Goal: Transaction & Acquisition: Purchase product/service

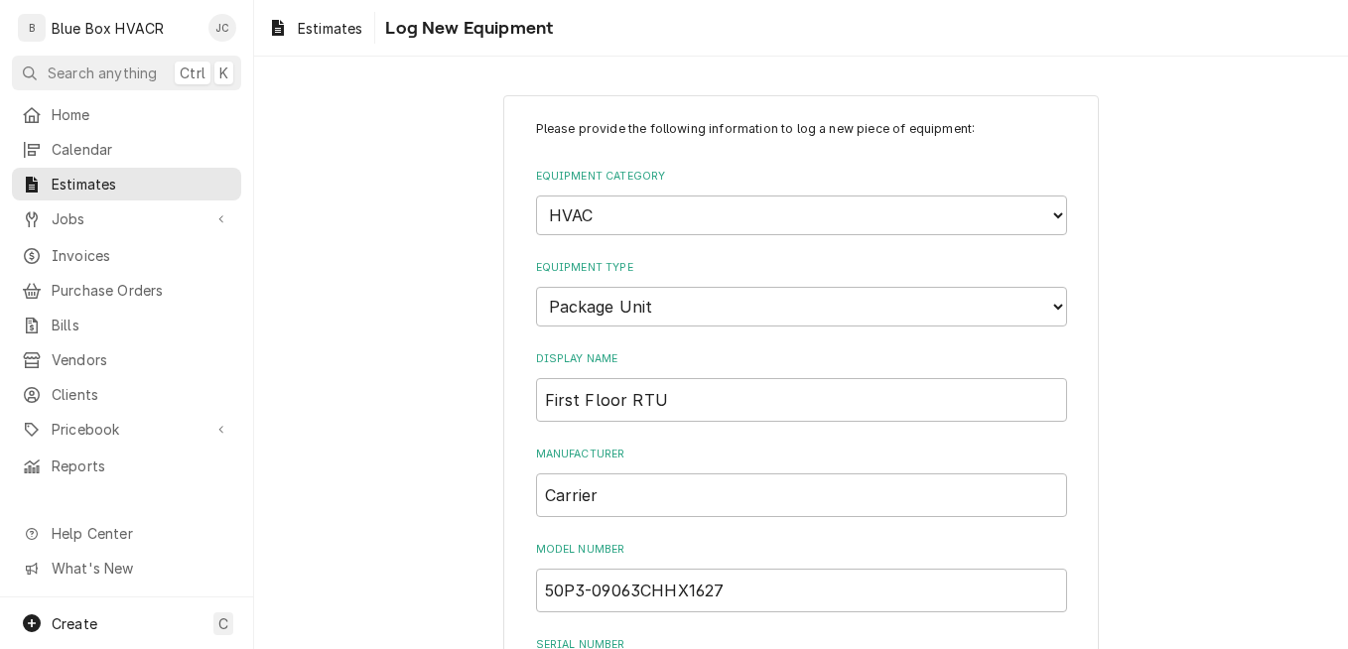
select select "15"
select select "131"
select select "1"
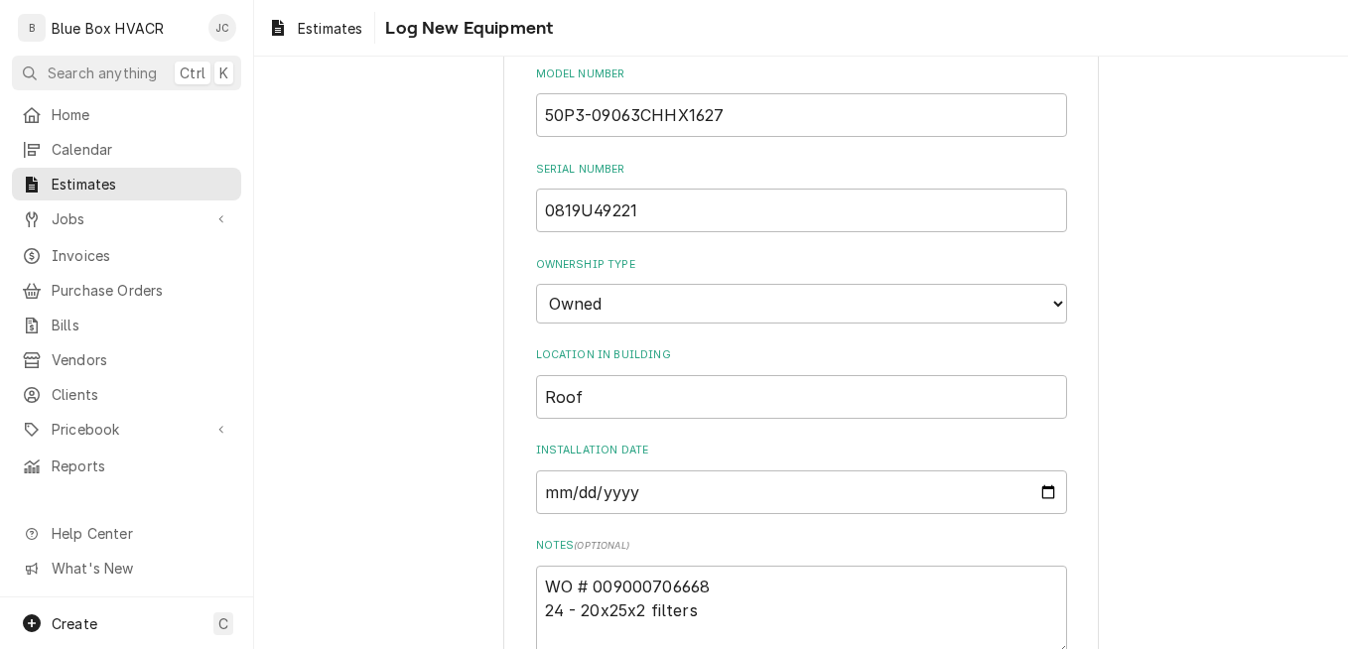
scroll to position [692, 0]
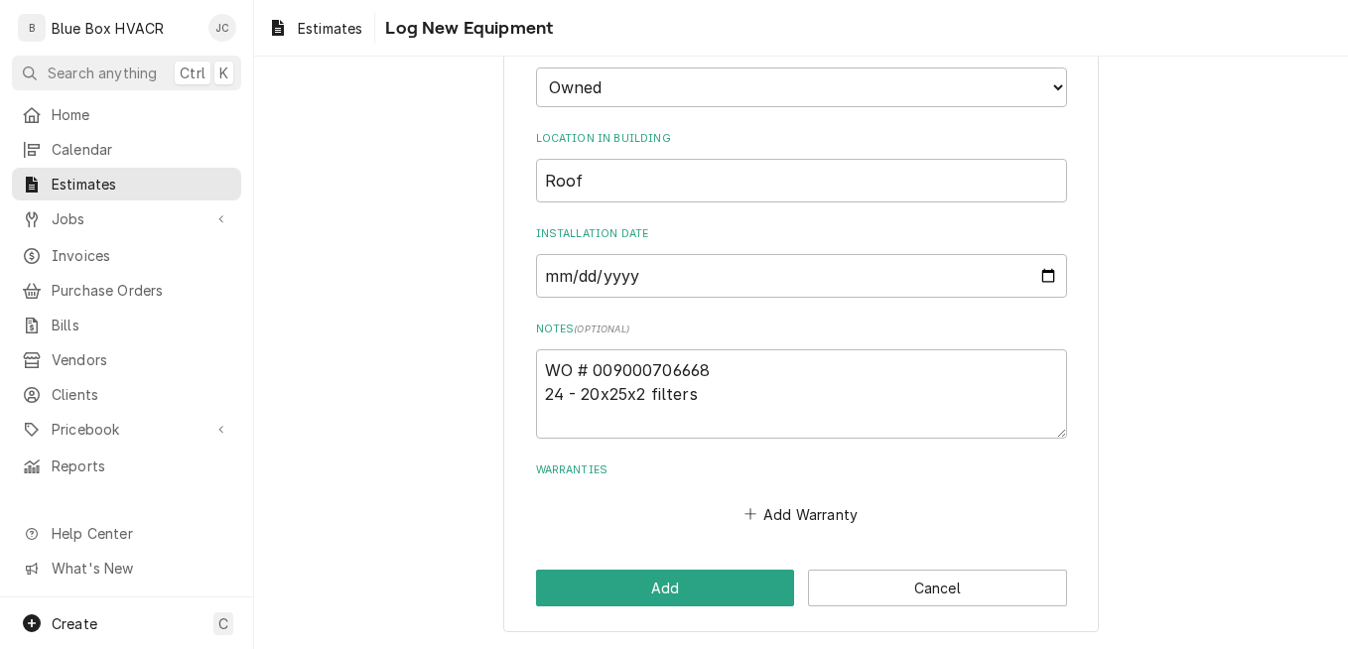
type textarea "WO # 009000706668 24 - 20x25x2 filters B"
type textarea "x"
type textarea "WO # 009000706668 24 - 20x25x2 filters Be"
type textarea "x"
type textarea "WO # 009000706668 24 - 20x25x2 filters Bel"
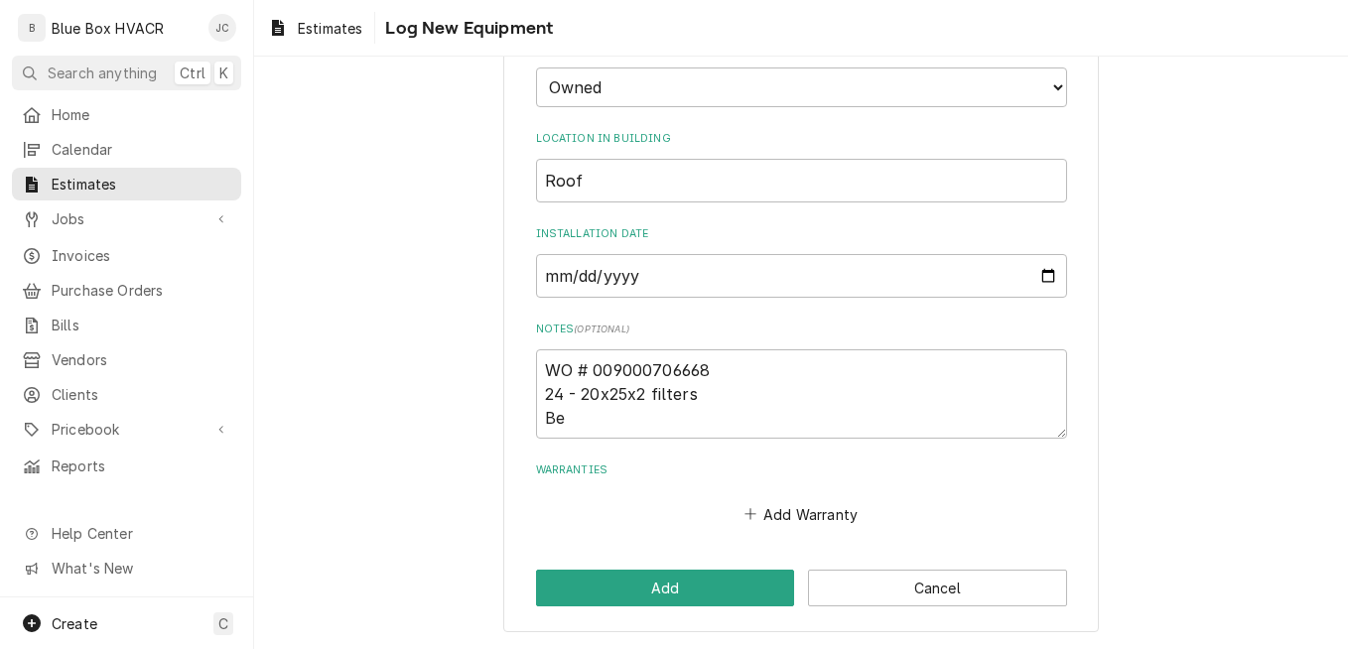
type textarea "x"
type textarea "WO # 009000706668 24 - 20x25x2 filters Belt"
type textarea "x"
type textarea "WO # 009000706668 24 - 20x25x2 filters Belts"
type textarea "x"
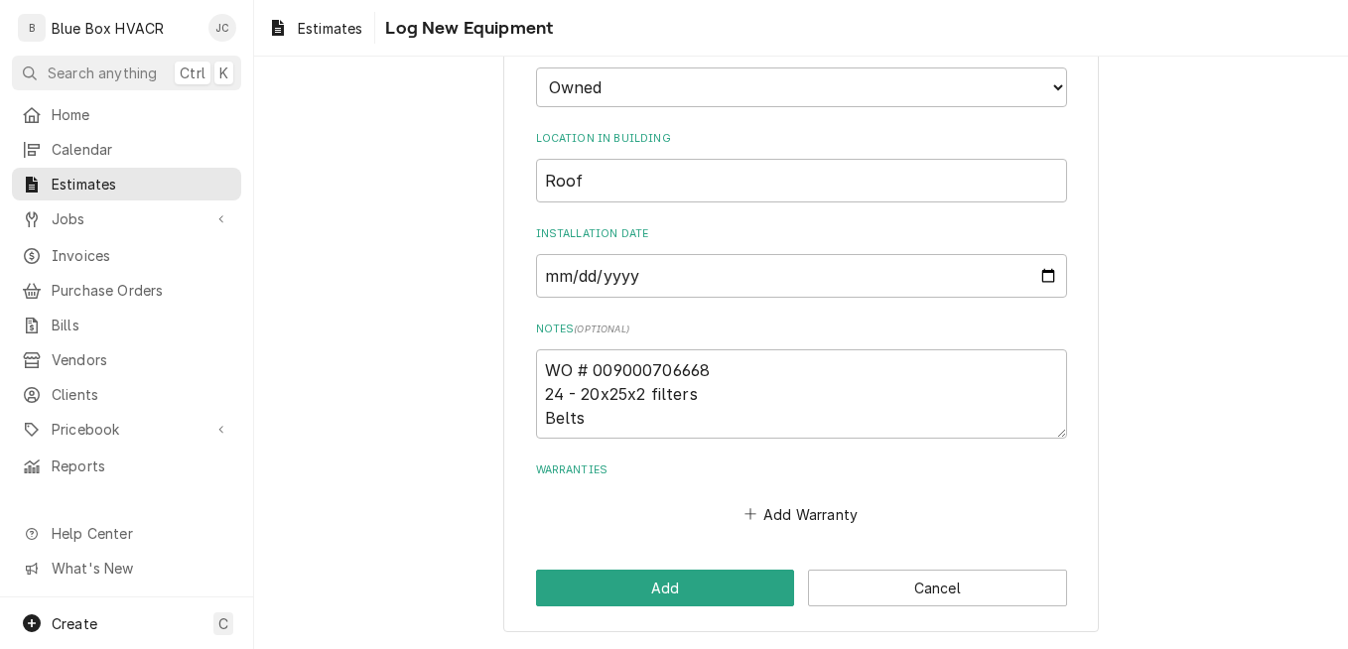
type textarea "WO # 009000706668 24 - 20x25x2 filters Belts"
type textarea "x"
type textarea "WO # 009000706668 24 - 20x25x2 filters Belts u"
type textarea "x"
type textarea "WO # 009000706668 24 - 20x25x2 filters Belts un"
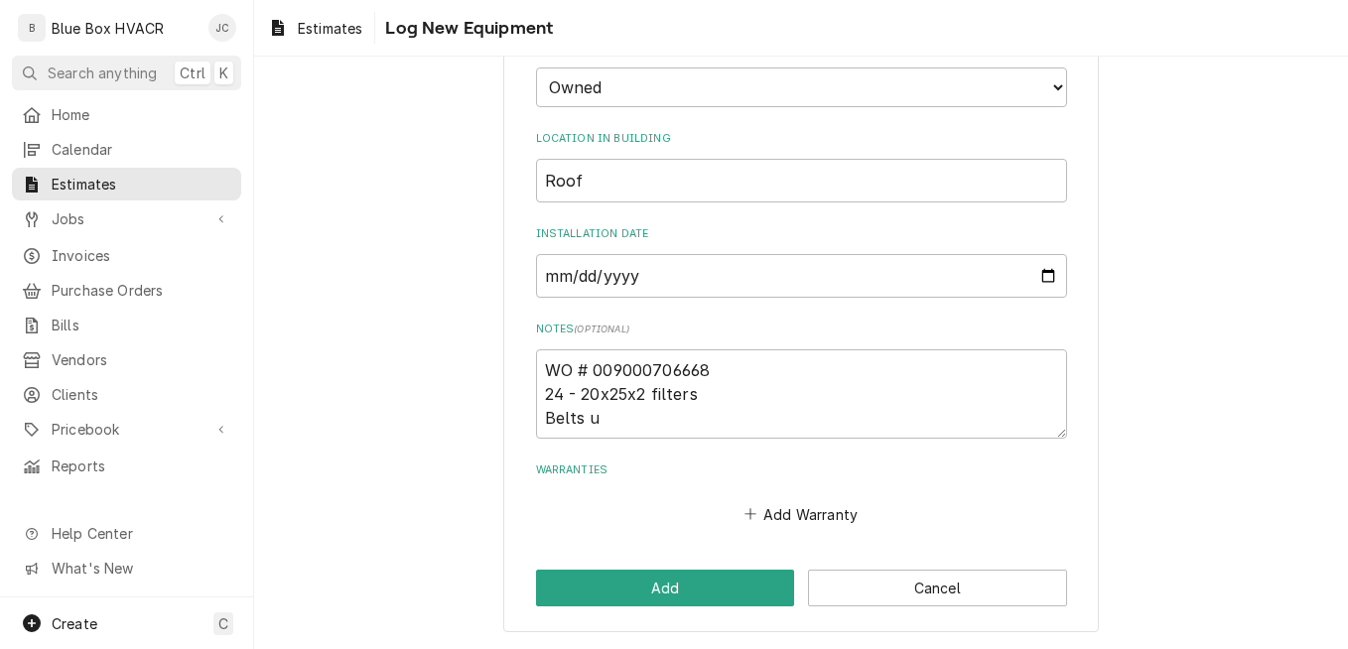
type textarea "x"
type textarea "WO # 009000706668 24 - 20x25x2 filters Belts unk"
type textarea "x"
type textarea "WO # 009000706668 24 - 20x25x2 filters Belts unk"
click at [640, 577] on button "Add" at bounding box center [665, 588] width 259 height 37
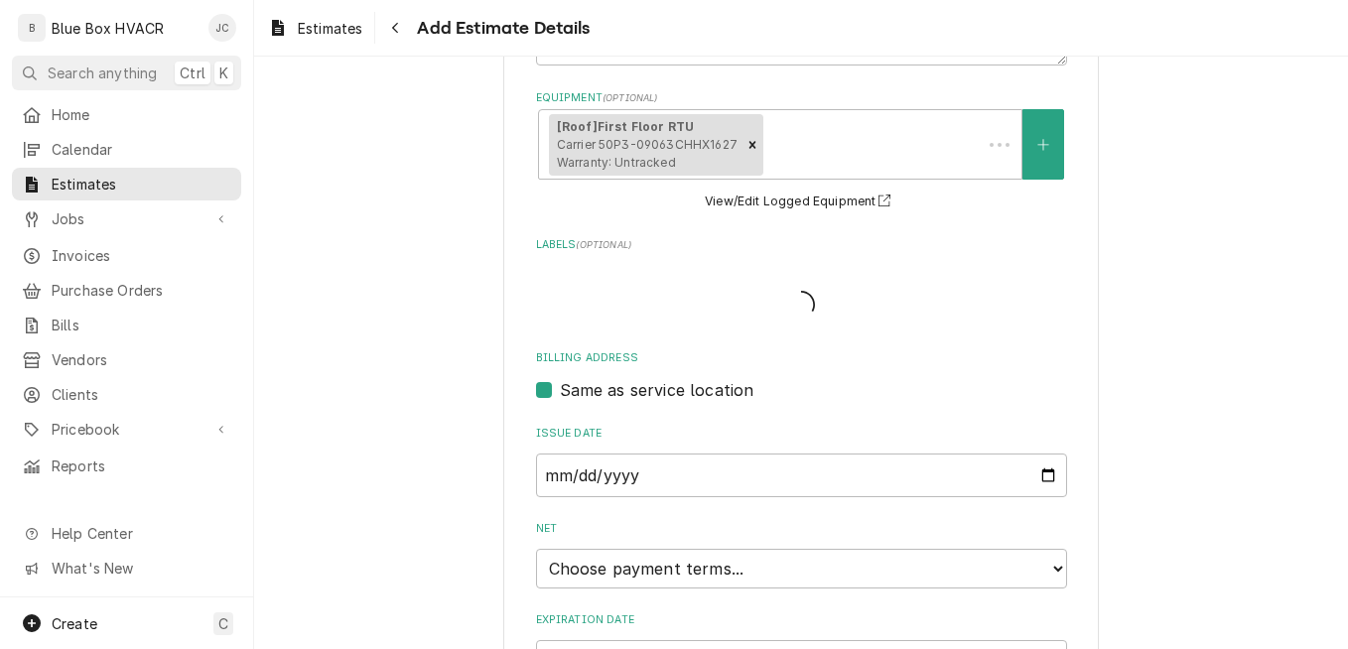
scroll to position [539, 0]
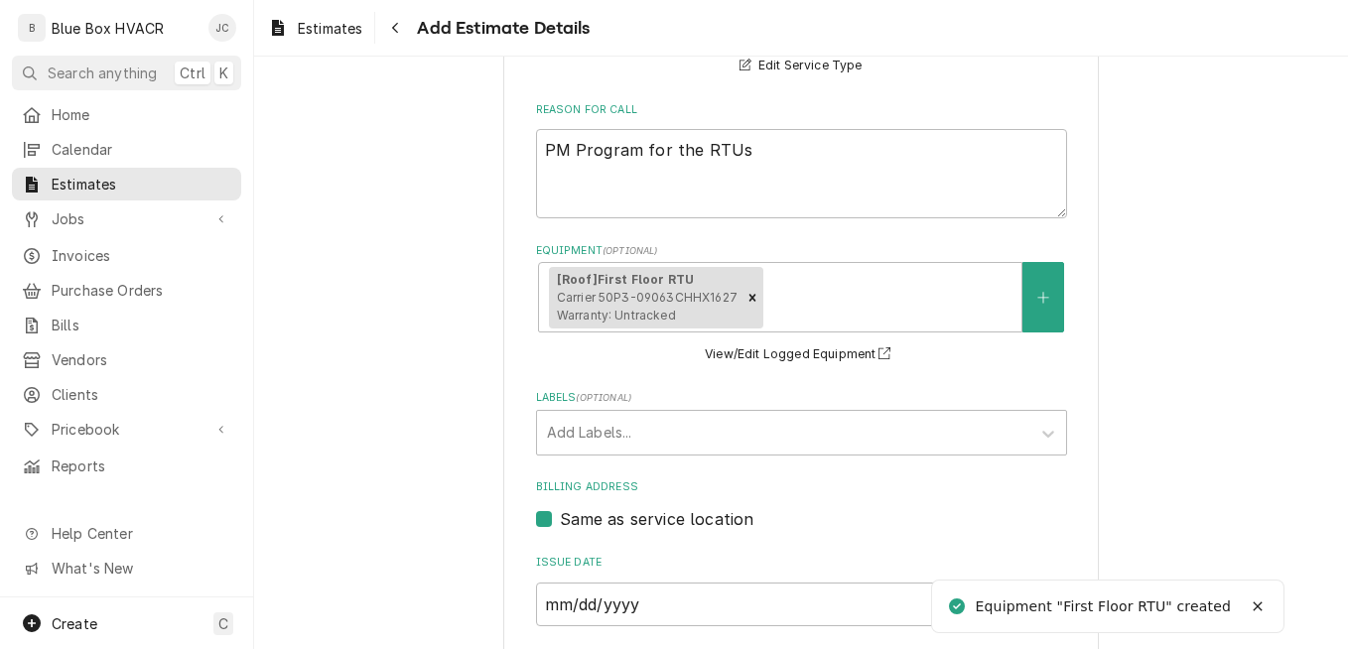
type textarea "x"
click at [1045, 319] on button "Equipment" at bounding box center [1043, 297] width 42 height 70
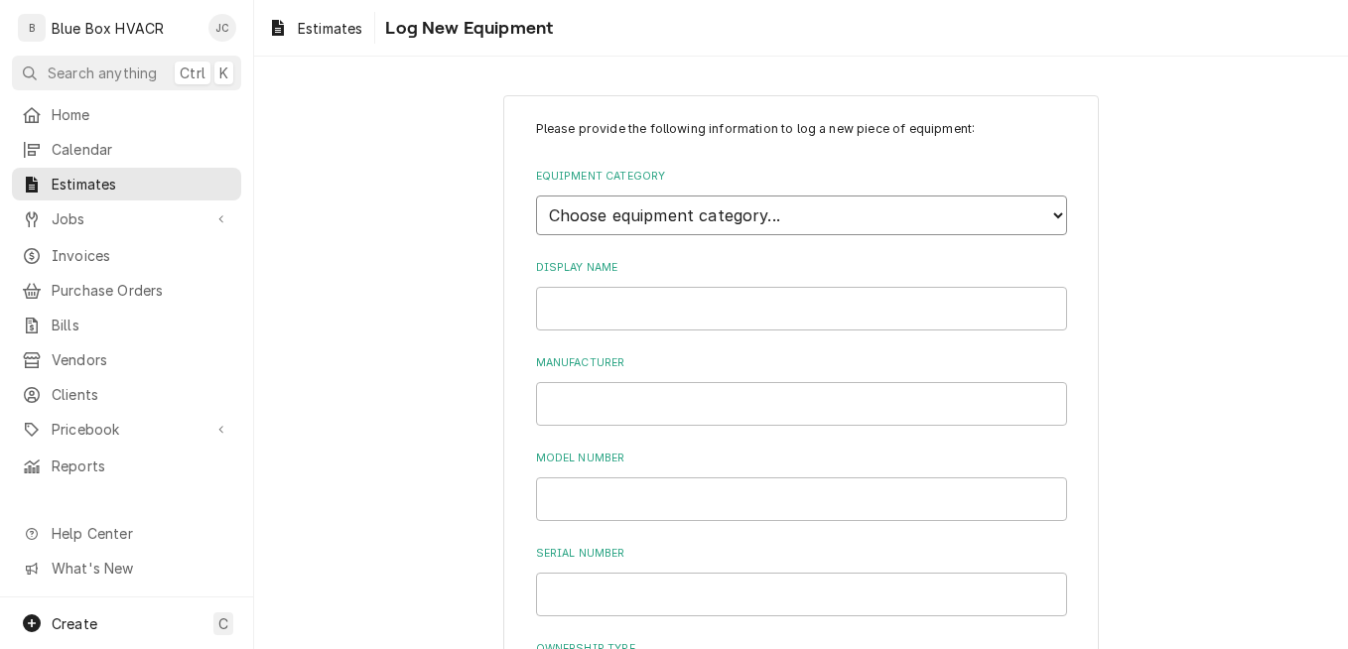
click at [757, 222] on select "Choose equipment category... Cooking Equipment Fryers Ice Machines Ovens and Ra…" at bounding box center [801, 215] width 531 height 40
select select "15"
click at [536, 195] on select "Choose equipment category... Cooking Equipment Fryers Ice Machines Ovens and Ra…" at bounding box center [801, 215] width 531 height 40
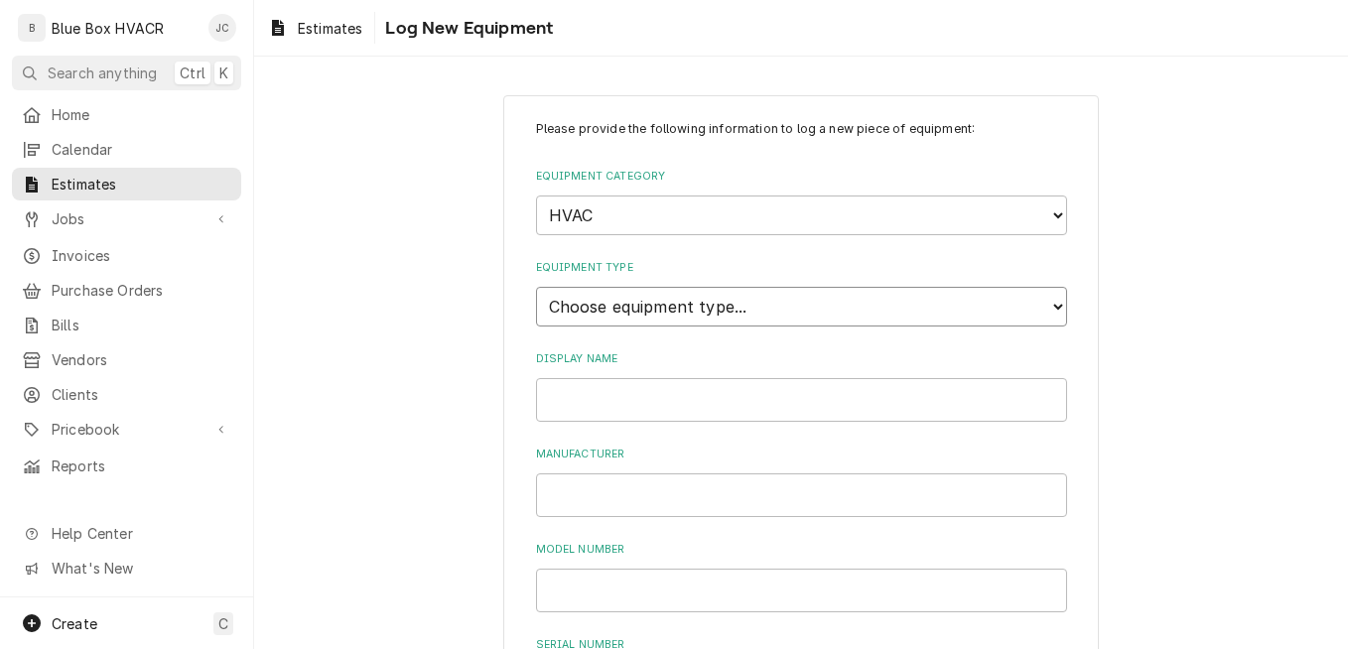
click at [695, 319] on select "Choose equipment type... Condenser Furnace Chiller Air Handler VRF Mini Split M…" at bounding box center [801, 307] width 531 height 40
select select "131"
click at [536, 287] on select "Choose equipment type... Condenser Furnace Chiller Air Handler VRF Mini Split M…" at bounding box center [801, 307] width 531 height 40
click at [611, 407] on input "Display Name" at bounding box center [801, 400] width 531 height 44
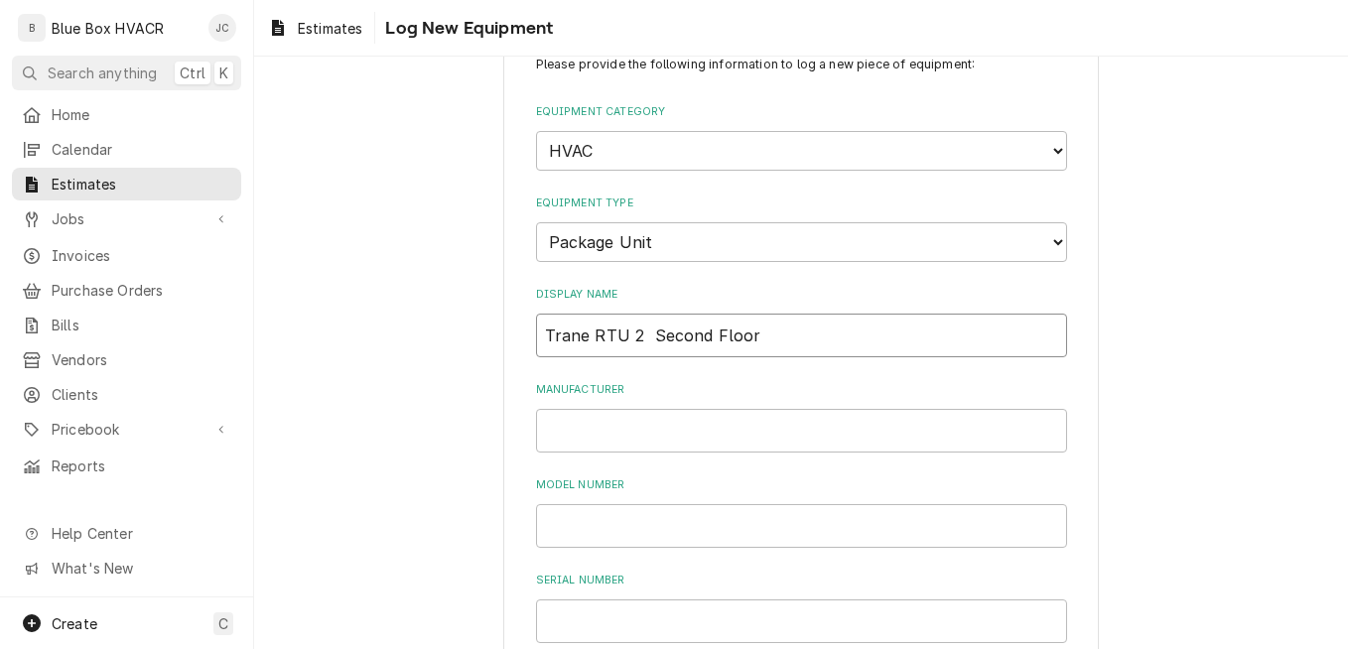
scroll to position [99, 0]
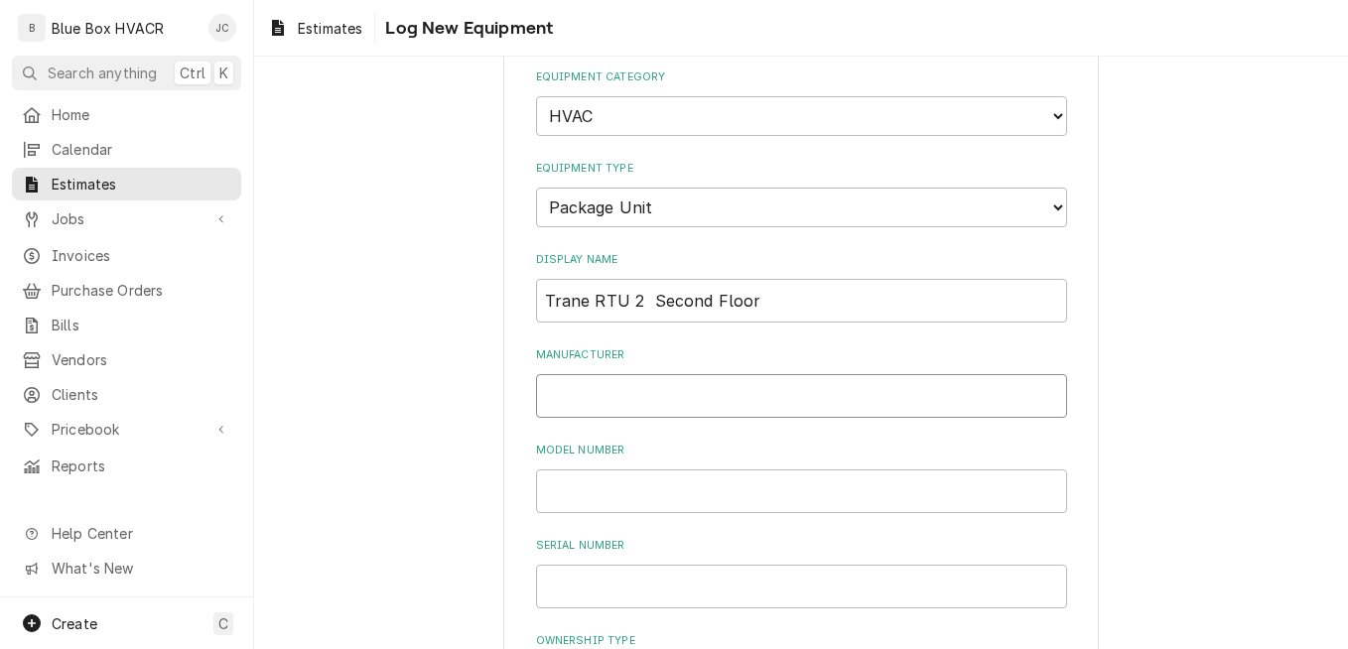
click at [661, 391] on input "Manufacturer" at bounding box center [801, 396] width 531 height 44
drag, startPoint x: 589, startPoint y: 299, endPoint x: 486, endPoint y: 298, distance: 103.2
click at [487, 298] on div "Please provide the following information to log a new piece of equipment: Equip…" at bounding box center [801, 609] width 1094 height 1263
type input "RTU 2 Second Floor"
click at [546, 382] on input "Manufacturer" at bounding box center [801, 396] width 531 height 44
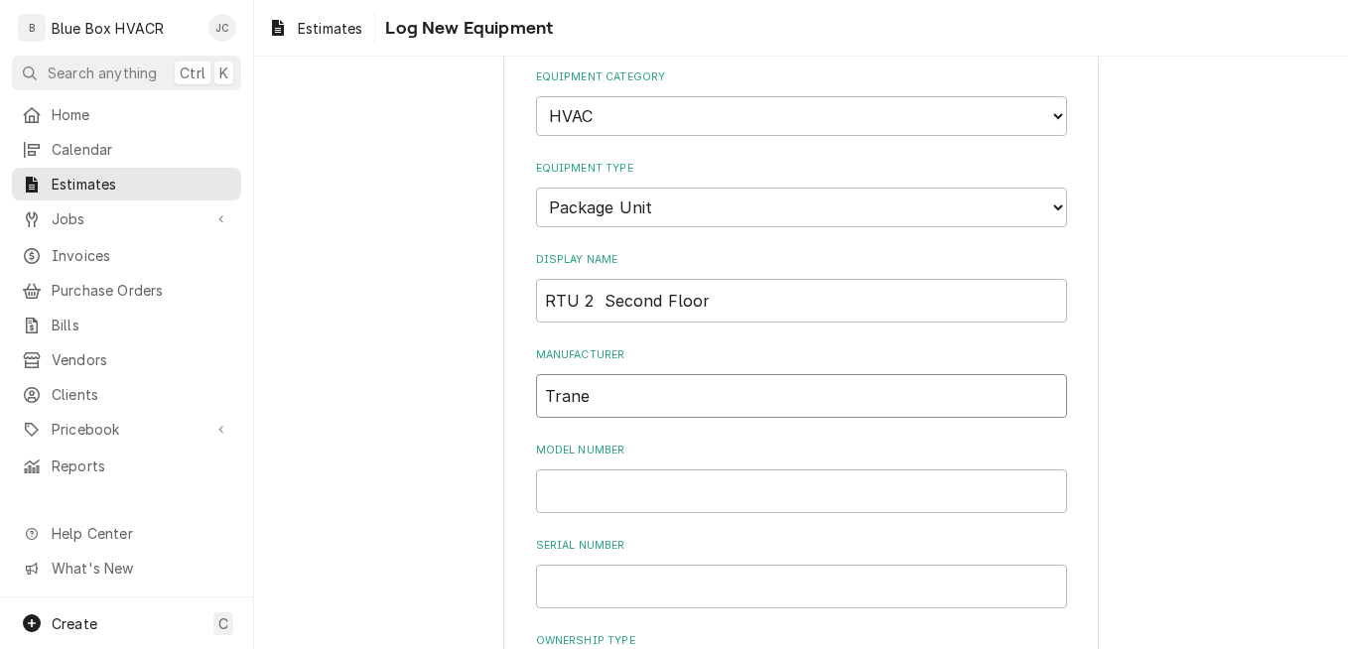
type input "Trane"
click at [579, 490] on input "Model Number" at bounding box center [801, 491] width 531 height 44
paste input "AHLF5040R56C6AD7001A0C00000AOORTO71"
click at [542, 491] on input "AHLF5040R56C6AD7001A0C00000AOORTO71" at bounding box center [801, 491] width 531 height 44
click at [913, 481] on input "SAHLF5040R56C6AD7001A0C00000AOORTO71" at bounding box center [801, 491] width 531 height 44
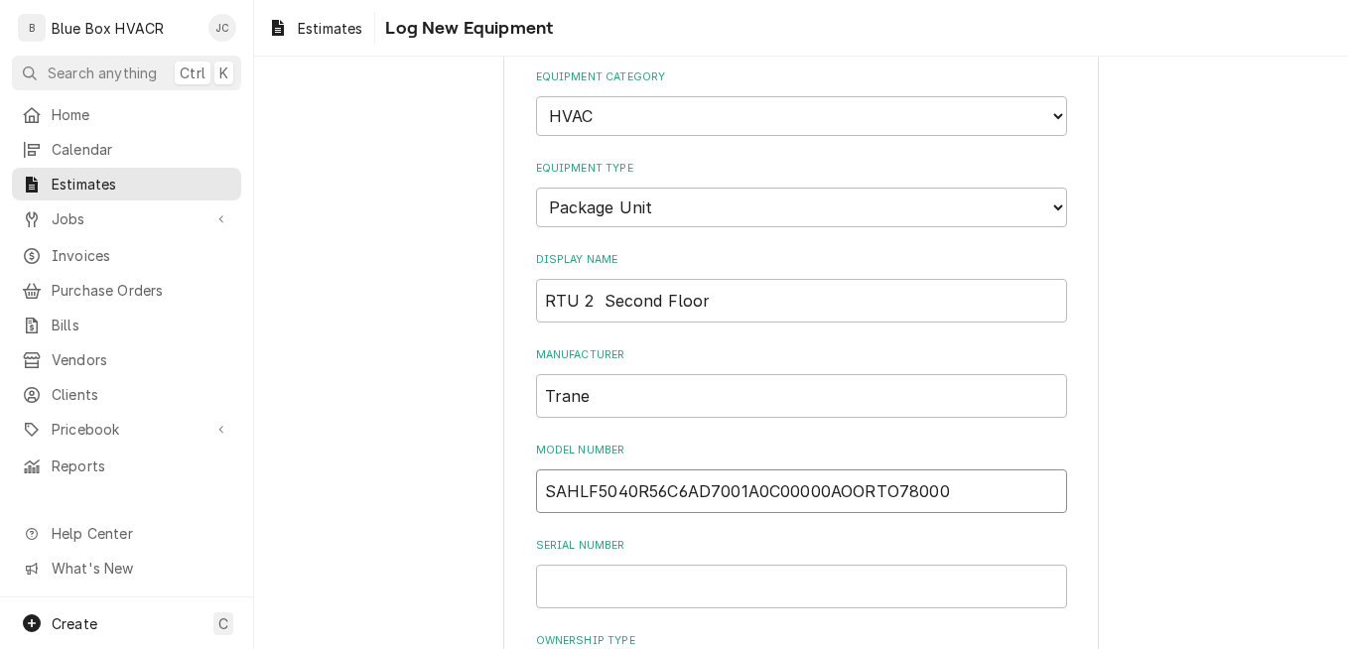
type input "SAHLF5040R56C6AD7001A0C00000AOORTO78000"
click at [775, 580] on input "Serial Number" at bounding box center [801, 587] width 531 height 44
paste input "17K06440"
click at [540, 578] on input "17K06440" at bounding box center [801, 587] width 531 height 44
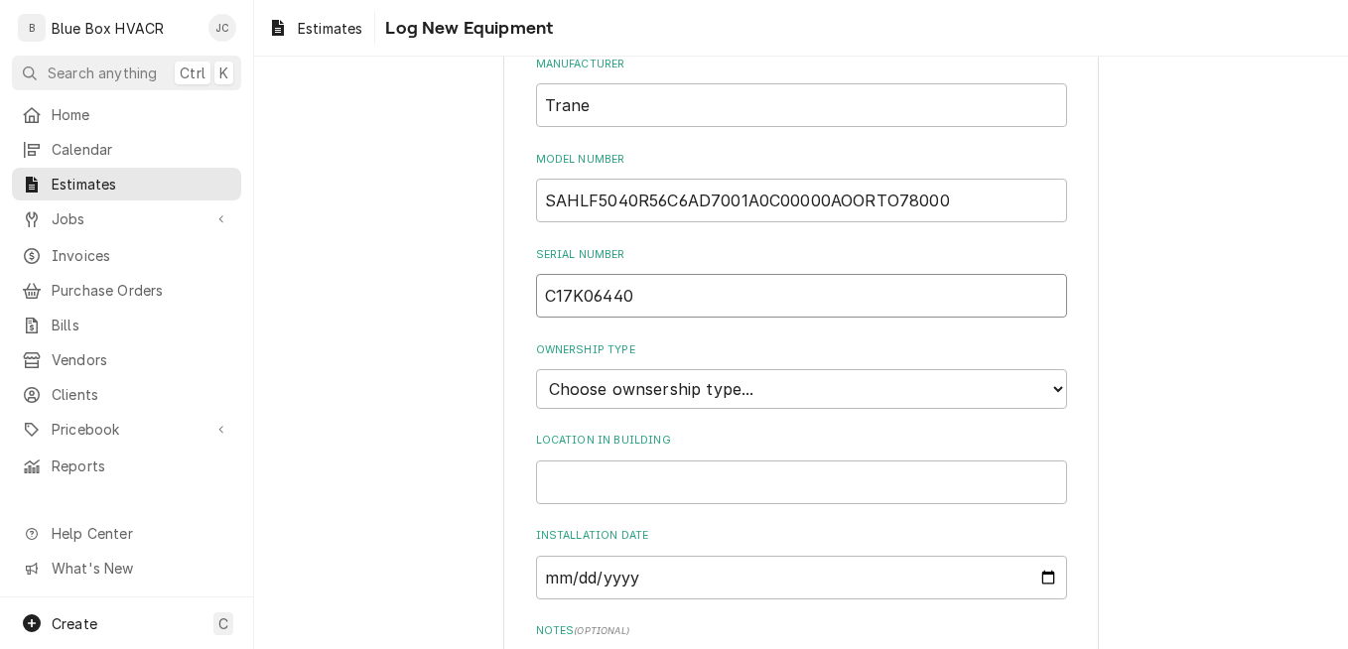
scroll to position [496, 0]
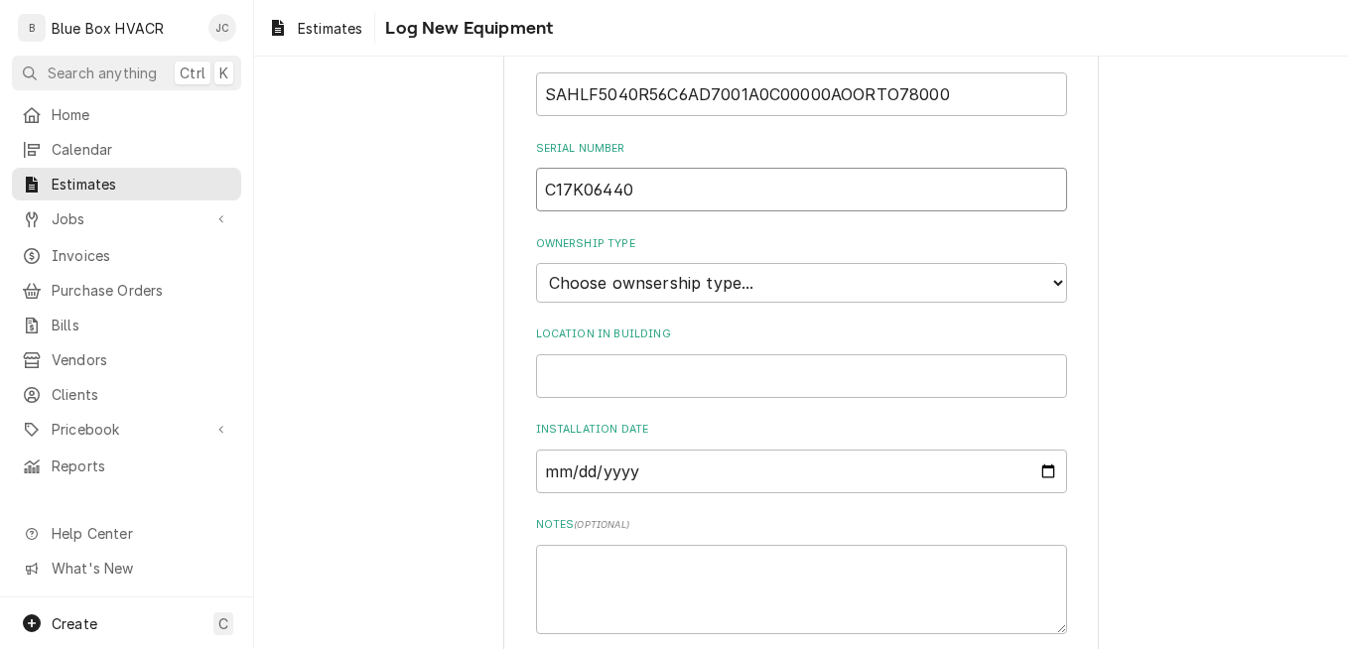
type input "C17K06440"
click at [687, 370] on input "Location in Building" at bounding box center [801, 376] width 531 height 44
type input "Roof"
click at [709, 290] on select "Choose ownsership type... Unknown Owned Leased Rented" at bounding box center [801, 283] width 531 height 40
select select "1"
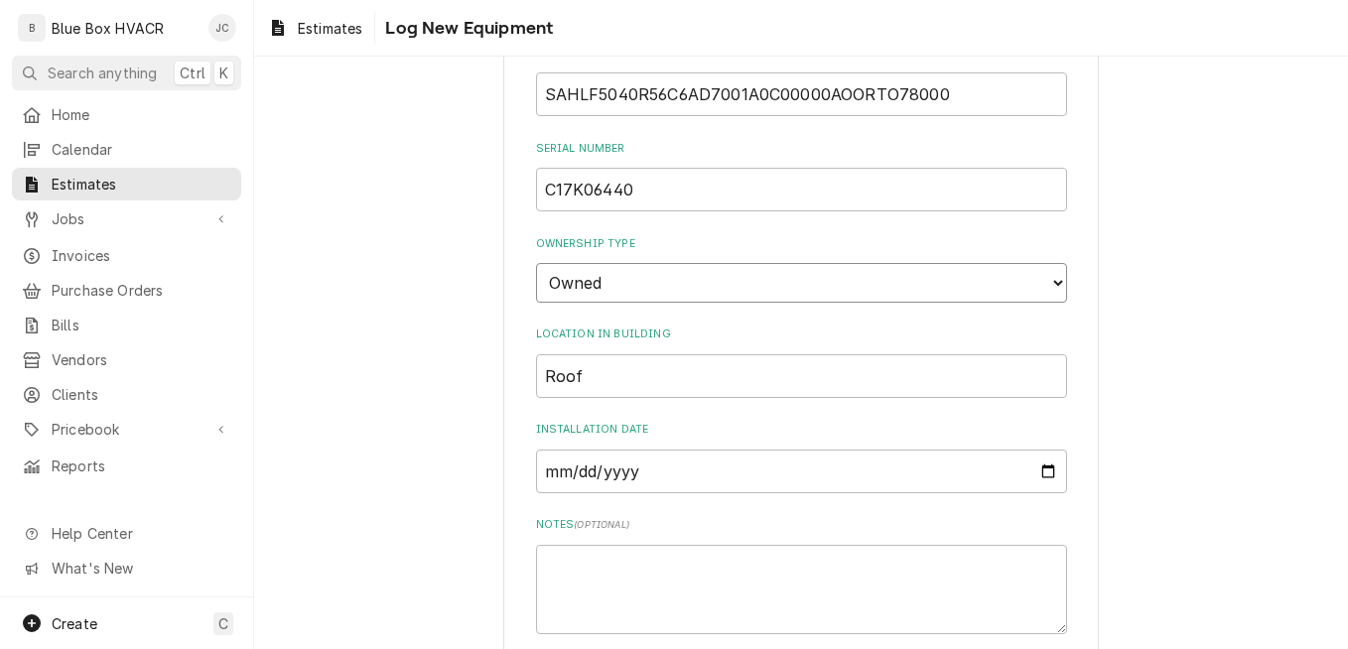
click at [536, 263] on select "Choose ownsership type... Unknown Owned Leased Rented" at bounding box center [801, 283] width 531 height 40
click at [698, 474] on input "Installation Date" at bounding box center [801, 472] width 531 height 44
click at [1042, 473] on input "Installation Date" at bounding box center [801, 472] width 531 height 44
click at [1037, 471] on input "Installation Date" at bounding box center [801, 472] width 531 height 44
click at [855, 520] on label "Notes ( optional )" at bounding box center [801, 525] width 531 height 16
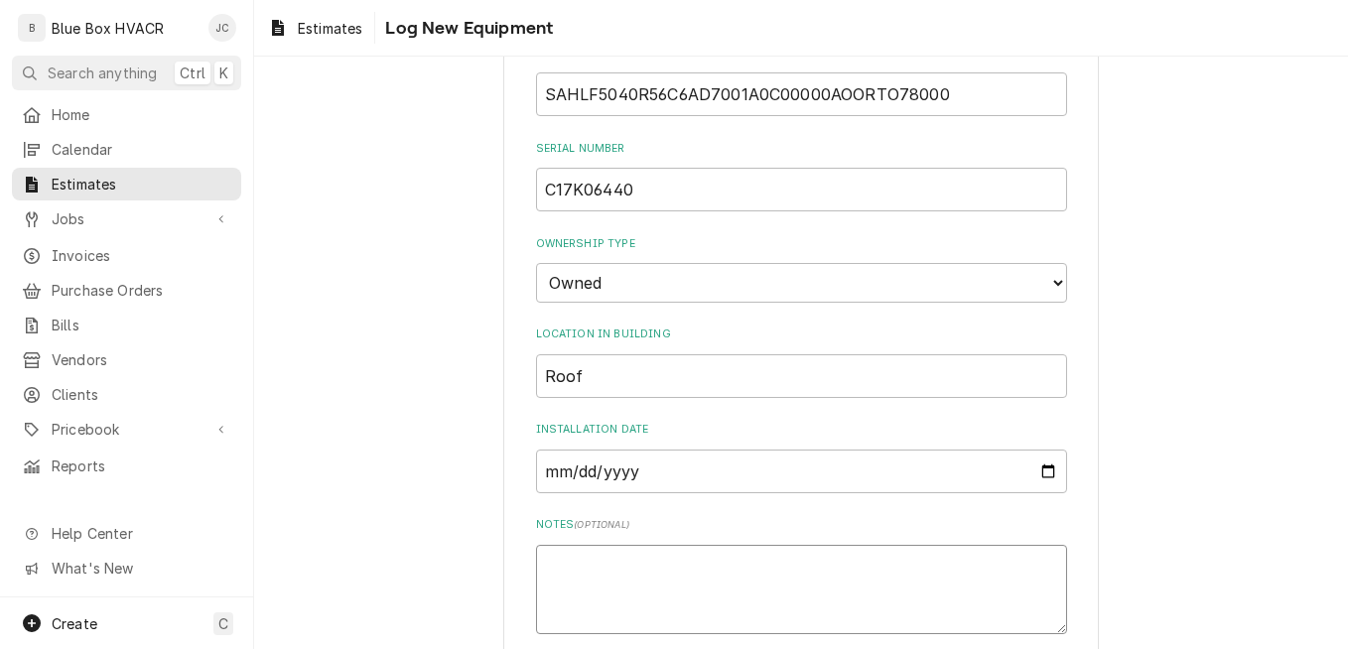
click at [855, 545] on textarea "Notes ( optional )" at bounding box center [801, 589] width 531 height 89
paste textarea "NO: 5T 383AA"
type textarea "x"
type textarea "NO: 5T 383AA"
click at [544, 566] on textarea "NO: 5T 383AA" at bounding box center [801, 589] width 531 height 89
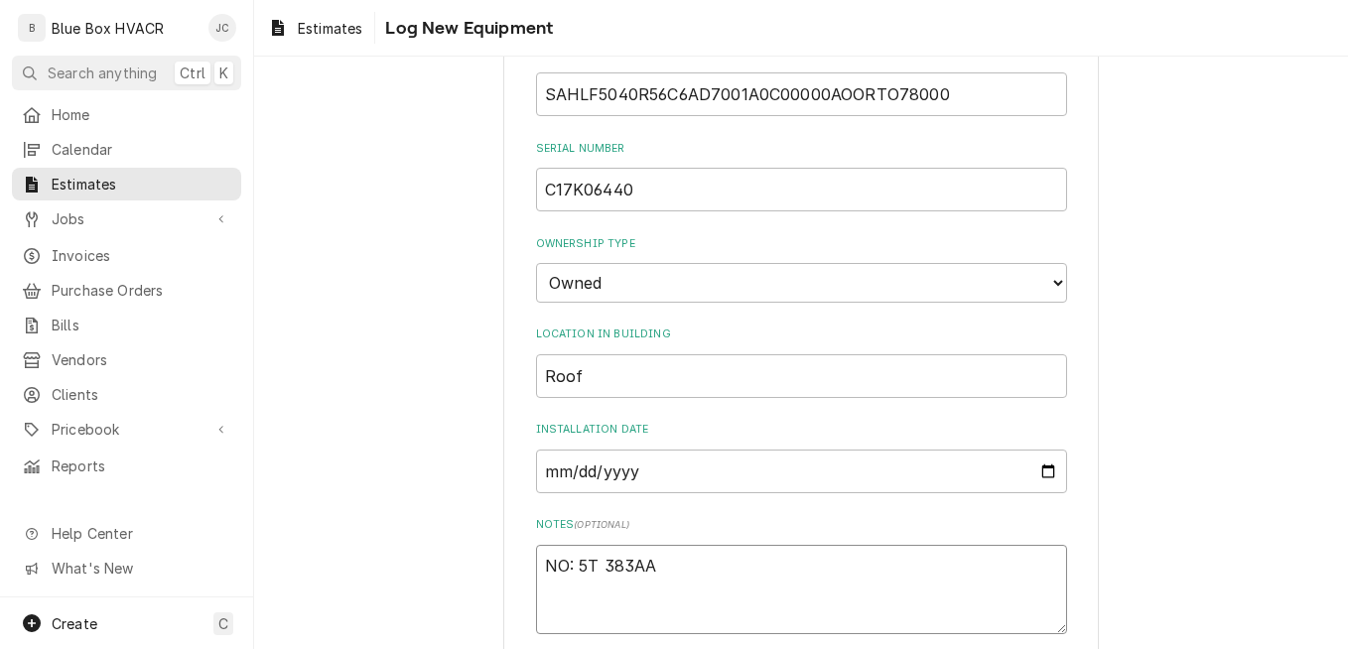
click at [536, 568] on textarea "NO: 5T 383AA" at bounding box center [801, 589] width 531 height 89
type textarea "x"
type textarea "SNO: 5T 383AA"
type textarea "x"
type textarea "SLNO: 5T 383AA"
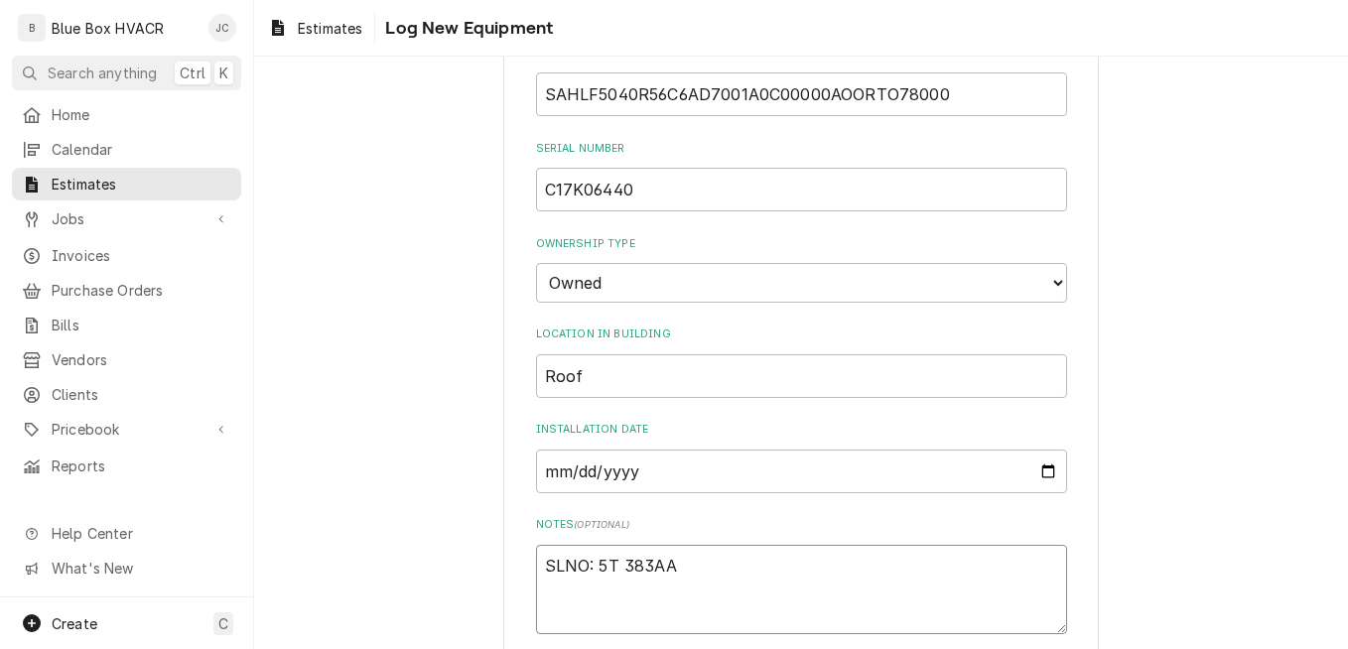
type textarea "x"
type textarea "SNO: 5T 383AA"
type textarea "x"
type textarea "SANO: 5T 383AA"
type textarea "x"
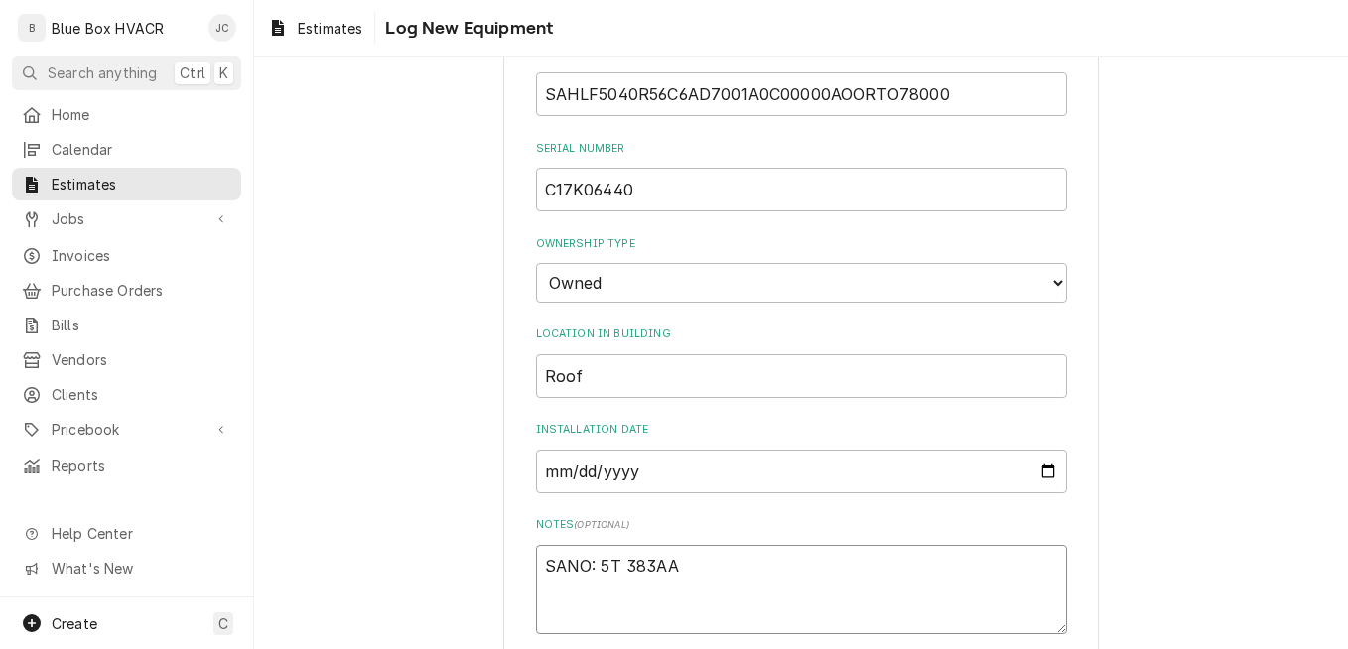
type textarea "SALNO: 5T 383AA"
type textarea "x"
type textarea "SALWNO: 5T 383AA"
type textarea "x"
type textarea "SALNO: 5T 383AA"
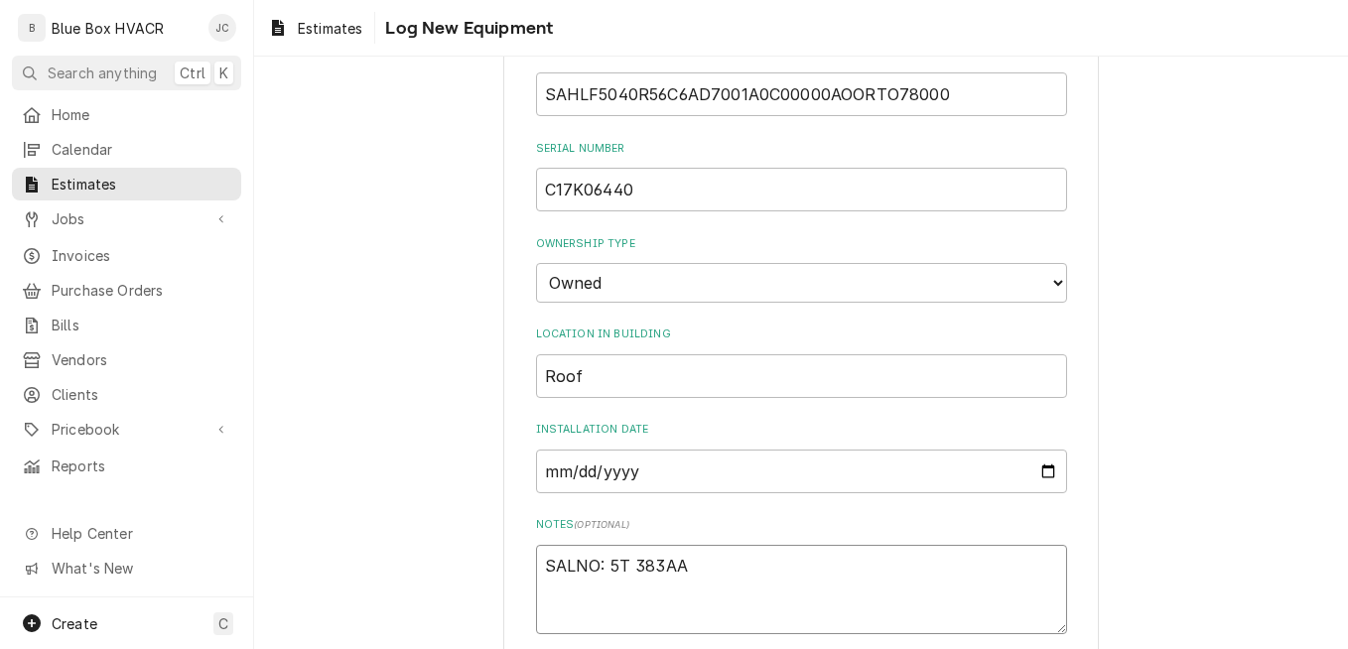
type textarea "x"
type textarea "SALENO: 5T 383AA"
type textarea "x"
type textarea "SALESNO: 5T 383AA"
type textarea "x"
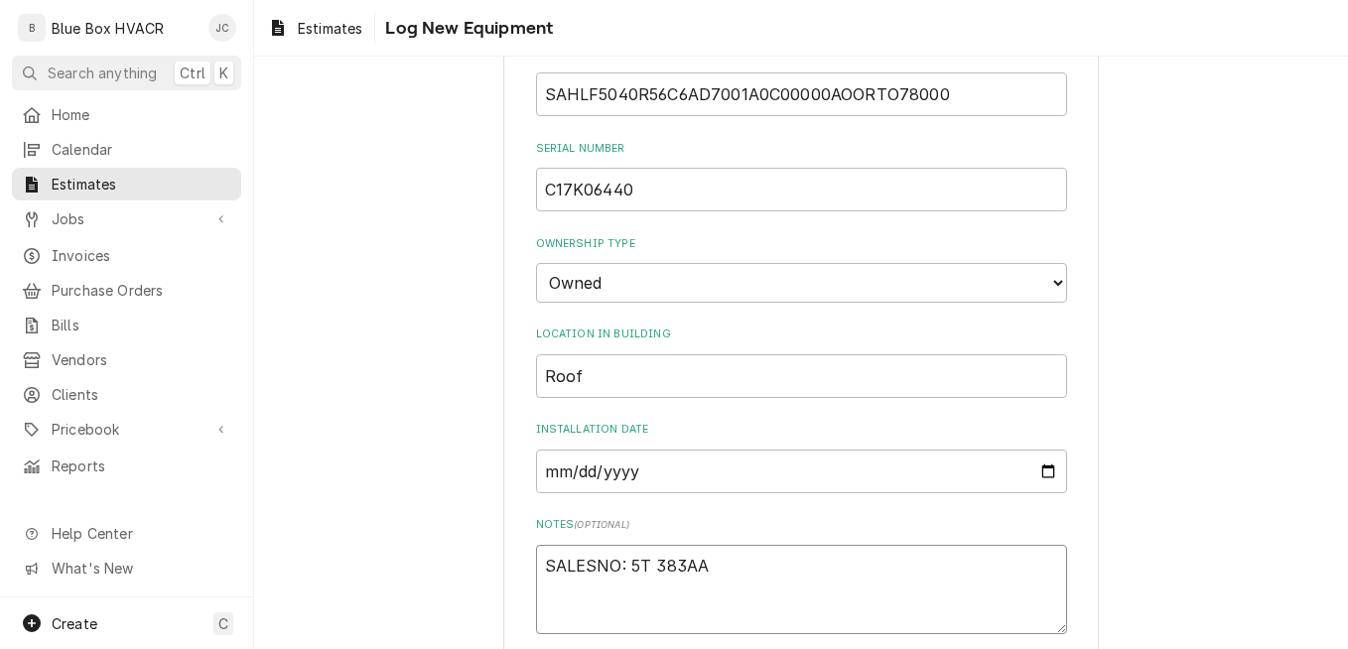
type textarea "SALES NO: 5T 383AA"
type textarea "x"
type textarea "SALES ONO: 5T 383AA"
type textarea "x"
type textarea "SALES ORNO: 5T 383AA"
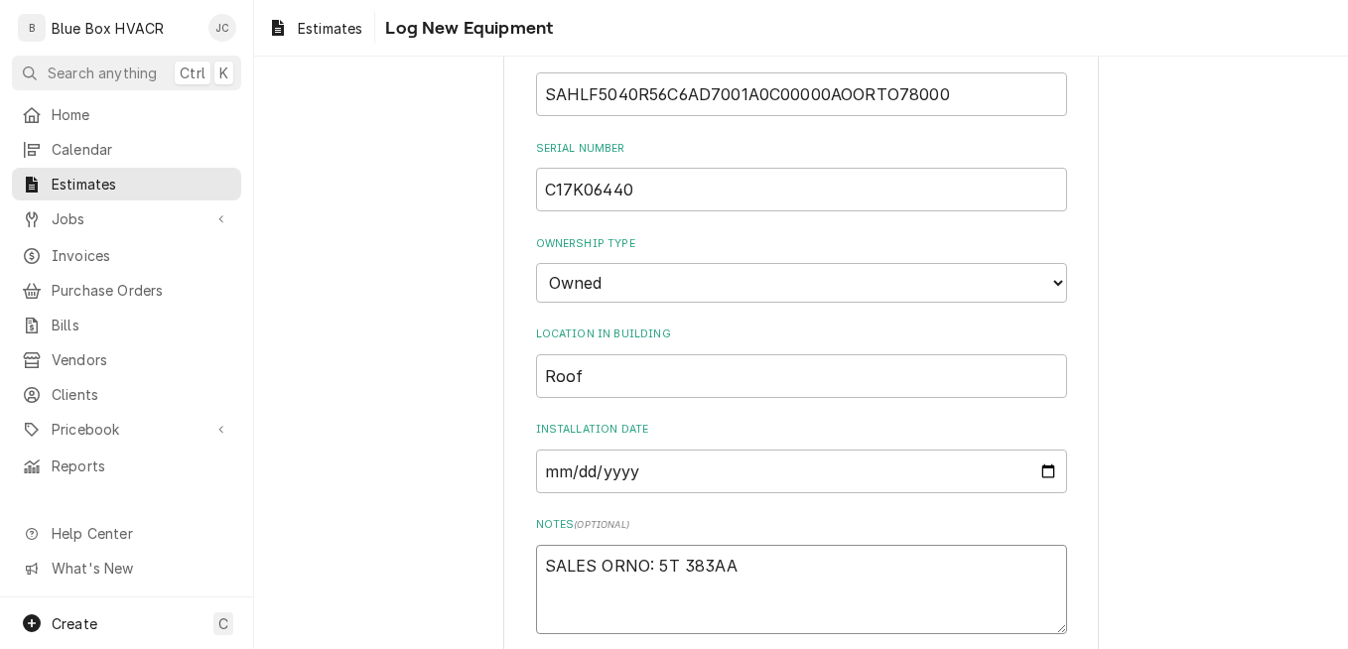
type textarea "x"
type textarea "SALES ORDNO: 5T 383AA"
type textarea "x"
type textarea "SALES ORDENO: 5T 383AA"
type textarea "x"
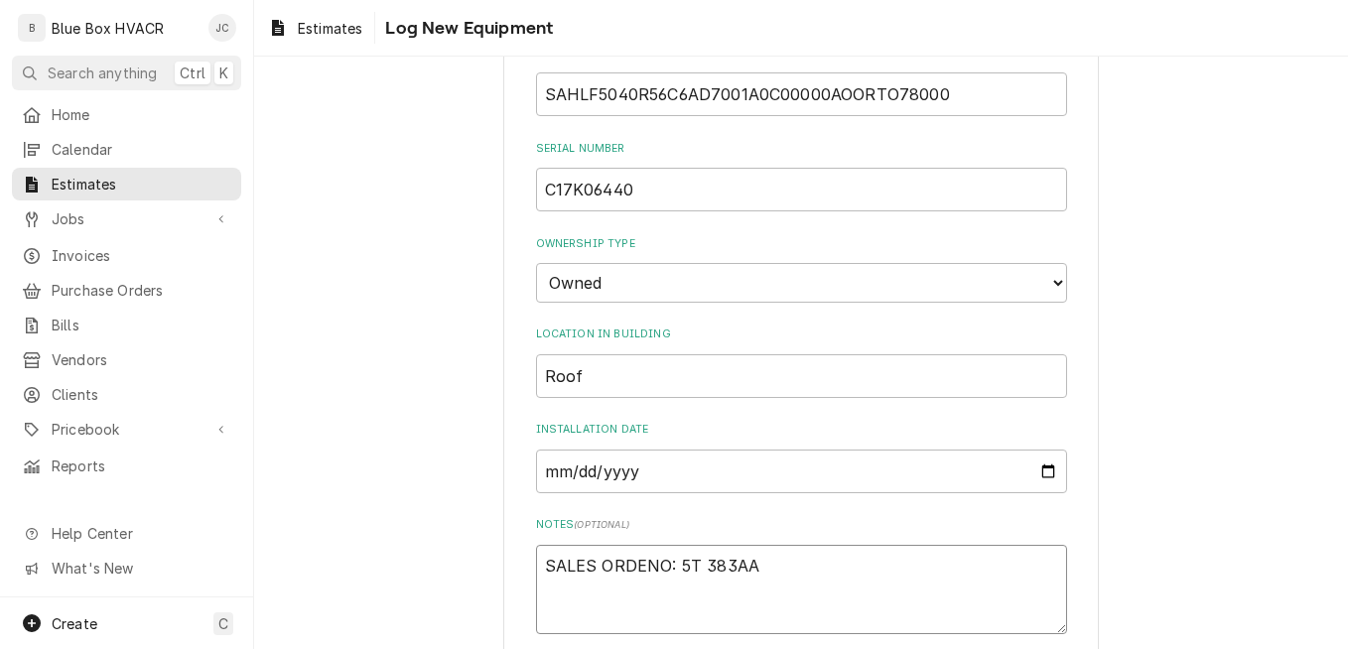
type textarea "SALES ORDERNO: 5T 383AA"
type textarea "x"
type textarea "SALES ORDER NO: 5T 383AA"
click at [684, 562] on textarea "SALES ORDER NO: 5T 383AA" at bounding box center [801, 589] width 531 height 89
type textarea "x"
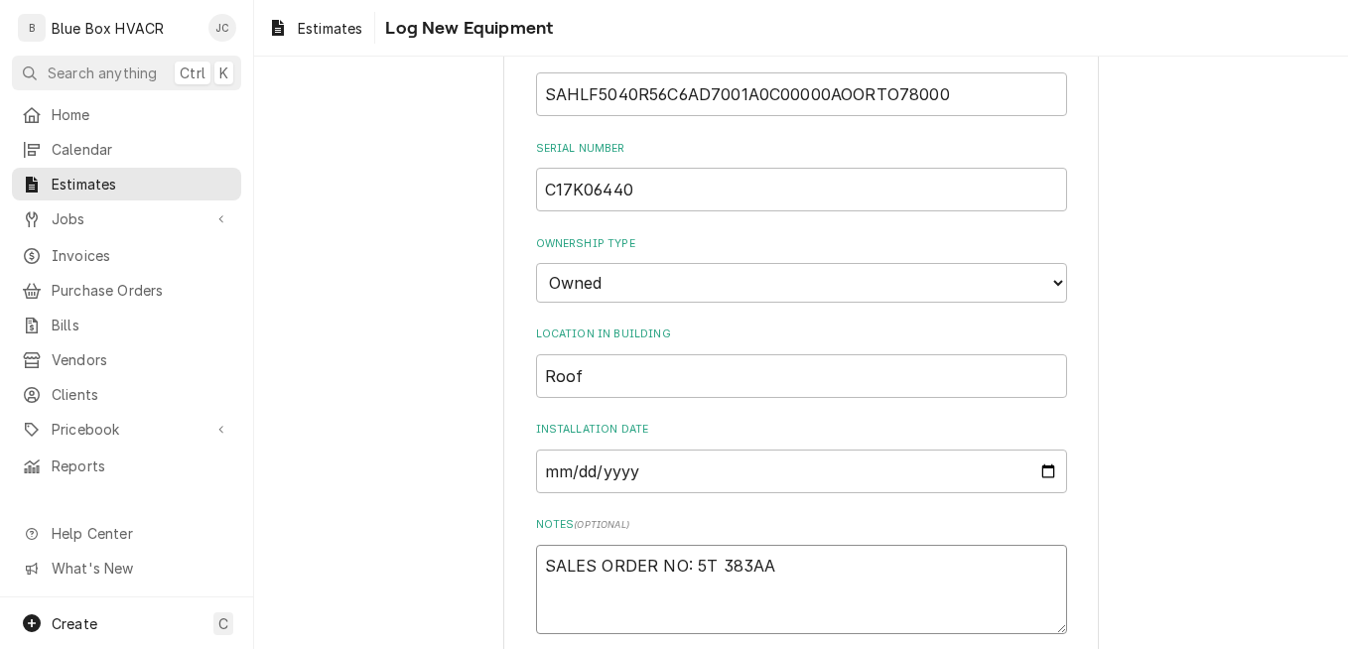
type textarea "SALES ORDER NO: D5T 383AA"
click at [721, 563] on textarea "SALES ORDER NO: D5T 383AA" at bounding box center [801, 589] width 531 height 89
type textarea "x"
type textarea "SALES ORDER NO: D5T383AA"
type textarea "x"
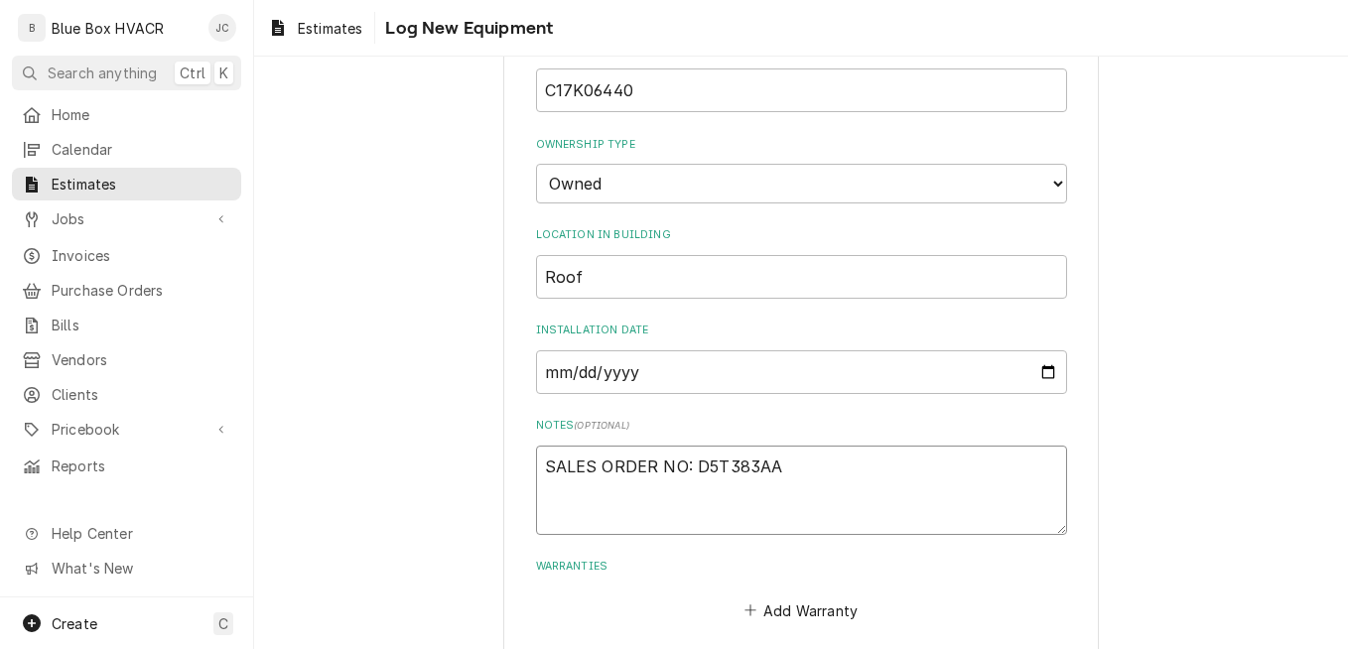
scroll to position [692, 0]
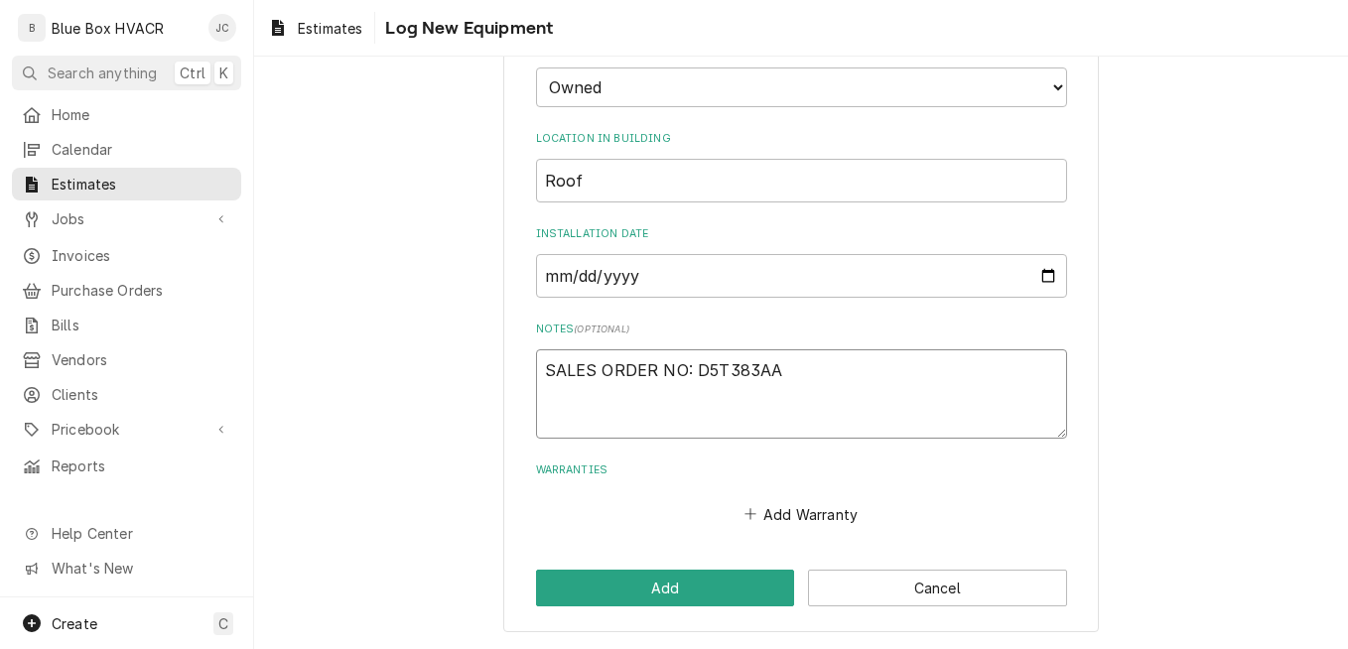
drag, startPoint x: 766, startPoint y: 370, endPoint x: 538, endPoint y: 367, distance: 228.3
click at [538, 367] on textarea "SALES ORDER NO: D5T383AA" at bounding box center [801, 393] width 531 height 89
type textarea "SALES ORDER NO: D5T383AA"
click at [619, 590] on button "Add" at bounding box center [665, 588] width 259 height 37
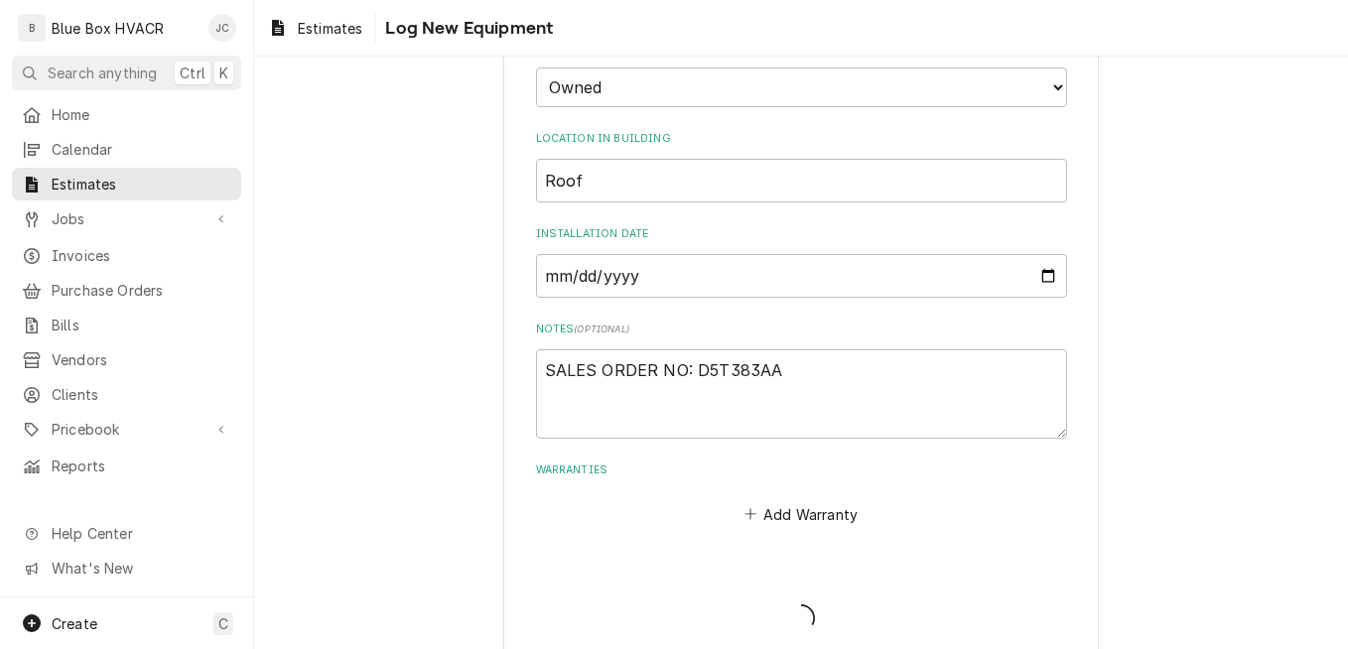
scroll to position [539, 0]
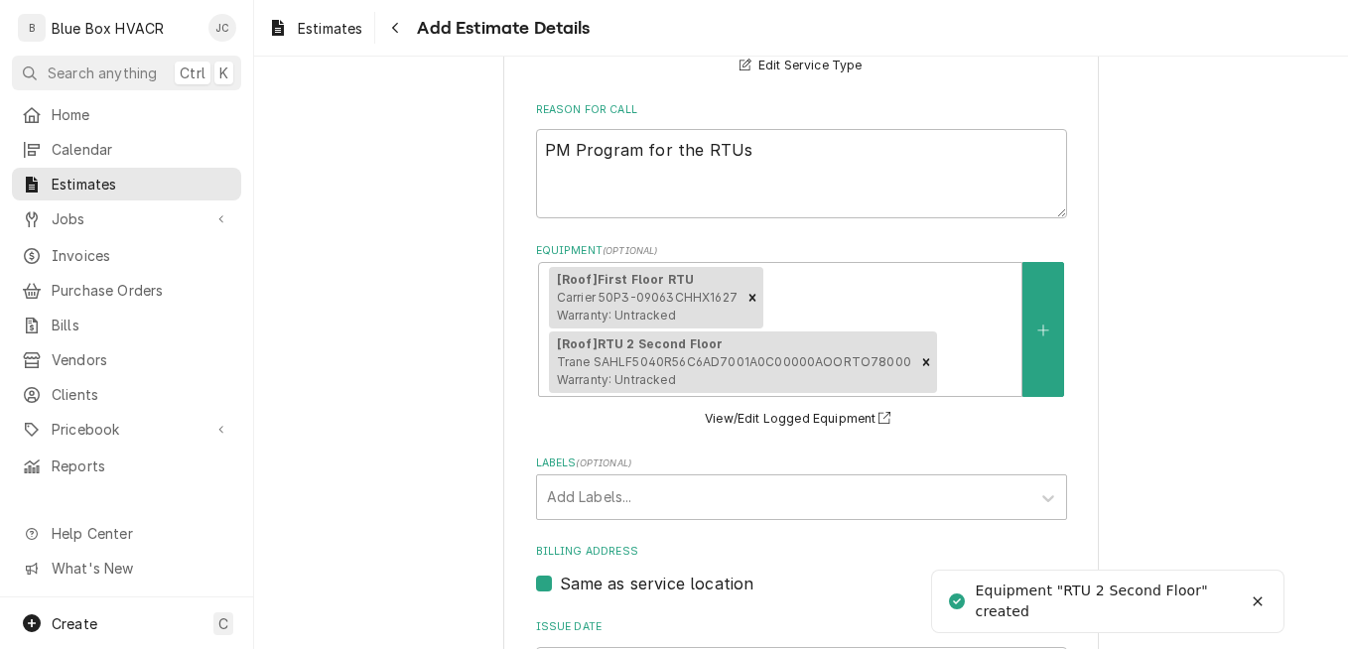
type textarea "x"
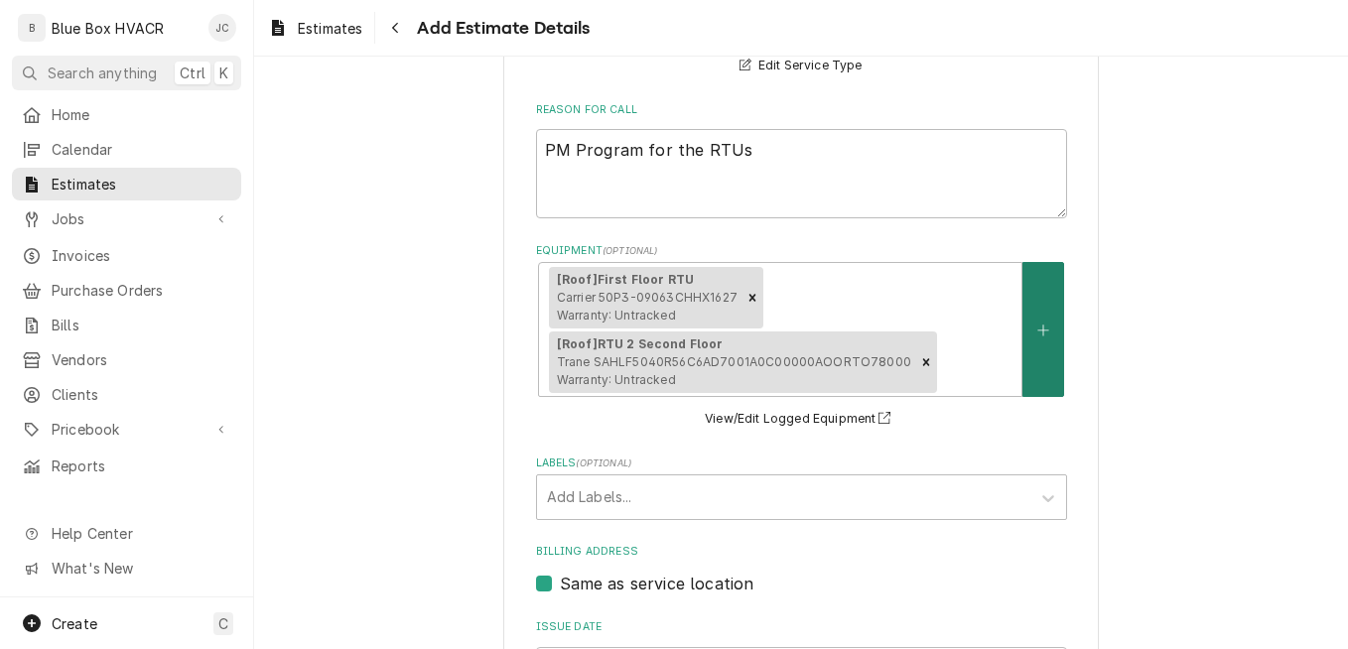
click at [1024, 350] on button "Equipment" at bounding box center [1043, 329] width 42 height 135
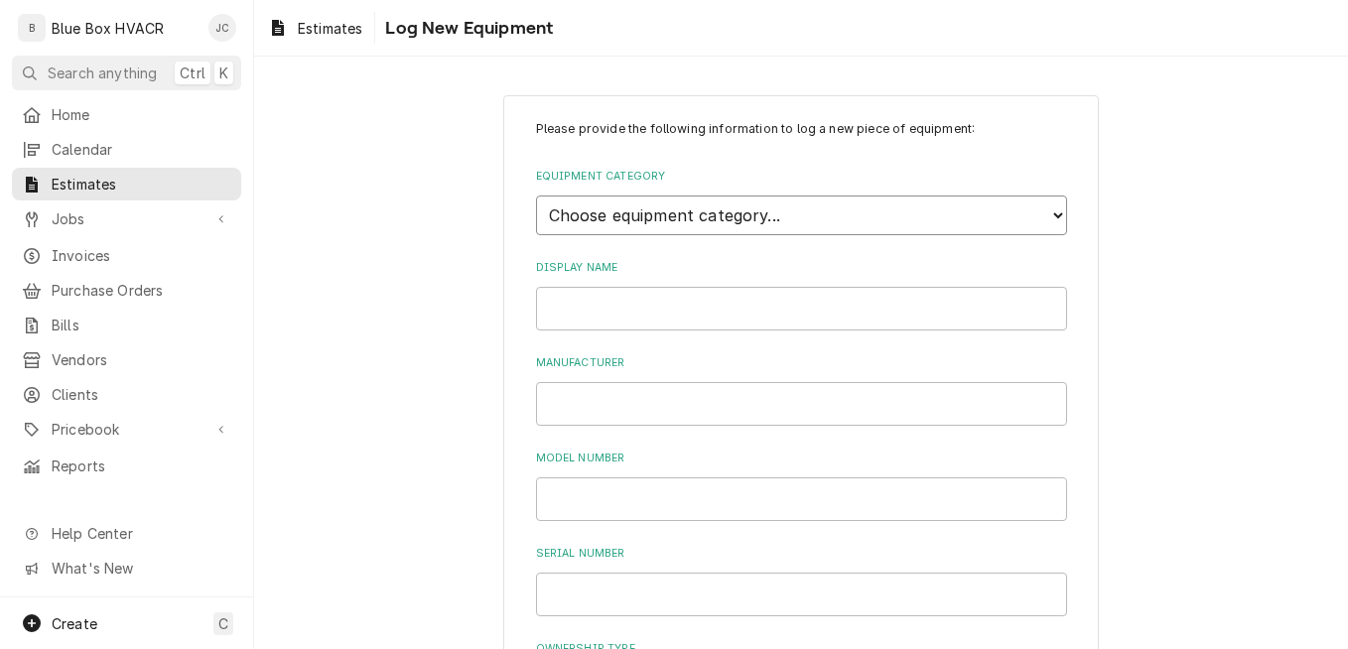
click at [664, 226] on select "Choose equipment category... Cooking Equipment Fryers Ice Machines Ovens and Ra…" at bounding box center [801, 215] width 531 height 40
select select "15"
click at [536, 195] on select "Choose equipment category... Cooking Equipment Fryers Ice Machines Ovens and Ra…" at bounding box center [801, 215] width 531 height 40
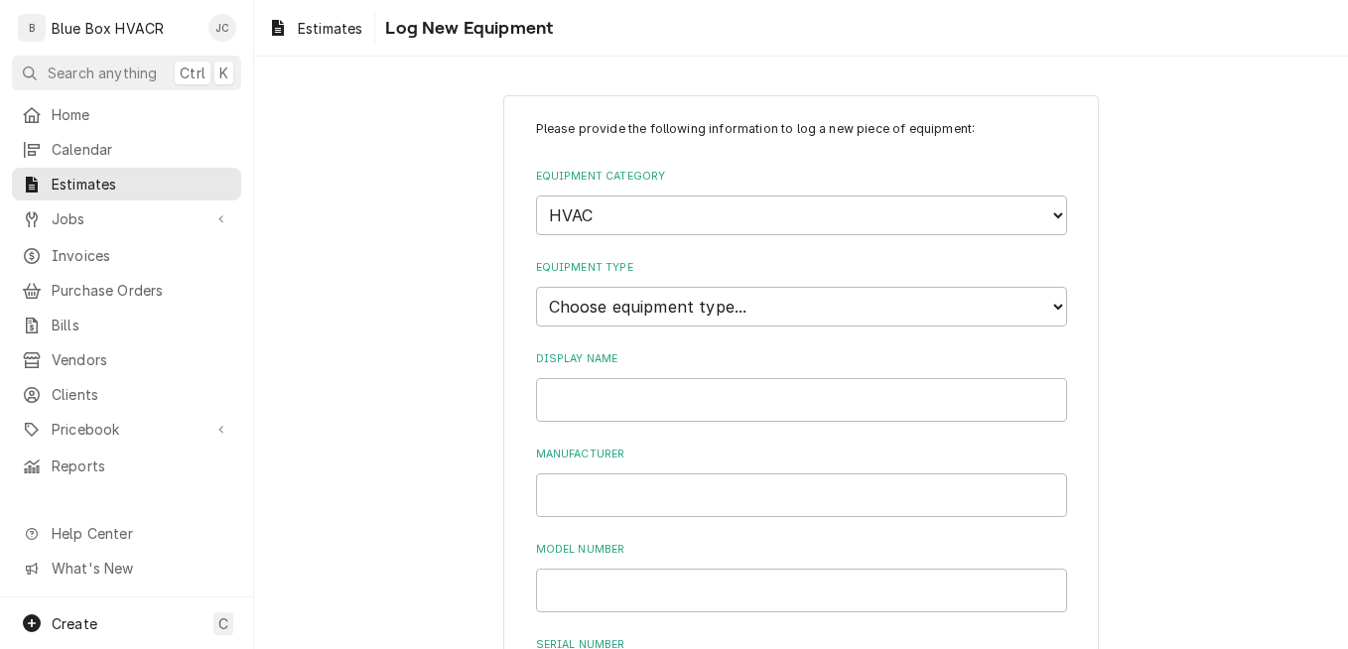
click at [656, 317] on select "Choose equipment type... Condenser Furnace Chiller Air Handler VRF Mini Split M…" at bounding box center [801, 307] width 531 height 40
select select "131"
click at [536, 287] on select "Choose equipment type... Condenser Furnace Chiller Air Handler VRF Mini Split M…" at bounding box center [801, 307] width 531 height 40
click at [619, 398] on input "Display Name" at bounding box center [801, 400] width 531 height 44
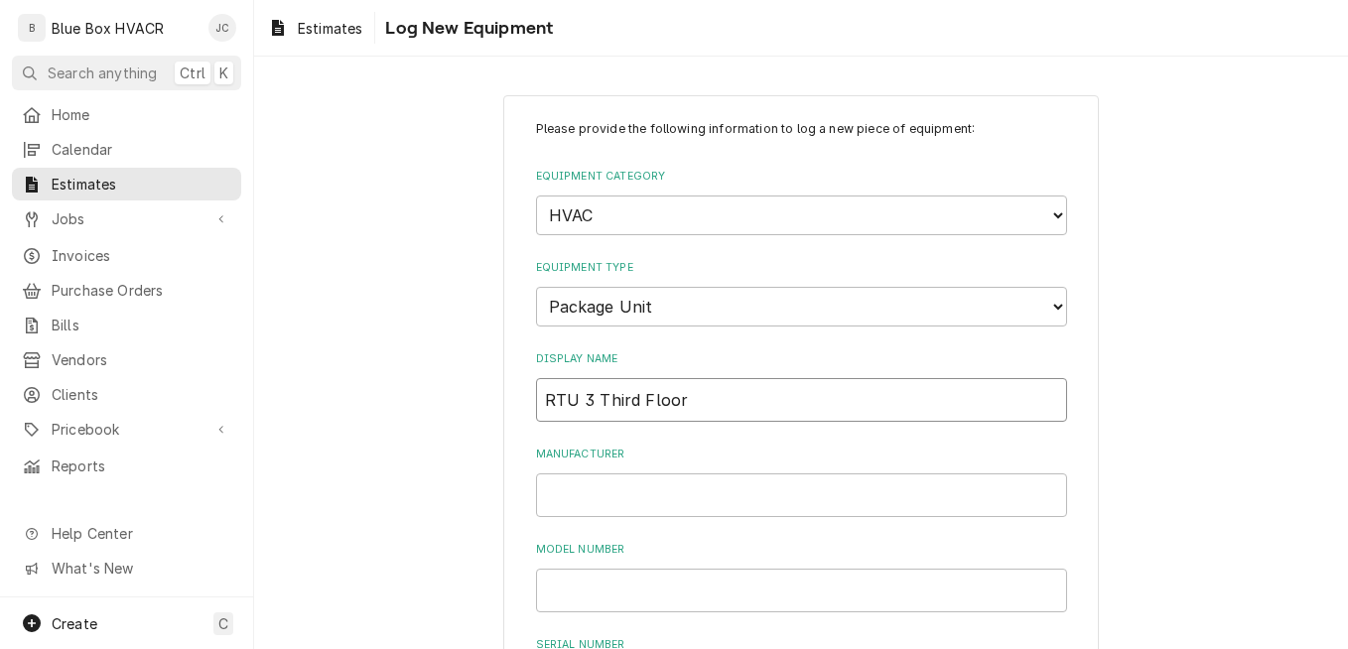
type input "RTU 3 Third Floor"
click at [678, 485] on input "Manufacturer" at bounding box center [801, 495] width 531 height 44
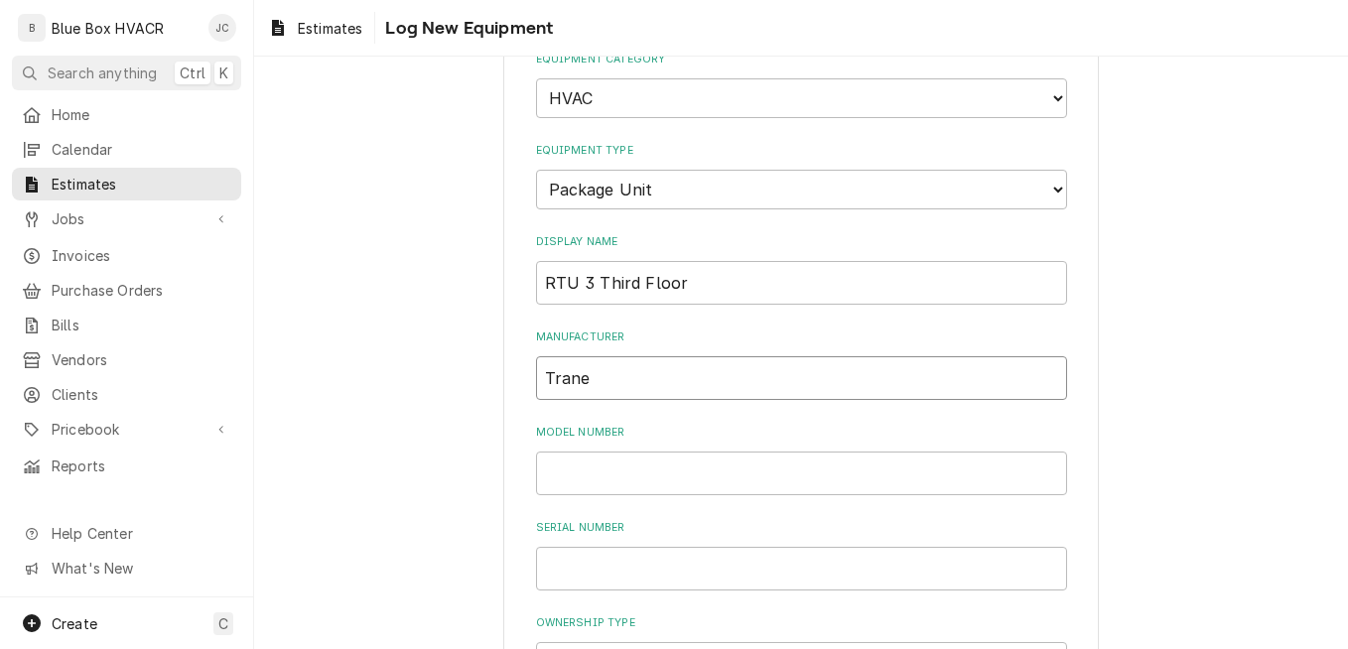
scroll to position [198, 0]
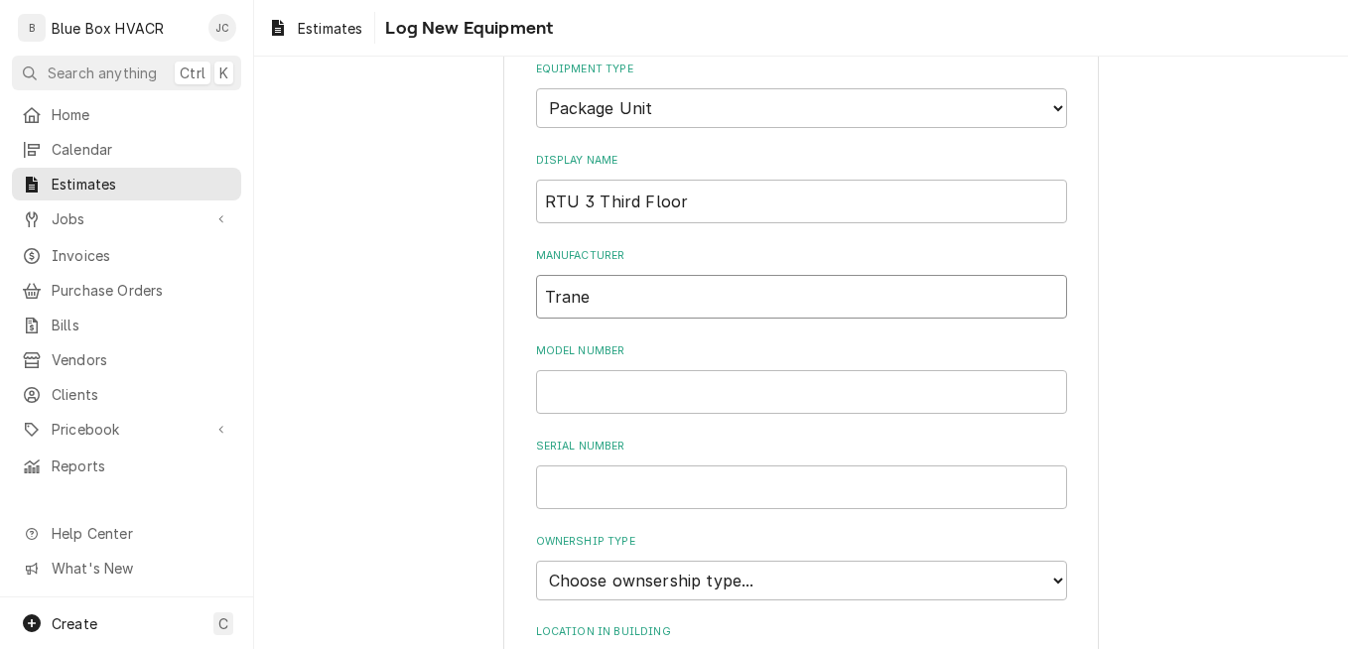
type input "Trane"
click at [714, 383] on input "Model Number" at bounding box center [801, 392] width 531 height 44
paste input "R HLF5040P56C6AD7001A0C0000OA00RTO7800"
click at [558, 394] on input "R HLF5040P56C6AD7001A0C0000OA00RTO7800" at bounding box center [801, 392] width 531 height 44
type input "SAHLF5040P56C6AD7001A0C0000OA00RTO7800"
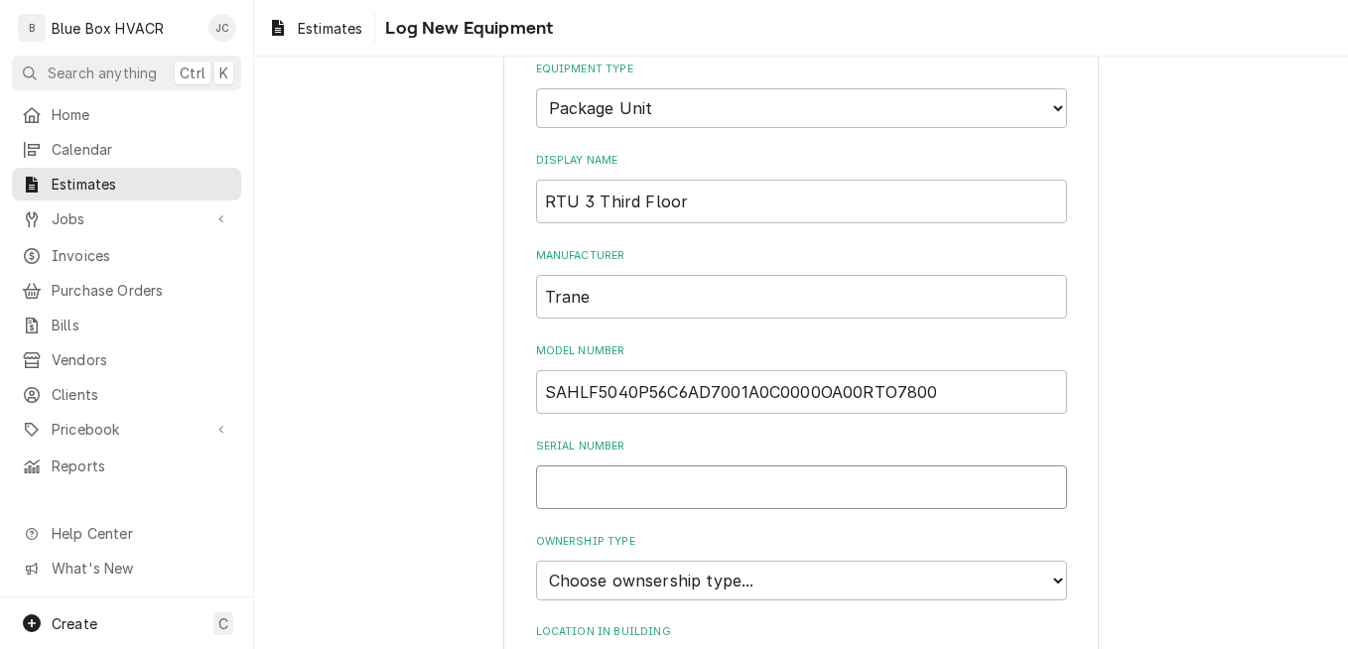
click at [767, 496] on input "Serial Number" at bounding box center [801, 487] width 531 height 44
click at [757, 496] on input "Serial Number" at bounding box center [801, 487] width 531 height 44
paste input "16H05658"
click at [538, 483] on input "16H05658" at bounding box center [801, 487] width 531 height 44
drag, startPoint x: 640, startPoint y: 488, endPoint x: 518, endPoint y: 487, distance: 122.1
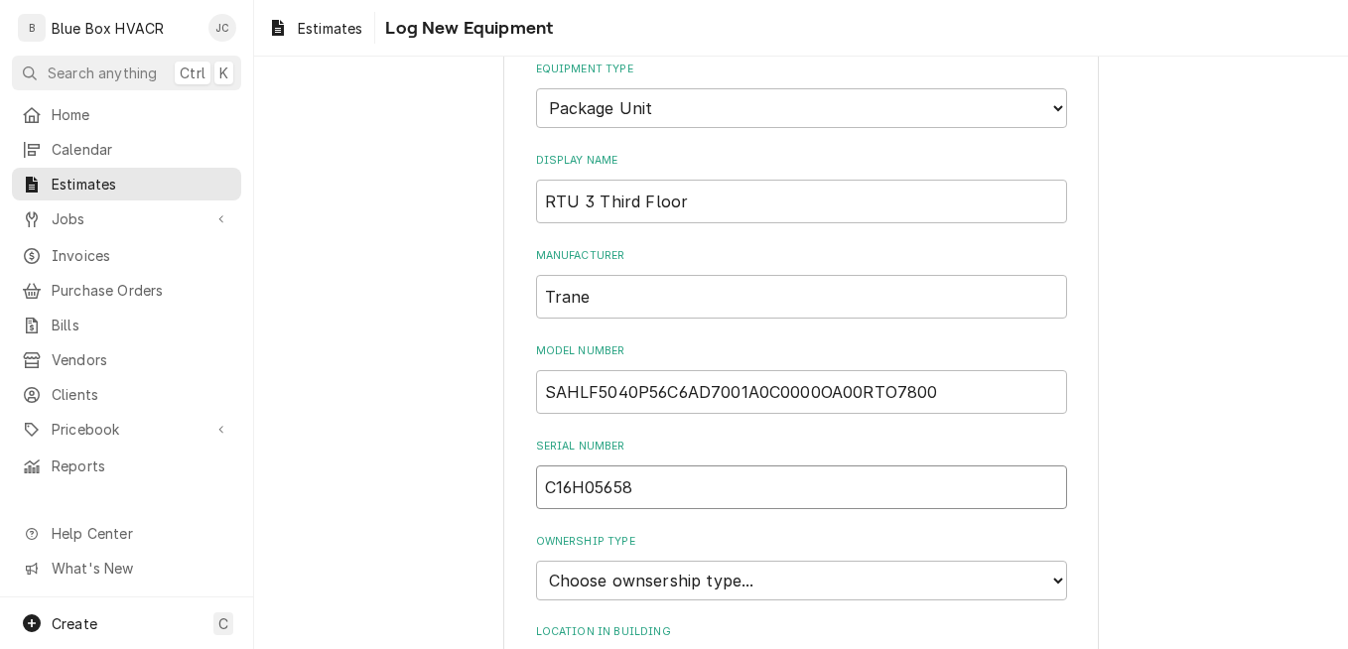
click at [518, 487] on div "Please provide the following information to log a new piece of equipment: Equip…" at bounding box center [800, 511] width 595 height 1228
type input "C16H05658"
drag, startPoint x: 960, startPoint y: 395, endPoint x: 515, endPoint y: 395, distance: 444.6
click at [515, 395] on div "Please provide the following information to log a new piece of equipment: Equip…" at bounding box center [800, 511] width 595 height 1228
paste input "C16H05658"
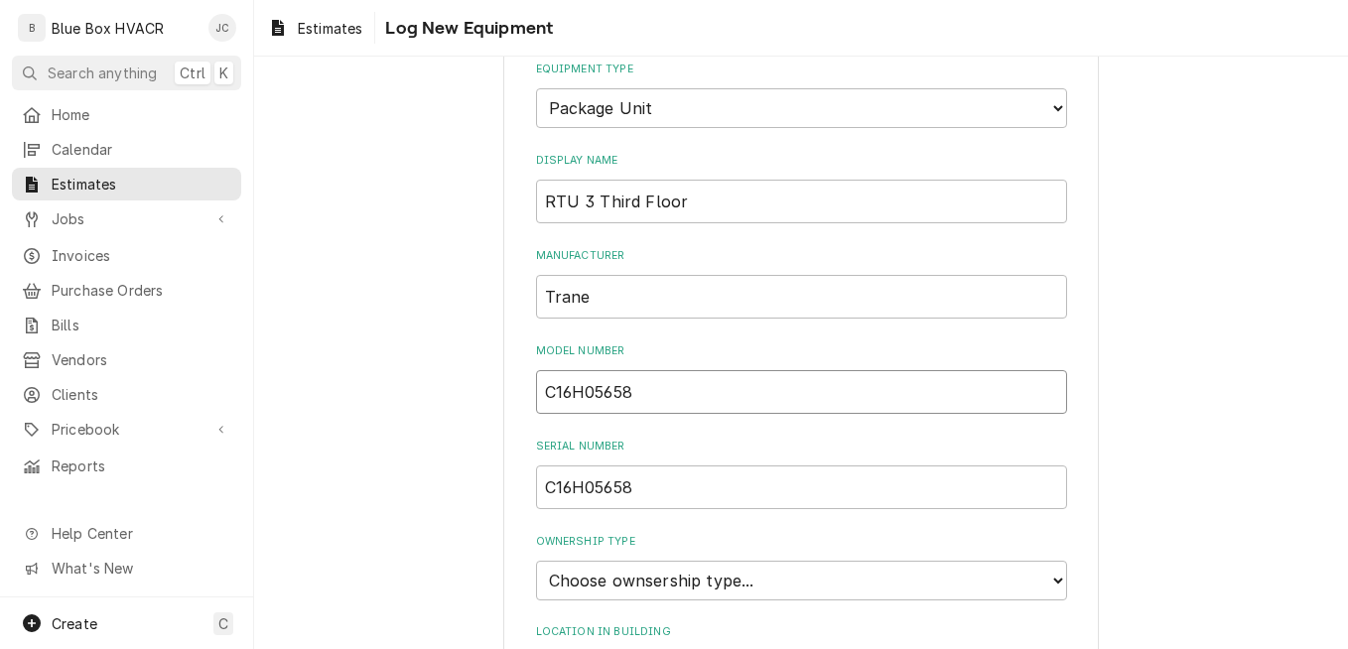
scroll to position [298, 0]
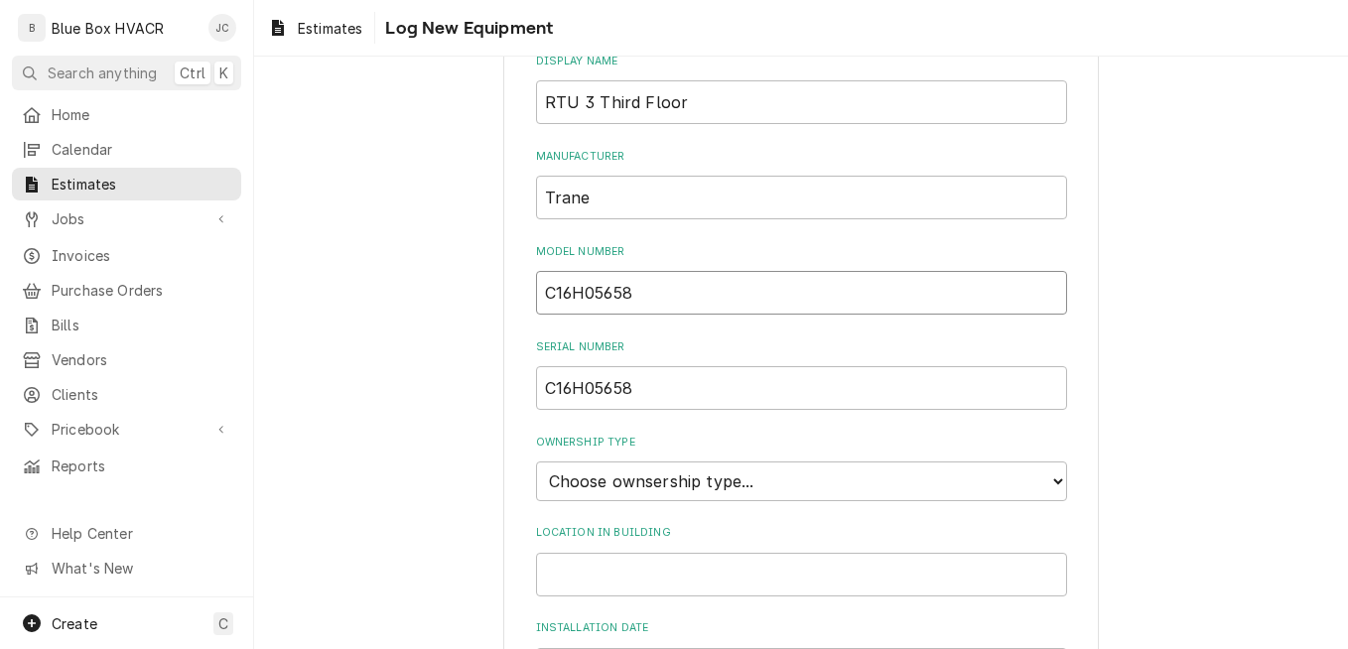
type input "C16H05658"
click at [667, 488] on select "Choose ownsership type... Unknown Owned Leased Rented" at bounding box center [801, 481] width 531 height 40
select select "1"
click at [536, 461] on select "Choose ownsership type... Unknown Owned Leased Rented" at bounding box center [801, 481] width 531 height 40
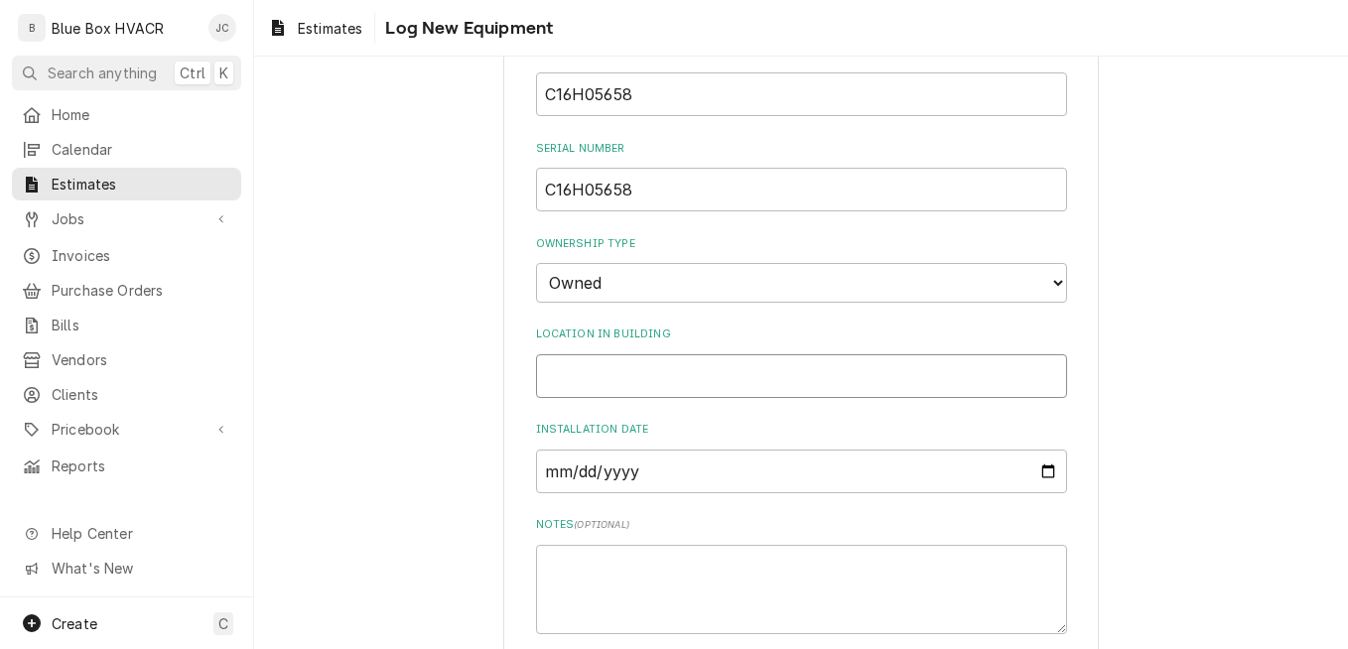
click at [657, 374] on input "Location in Building" at bounding box center [801, 376] width 531 height 44
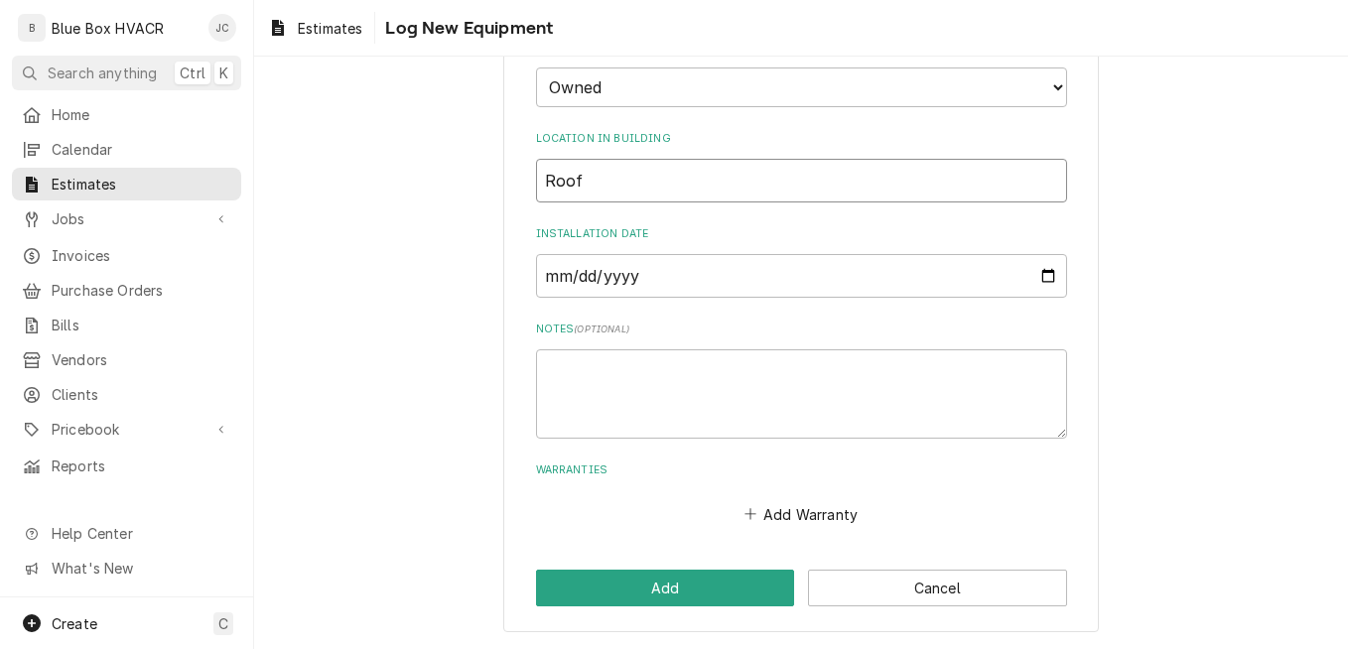
type input "Roof"
click at [597, 370] on textarea "Notes ( optional )" at bounding box center [801, 393] width 531 height 89
type textarea "x"
type textarea "2"
type textarea "x"
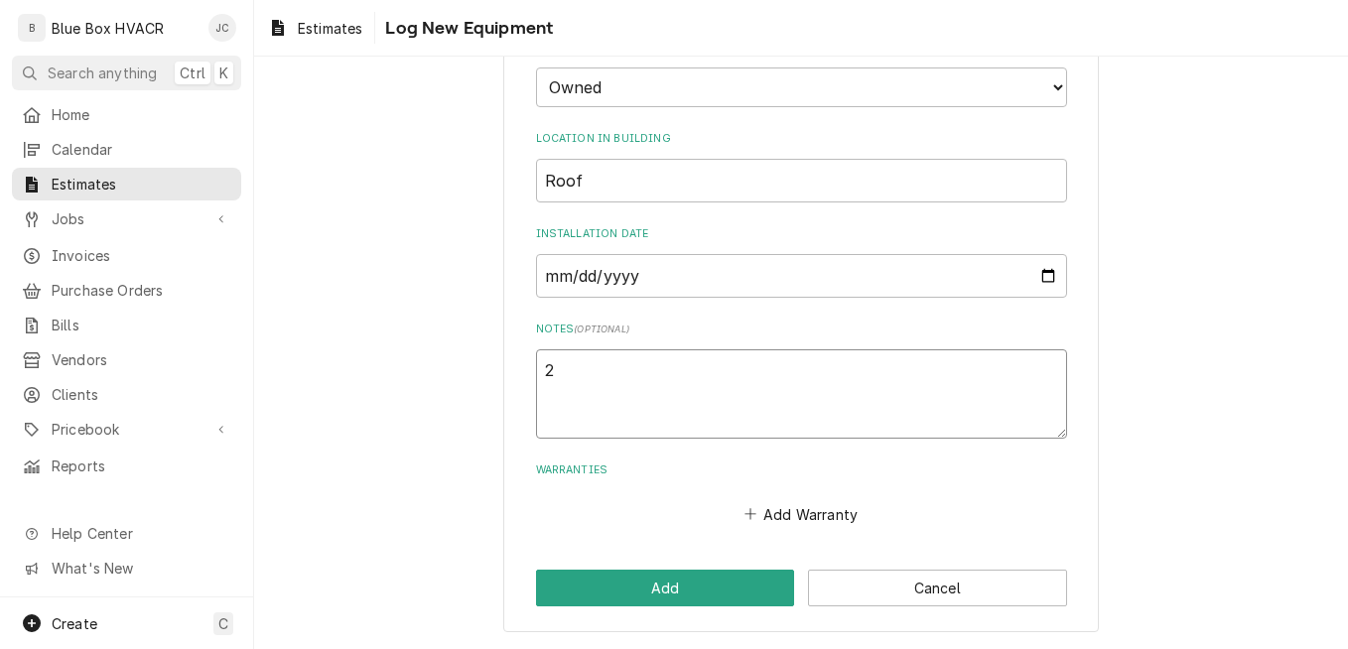
type textarea "20"
type textarea "x"
type textarea "20"
type textarea "x"
type textarea "20 -"
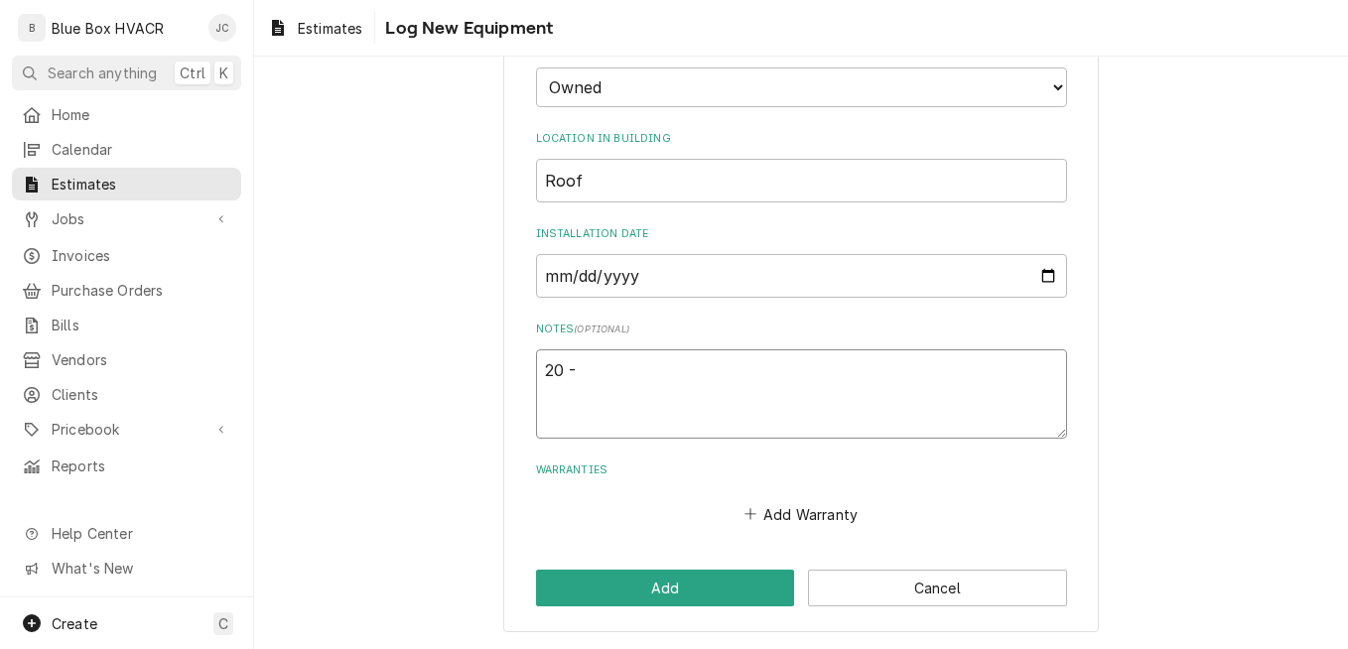
type textarea "x"
type textarea "20 -"
type textarea "x"
type textarea "20 - 2"
type textarea "x"
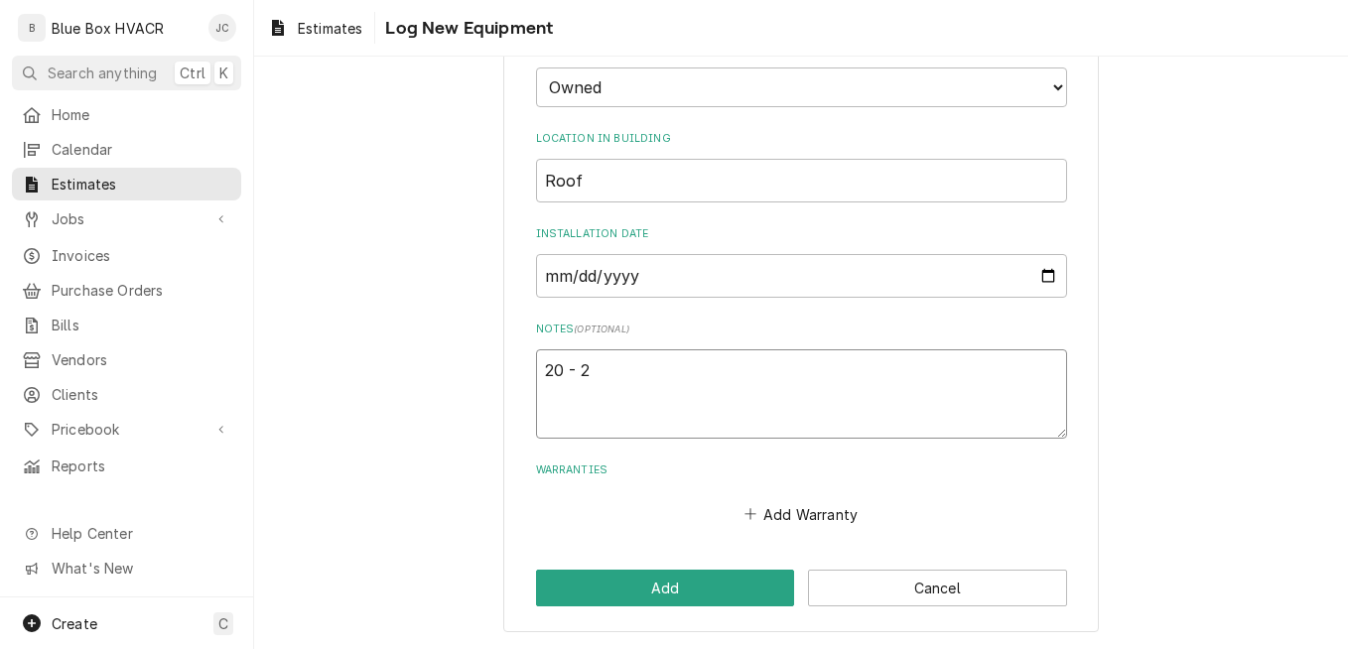
type textarea "20 - 20"
type textarea "x"
type textarea "20 - 20x"
type textarea "x"
type textarea "20 - 20x2"
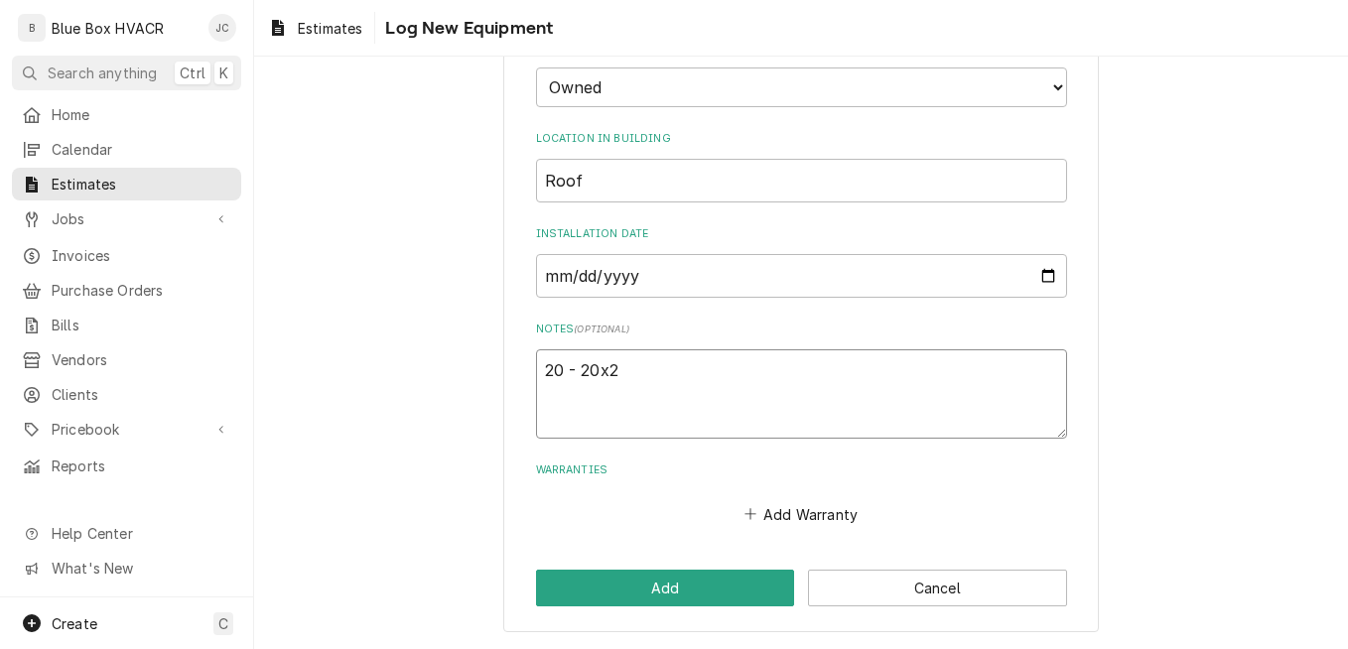
type textarea "x"
type textarea "20 - 20x25"
type textarea "x"
type textarea "20 - 20x25x"
type textarea "x"
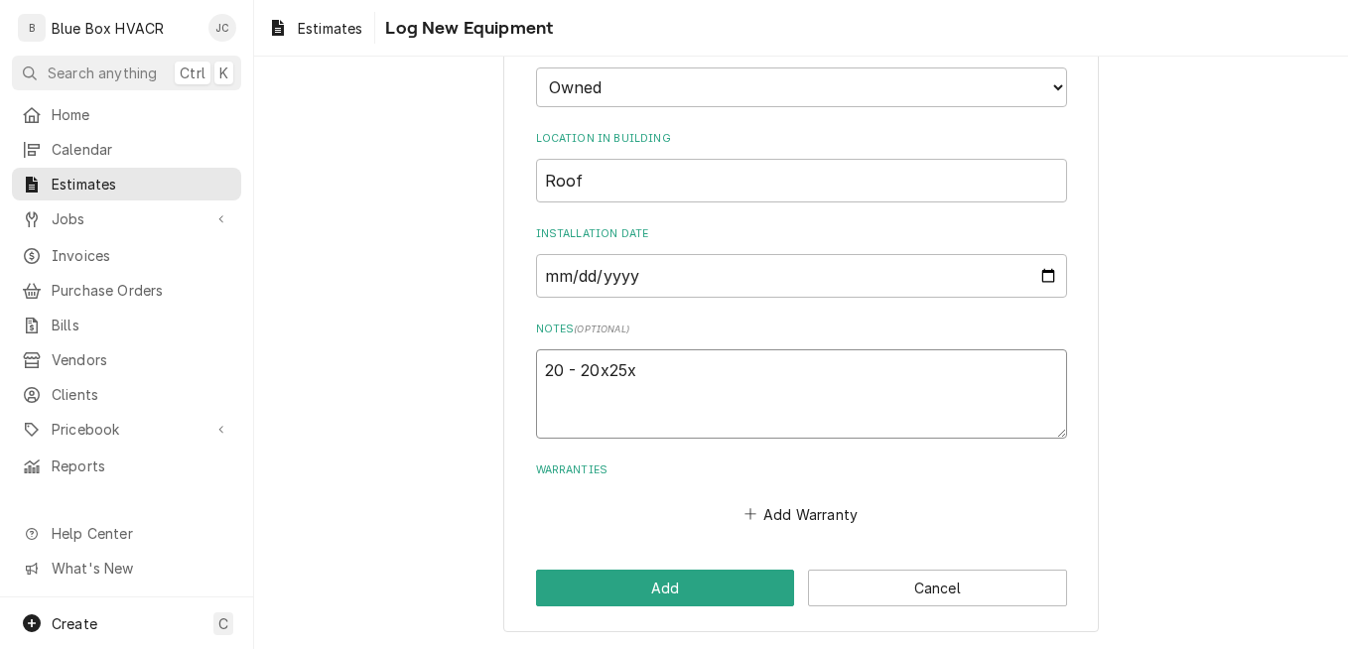
type textarea "20 - 20x25x2"
type textarea "x"
type textarea "20 - 20x25x2"
click at [595, 573] on button "Add" at bounding box center [665, 588] width 259 height 37
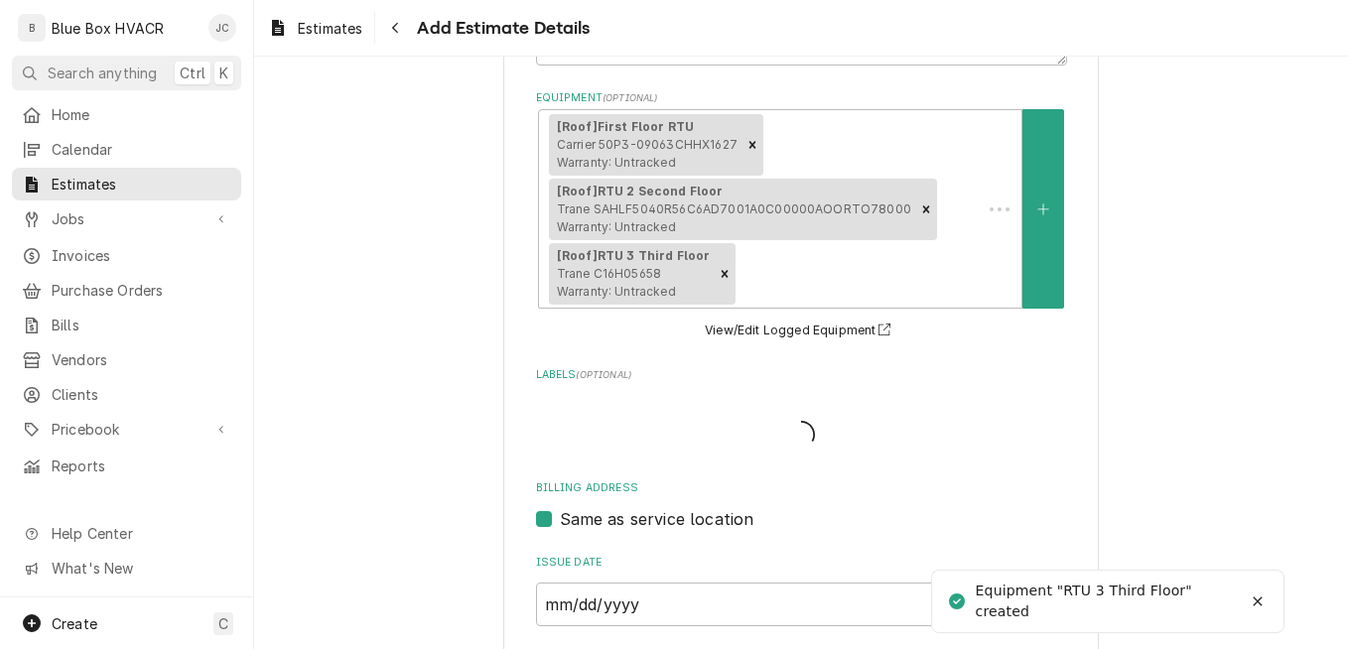
scroll to position [539, 0]
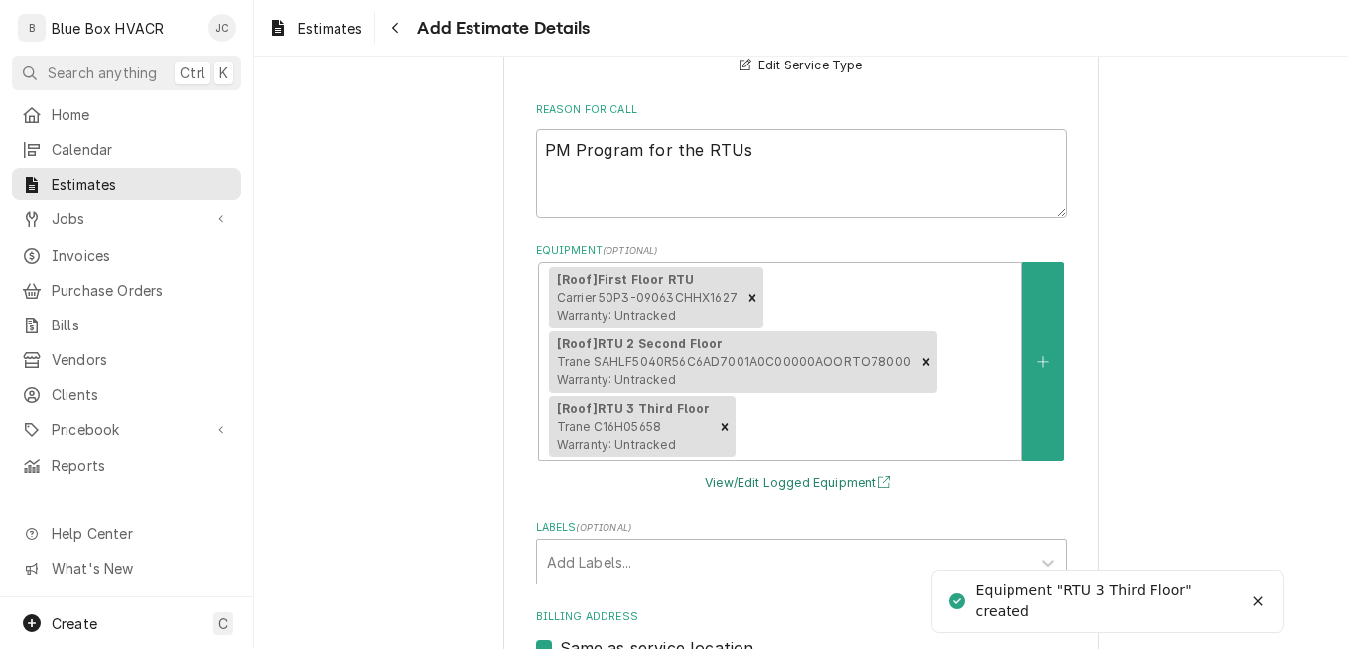
click at [718, 489] on button "View/Edit Logged Equipment" at bounding box center [801, 483] width 198 height 25
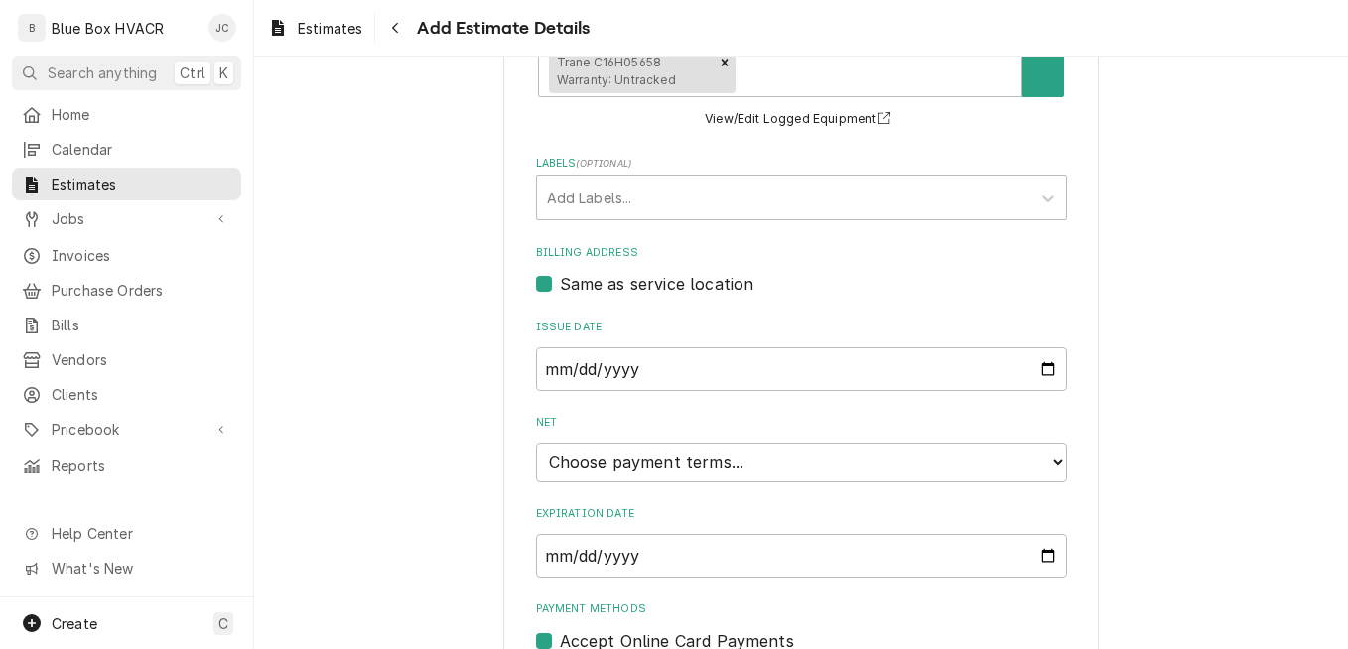
scroll to position [991, 0]
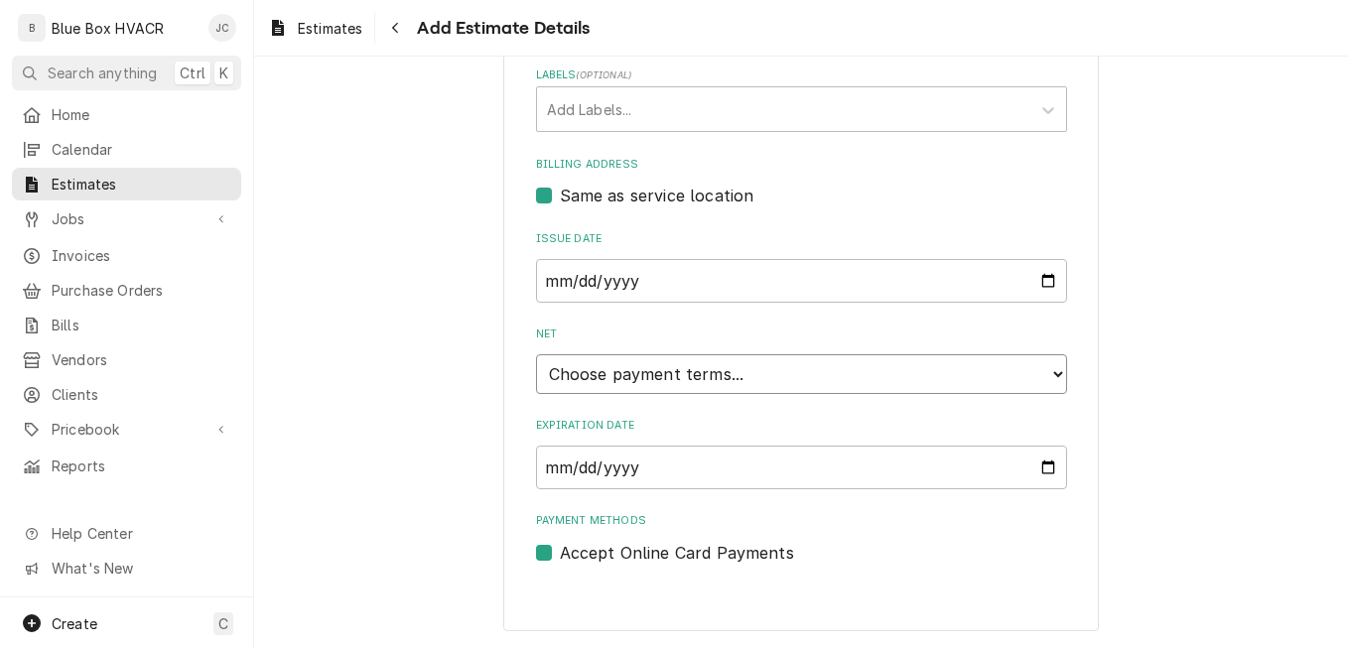
click at [695, 377] on select "Choose payment terms... Same Day Net 7 Net 14 Net 21 Net 30 Net 45 Net 60 Net 90" at bounding box center [801, 374] width 531 height 40
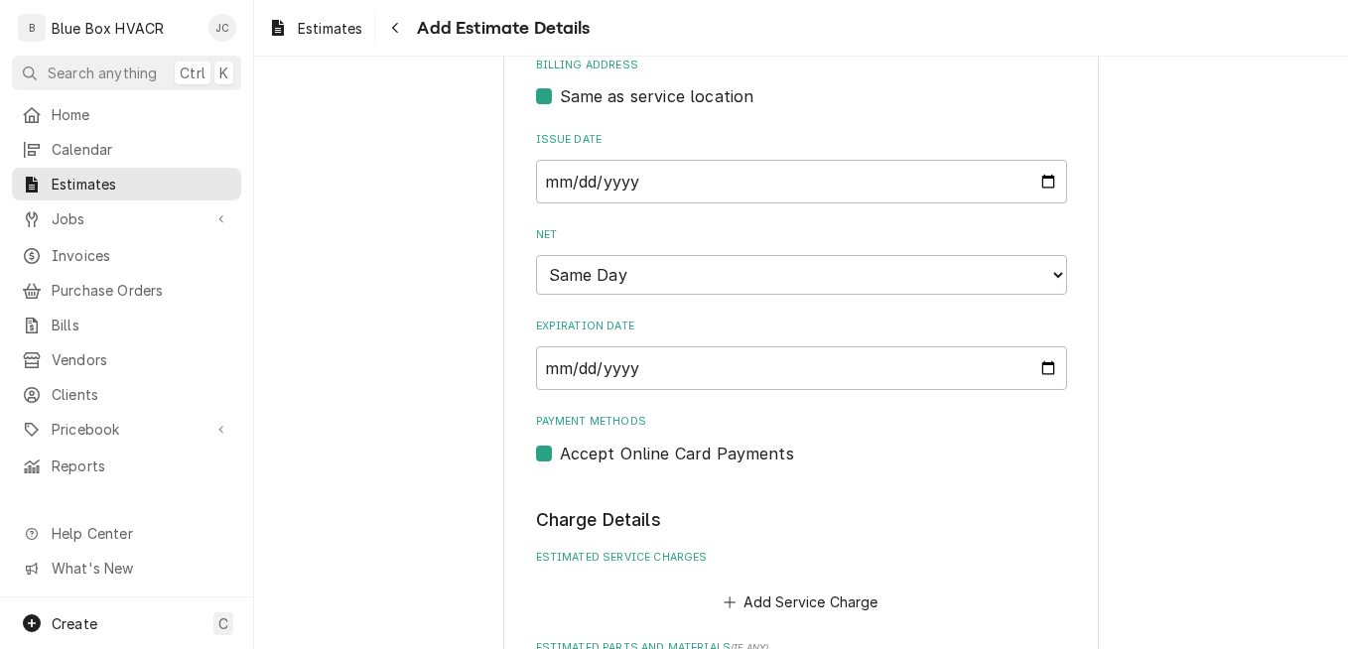
scroll to position [1190, 0]
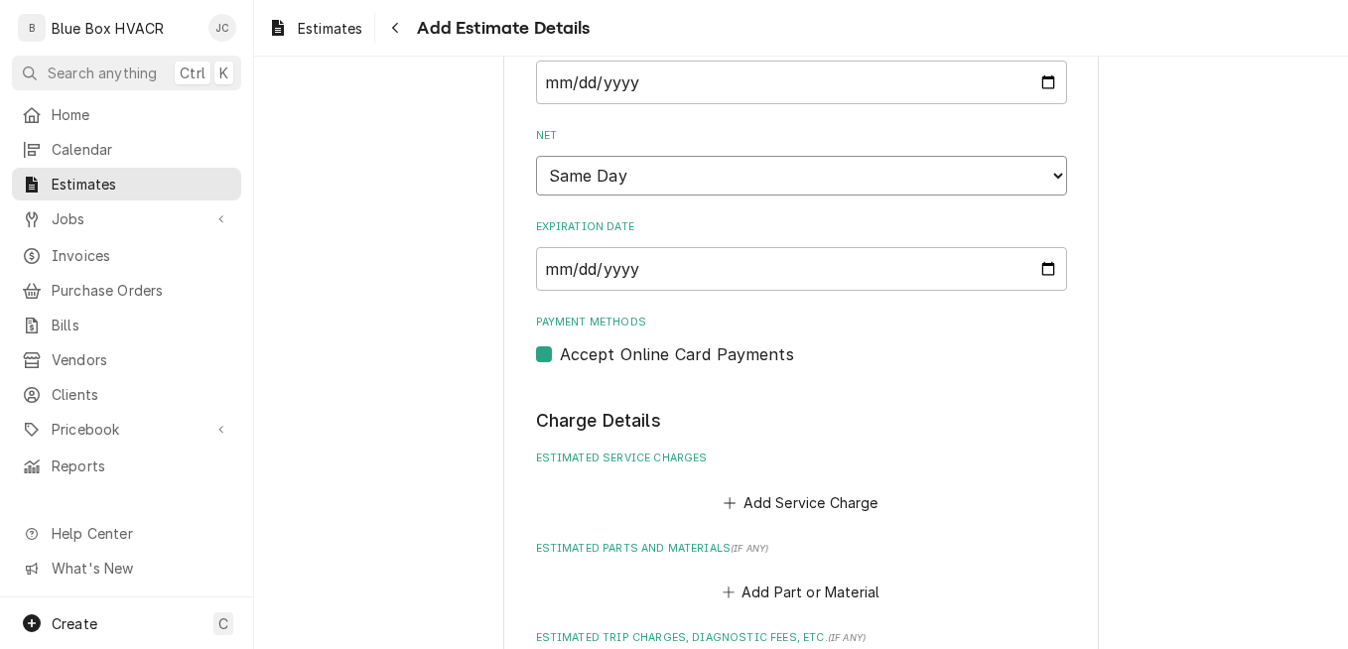
click at [636, 189] on select "Choose payment terms... Same Day Net 0 Net 7 Net 14 Net 21 Net 30 Net 45 Net 60…" at bounding box center [801, 176] width 531 height 40
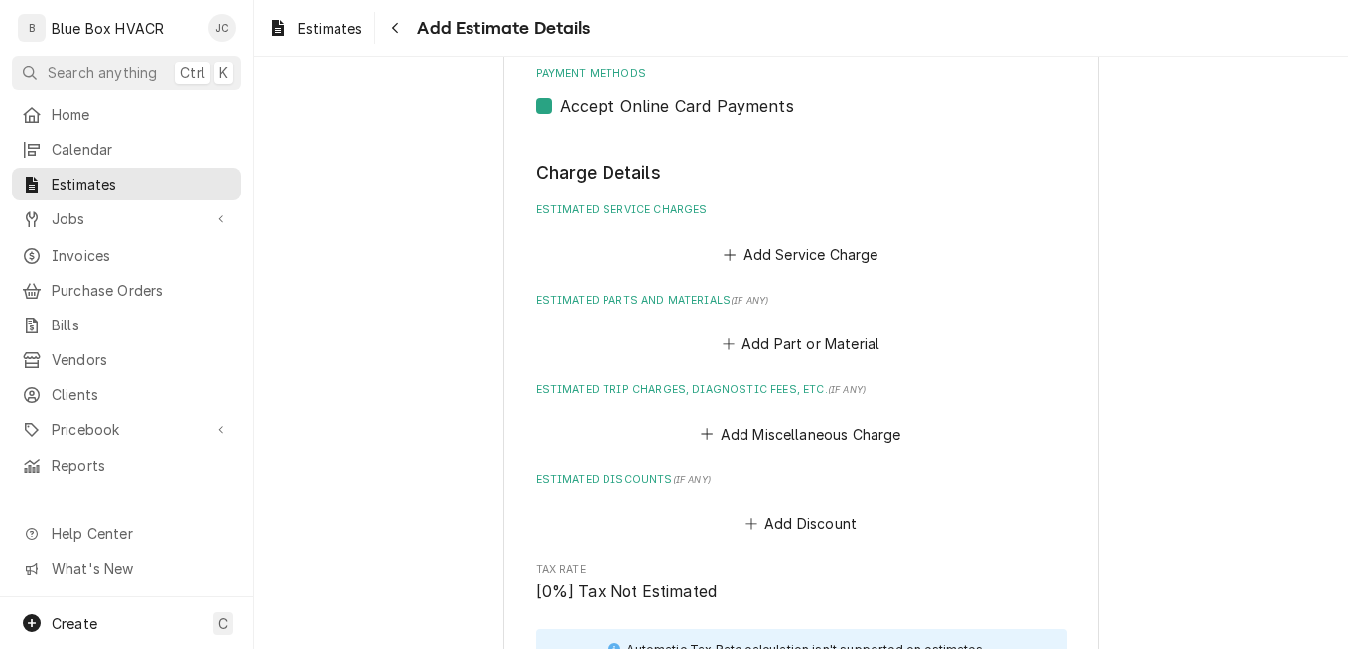
scroll to position [1487, 0]
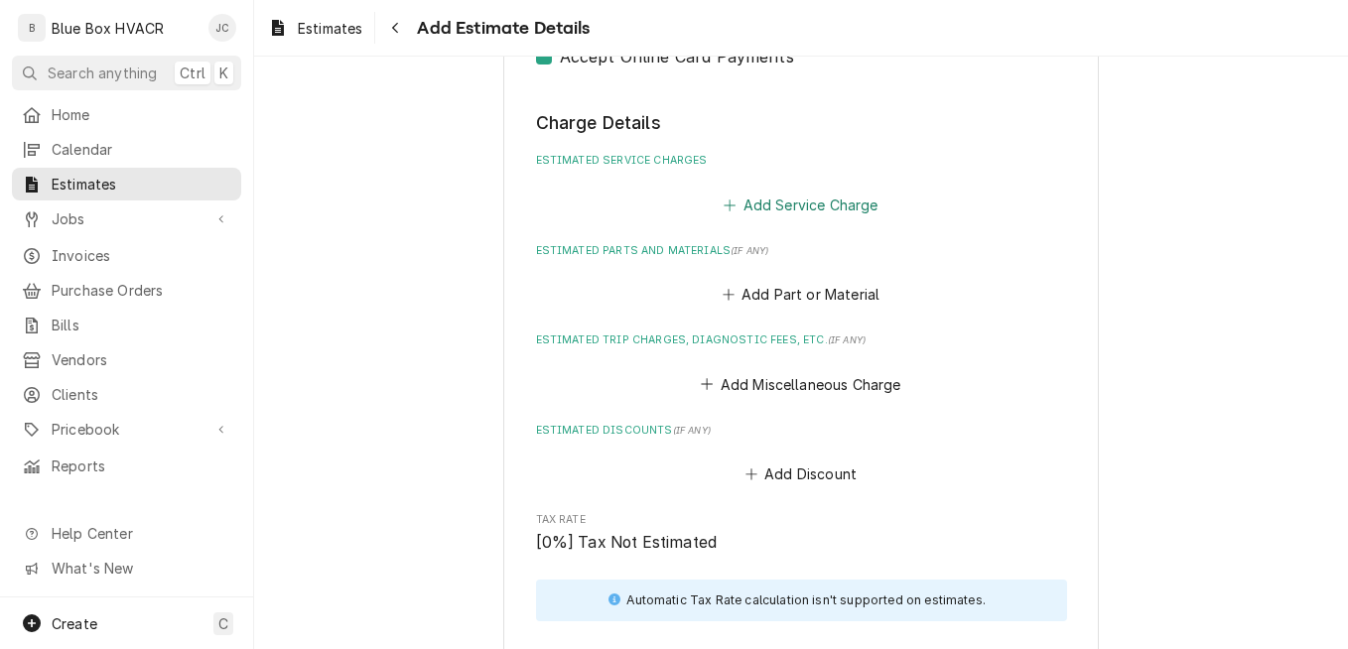
click at [797, 211] on button "Add Service Charge" at bounding box center [800, 205] width 161 height 28
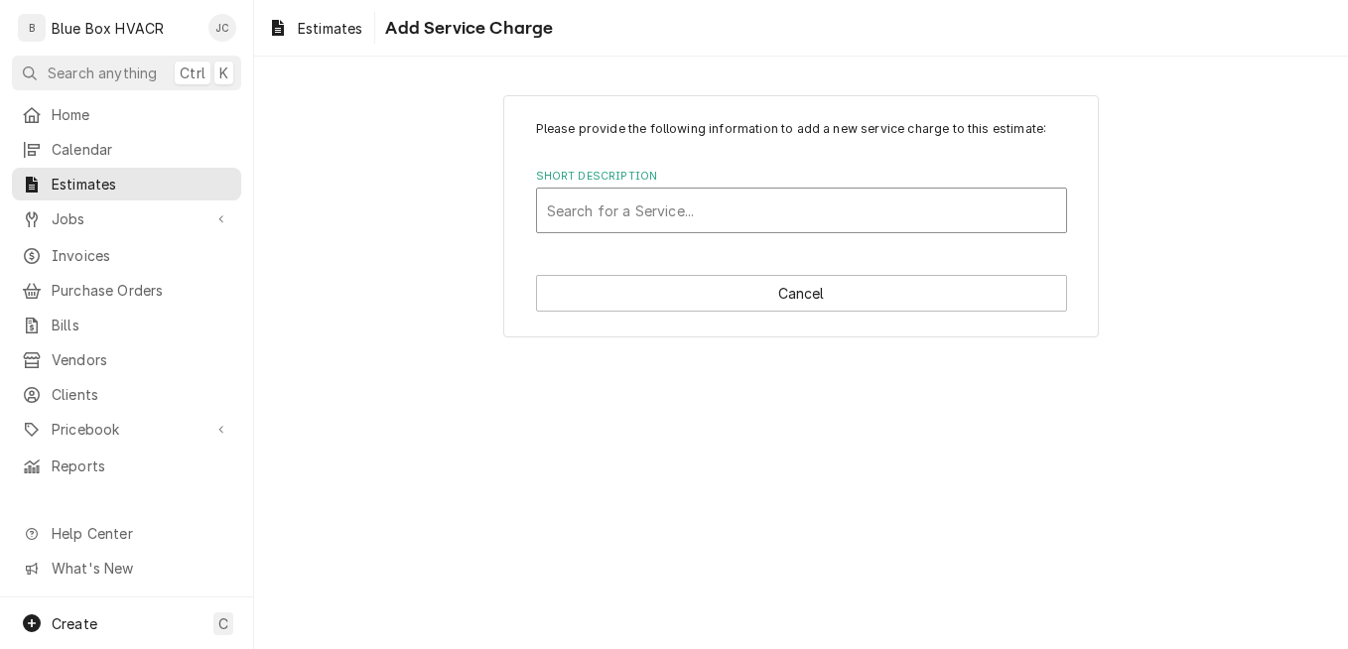
click at [759, 216] on div "Short Description" at bounding box center [801, 211] width 509 height 36
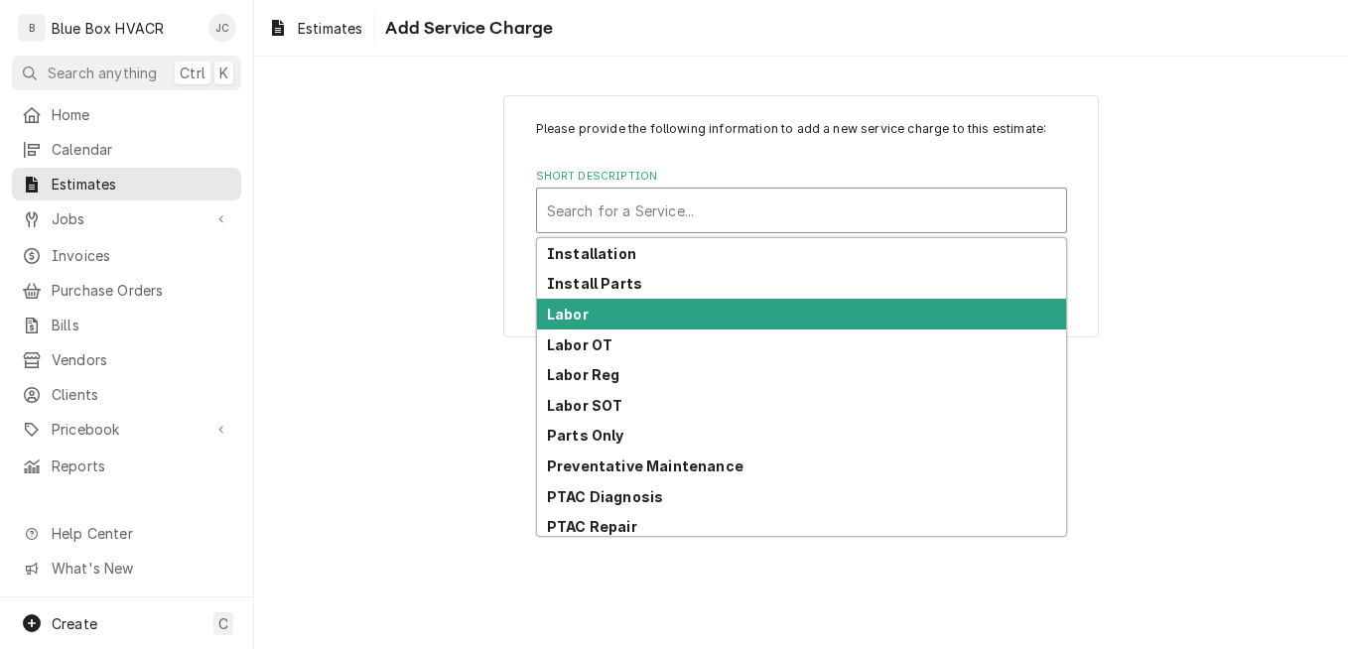
click at [660, 321] on div "Labor" at bounding box center [801, 314] width 529 height 31
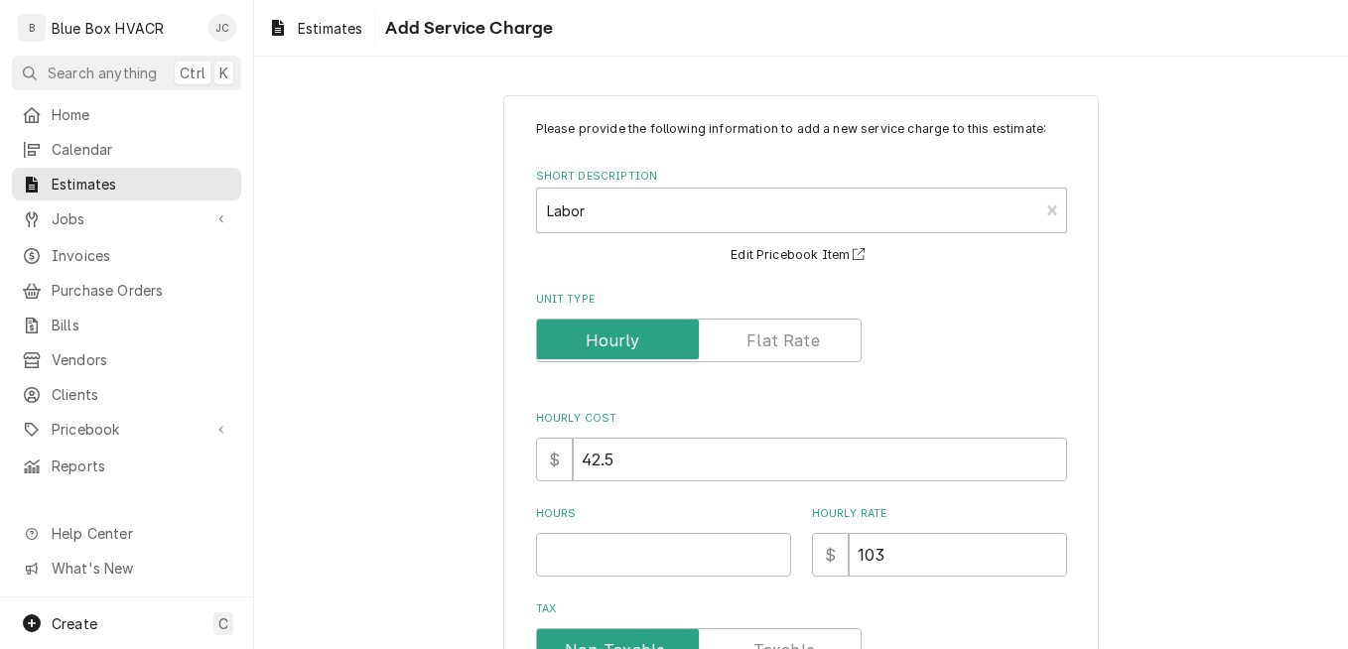
type textarea "x"
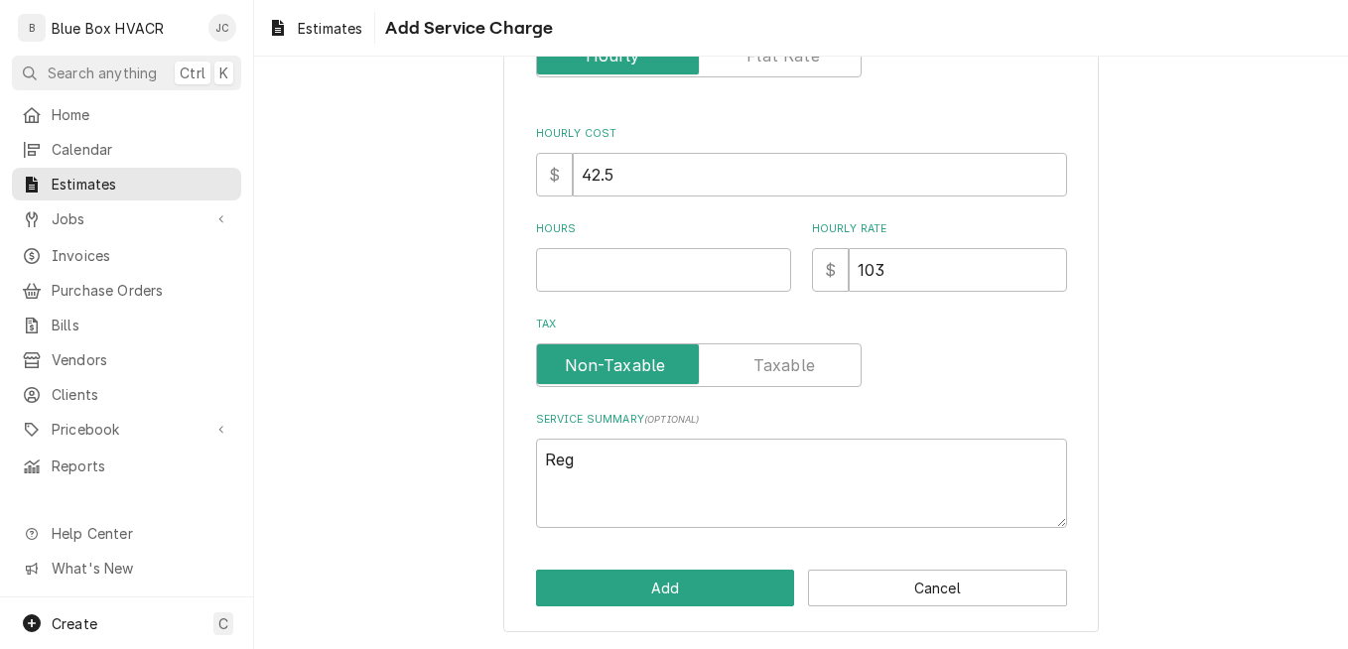
scroll to position [186, 0]
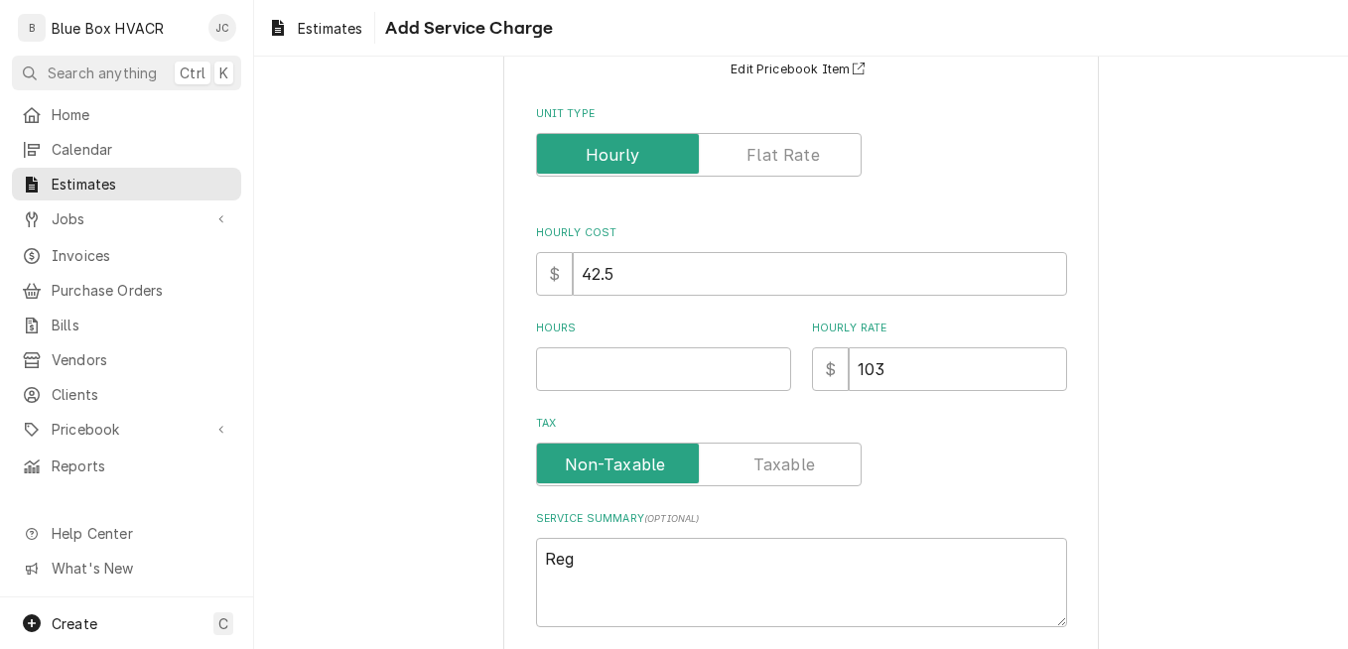
click at [789, 165] on label "Unit Type" at bounding box center [698, 155] width 325 height 44
click at [789, 165] on input "Unit Type" at bounding box center [699, 155] width 308 height 44
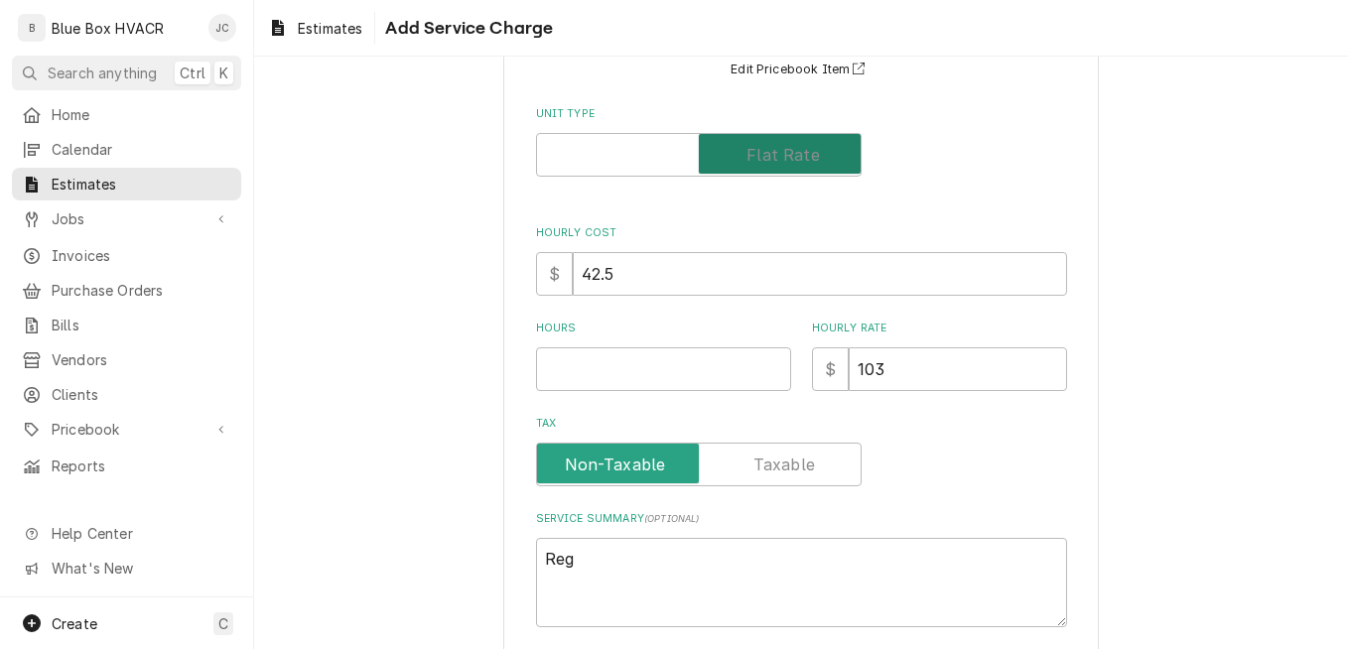
checkbox input "true"
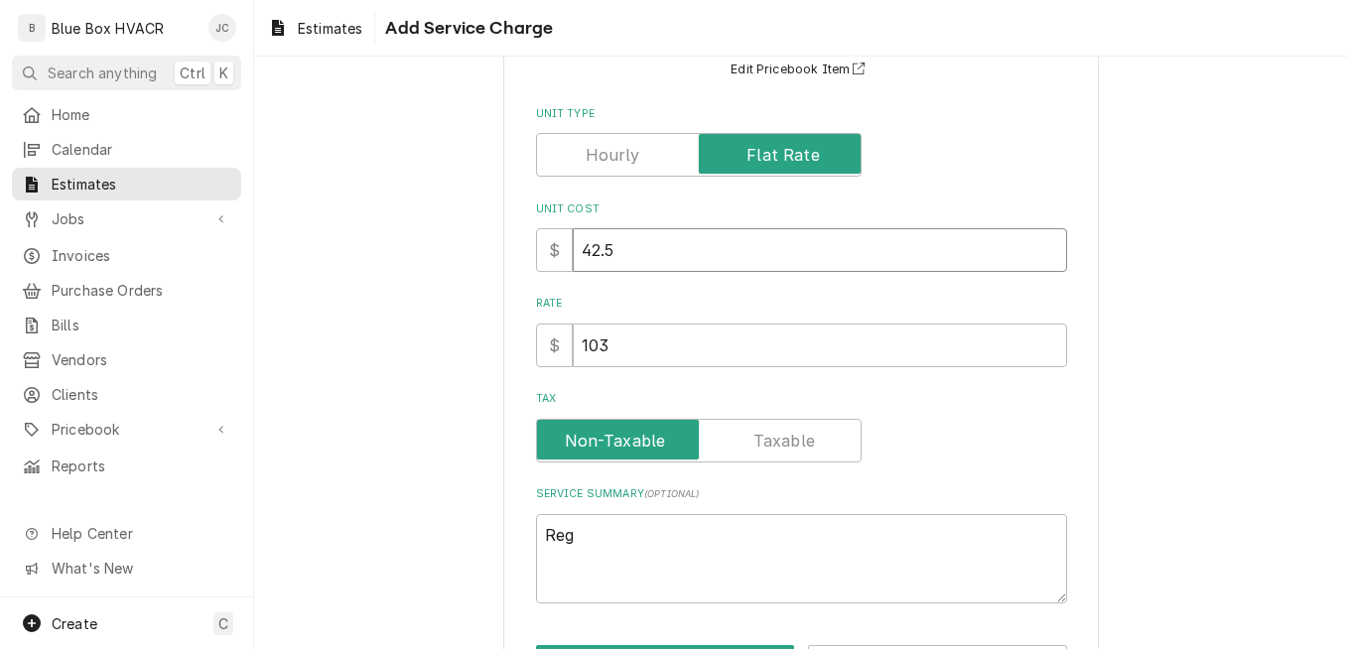
drag, startPoint x: 705, startPoint y: 247, endPoint x: 567, endPoint y: 262, distance: 138.7
click at [573, 262] on input "42.5" at bounding box center [820, 250] width 494 height 44
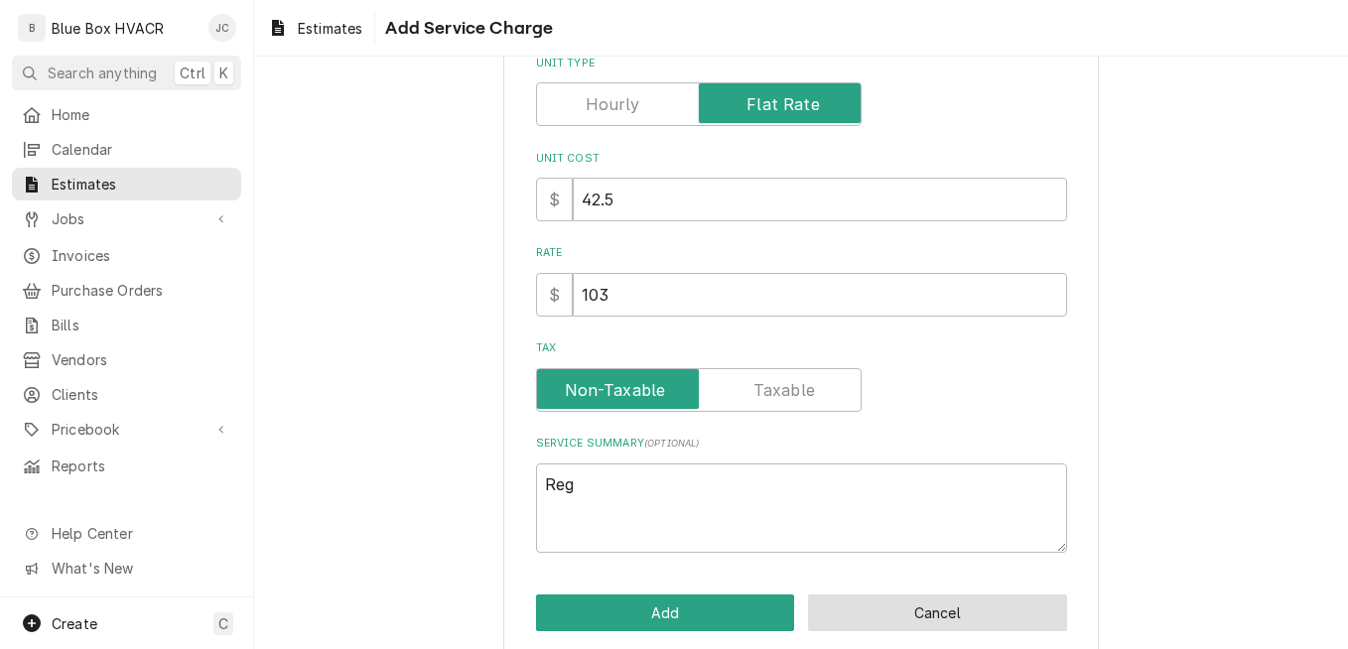
scroll to position [261, 0]
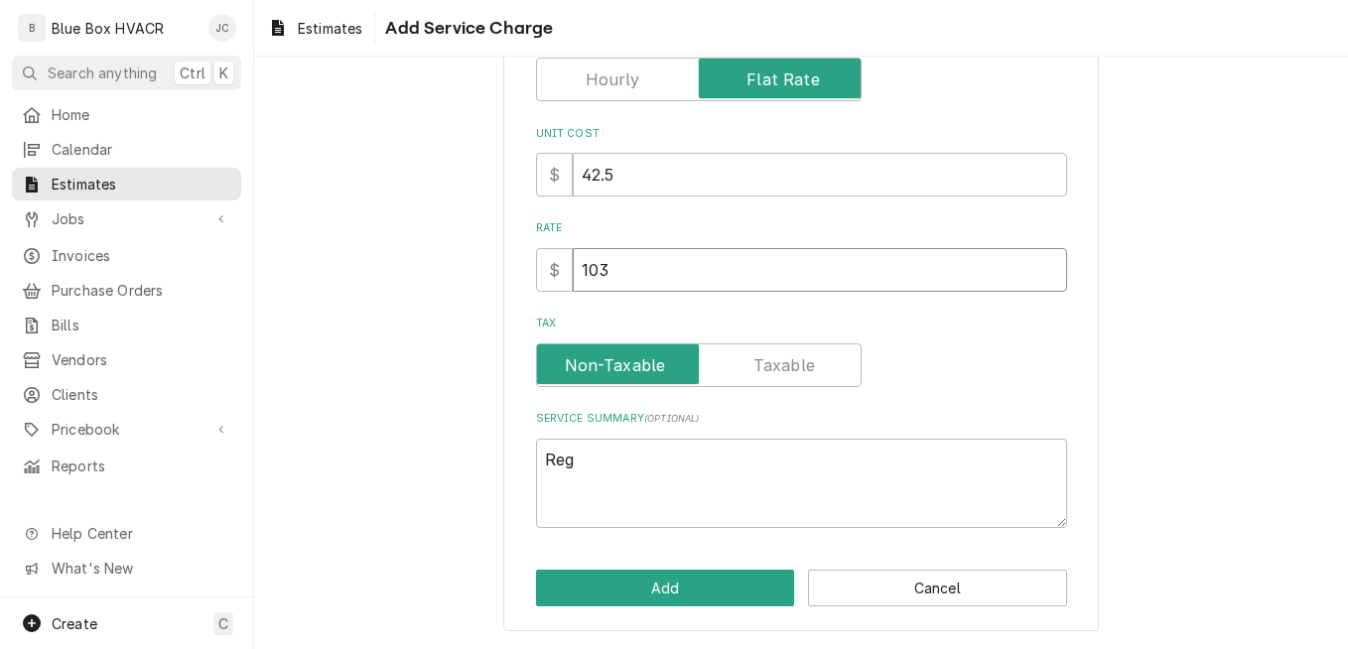
drag, startPoint x: 637, startPoint y: 282, endPoint x: 553, endPoint y: 276, distance: 84.6
click at [553, 276] on div "$ 103" at bounding box center [801, 270] width 531 height 44
type textarea "x"
type input "8"
type textarea "x"
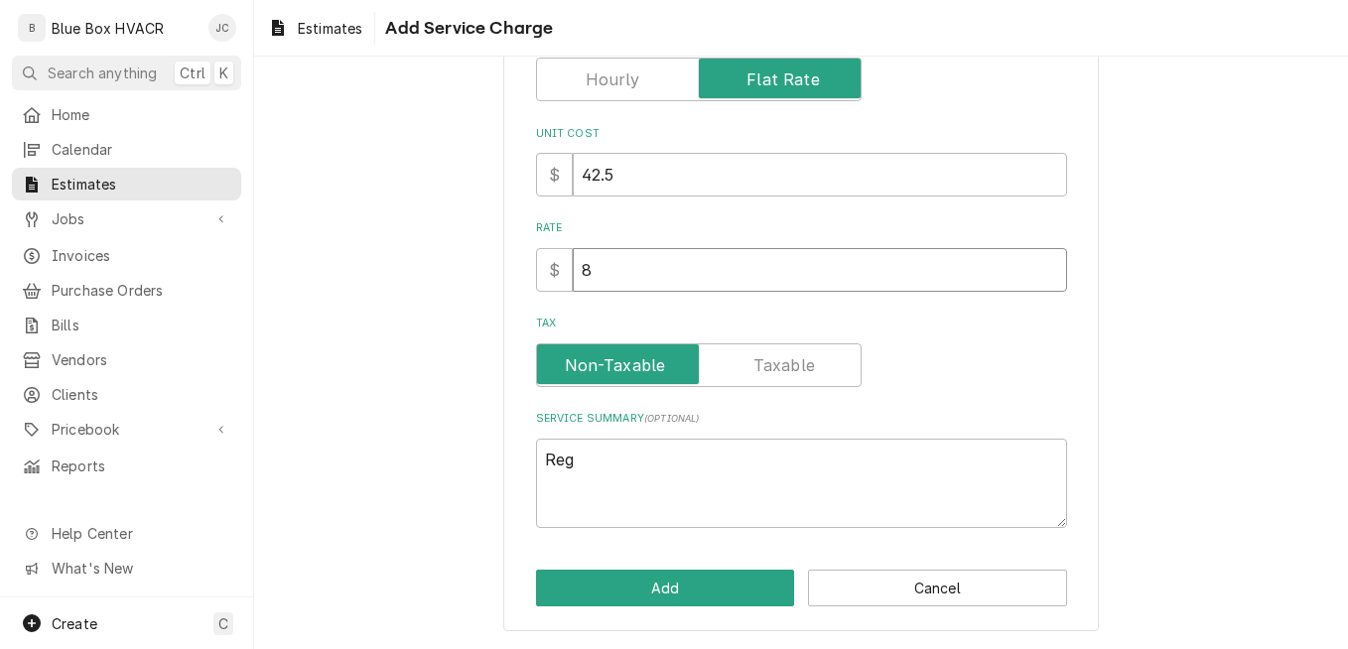
type input "81"
type textarea "x"
type input "810"
type textarea "x"
type input "8100"
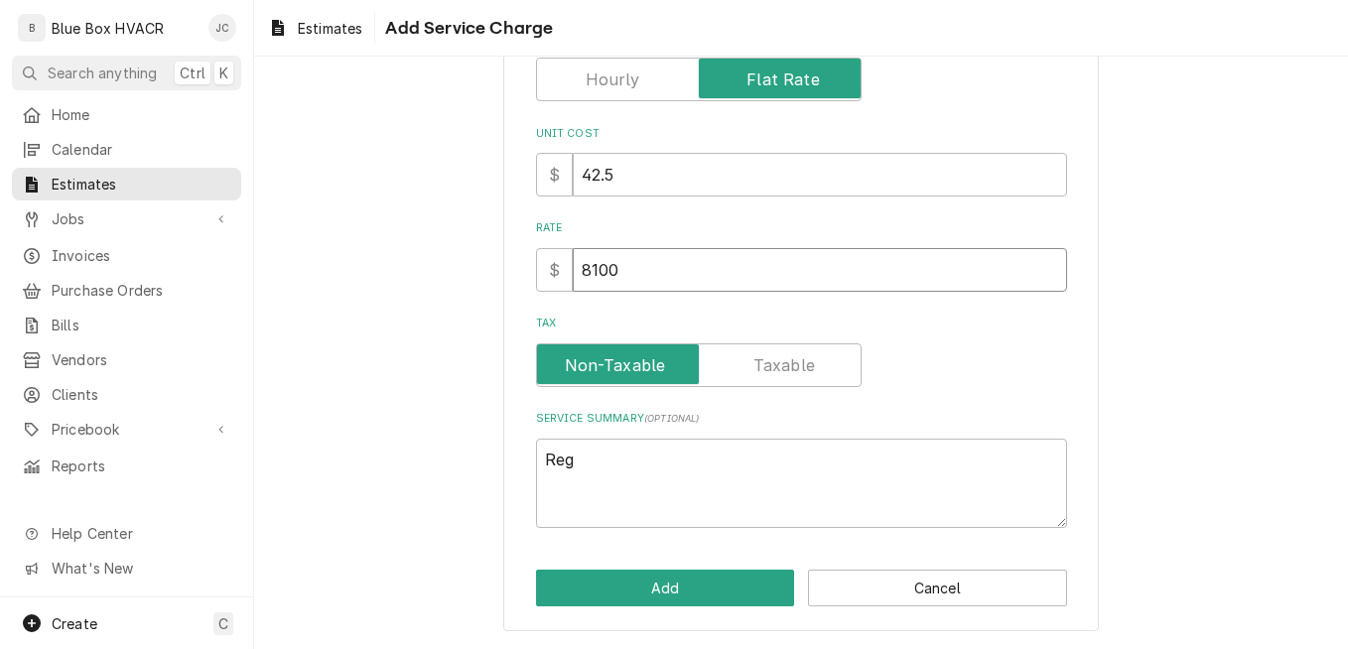
type textarea "x"
type input "8100"
click at [670, 584] on button "Add" at bounding box center [665, 588] width 259 height 37
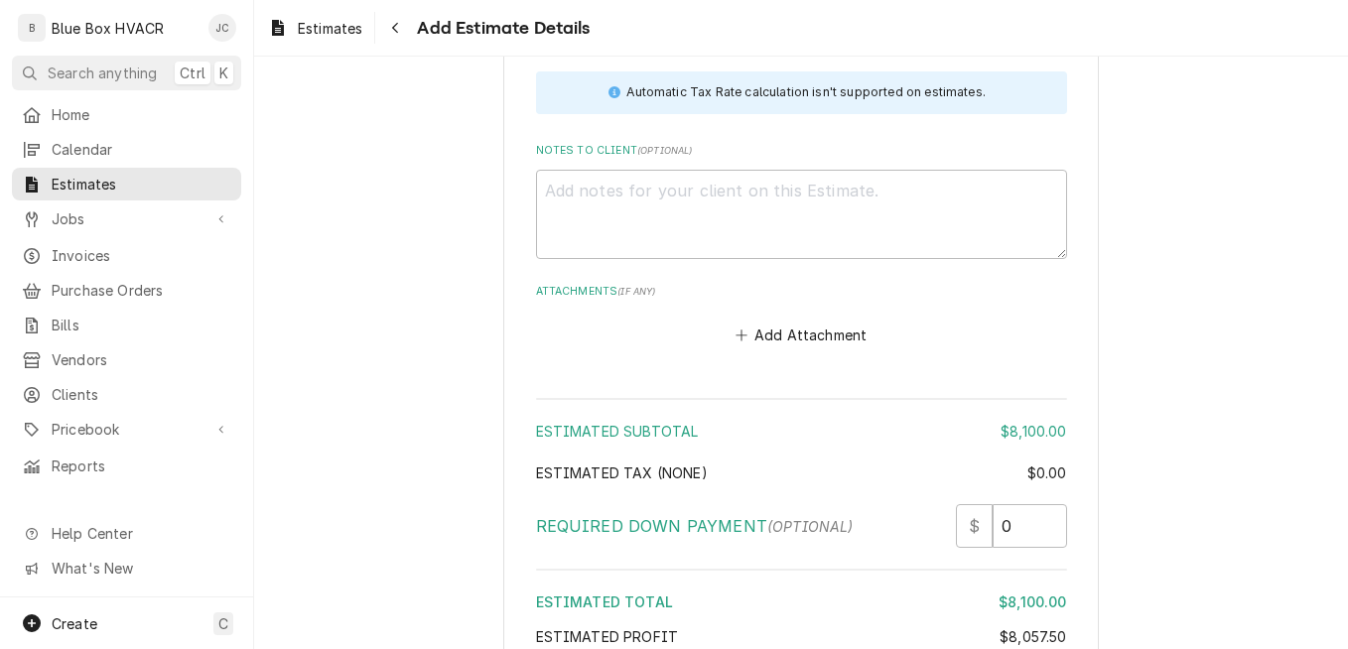
scroll to position [2459, 0]
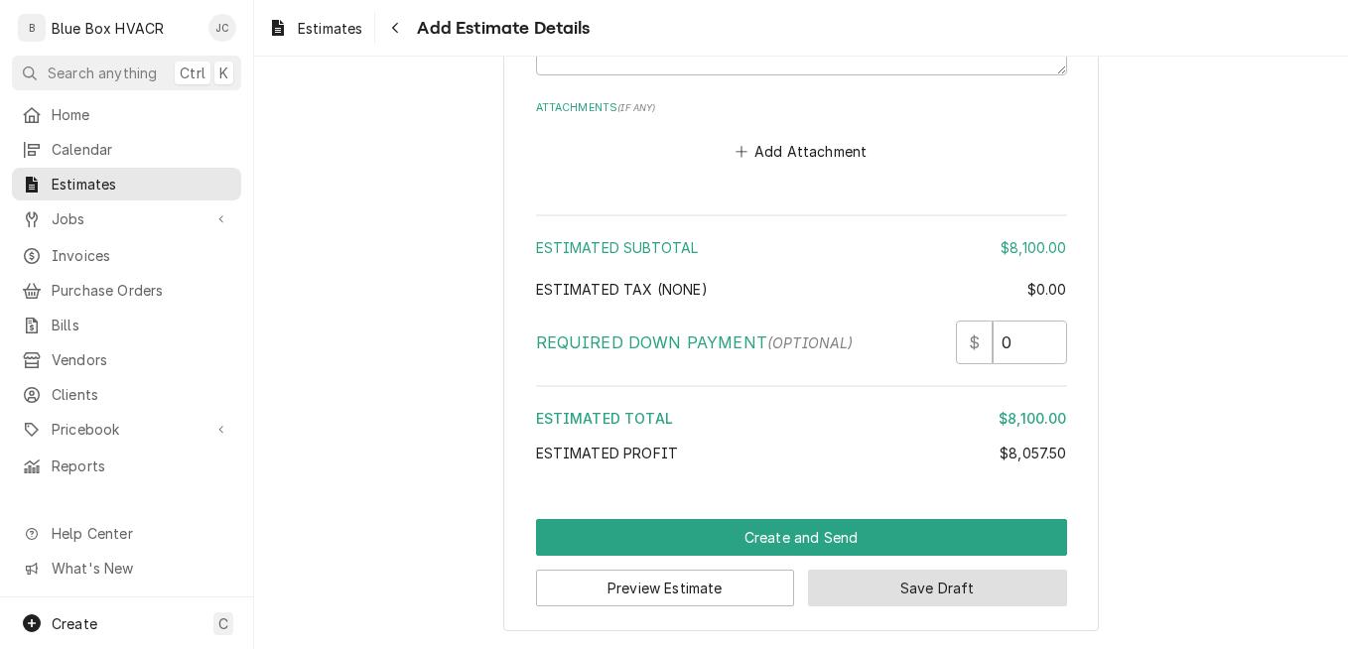
click at [862, 580] on button "Save Draft" at bounding box center [937, 588] width 259 height 37
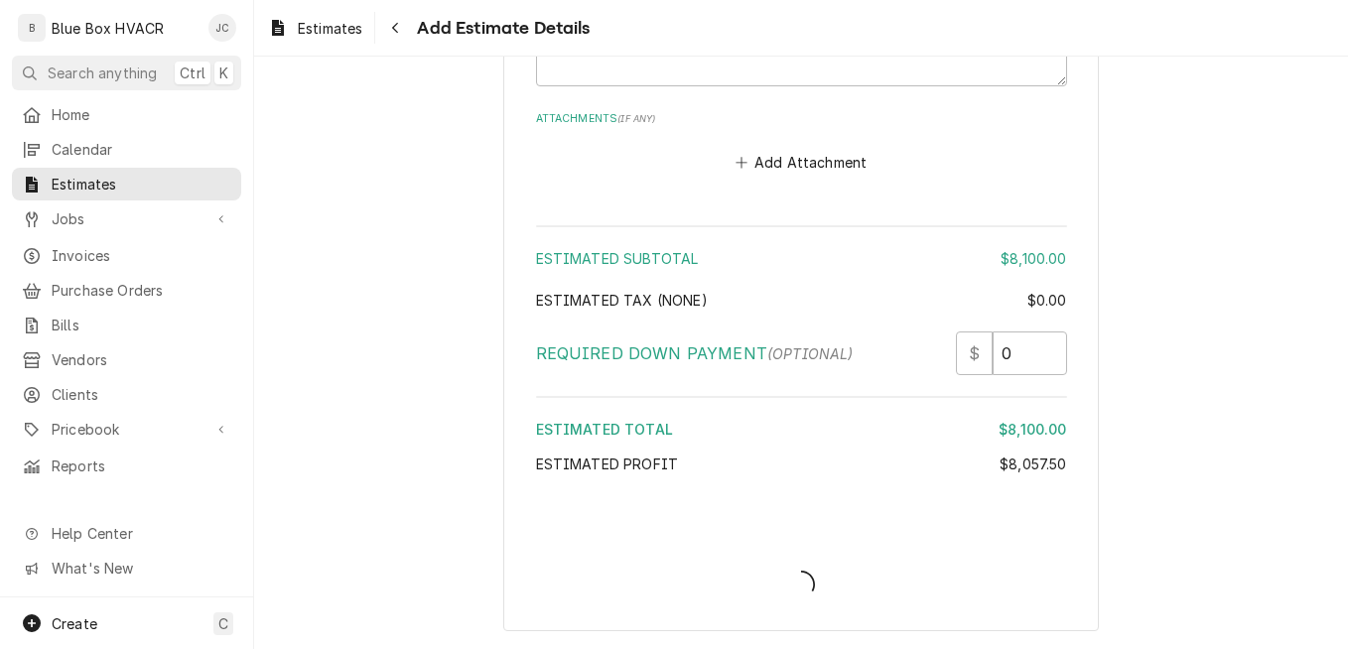
type textarea "x"
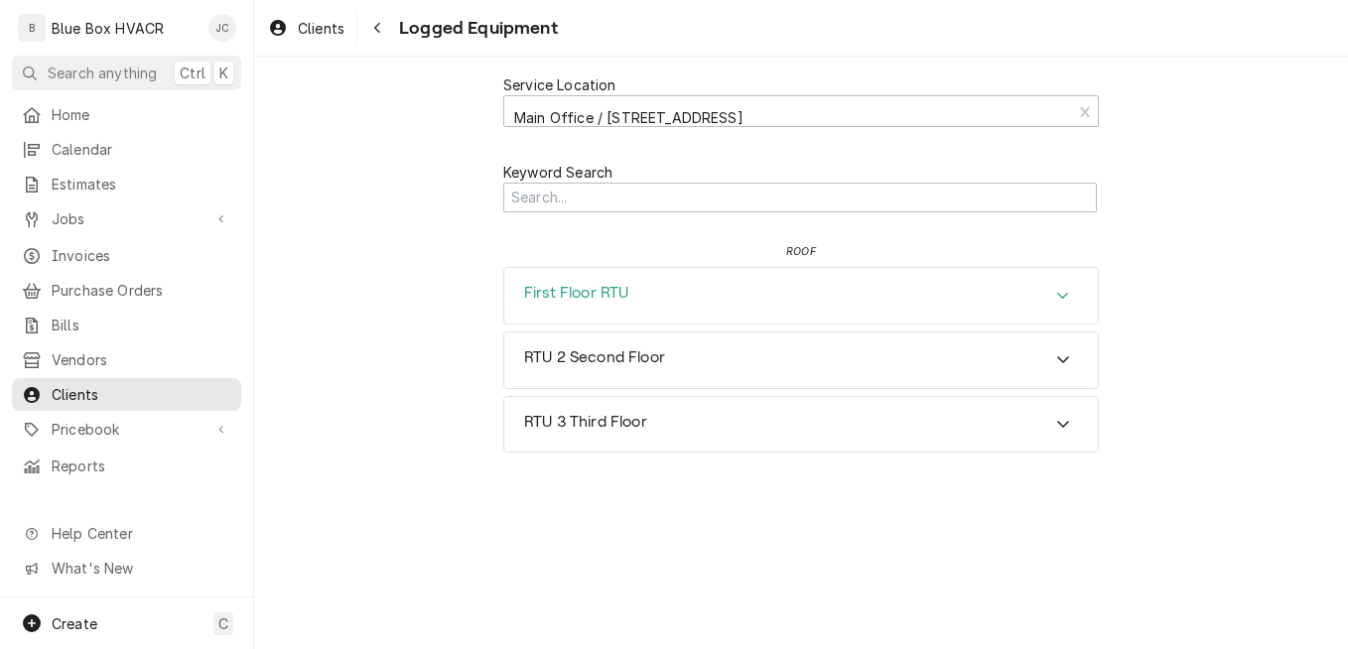
click at [1066, 290] on icon "Accordion Header" at bounding box center [1063, 296] width 14 height 16
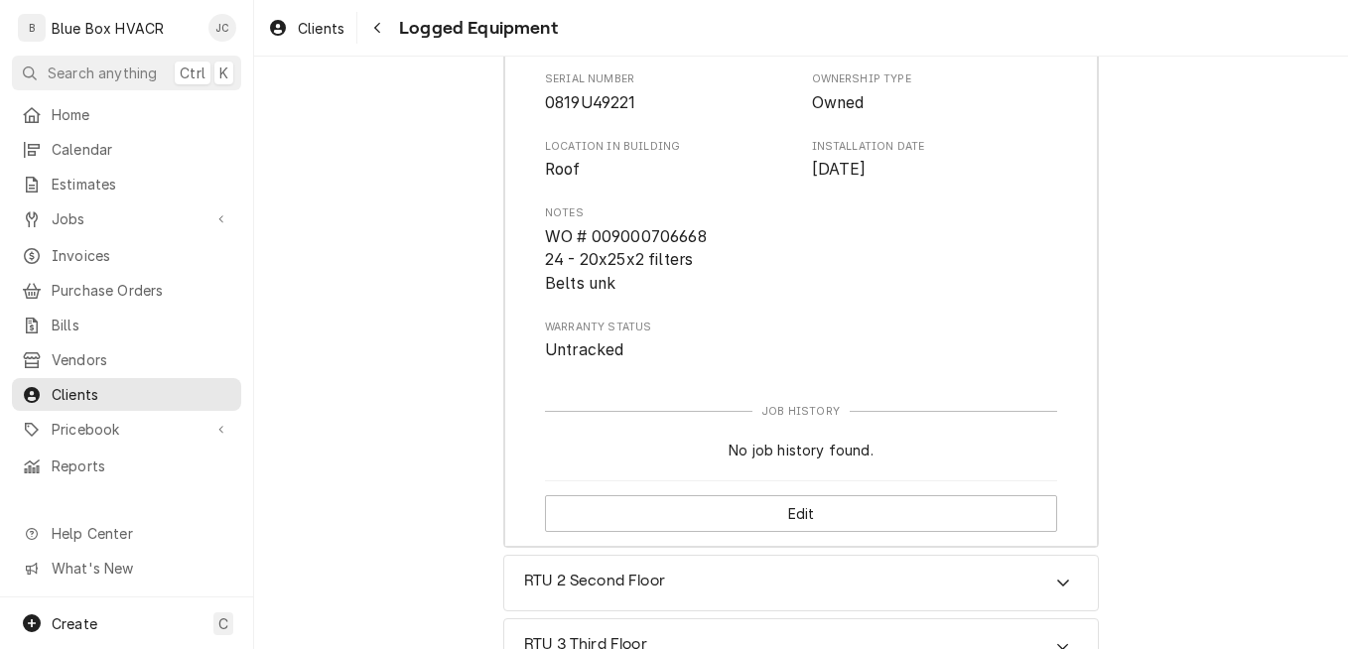
scroll to position [455, 0]
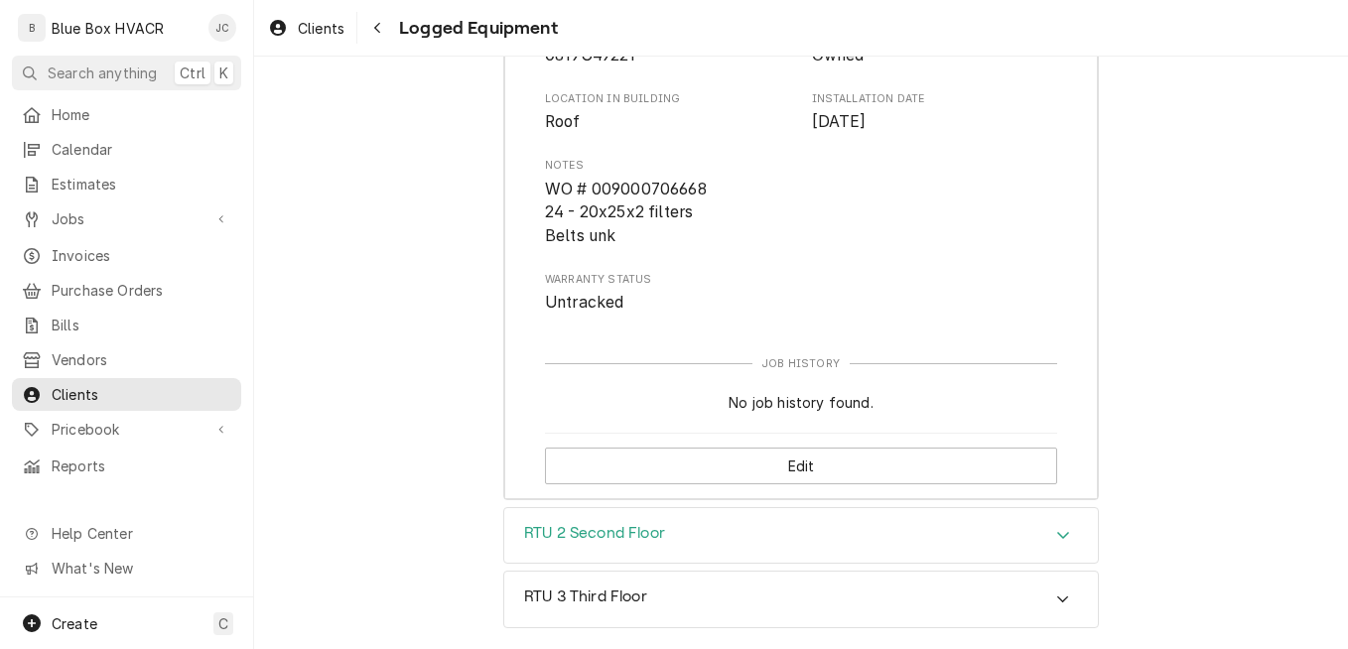
click at [1056, 534] on icon "Accordion Header" at bounding box center [1063, 535] width 14 height 16
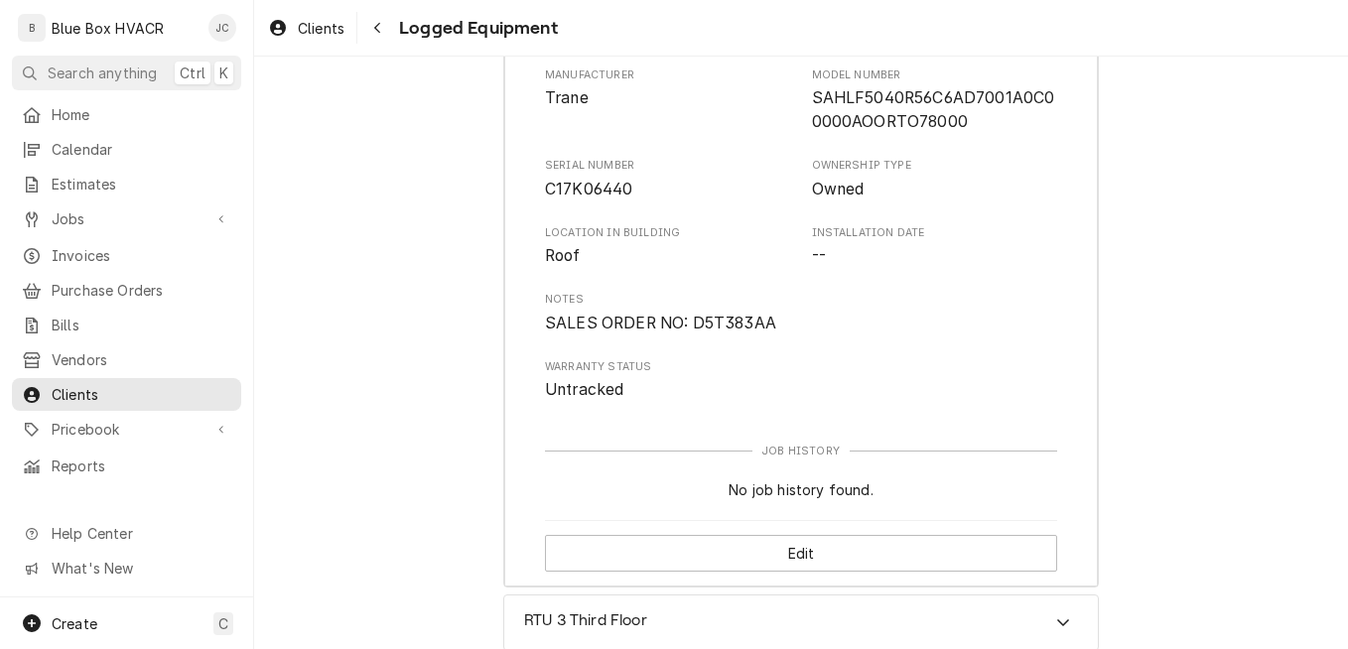
scroll to position [1063, 0]
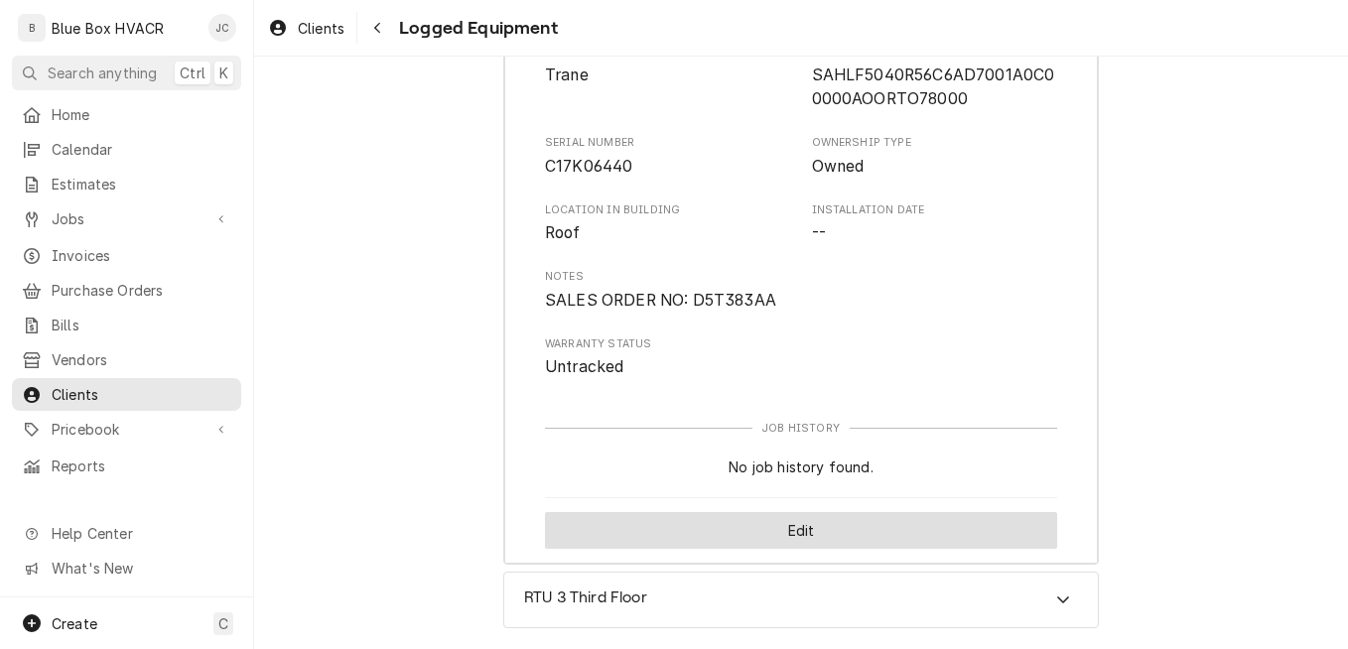
click at [780, 527] on button "Edit" at bounding box center [801, 530] width 512 height 37
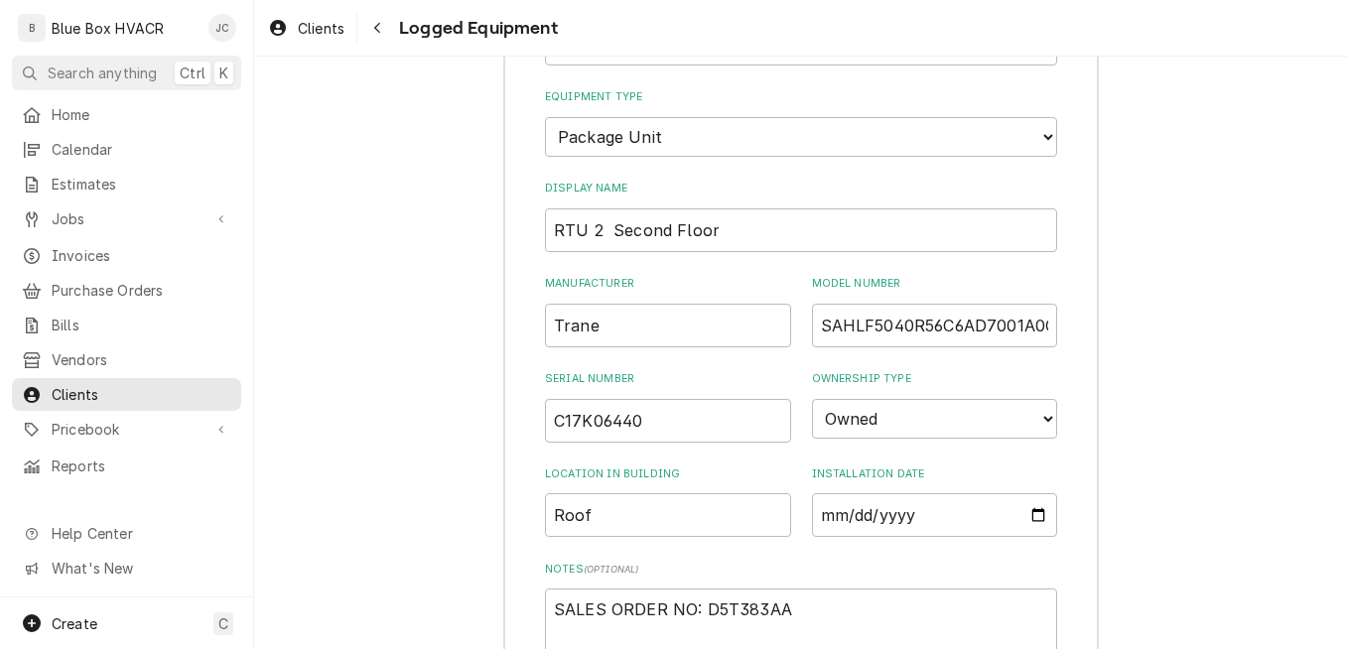
scroll to position [1360, 0]
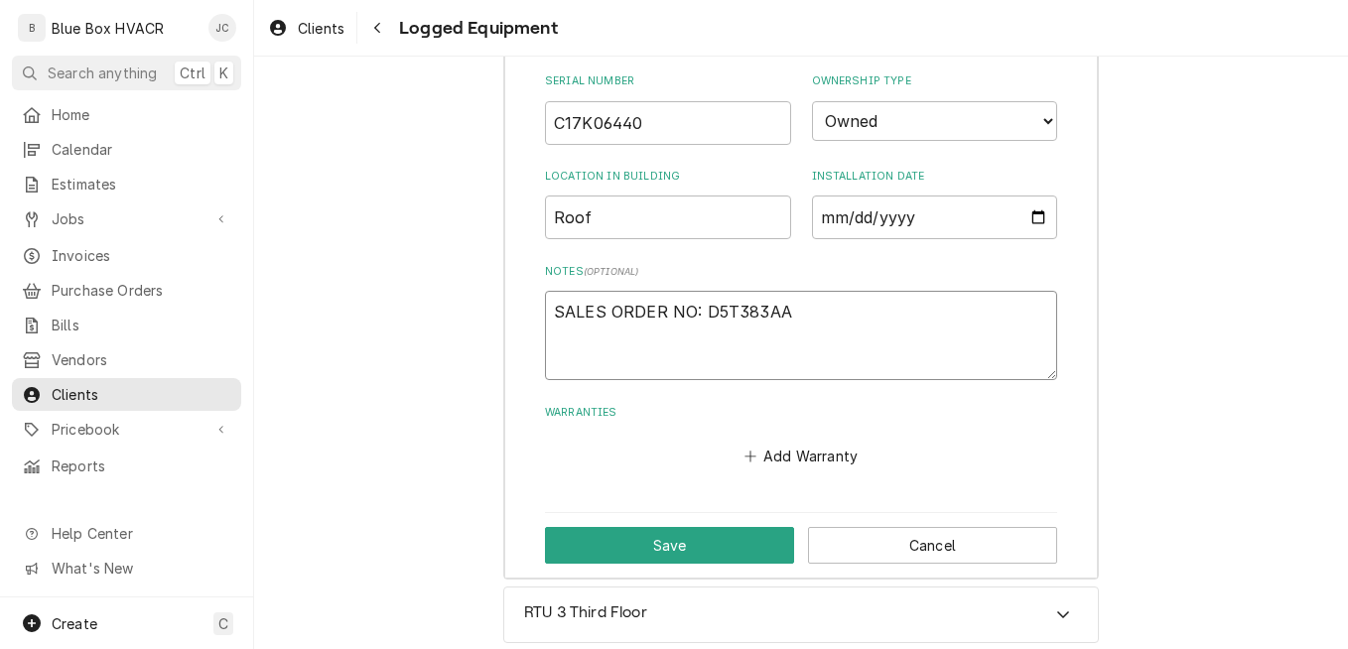
click at [636, 334] on textarea "SALES ORDER NO: D5T383AA" at bounding box center [801, 335] width 512 height 89
click at [782, 313] on textarea "SALES ORDER NO: D5T383AA" at bounding box center [801, 335] width 512 height 89
type textarea "x"
type textarea "SALES ORDER NO: D5T383AA"
type textarea "x"
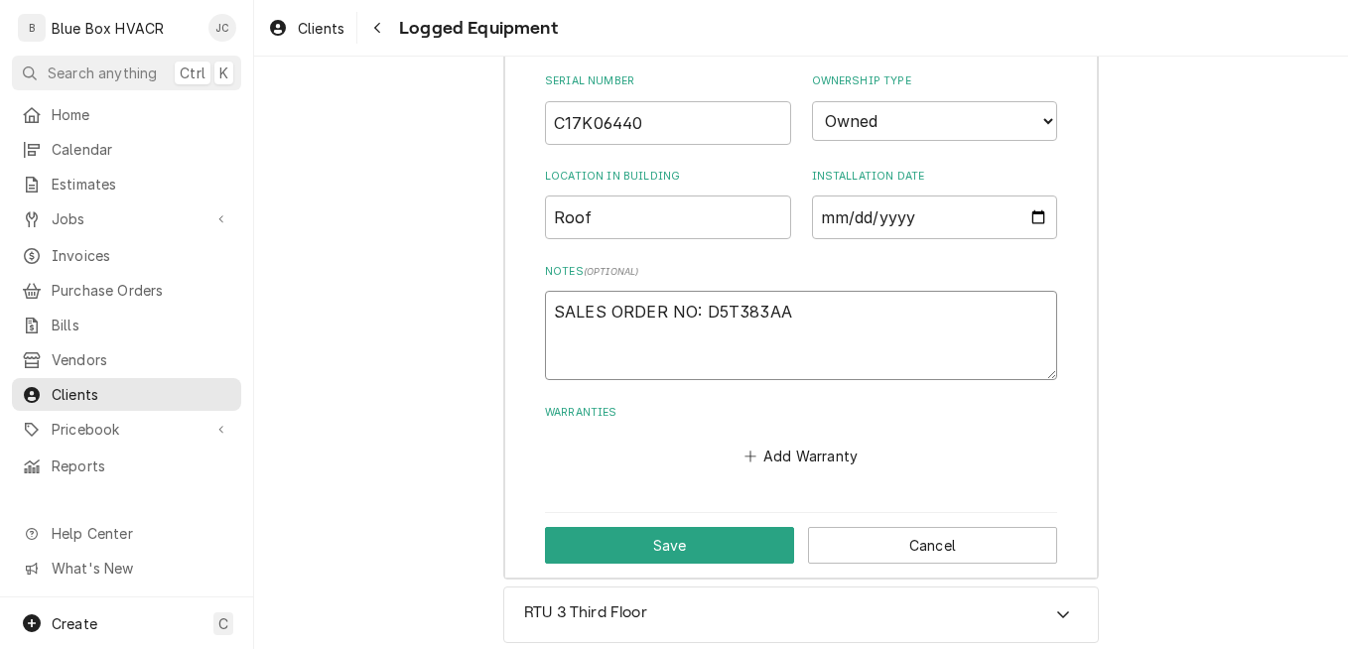
type textarea "SALES ORDER NO: D5T383AA 2"
type textarea "x"
type textarea "SALES ORDER NO: D5T383AA 20"
type textarea "x"
type textarea "SALES ORDER NO: D5T383AA 20"
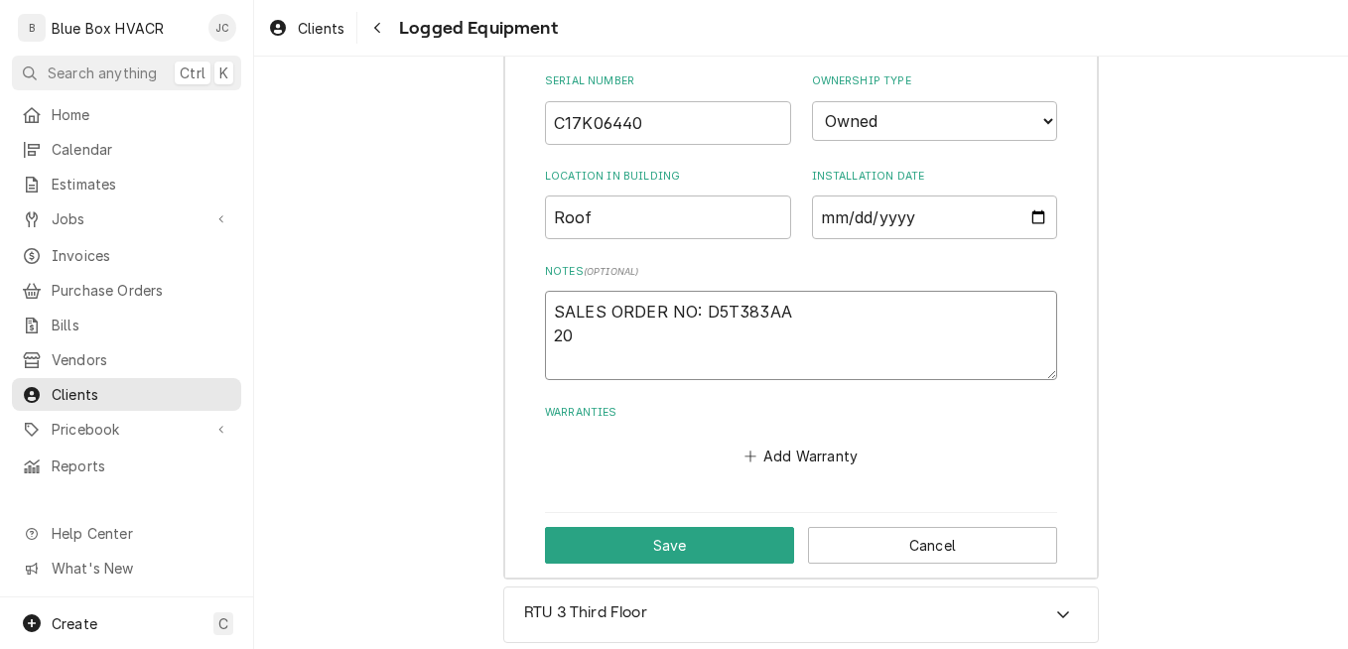
type textarea "x"
type textarea "SALES ORDER NO: D5T383AA 20 -"
type textarea "x"
type textarea "SALES ORDER NO: D5T383AA 20 -"
type textarea "x"
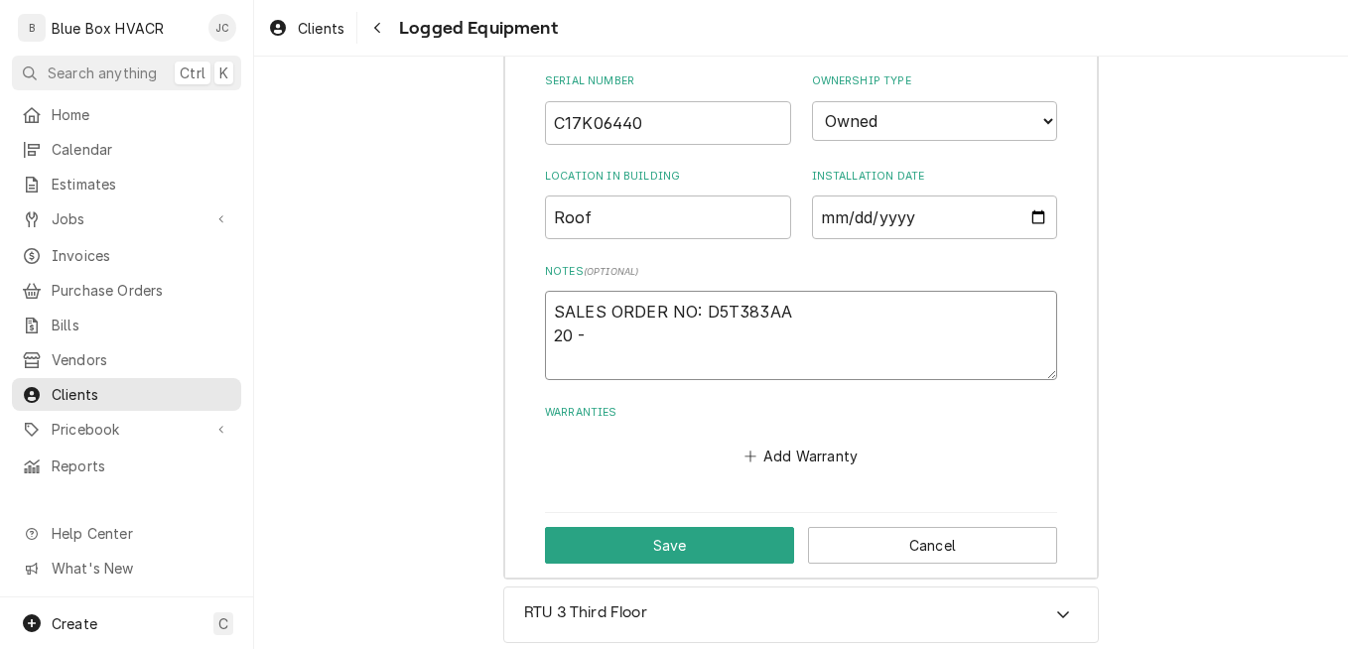
type textarea "SALES ORDER NO: D5T383AA 20 - 2"
type textarea "x"
type textarea "SALES ORDER NO: D5T383AA 20 - 20"
type textarea "x"
type textarea "SALES ORDER NO: D5T383AA 20 - 20x"
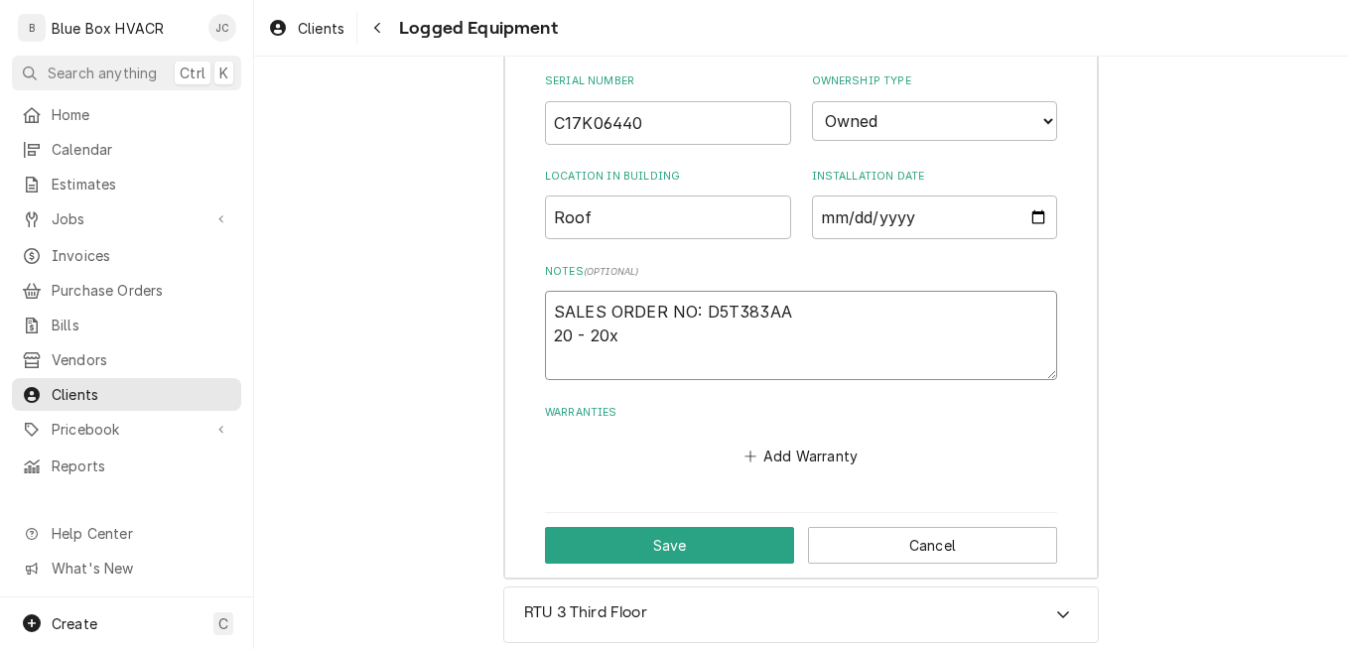
type textarea "x"
type textarea "SALES ORDER NO: D5T383AA 20 - 20x2"
type textarea "x"
type textarea "SALES ORDER NO: D5T383AA 20 - 20x25"
type textarea "x"
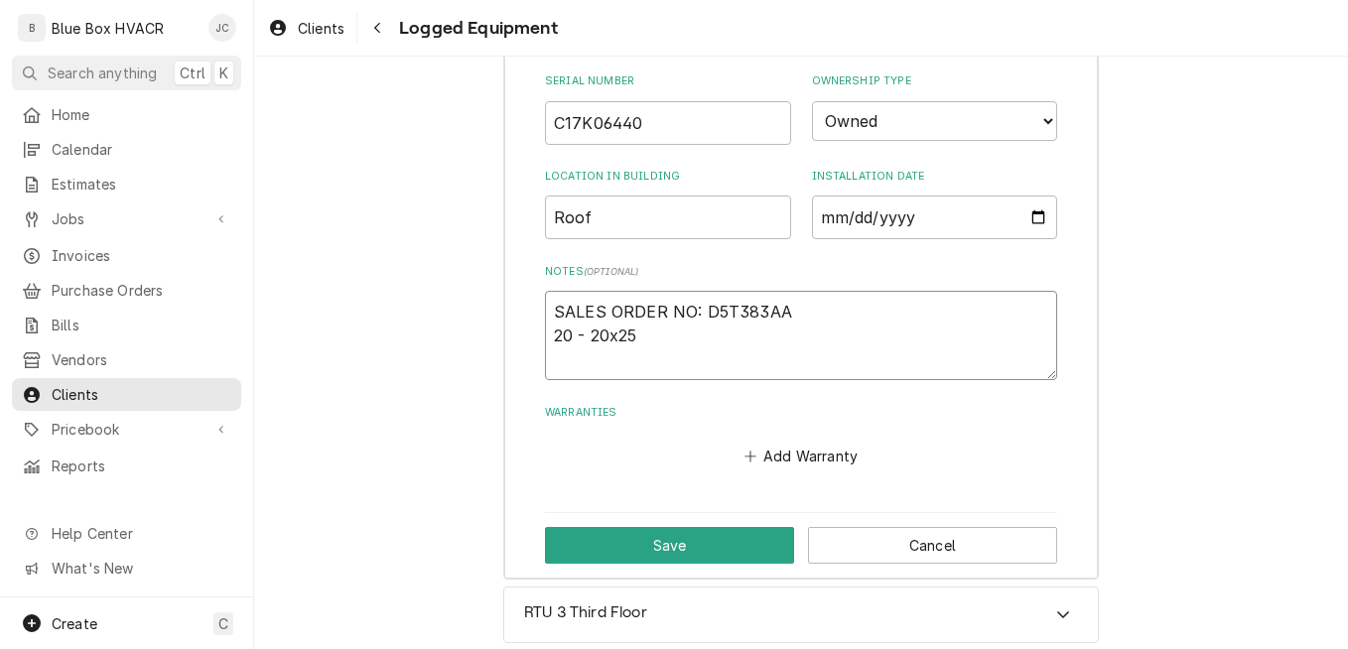
type textarea "SALES ORDER NO: D5T383AA 20 - 20x25x"
type textarea "x"
type textarea "SALES ORDER NO: D5T383AA 20 - 20x25x2"
type textarea "x"
click at [782, 346] on textarea "SALES ORDER NO: D5T383AA 20 - 20x25x2" at bounding box center [801, 335] width 512 height 89
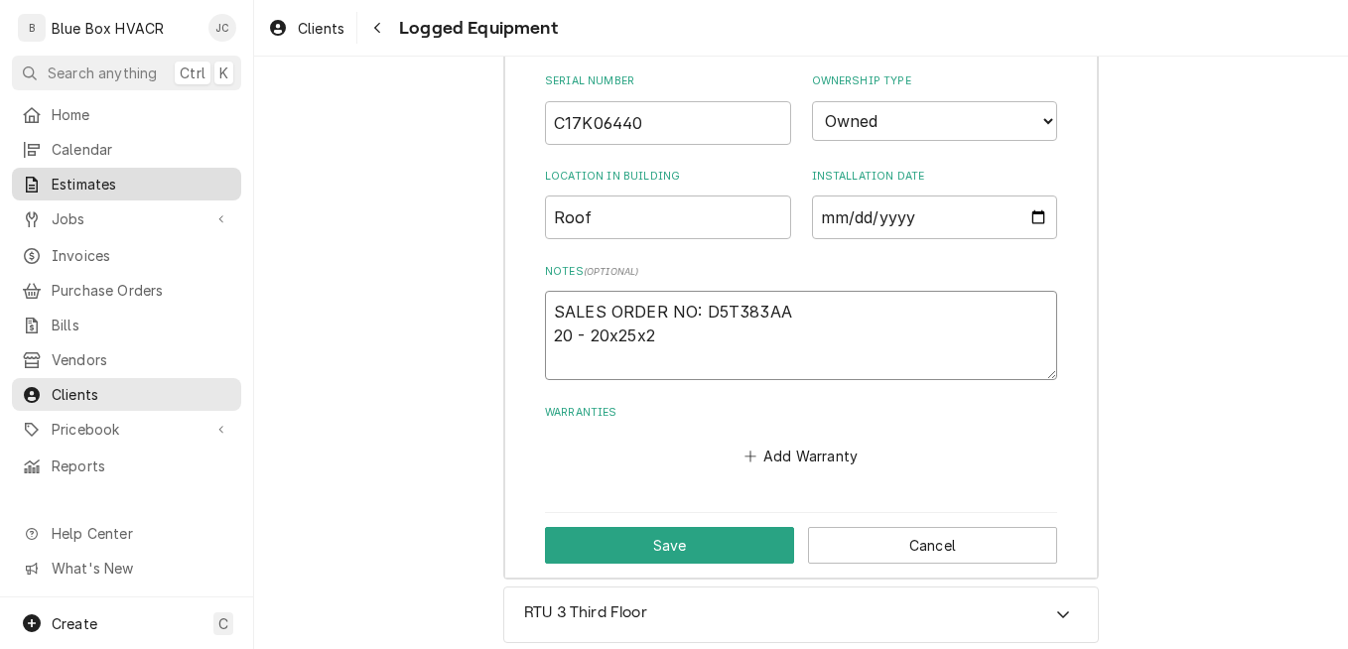
type textarea "SALES ORDER NO: D5T383AA 20 - 20x25x2"
click at [565, 356] on textarea "SALES ORDER NO: D5T383AA 20 - 20x25x2" at bounding box center [801, 335] width 512 height 89
click at [702, 333] on textarea "SALES ORDER NO: D5T383AA 20 - 20x25x2" at bounding box center [801, 335] width 512 height 89
type textarea "x"
type textarea "SALES ORDER NO: D5T383AA 20 - 20x25x2"
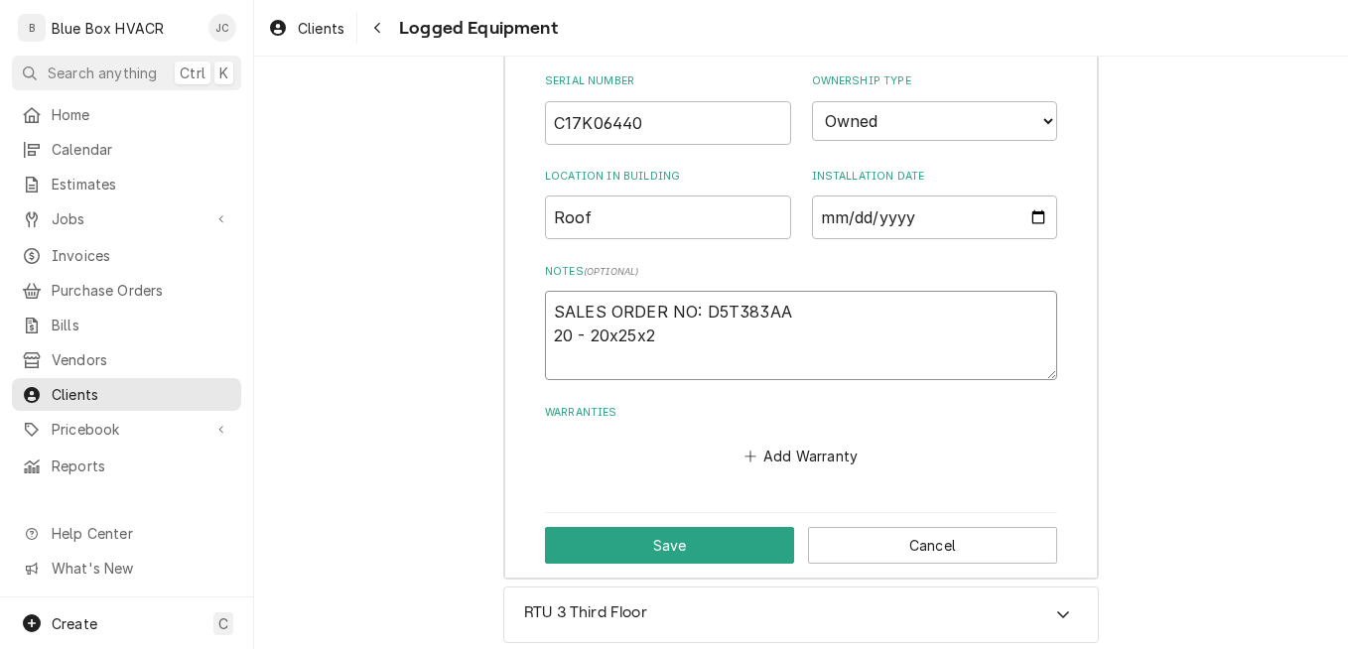
type textarea "x"
type textarea "SALES ORDER NO: D5T383AA 20 - 20x25x2 4"
type textarea "x"
type textarea "SALES ORDER NO: D5T383AA 20 - 20x25x2"
type textarea "x"
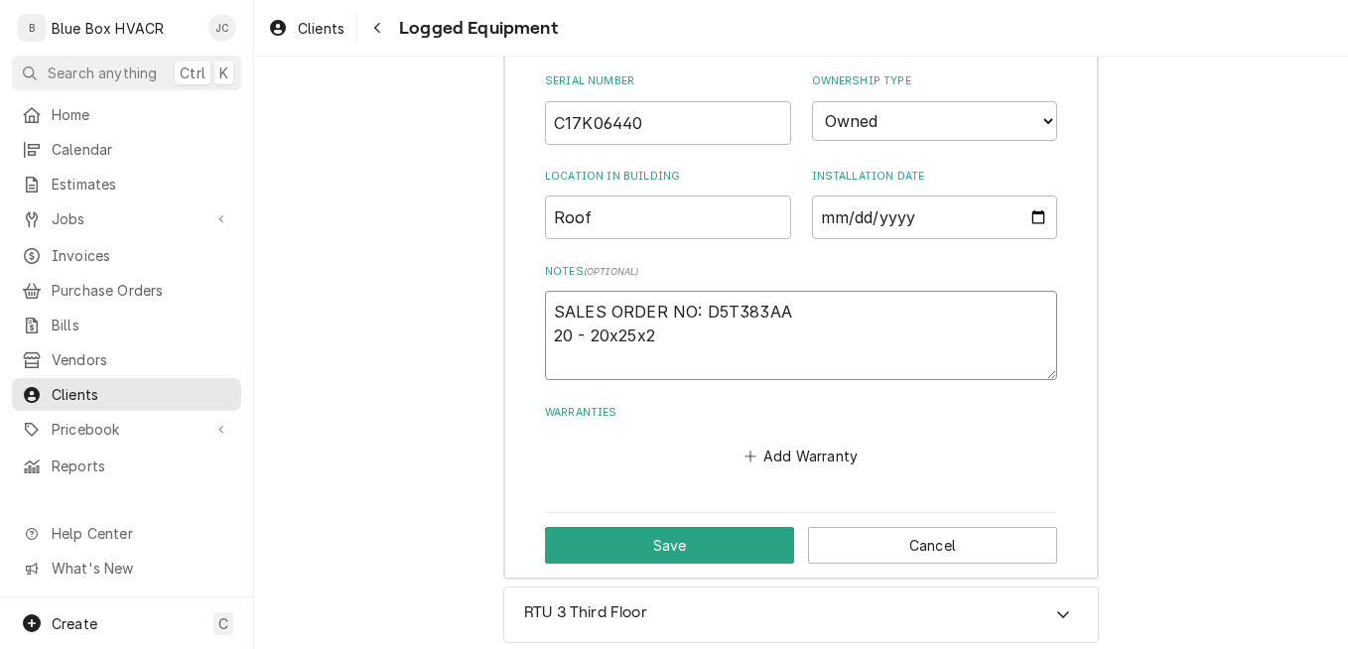
type textarea "SALES ORDER NO: D5T383AA 20 - 20x25x2 M"
type textarea "x"
type textarea "SALES ORDER NO: D5T383AA 20 - 20x25x2 Ma"
type textarea "x"
type textarea "SALES ORDER NO: D5T383AA 20 - 20x25x2 Mai"
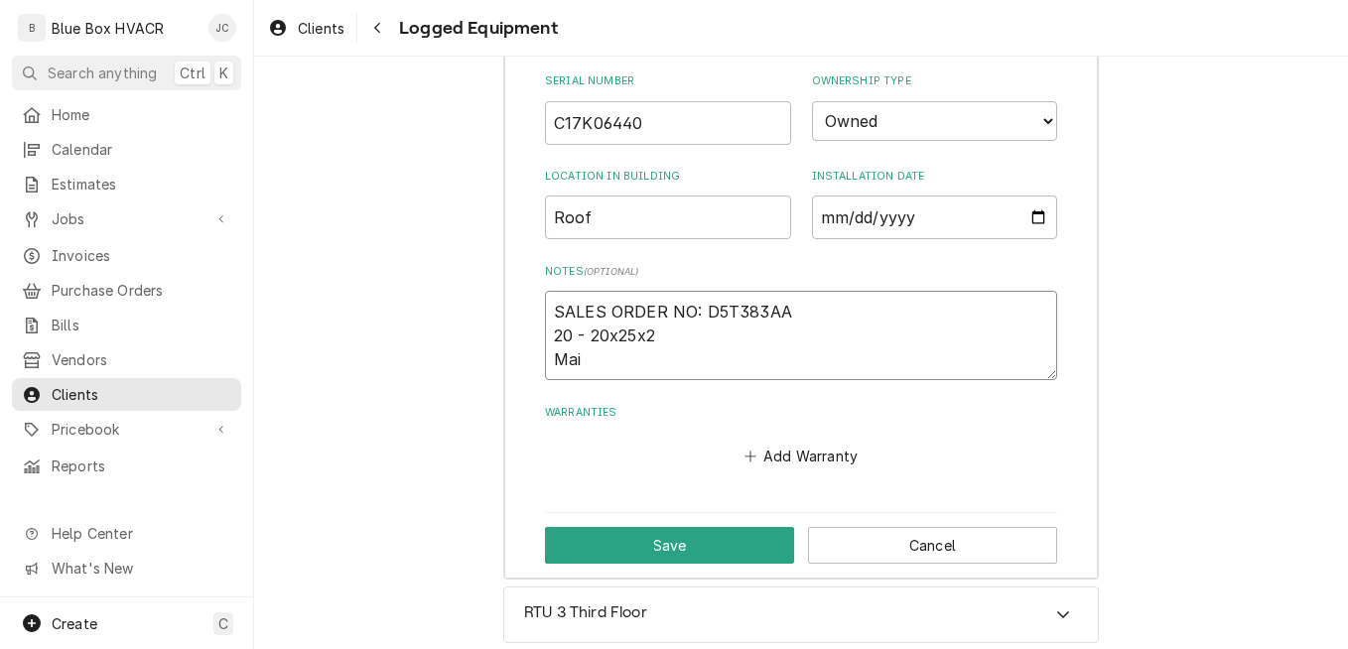
type textarea "x"
type textarea "SALES ORDER NO: D5T383AA 20 - 20x25x2 Main"
type textarea "x"
type textarea "SALES ORDER NO: D5T383AA 20 - 20x25x2 Main"
type textarea "x"
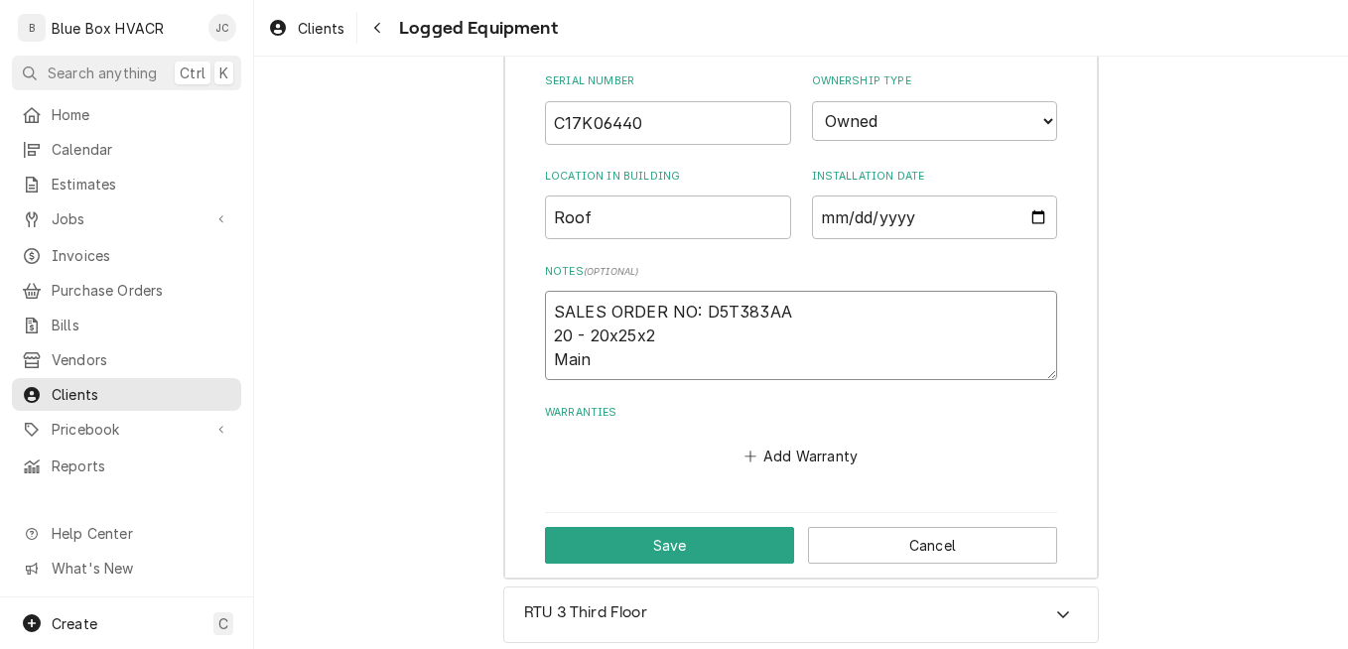
type textarea "SALES ORDER NO: D5T383AA 20 - 20x25x2 Main f"
type textarea "x"
type textarea "SALES ORDER NO: D5T383AA 20 - 20x25x2 Main fa"
type textarea "x"
type textarea "SALES ORDER NO: D5T383AA 20 - 20x25x2 Main fam"
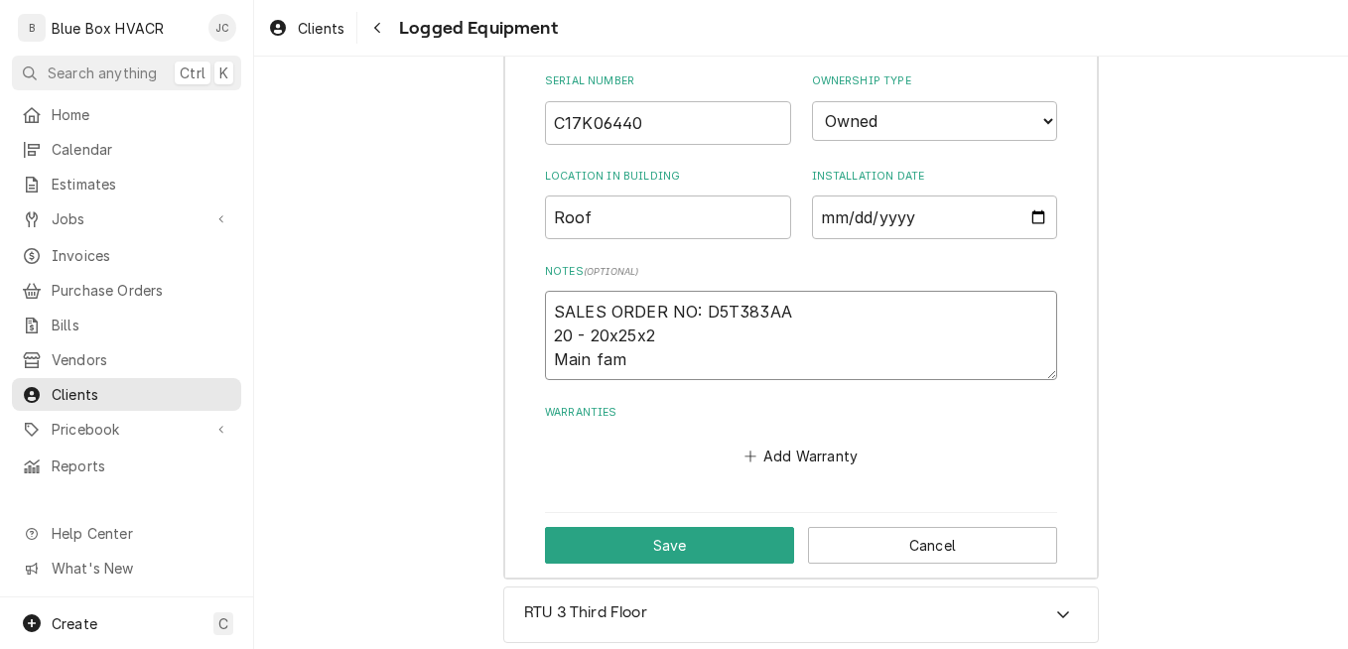
type textarea "x"
type textarea "SALES ORDER NO: D5T383AA 20 - 20x25x2 Main fam="
type textarea "x"
type textarea "SALES ORDER NO: D5T383AA 20 - 20x25x2 Main fam"
type textarea "x"
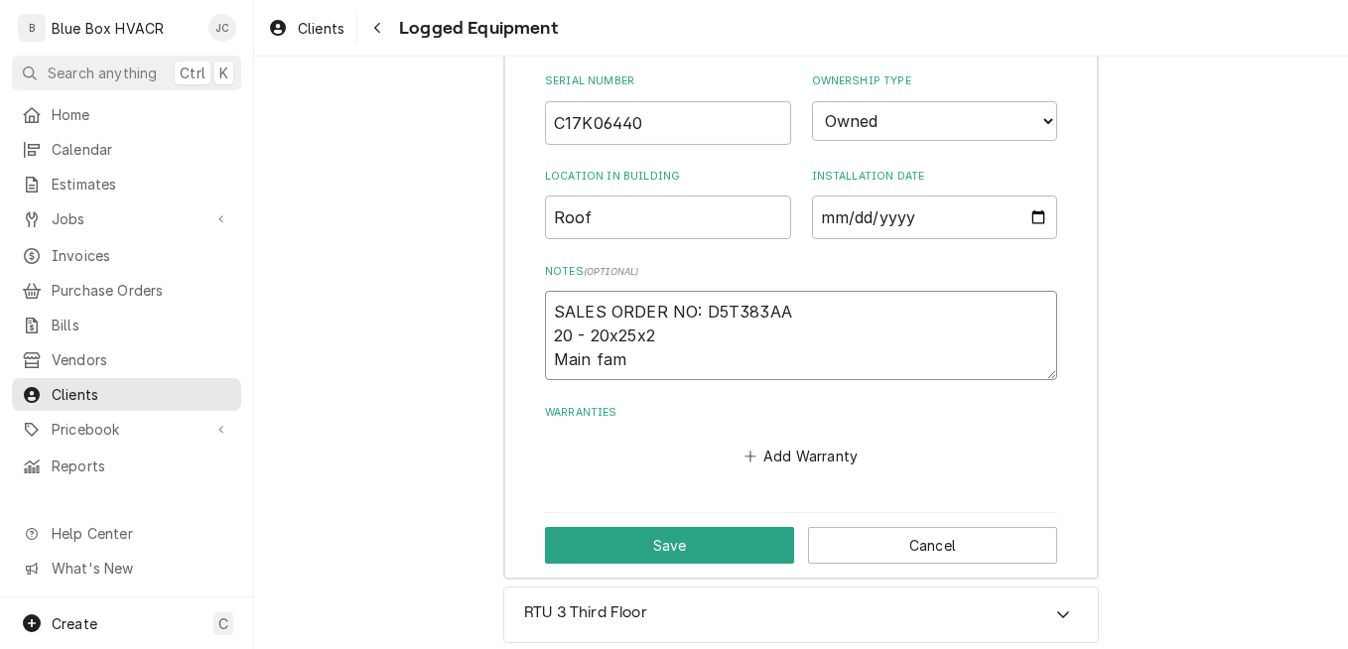
type textarea "SALES ORDER NO: D5T383AA 20 - 20x25x2 Main fa"
type textarea "x"
type textarea "SALES ORDER NO: D5T383AA 20 - 20x25x2 Main fan"
type textarea "x"
type textarea "SALES ORDER NO: D5T383AA 20 - 20x25x2 Main fan"
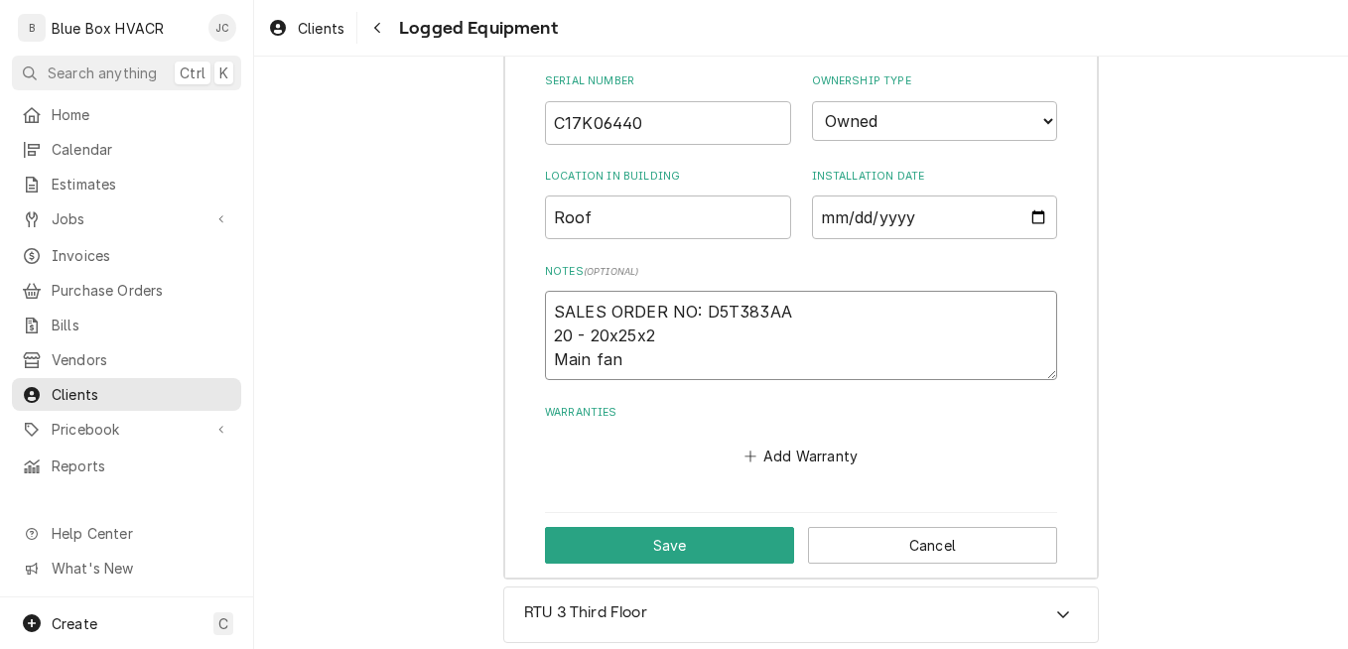
type textarea "x"
type textarea "SALES ORDER NO: D5T383AA 20 - 20x25x2 Main fan 4"
type textarea "x"
type textarea "SALES ORDER NO: D5T383AA 20 - 20x25x2 Main fan 4-"
type textarea "x"
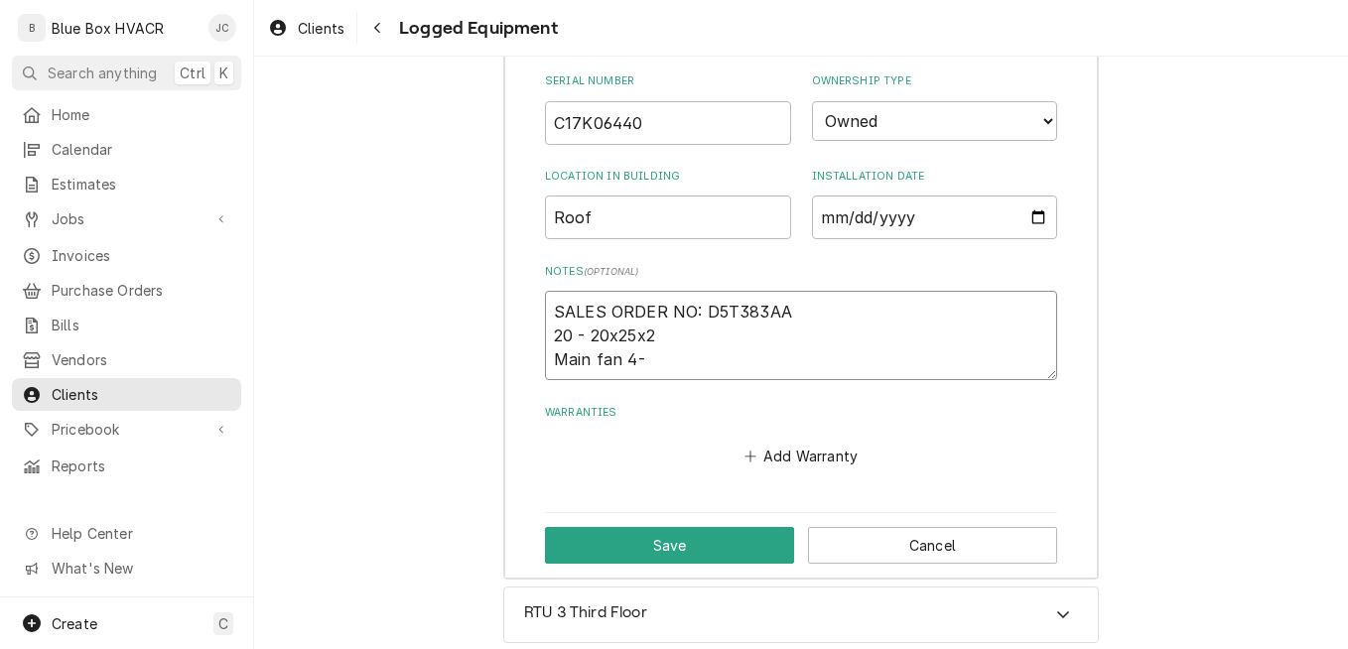
type textarea "SALES ORDER NO: D5T383AA 20 - 20x25x2 Main fan 4-"
type textarea "x"
type textarea "SALES ORDER NO: D5T383AA 20 - 20x25x2 Main fan 4-"
type textarea "x"
type textarea "SALES ORDER NO: D5T383AA 20 - 20x25x2 Main fan 4"
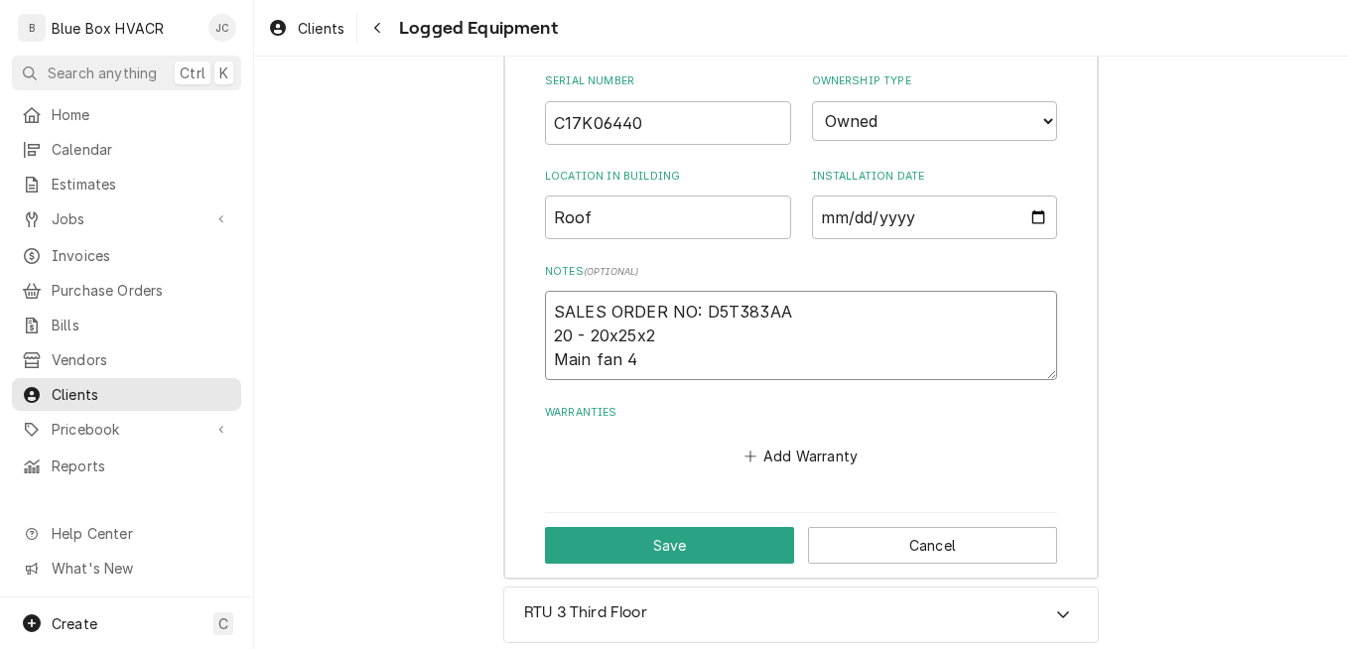
type textarea "x"
type textarea "SALES ORDER NO: D5T383AA 20 - 20x25x2 Main fan 4"
type textarea "x"
type textarea "SALES ORDER NO: D5T383AA 20 - 20x25x2 Main fan 4 -"
type textarea "x"
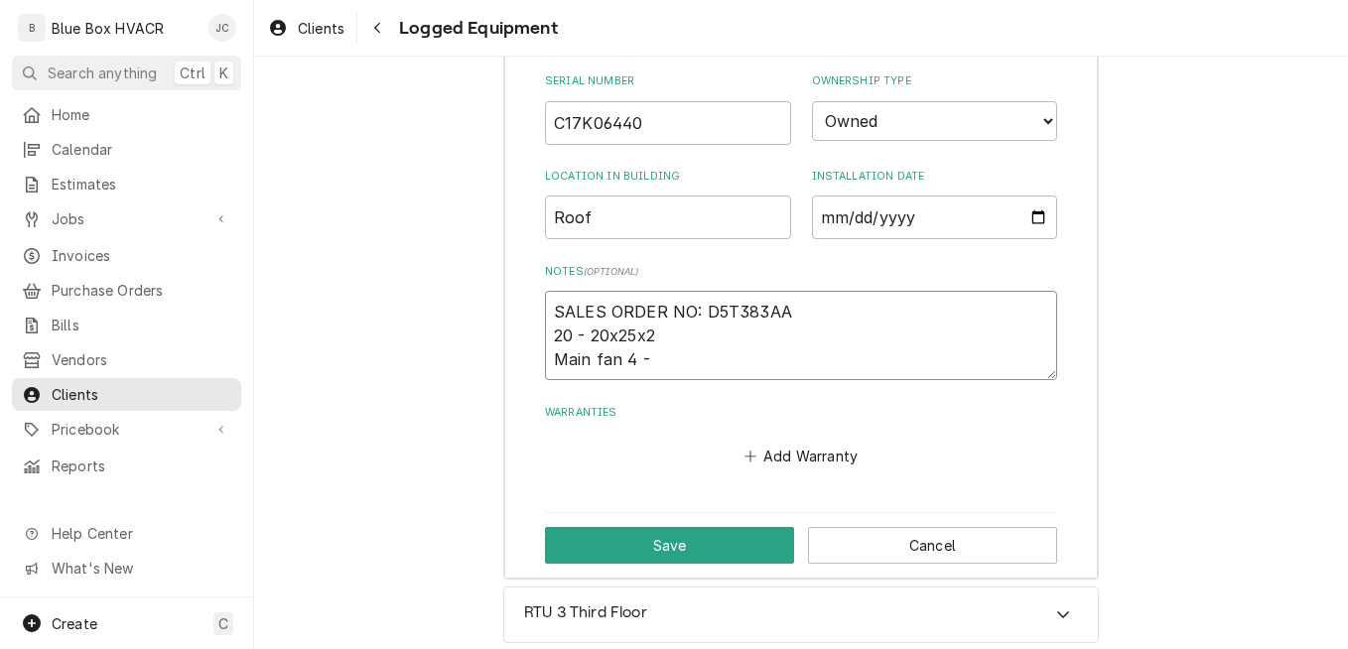
type textarea "SALES ORDER NO: D5T383AA 20 - 20x25x2 Main fan 4 -"
type textarea "x"
type textarea "SALES ORDER NO: D5T383AA 20 - 20x25x2 Main fan 4 - 5"
type textarea "x"
type textarea "SALES ORDER NO: D5T383AA 20 - 20x25x2 Main fan 4 - 5V"
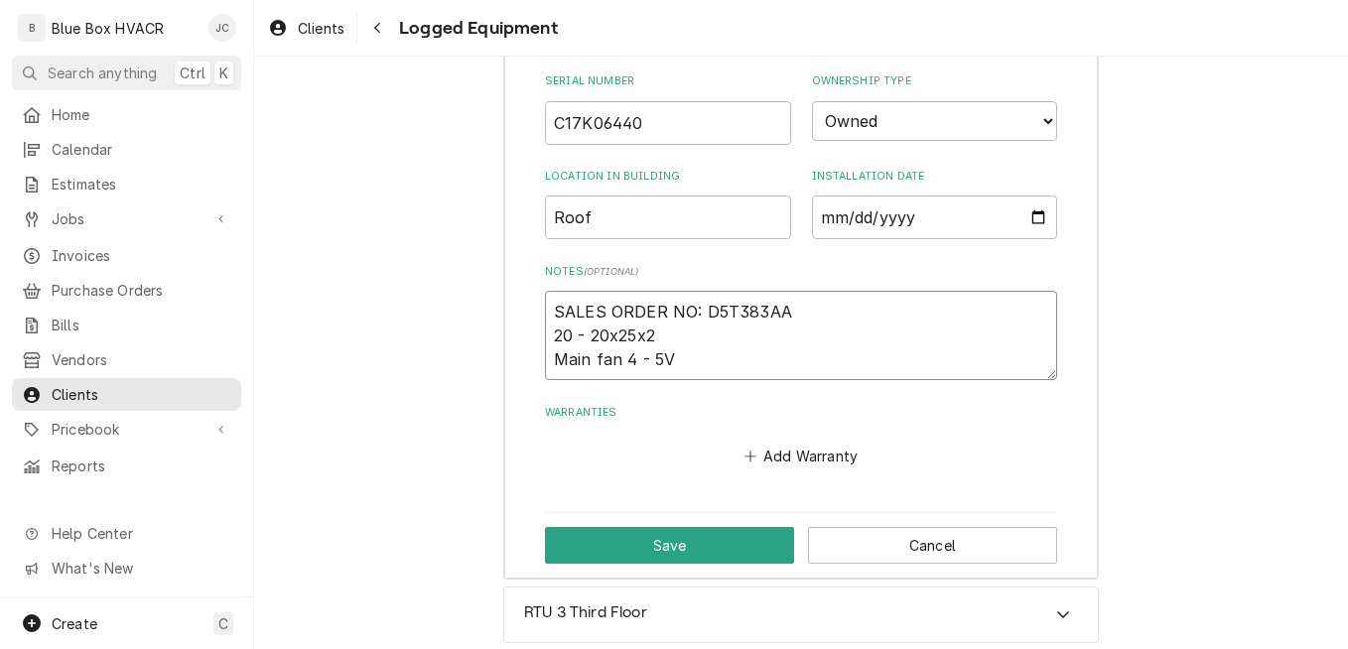
type textarea "x"
type textarea "SALES ORDER NO: D5T383AA 20 - 20x25x2 Main fan 4 - 5VX"
type textarea "x"
type textarea "SALES ORDER NO: D5T383AA 20 - 20x25x2 Main fan 4 - 5VX1"
type textarea "x"
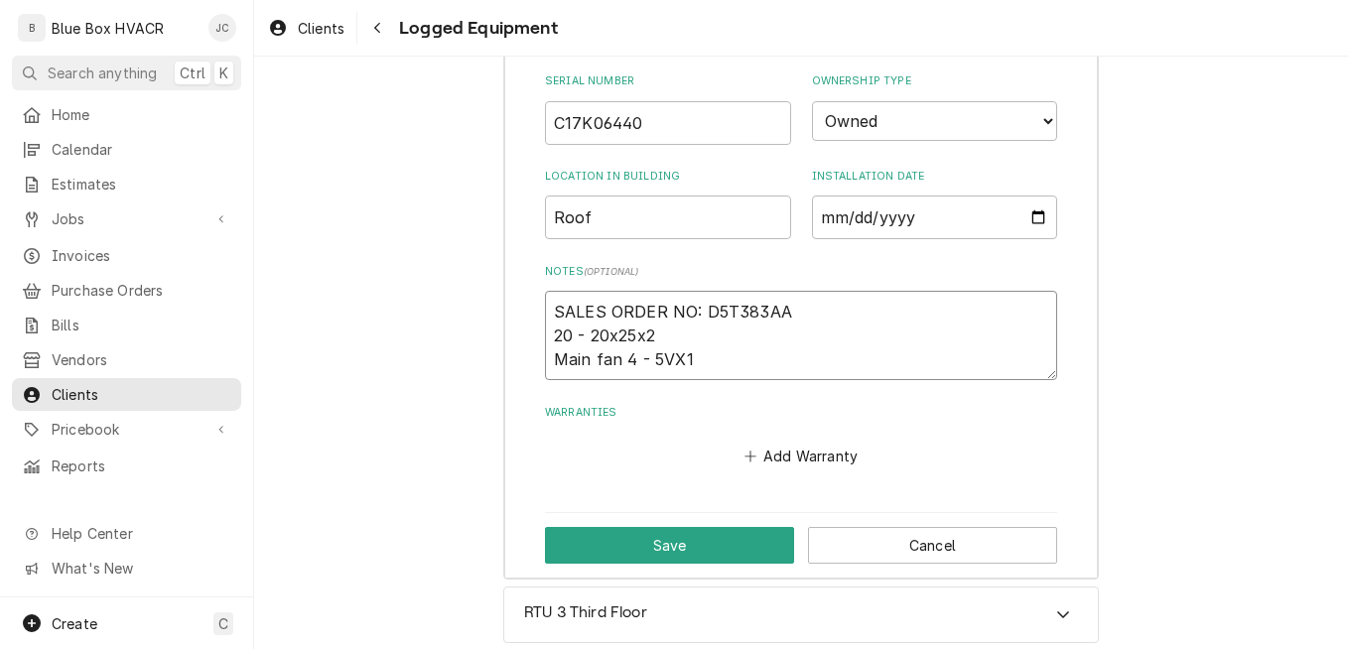
type textarea "SALES ORDER NO: D5T383AA 20 - 20x25x2 Main fan 4 - 5VX13"
type textarea "x"
type textarea "SALES ORDER NO: D5T383AA 20 - 20x25x2 Main fan 4 - 5VX132"
type textarea "x"
type textarea "SALES ORDER NO: D5T383AA 20 - 20x25x2 Main fan 4 - 5VX1320"
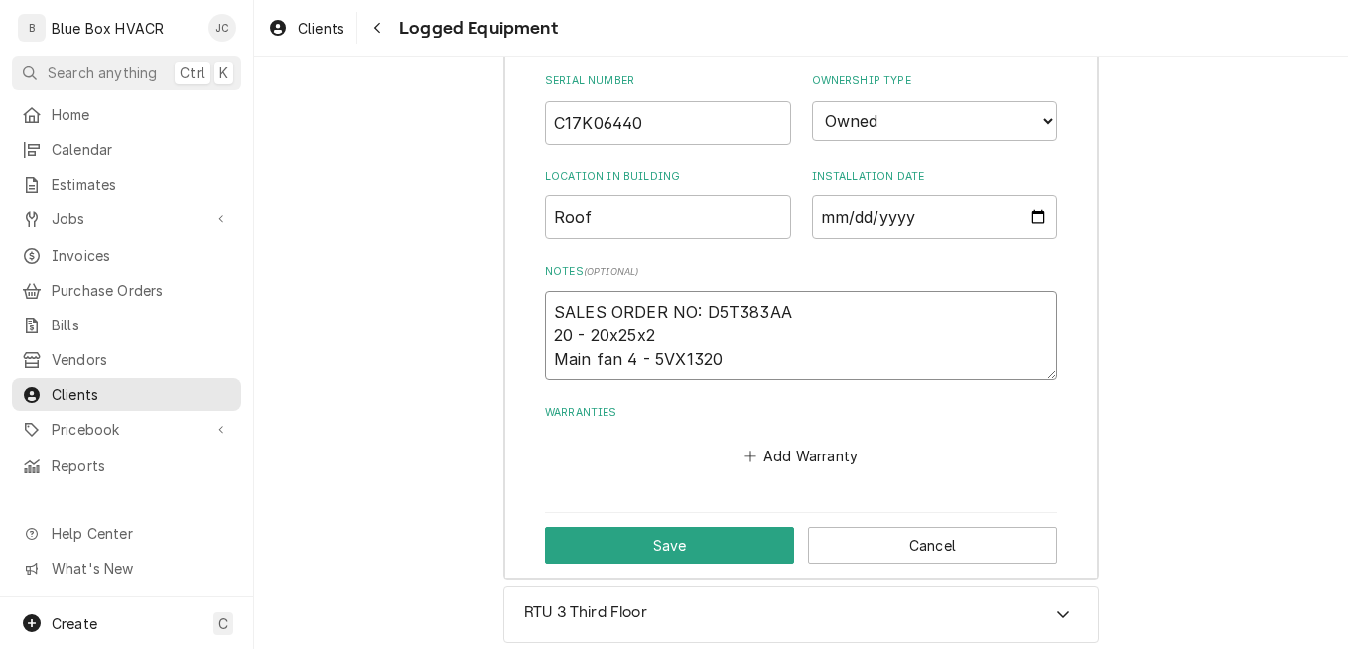
type textarea "x"
drag, startPoint x: 717, startPoint y: 357, endPoint x: 542, endPoint y: 358, distance: 175.6
click at [545, 358] on textarea "SALES ORDER NO: D5T383AA 20 - 20x25x2 Main fan 4 - 5VX1320" at bounding box center [801, 335] width 512 height 89
type textarea "SALES ORDER NO: D5T383AA 20 - 20x25x2 Main fan 4 - 5VX1320"
click at [655, 538] on button "Save" at bounding box center [669, 545] width 249 height 37
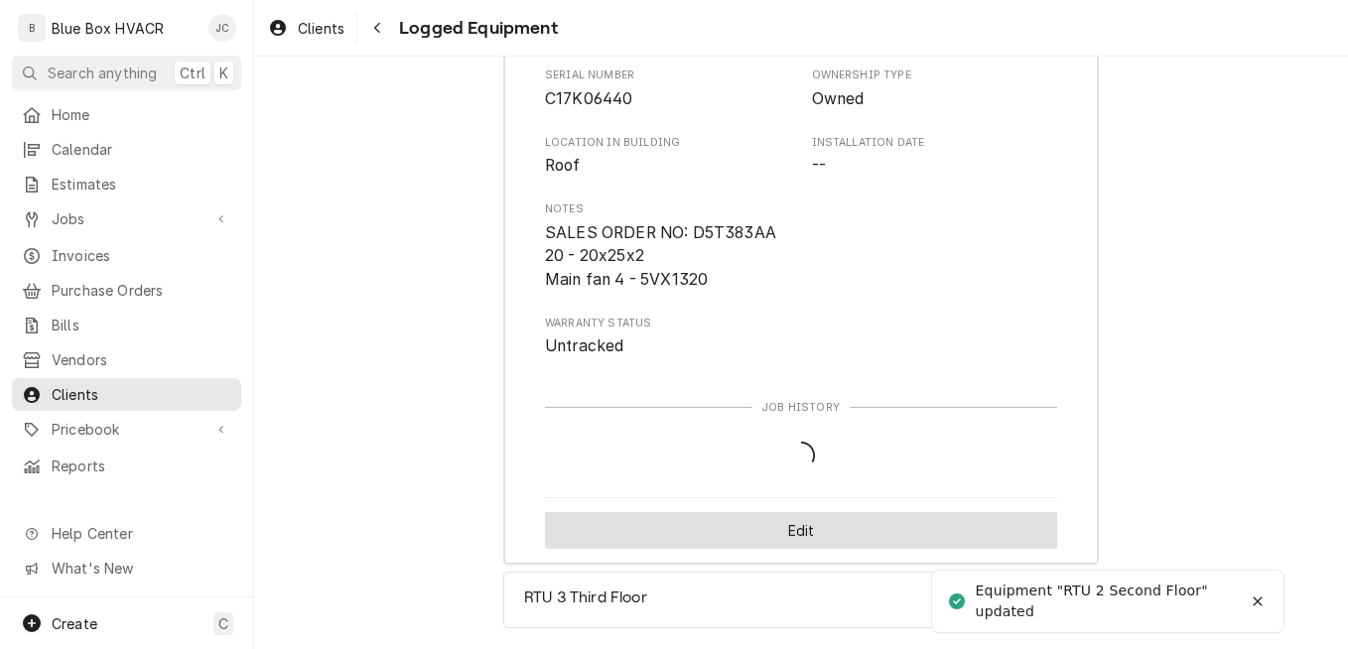
scroll to position [1109, 0]
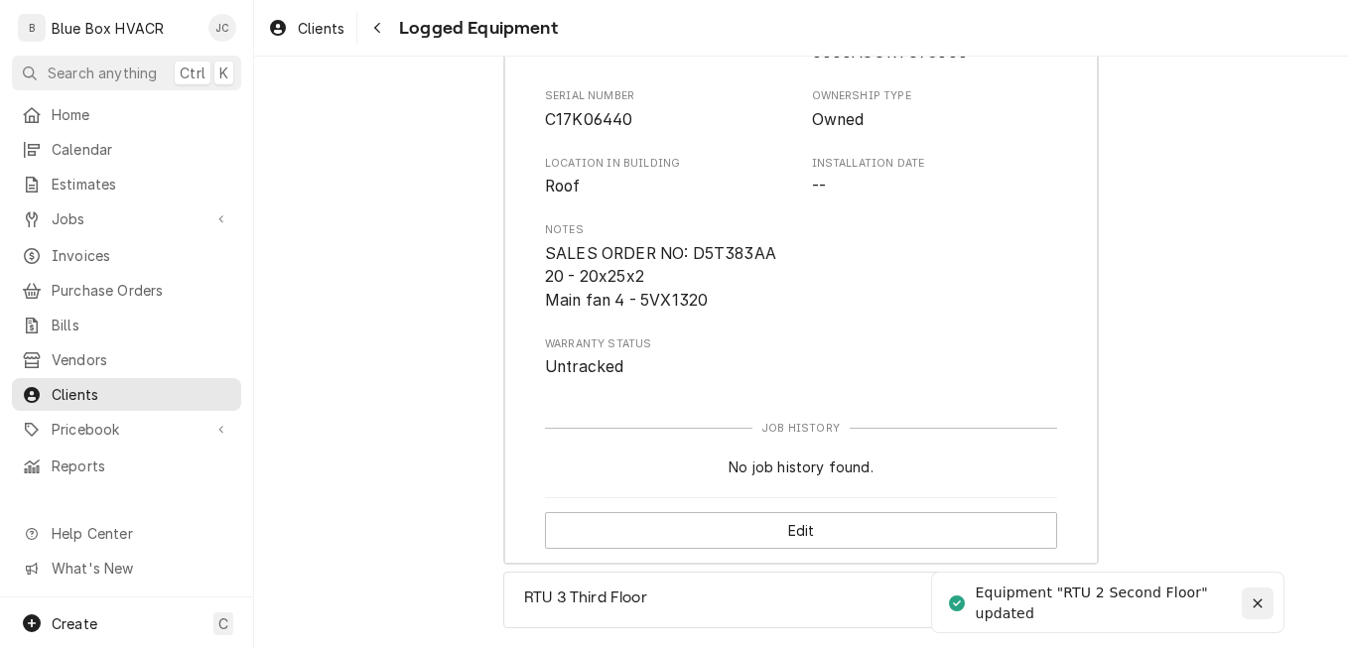
click at [1260, 598] on icon "Notifications alt+T" at bounding box center [1257, 603] width 14 height 14
click at [1058, 597] on div "Accordion Header" at bounding box center [1063, 600] width 30 height 24
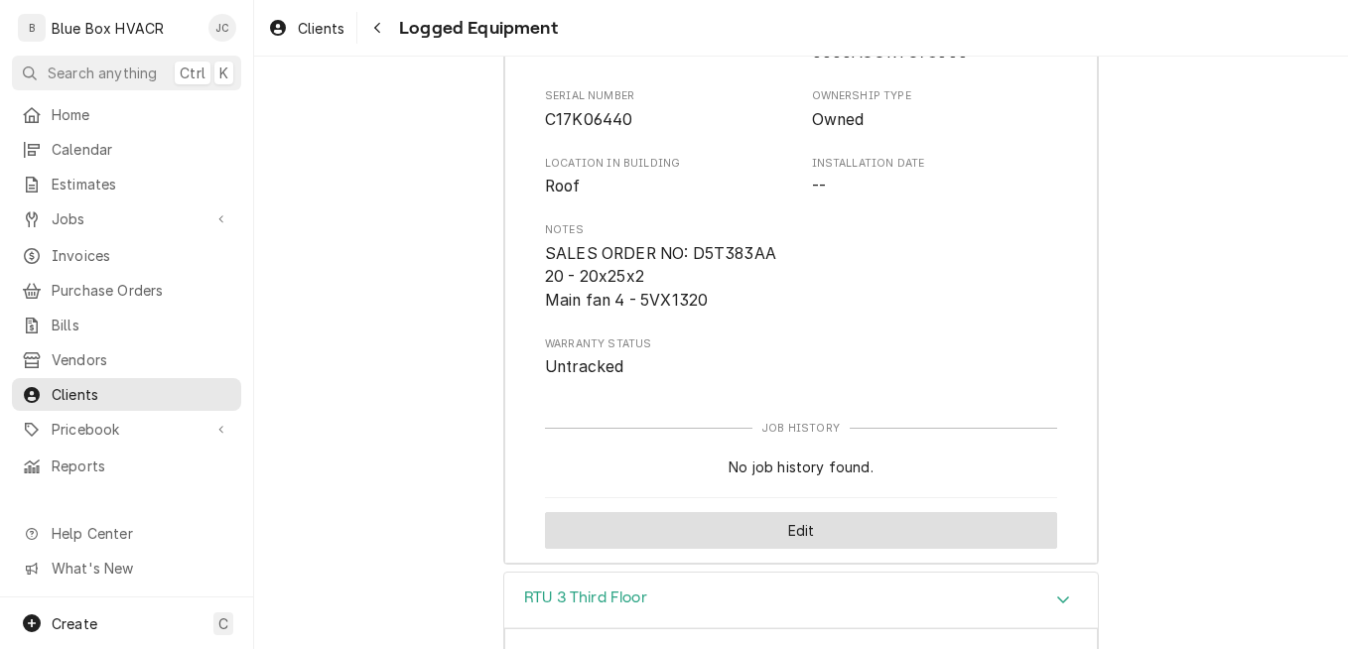
scroll to position [1694, 0]
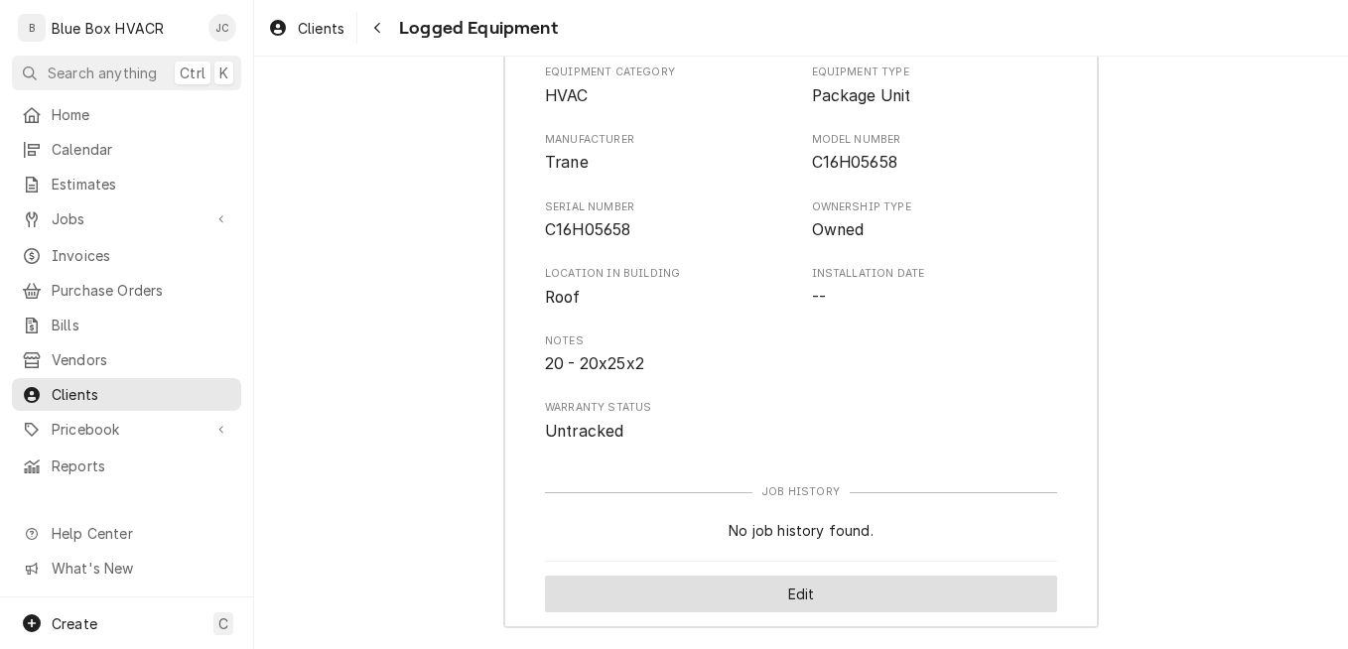
click at [770, 587] on button "Edit" at bounding box center [801, 594] width 512 height 37
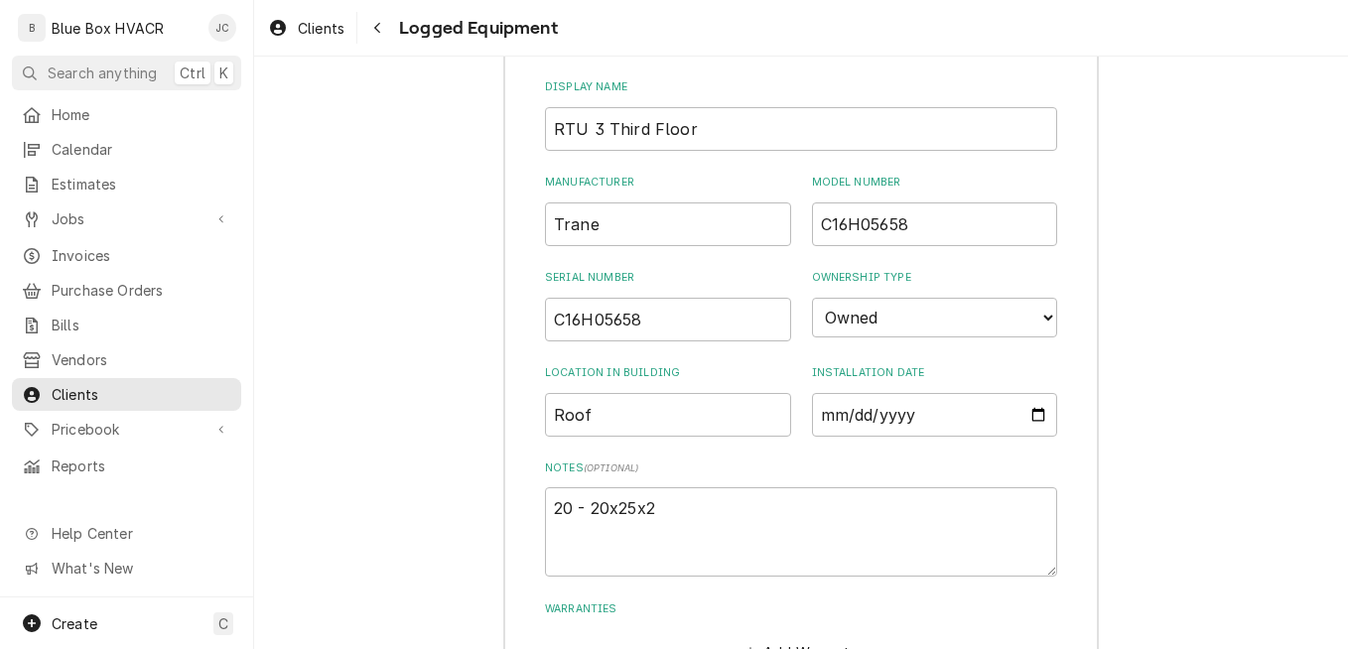
scroll to position [1992, 0]
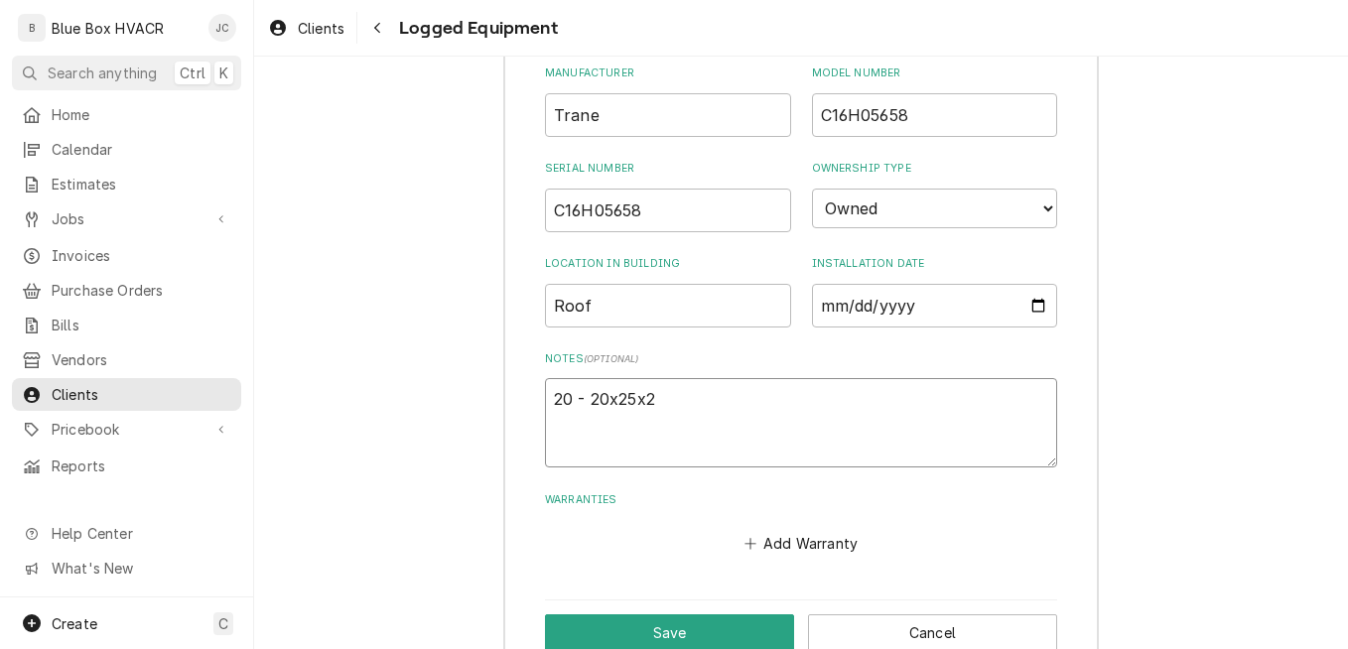
click at [678, 412] on textarea "20 - 20x25x2" at bounding box center [801, 422] width 512 height 89
type textarea "x"
type textarea "20 - 20x25x2"
paste textarea "Main fan 4 - 5VX1320"
type textarea "x"
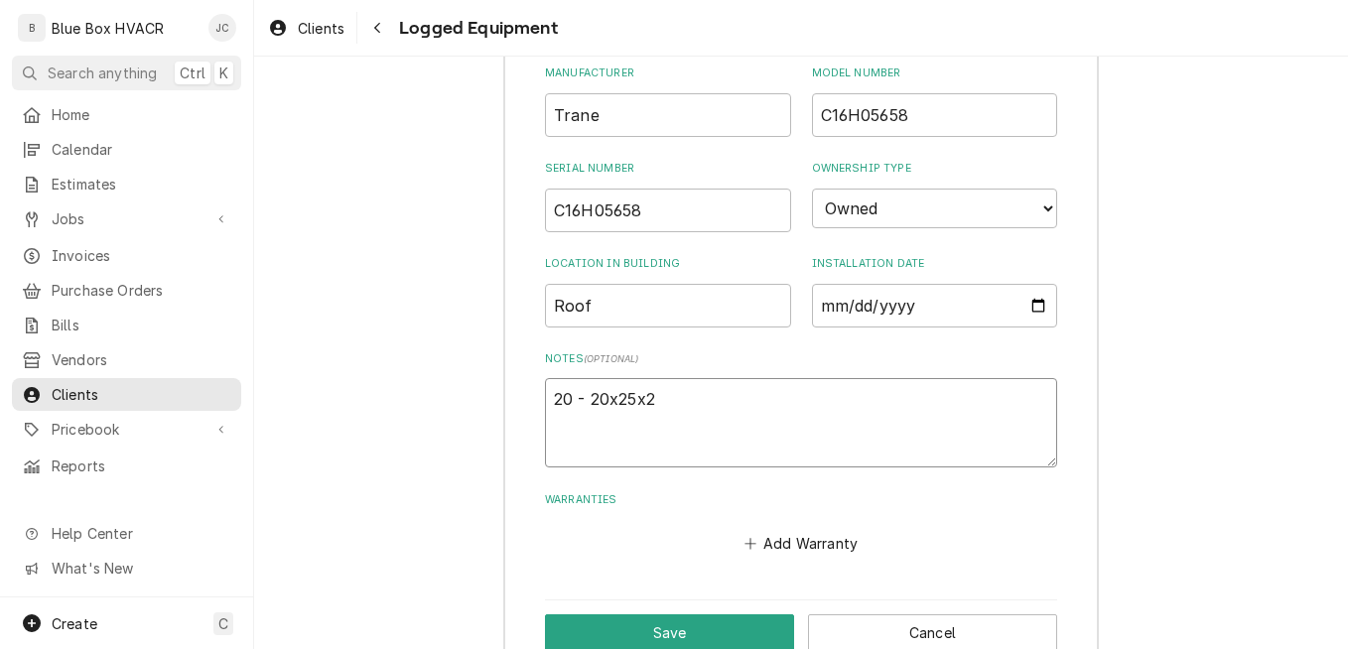
type textarea "20 - 20x25x2 Main fan 4 - 5VX1320"
type textarea "x"
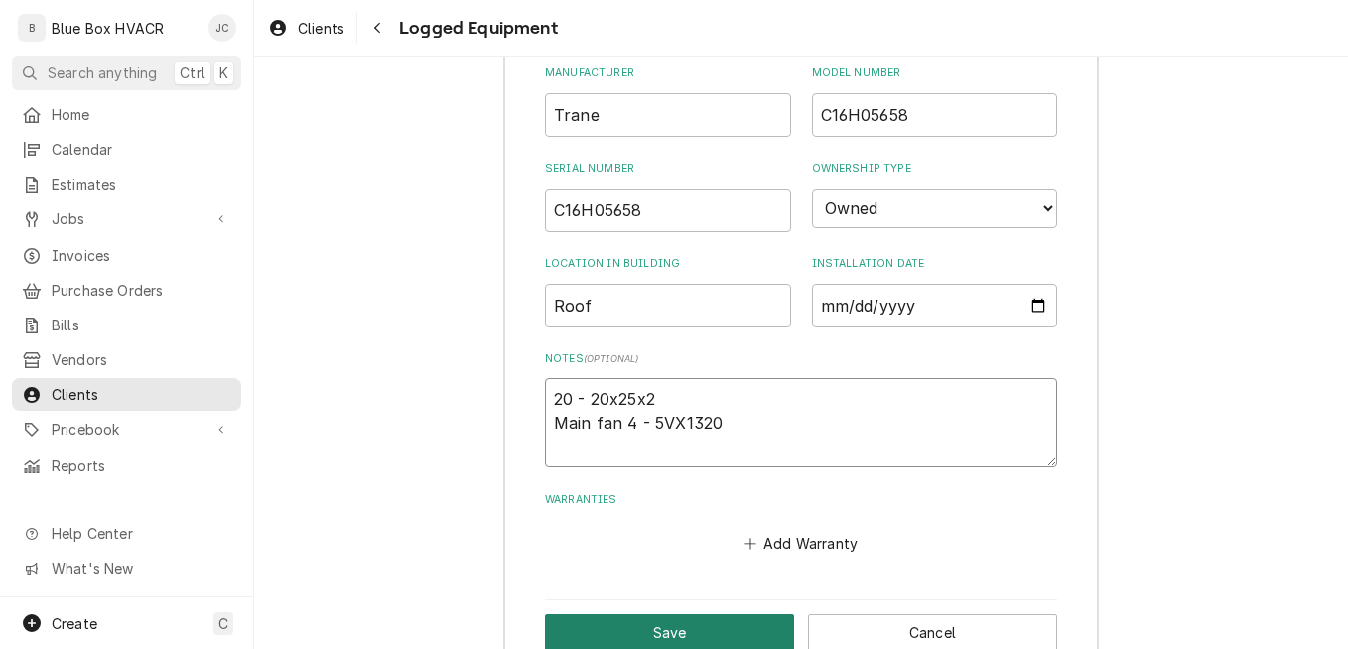
type textarea "20 - 20x25x2 Main fan 4 - 5VX1320"
click at [671, 625] on button "Save" at bounding box center [669, 632] width 249 height 37
type textarea "x"
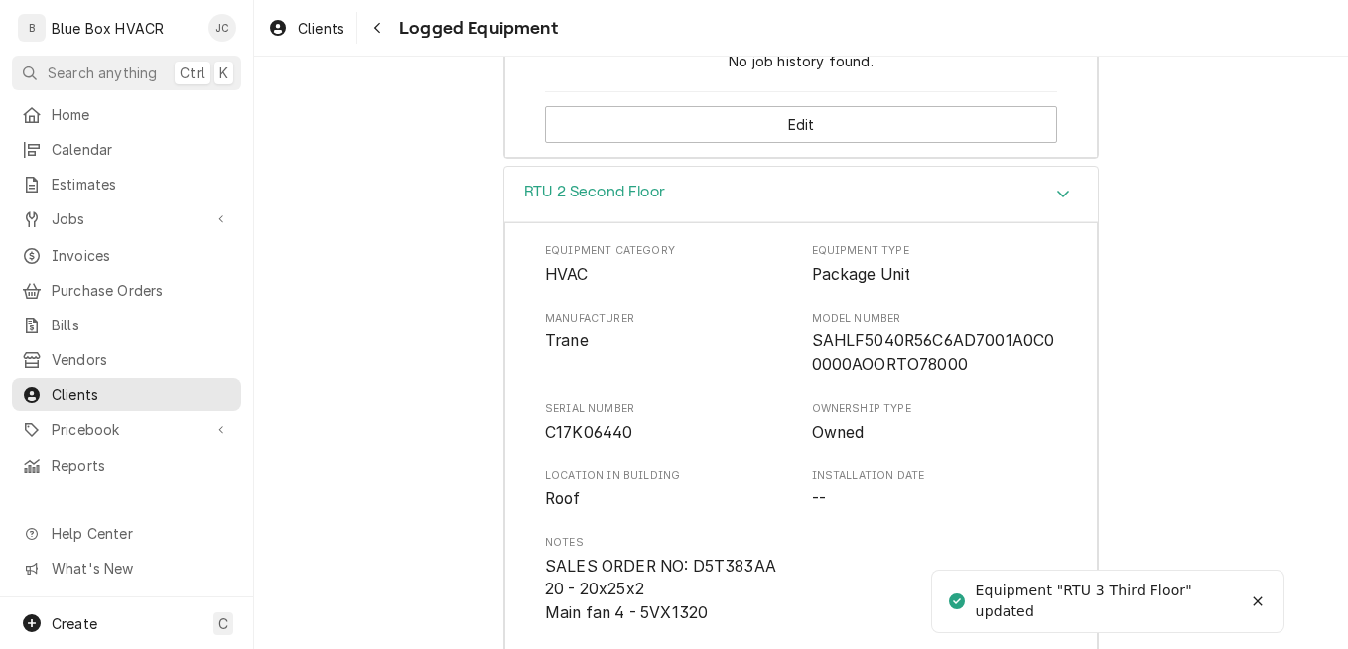
scroll to position [428, 0]
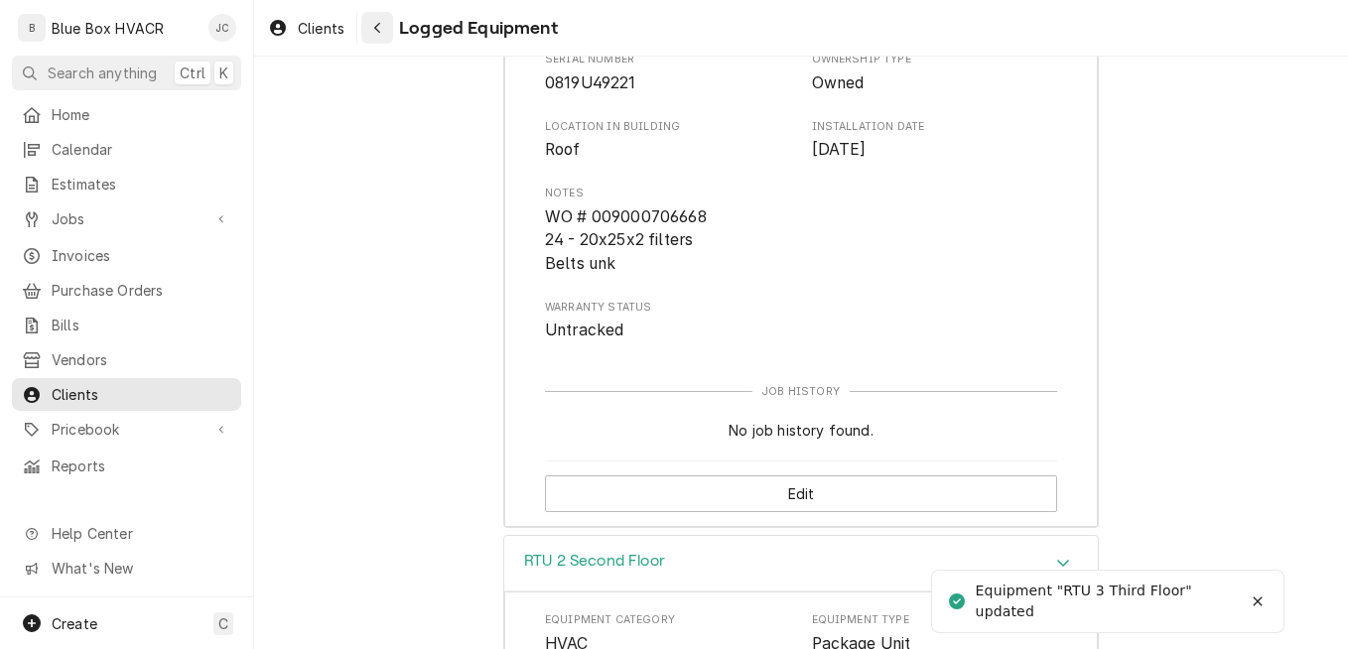
click at [385, 33] on div "Navigate back" at bounding box center [377, 28] width 20 height 20
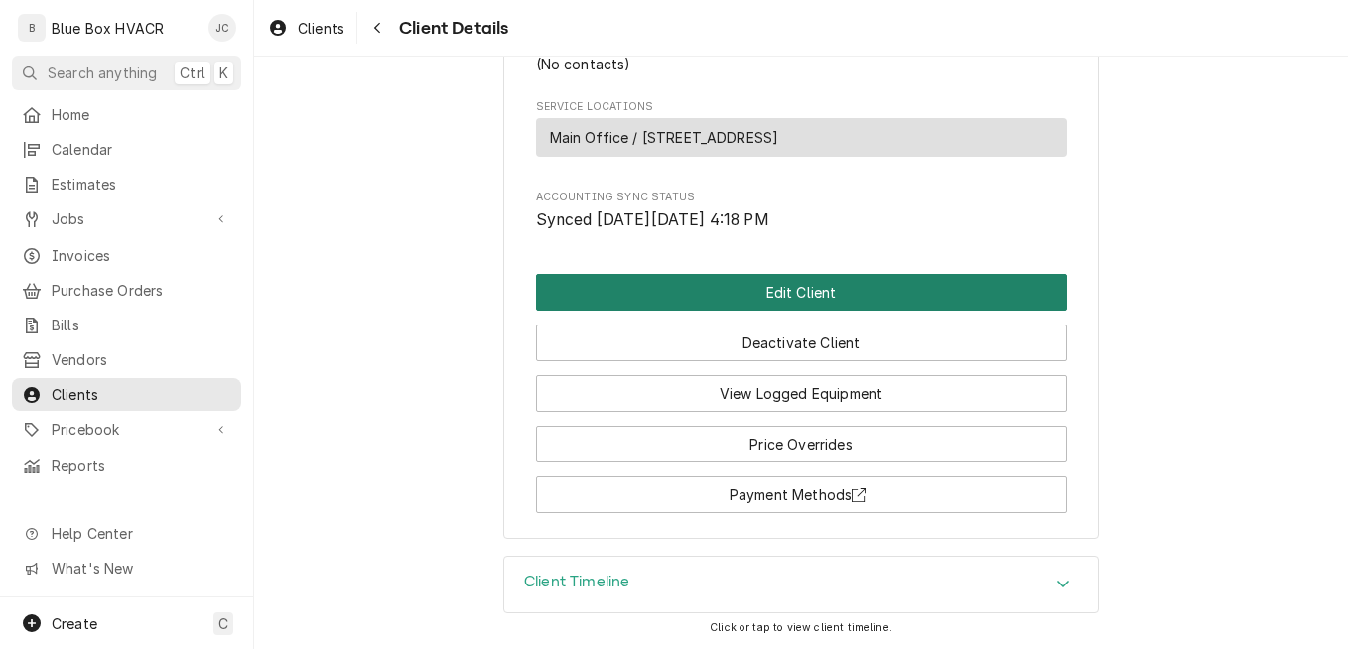
scroll to position [295, 0]
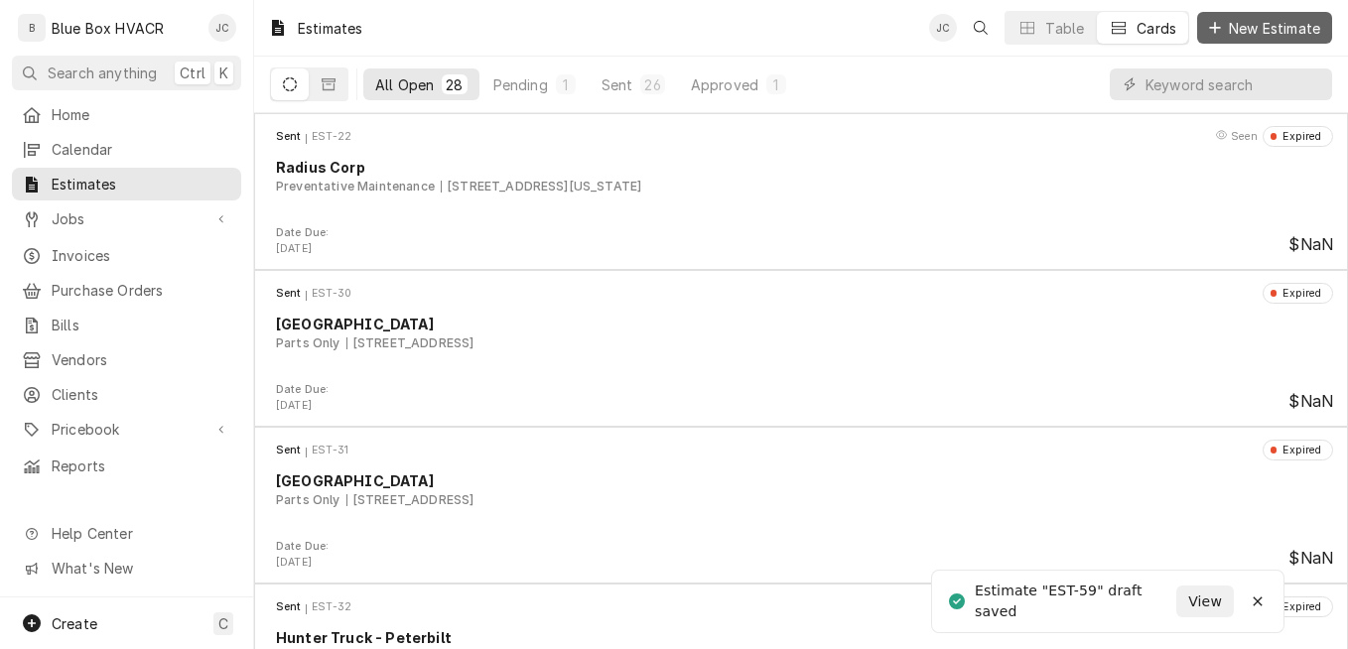
click at [1272, 29] on span "New Estimate" at bounding box center [1274, 28] width 99 height 21
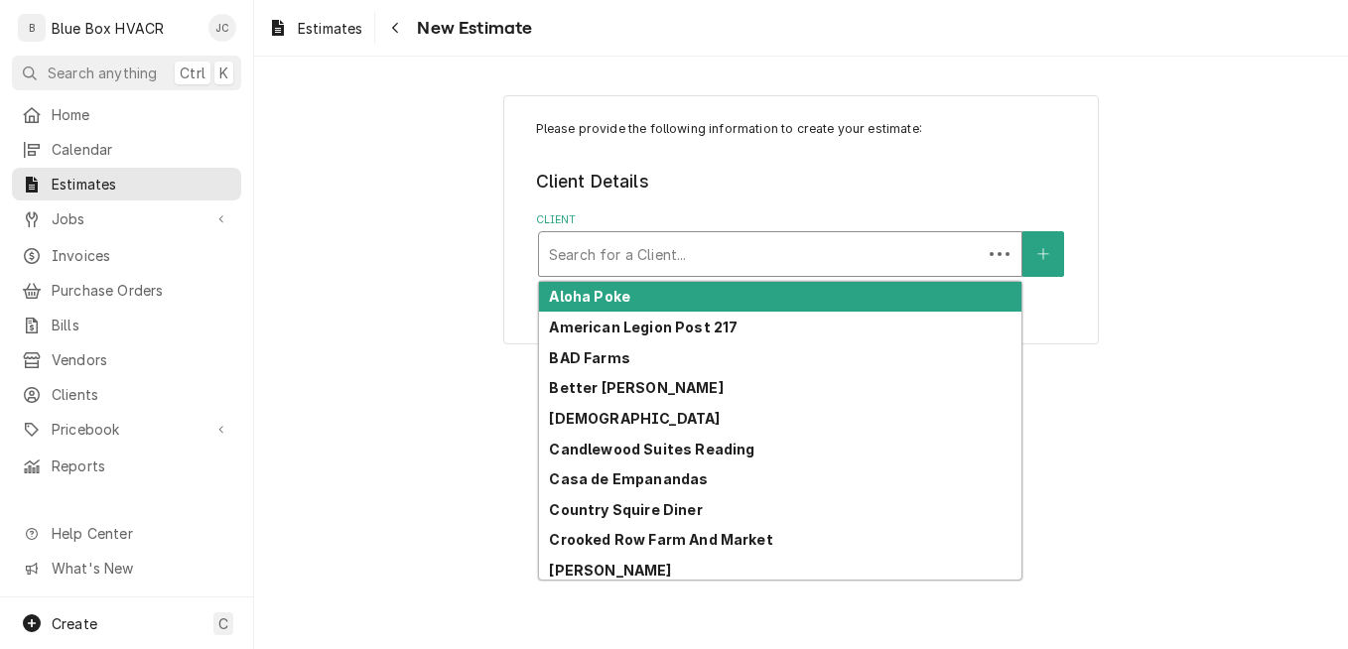
click at [671, 249] on div "Client" at bounding box center [760, 254] width 423 height 36
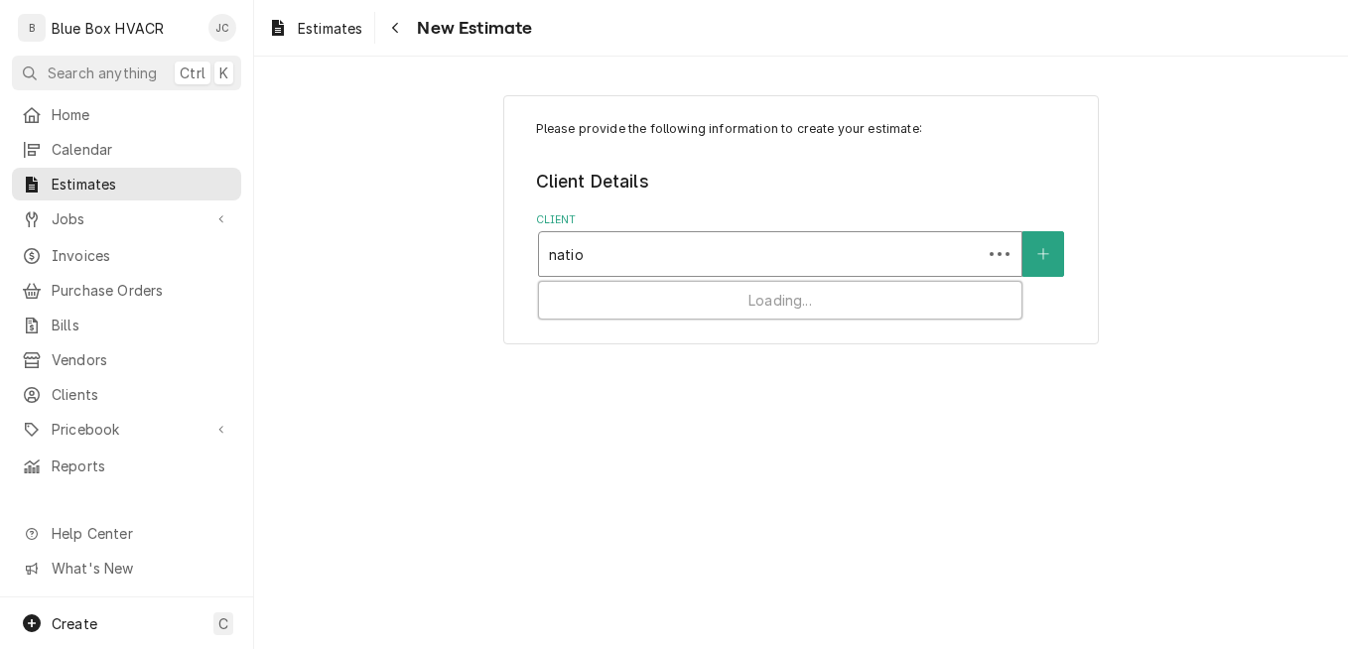
type input "nation"
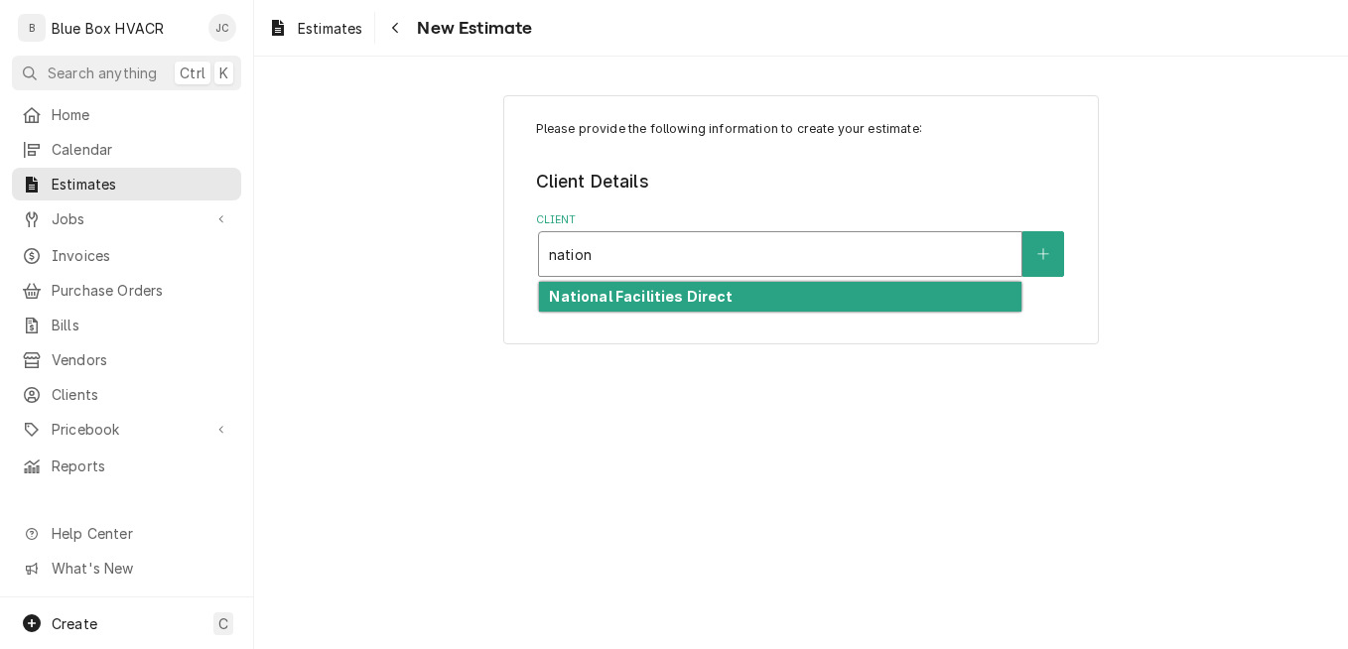
click at [664, 288] on strong "National Facilities Direct" at bounding box center [641, 296] width 184 height 17
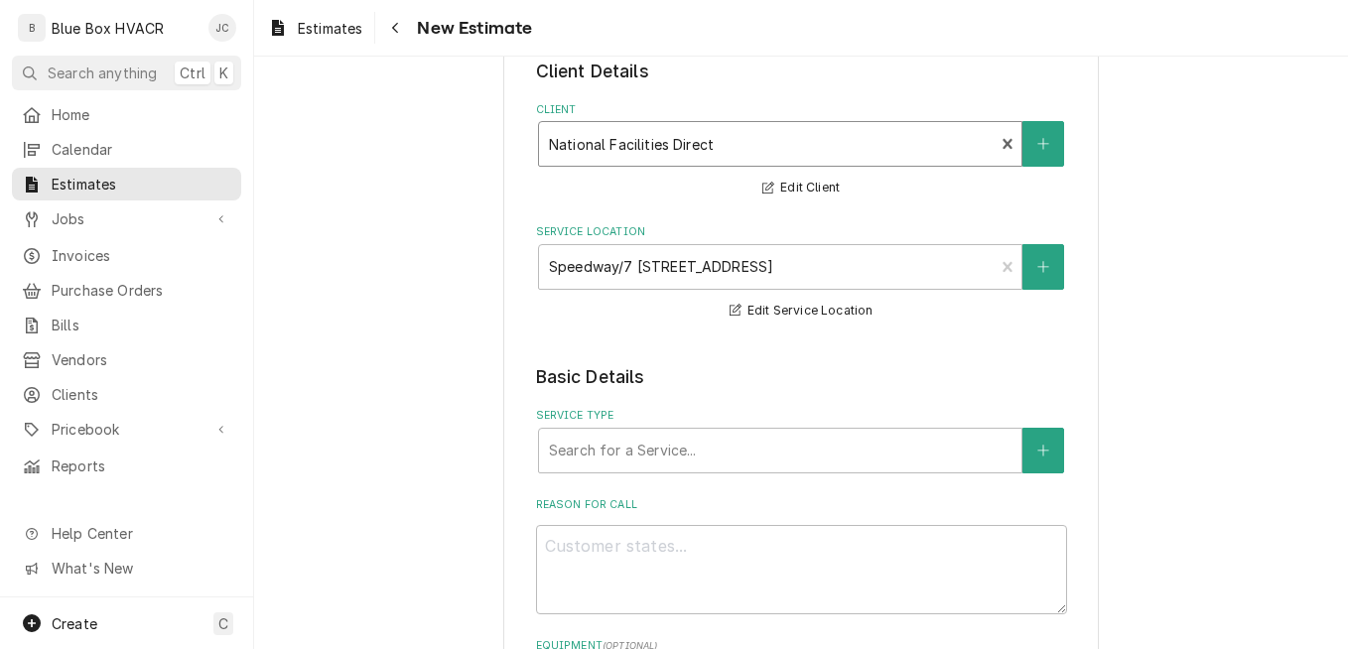
scroll to position [298, 0]
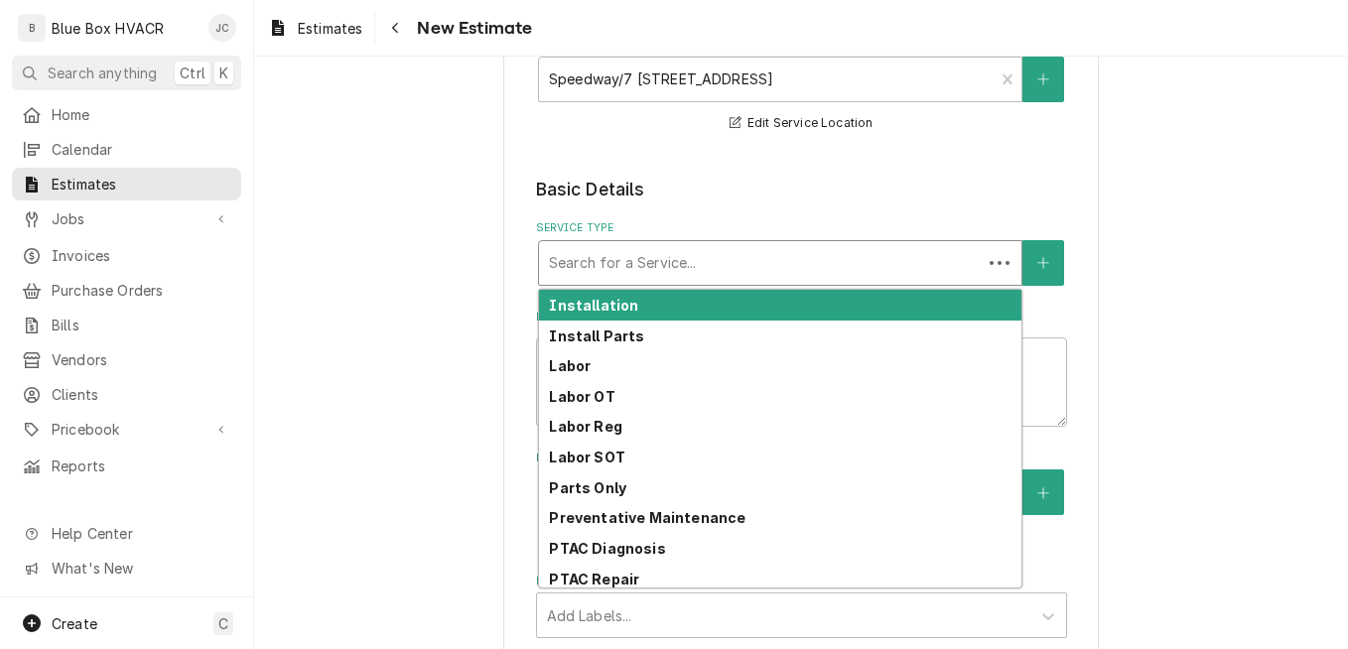
click at [637, 263] on div "Service Type" at bounding box center [760, 263] width 423 height 36
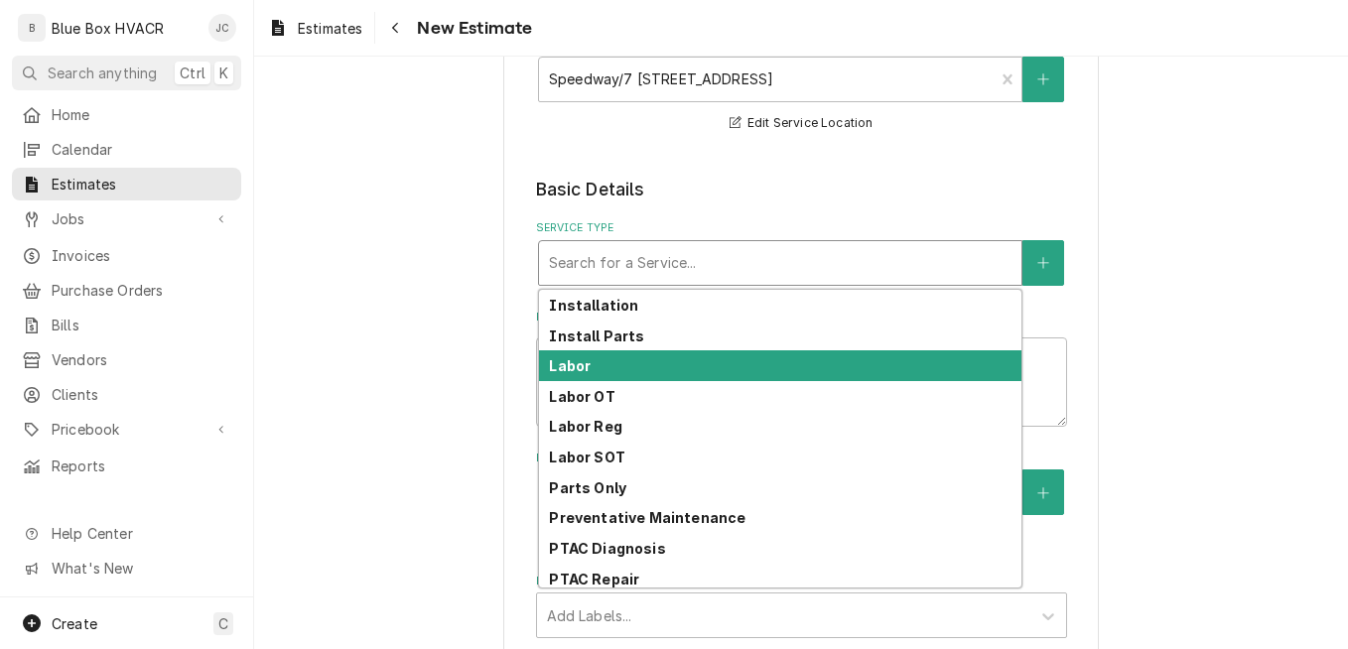
click at [664, 355] on div "Labor" at bounding box center [780, 365] width 482 height 31
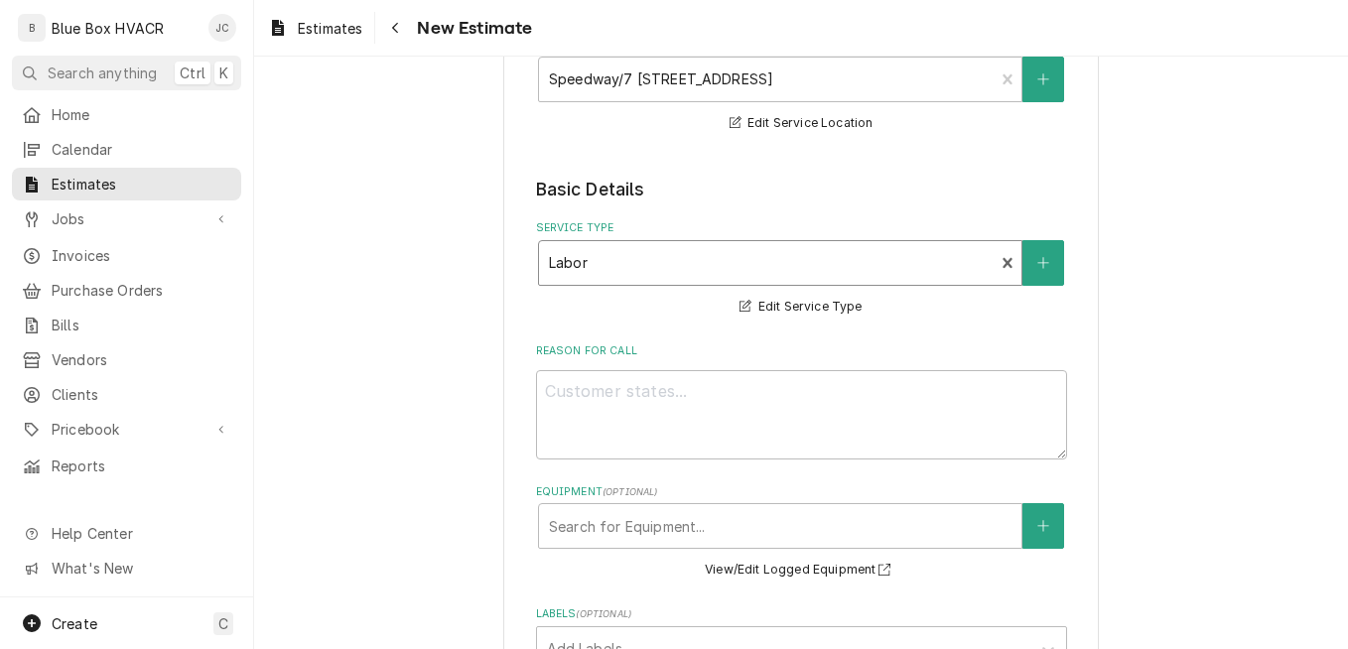
click at [705, 263] on div "Service Type" at bounding box center [767, 263] width 436 height 36
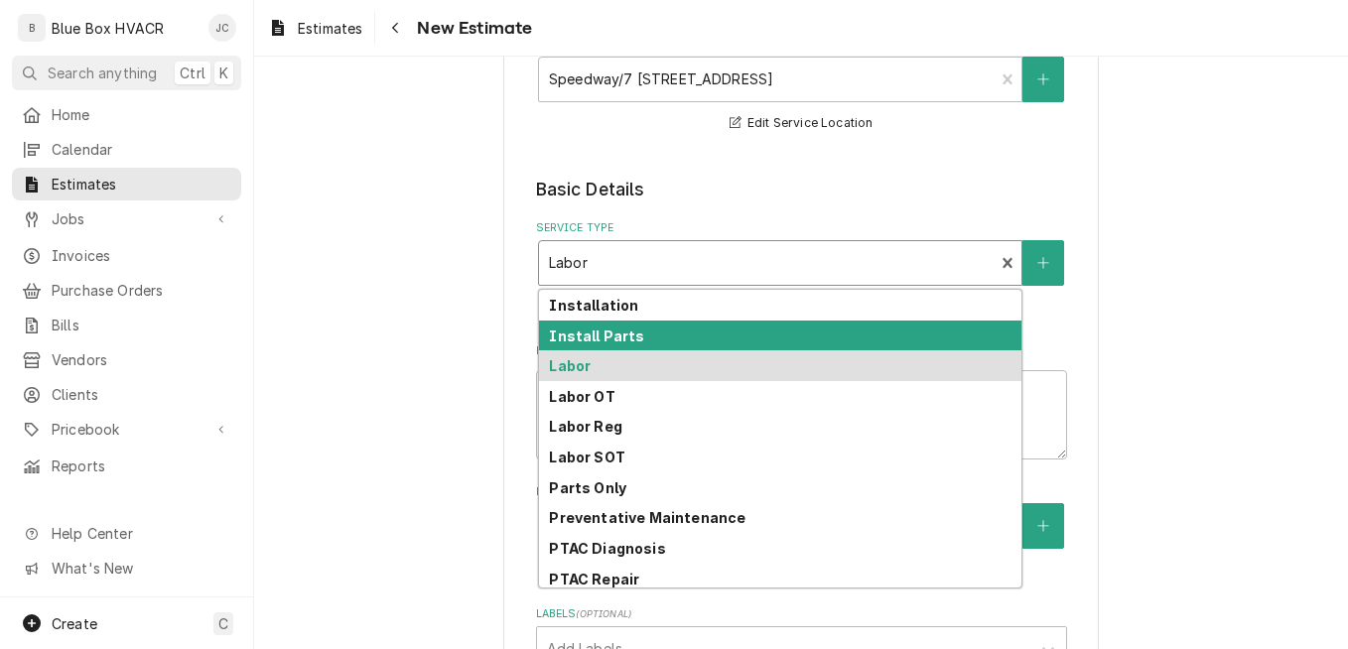
click at [678, 331] on div "Install Parts" at bounding box center [780, 336] width 482 height 31
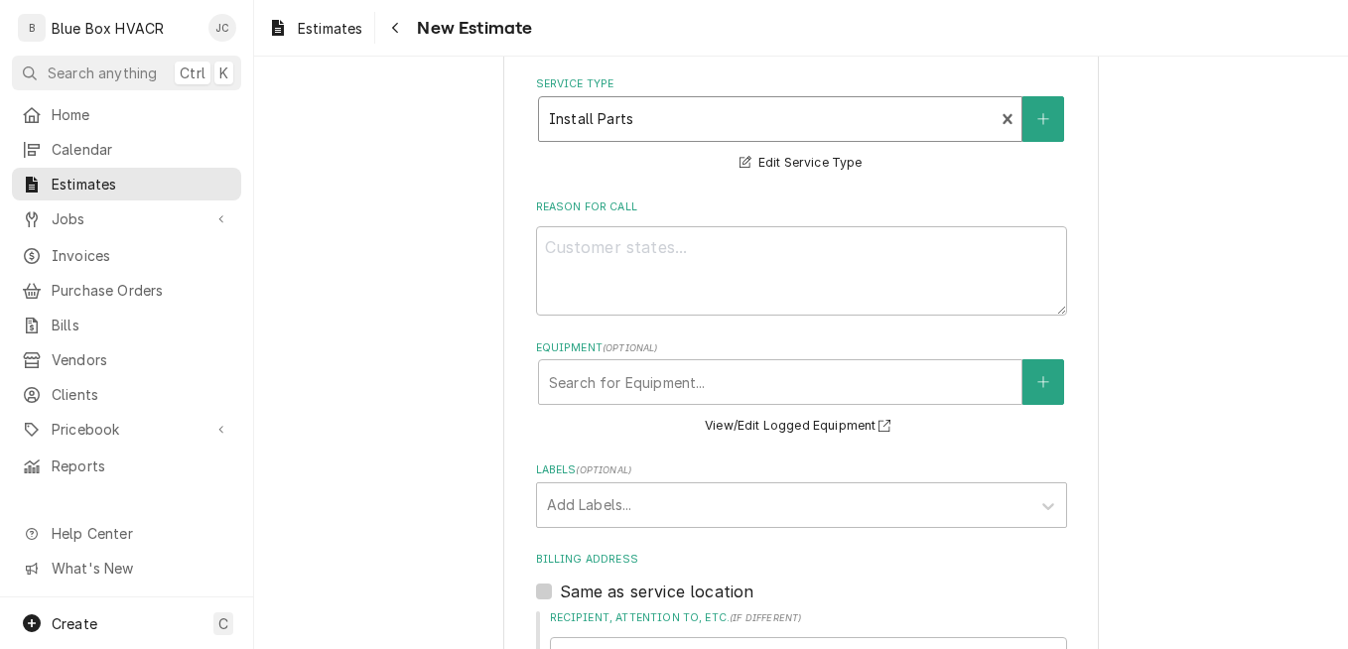
scroll to position [397, 0]
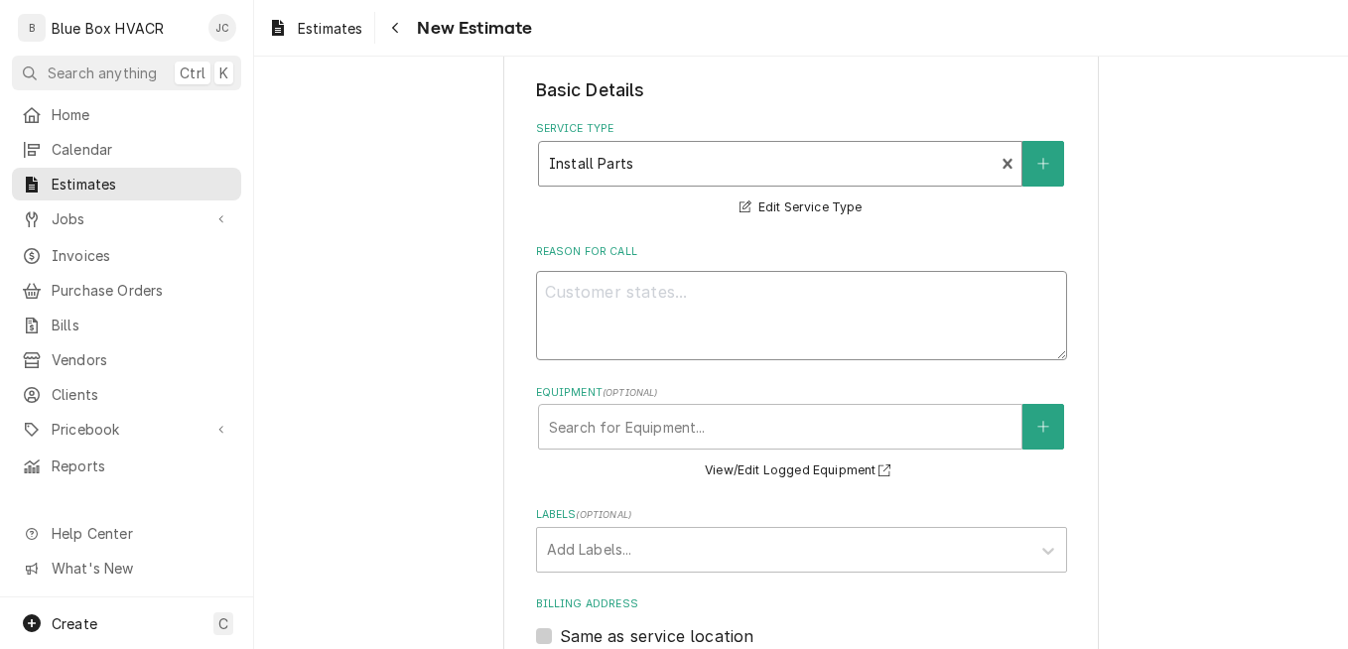
click at [664, 307] on textarea "Reason For Call" at bounding box center [801, 315] width 531 height 89
type textarea "x"
type textarea "F"
type textarea "x"
type textarea "Fo"
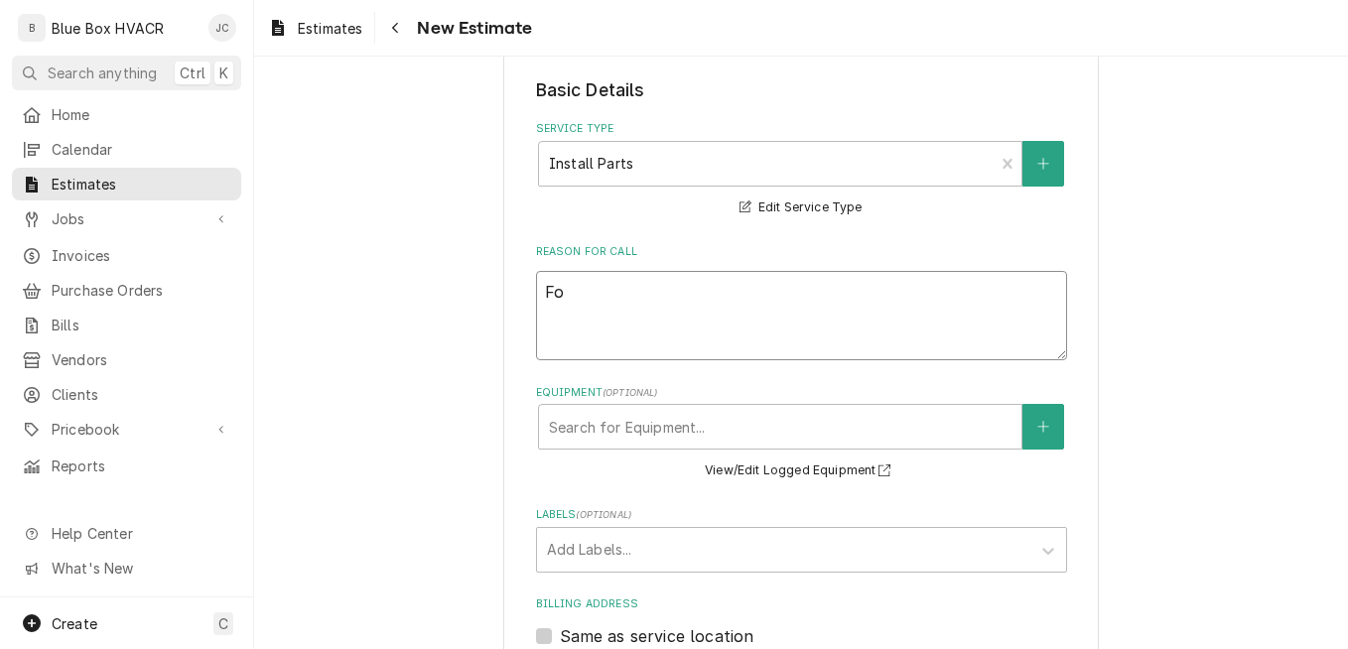
type textarea "x"
type textarea "Fou"
type textarea "x"
type textarea "Foun"
type textarea "x"
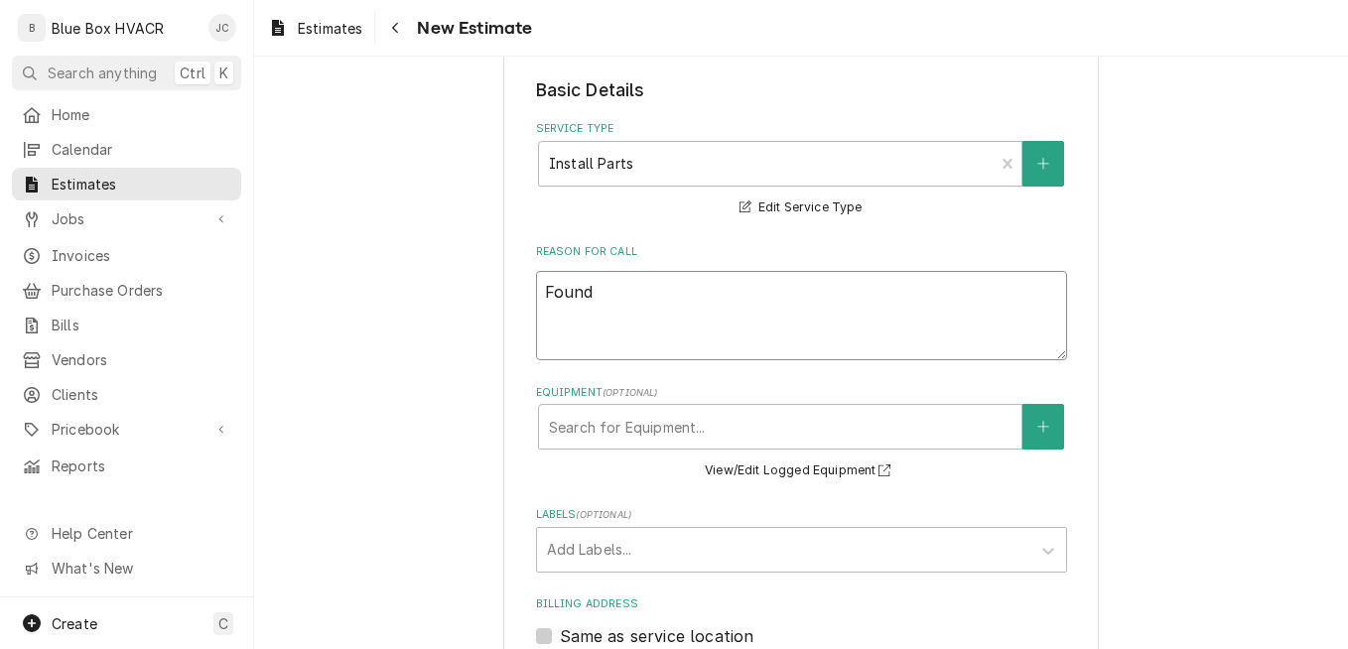
type textarea "Found"
type textarea "x"
type textarea "Found I"
type textarea "x"
type textarea "Found Ic"
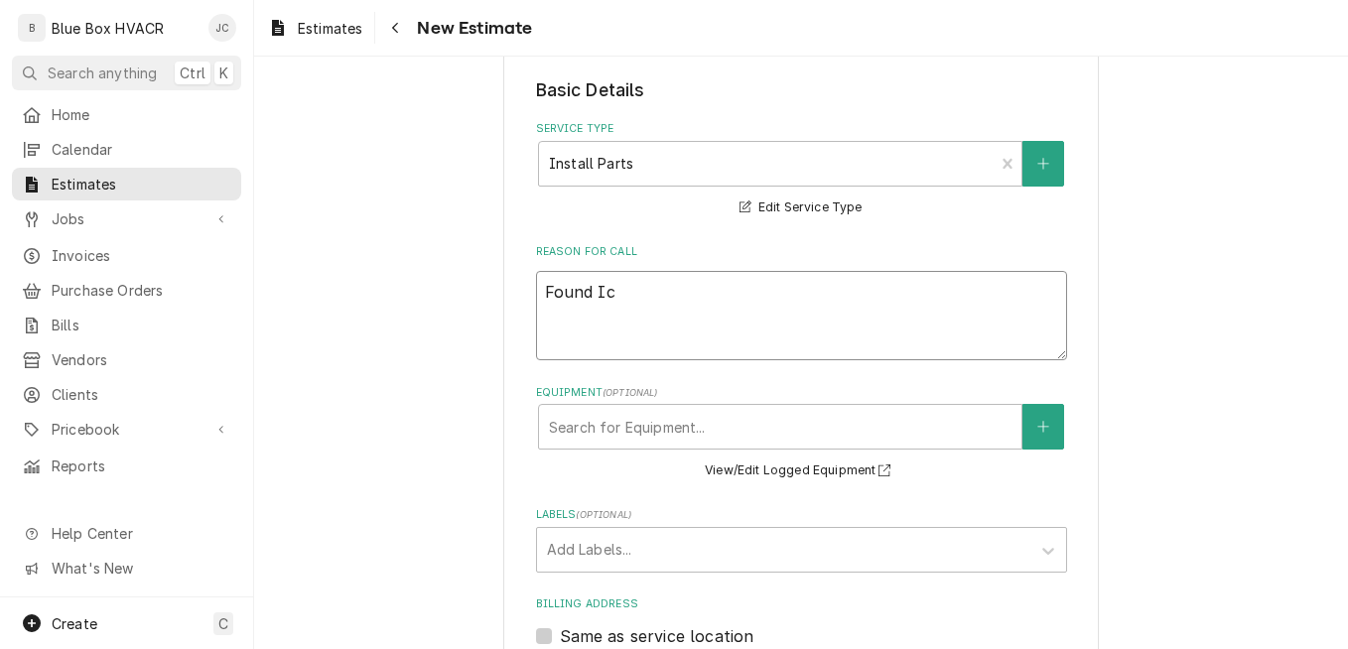
type textarea "x"
type textarea "Found Ice"
type textarea "x"
type textarea "Found Ice"
type textarea "x"
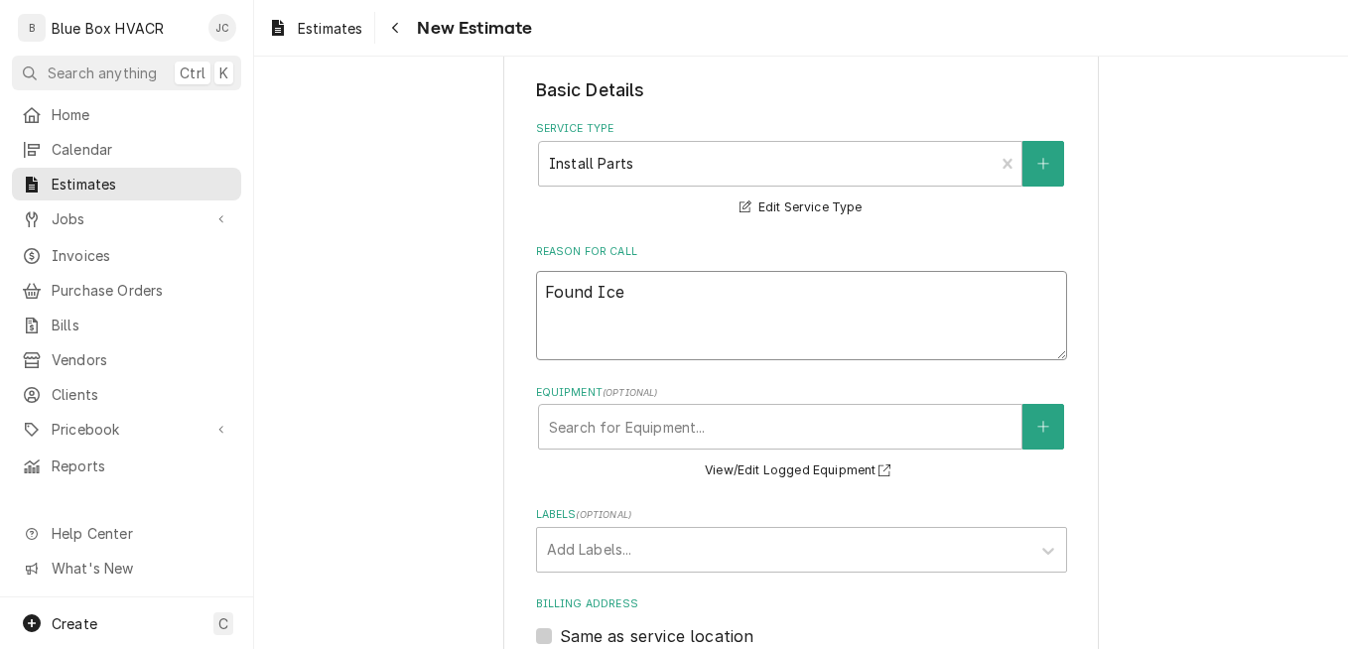
type textarea "Found Ice m"
type textarea "x"
type textarea "Found Ice"
type textarea "x"
type textarea "Found Ice M"
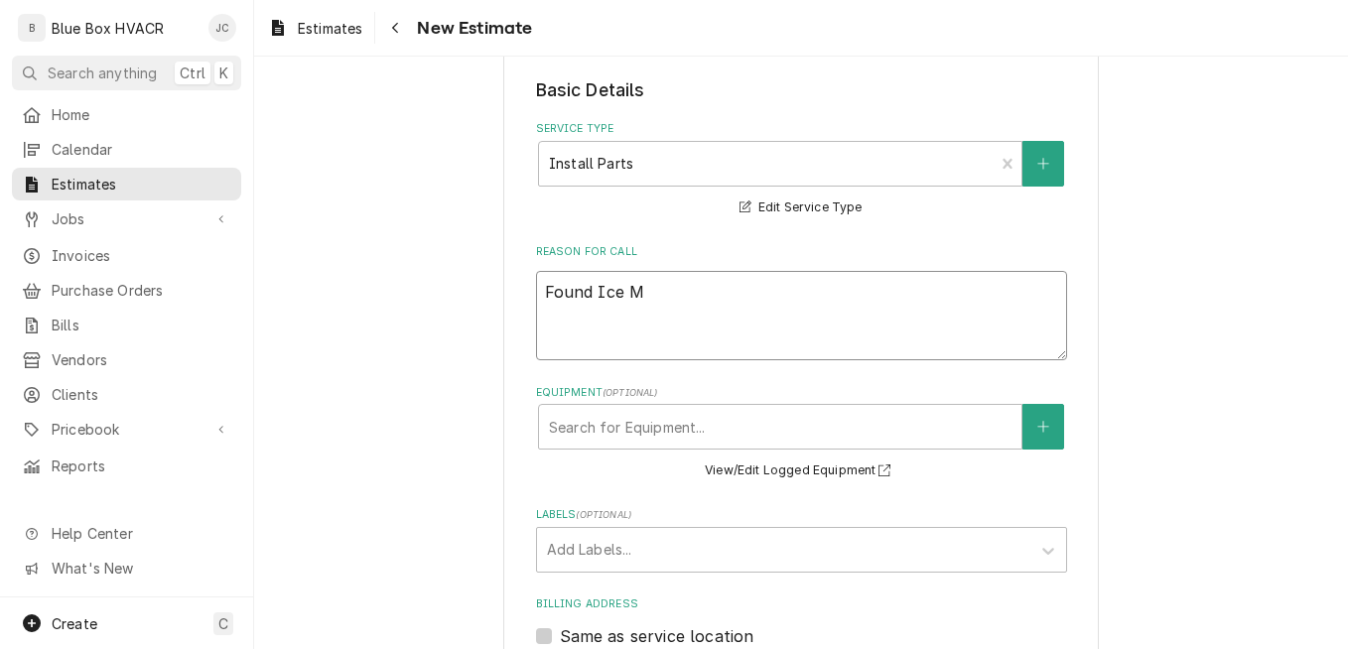
type textarea "x"
type textarea "Found Ice Ma"
type textarea "x"
type textarea "Found Ice Mac"
type textarea "x"
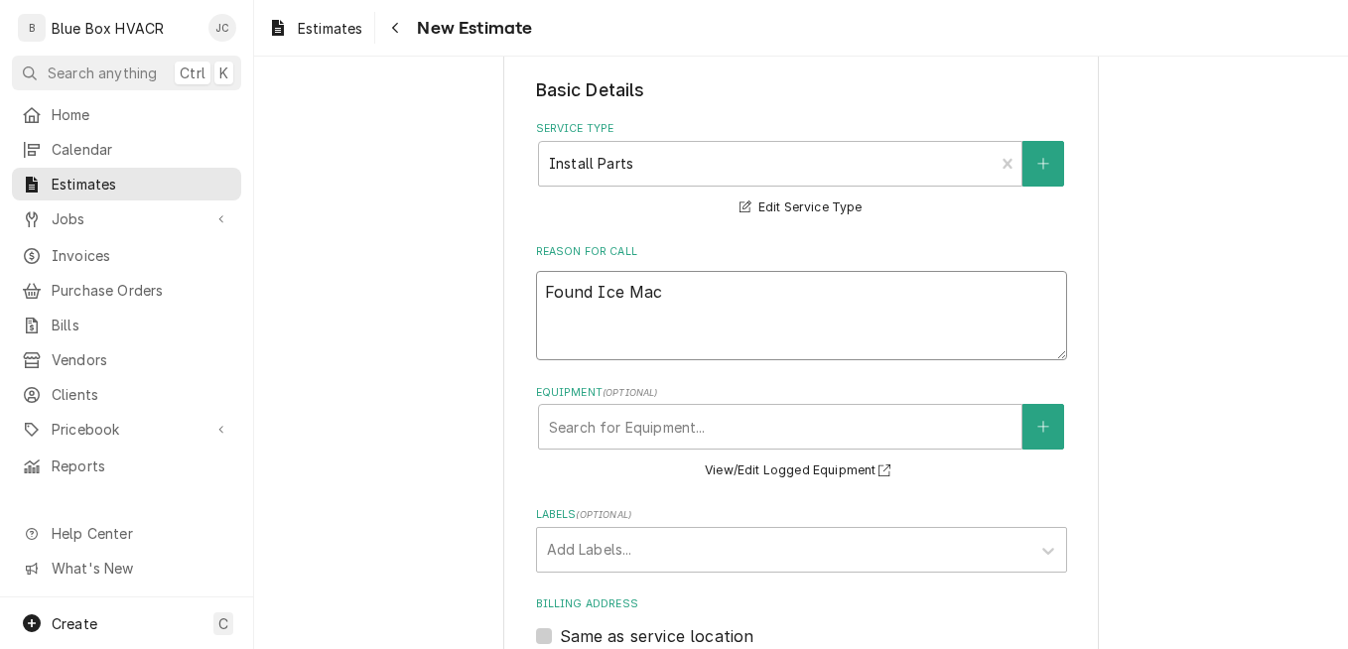
type textarea "Found Ice Mach"
type textarea "x"
type textarea "Found Ice Machi"
type textarea "x"
type textarea "Found Ice Machin"
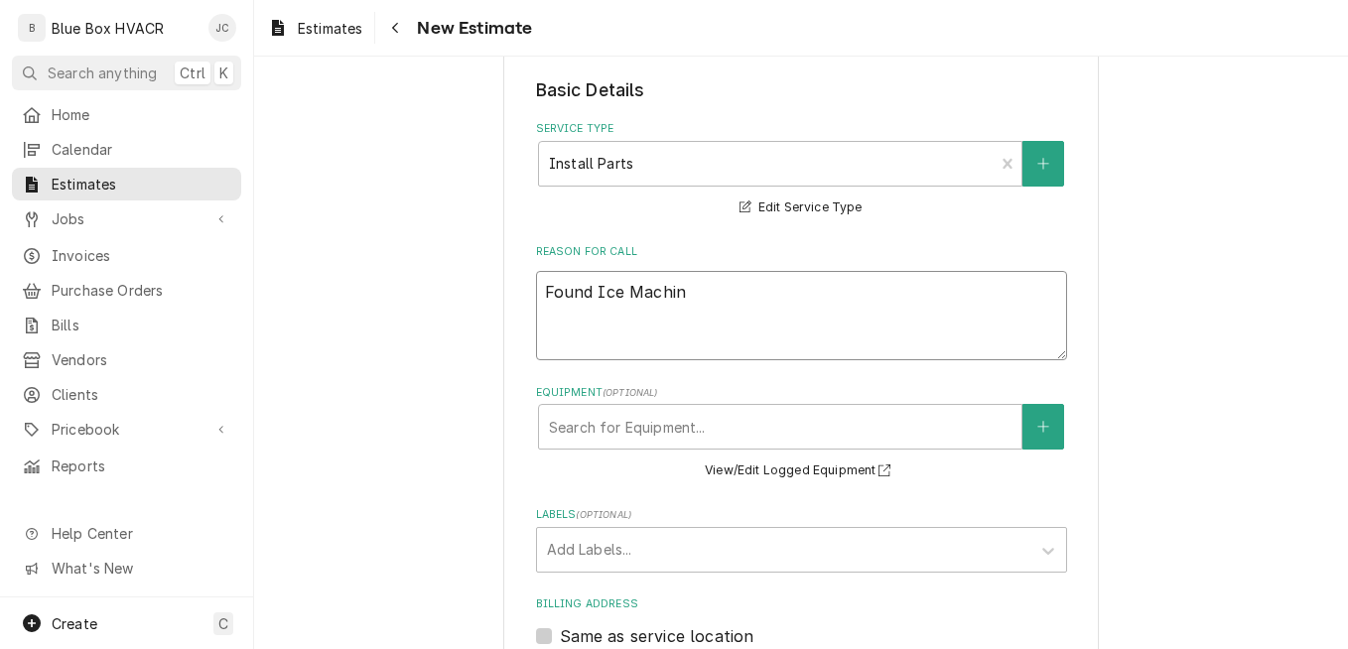
type textarea "x"
type textarea "Found Ice Machine"
type textarea "x"
type textarea "Found Ice Machine"
type textarea "x"
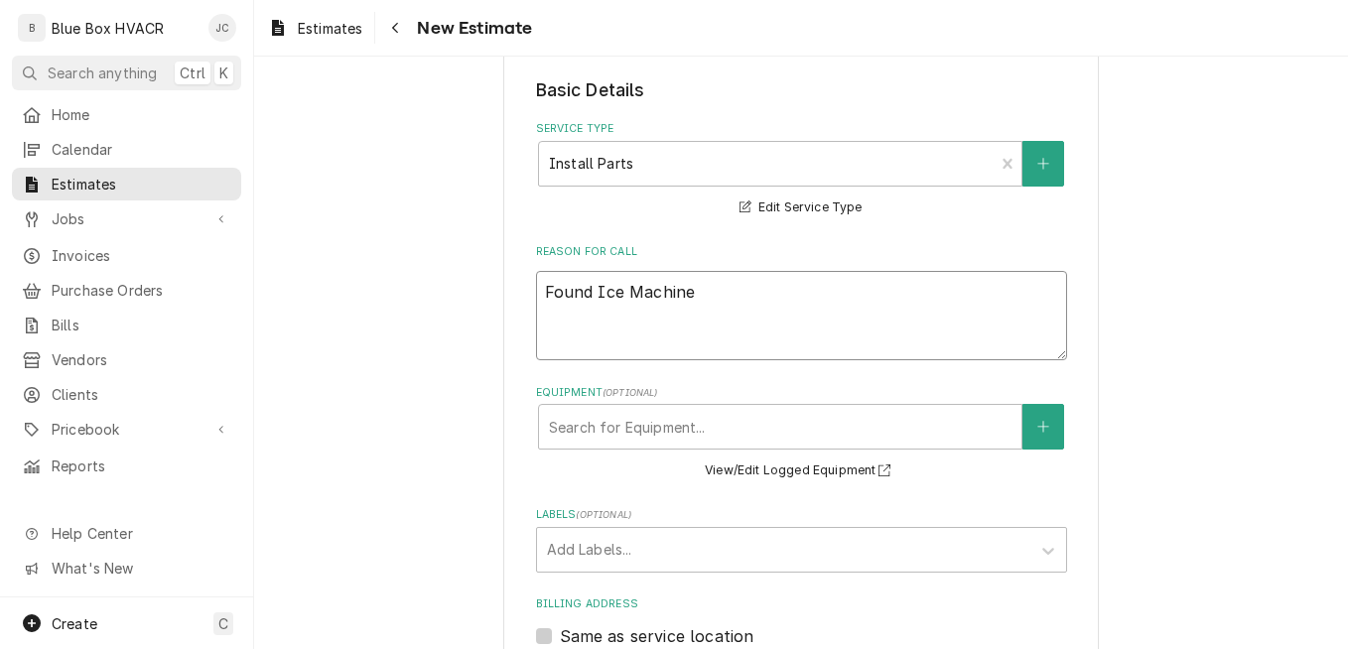
type textarea "Found Ice Machine w"
type textarea "x"
type textarea "Found Ice Machine wi"
type textarea "x"
type textarea "Found Ice Machine with"
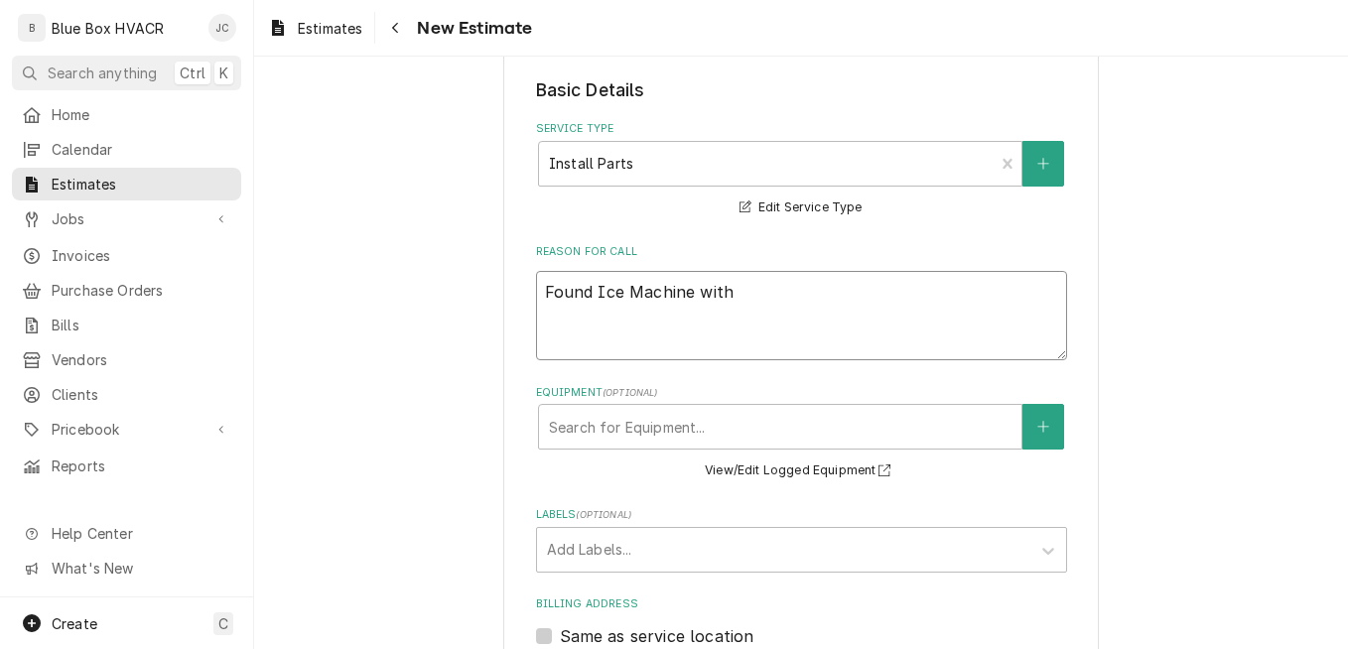
type textarea "x"
type textarea "Found Ice Machine with"
type textarea "x"
type textarea "Found Ice Machine with a"
type textarea "x"
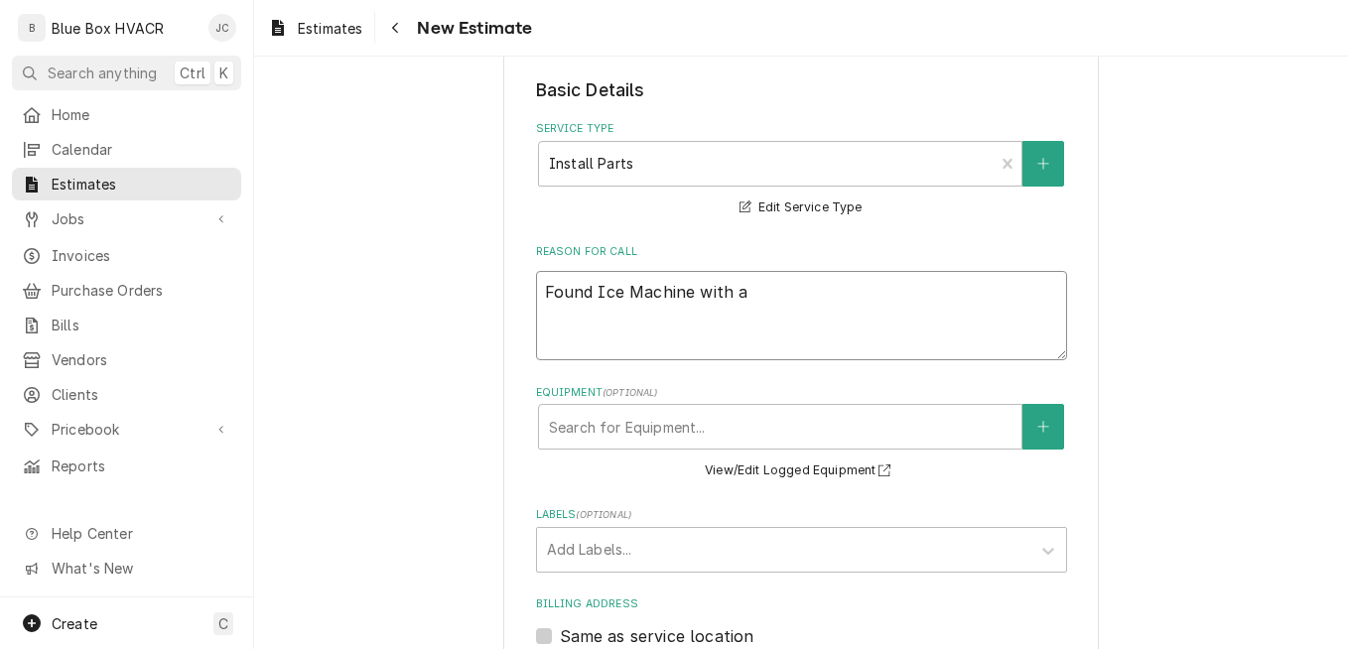
type textarea "Found Ice Machine with a"
type textarea "x"
type textarea "Found Ice Machine with a"
type textarea "x"
type textarea "Found Ice Machine with"
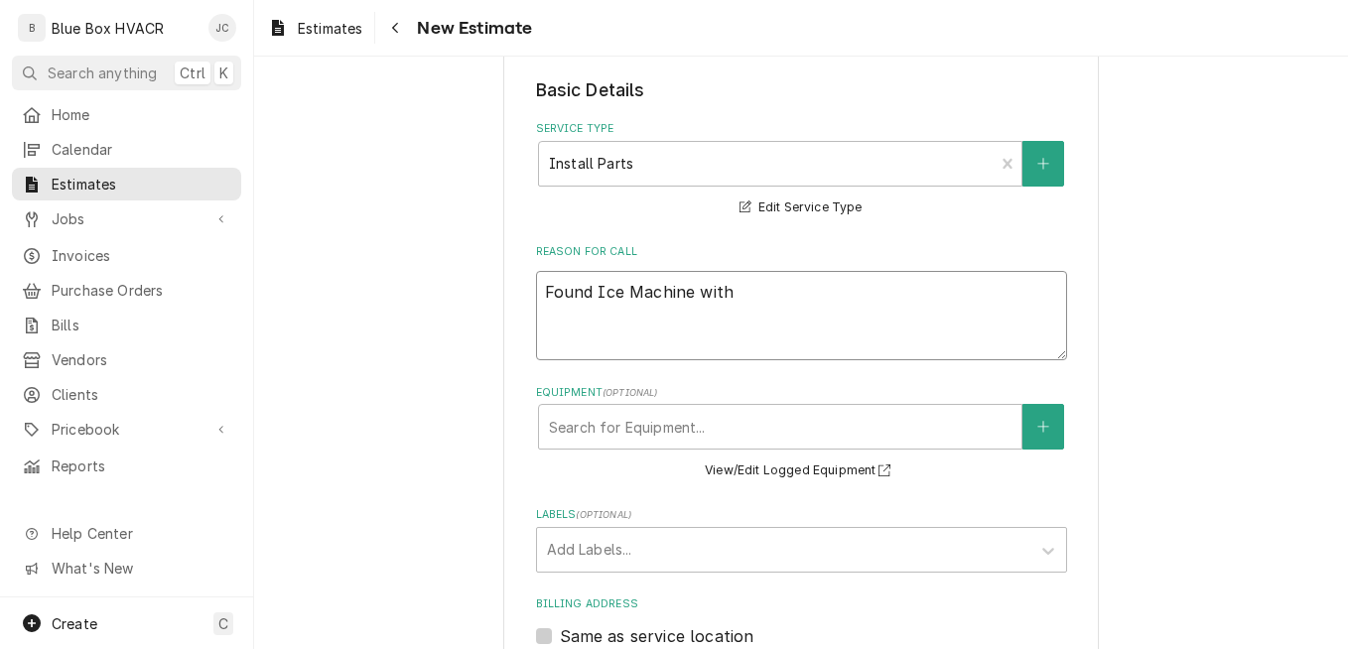
type textarea "x"
type textarea "Found Ice Machine with ba"
type textarea "x"
type textarea "Found Ice Machine with bad"
type textarea "x"
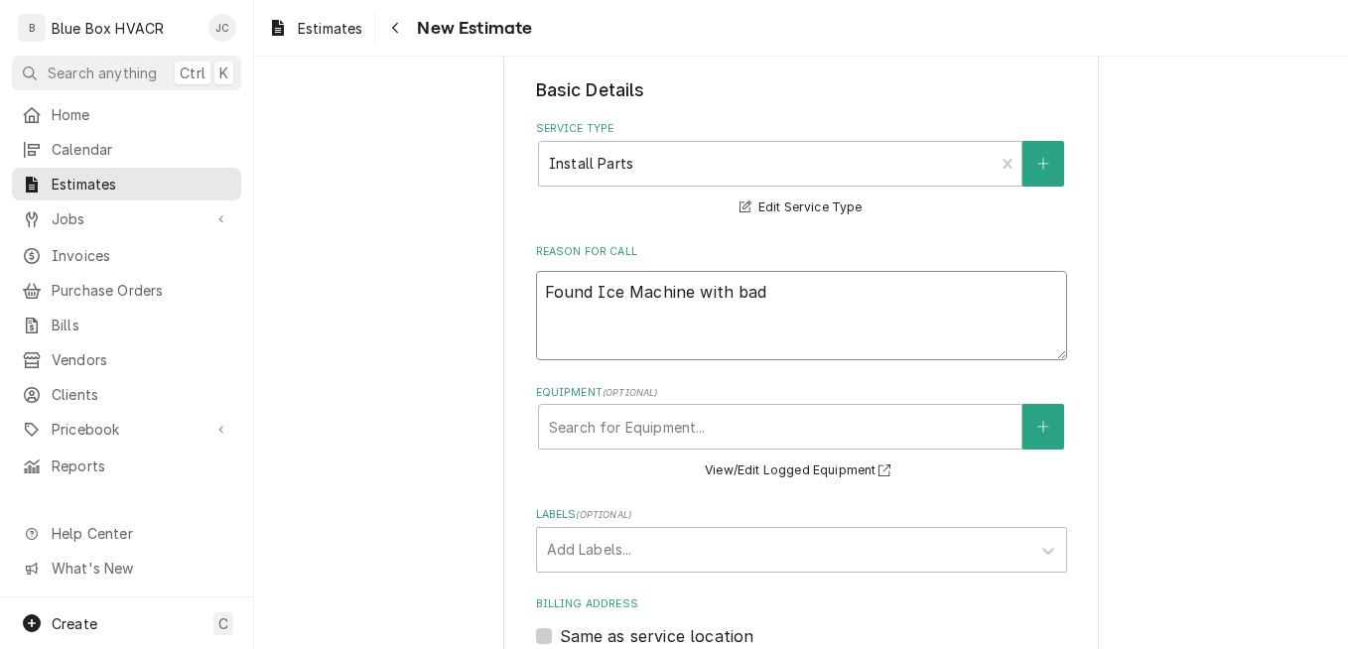
type textarea "Found Ice Machine with bad"
type textarea "x"
type textarea "Found Ice Machine with bad T"
type textarea "x"
type textarea "Found Ice Machine with bad TV"
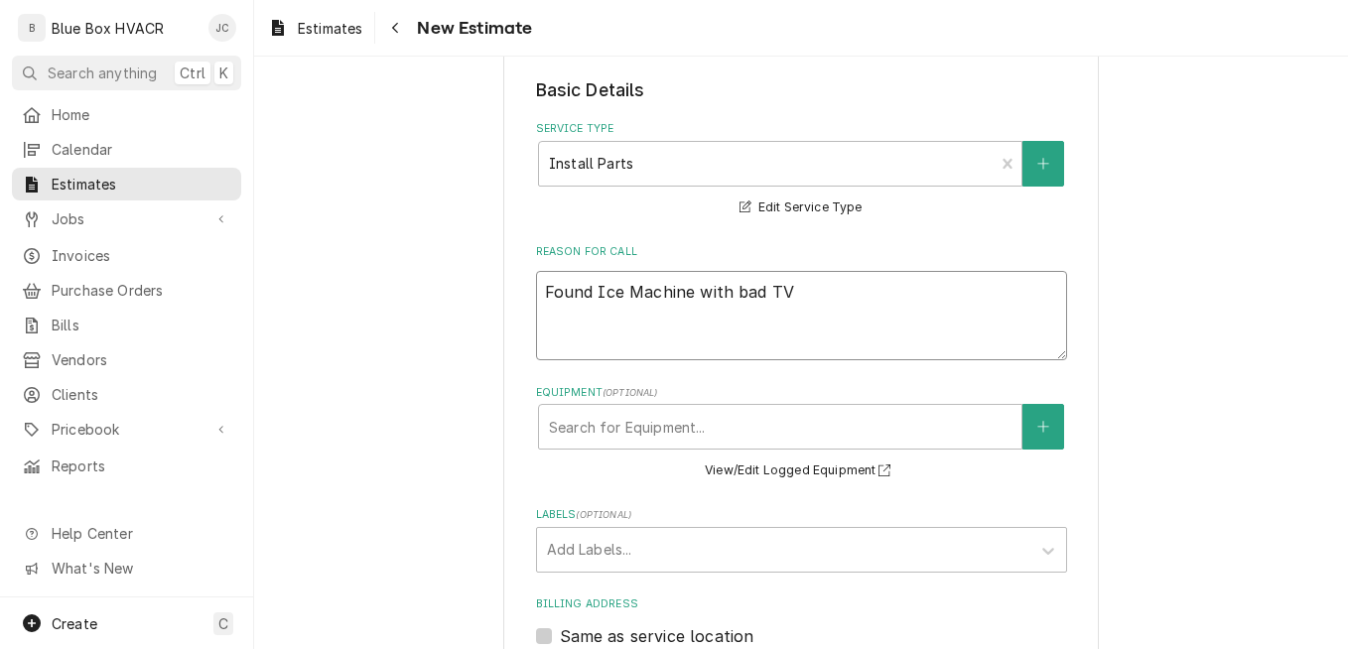
type textarea "x"
type textarea "Found Ice Machine with bad TV+"
type textarea "x"
type textarea "Found Ice Machine with bad TV"
type textarea "x"
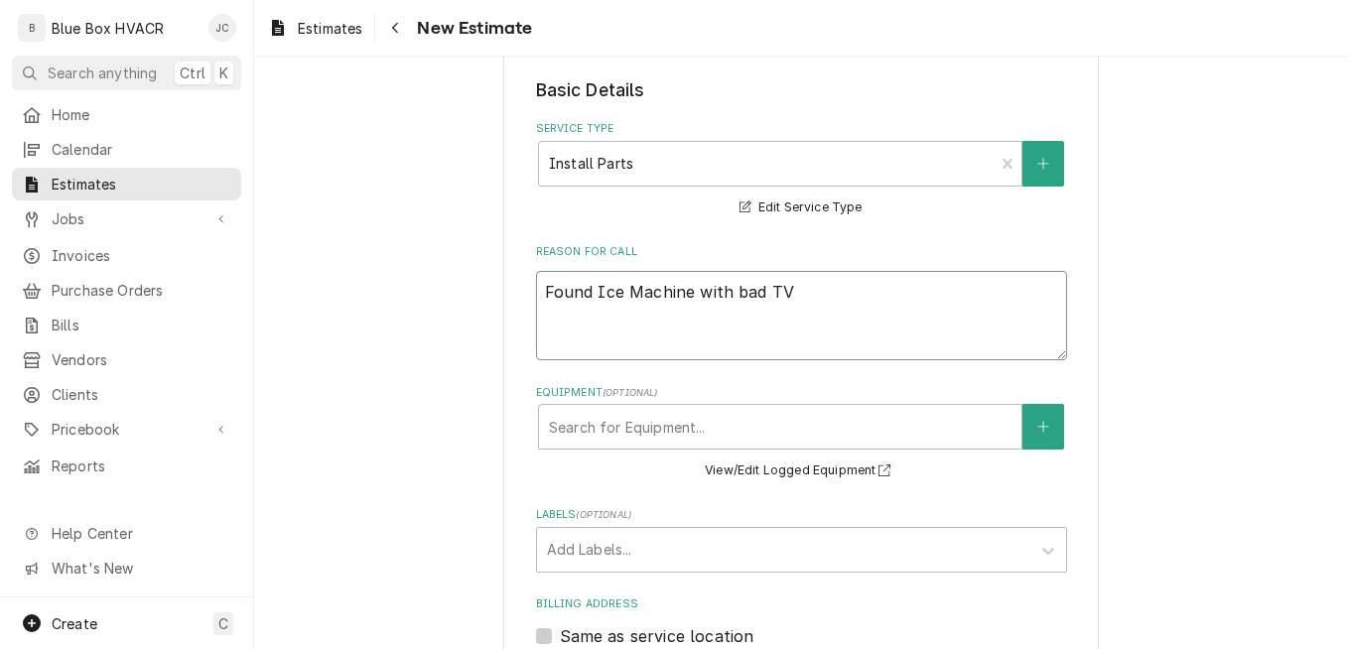
type textarea "Found Ice Machine with bad T"
type textarea "x"
type textarea "Found Ice Machine with bad TX"
type textarea "x"
type textarea "Found Ice Machine with bad TXV"
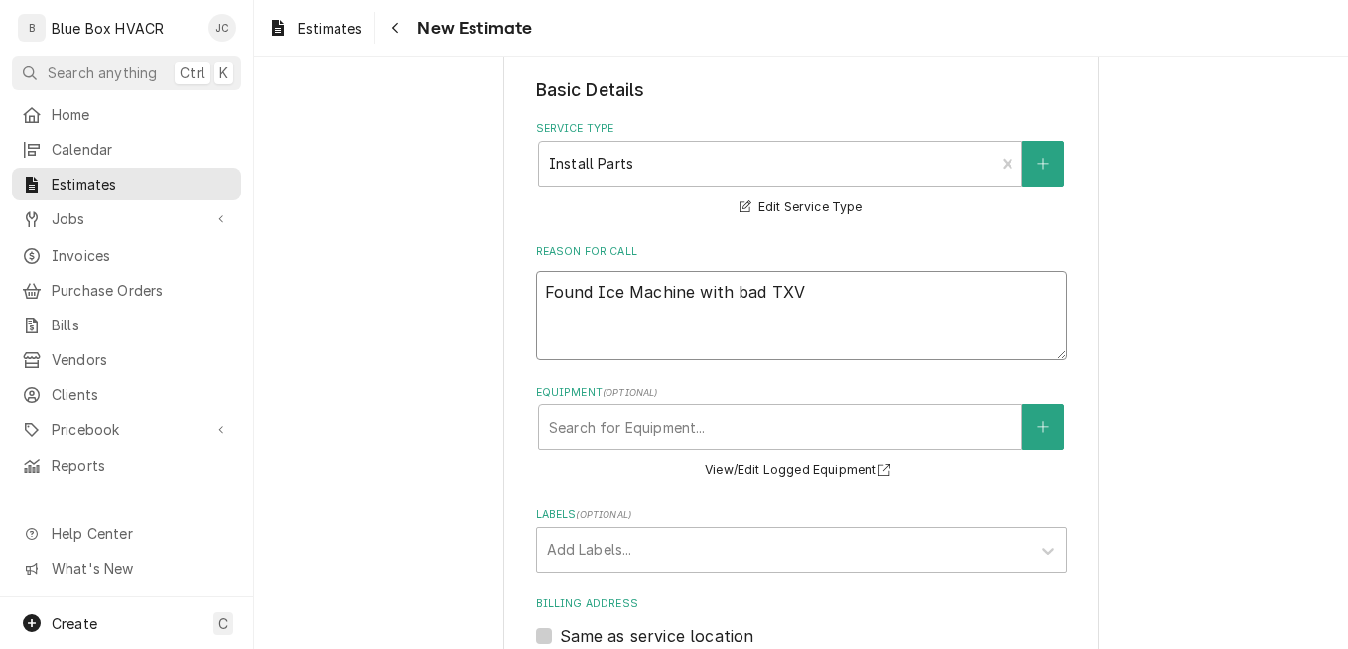
type textarea "x"
type textarea "Found Ice Machine with bad TXVs"
type textarea "x"
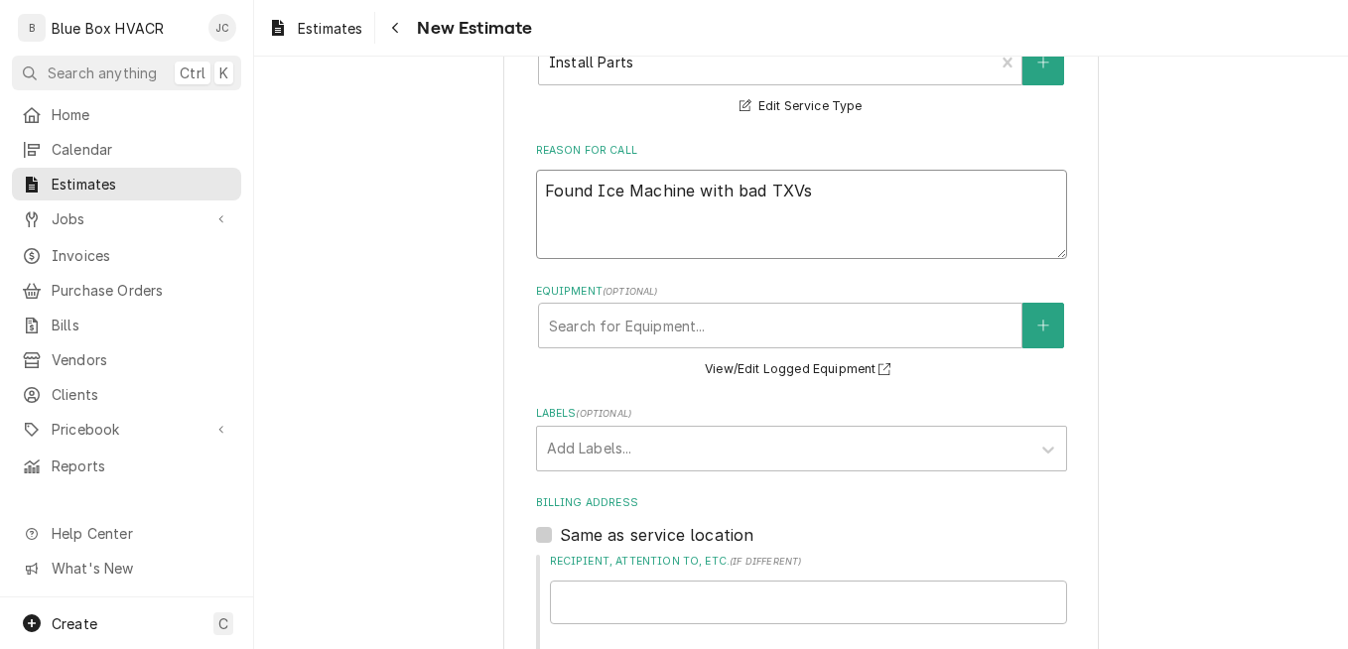
scroll to position [595, 0]
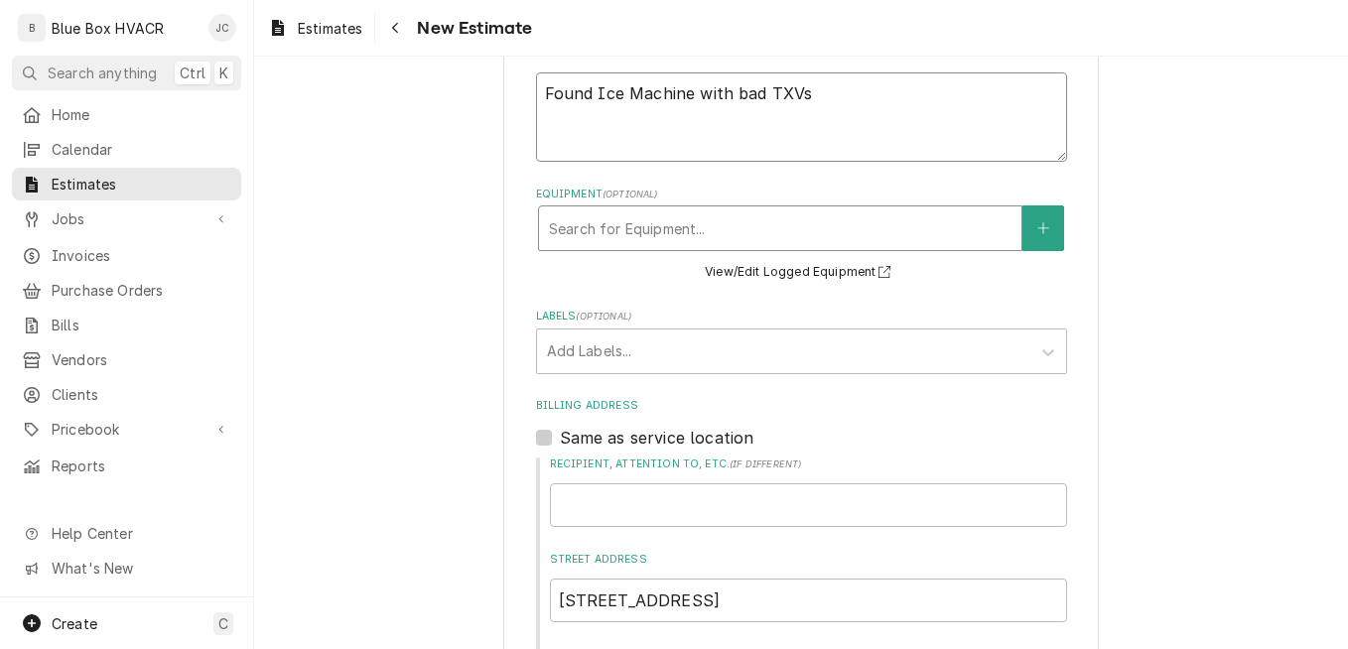
type textarea "Found Ice Machine with bad TXVs"
click at [759, 216] on div "Equipment" at bounding box center [780, 228] width 462 height 36
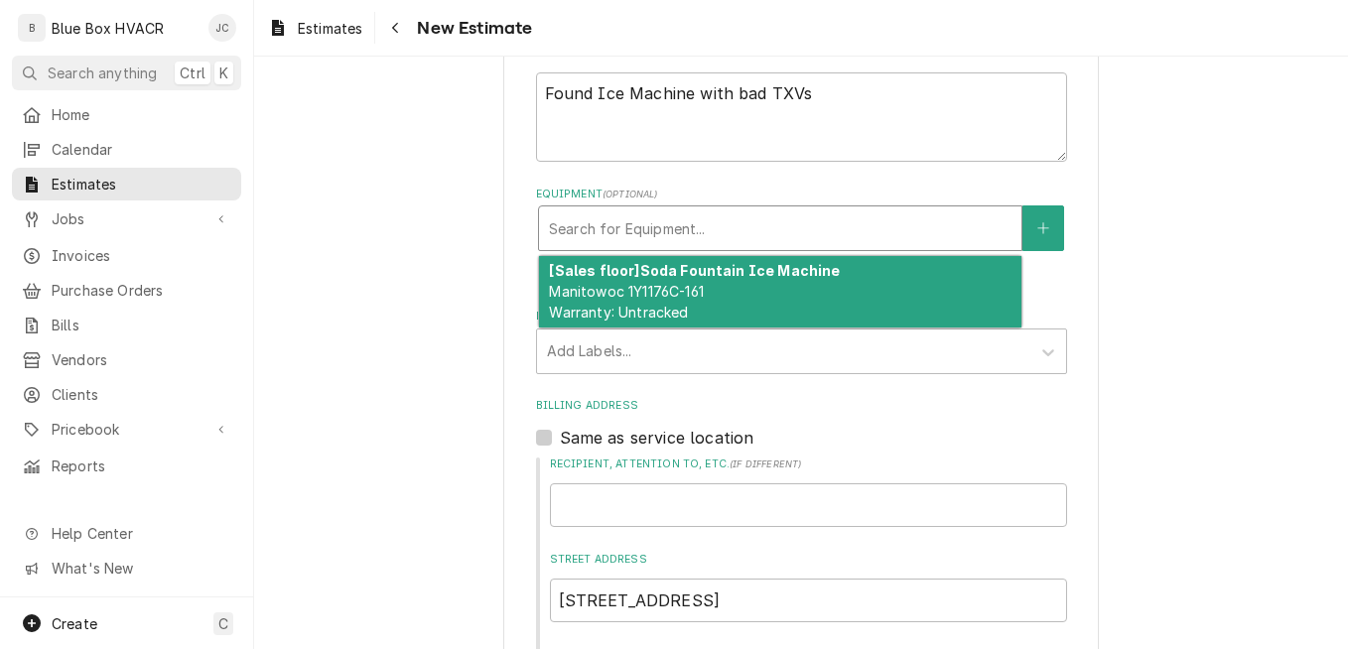
click at [744, 298] on div "[Sales floor] Soda Fountain Ice Machine Manitowoc 1Y1176C-161 Warranty: Untrack…" at bounding box center [780, 292] width 482 height 72
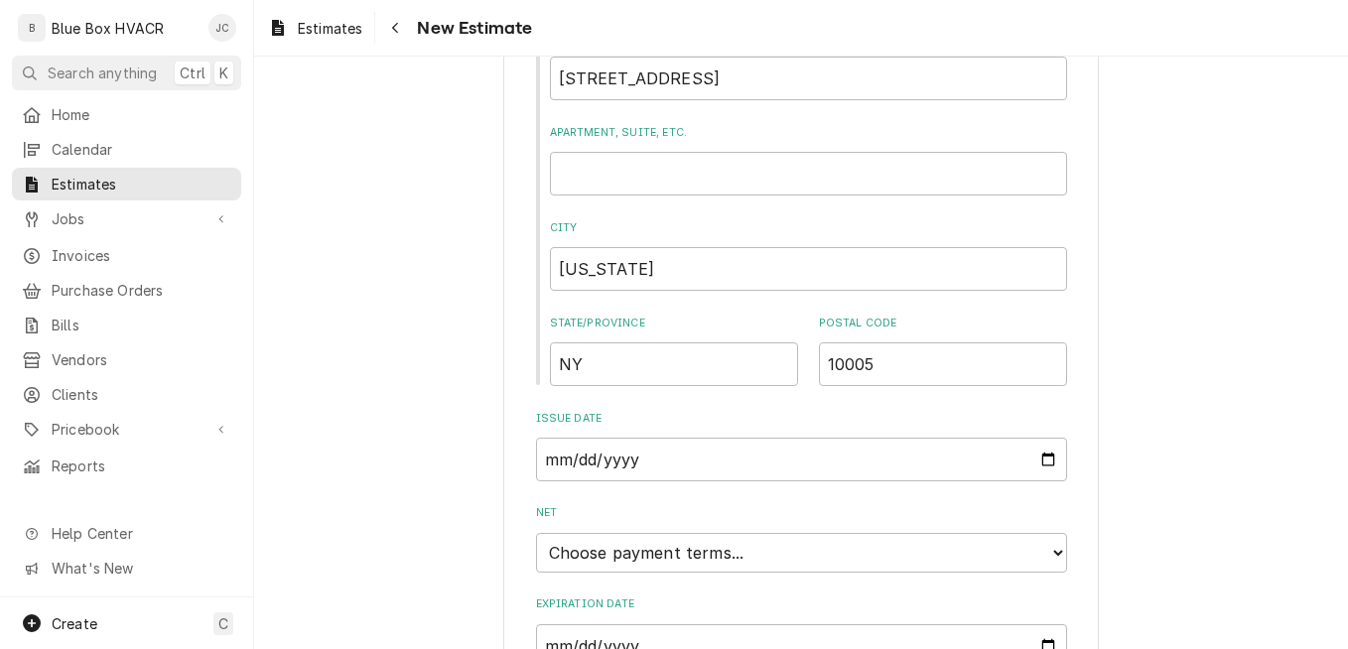
scroll to position [1290, 0]
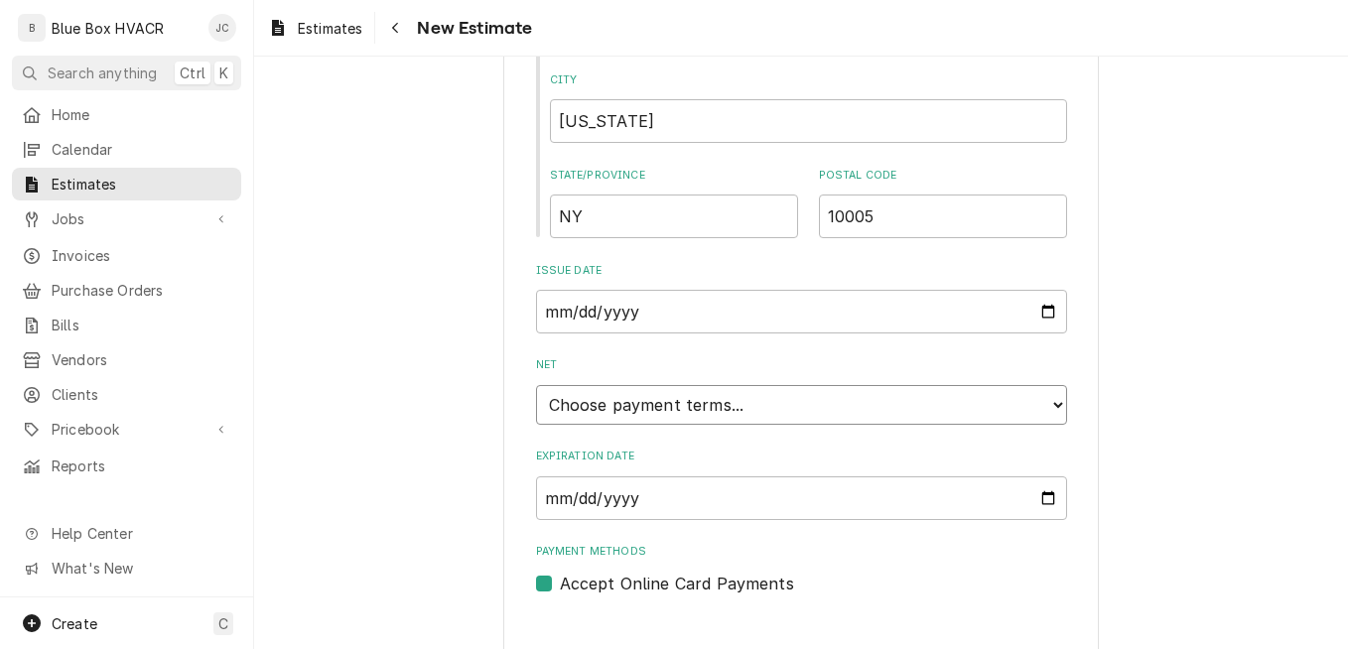
click at [804, 391] on select "Choose payment terms... Same Day Net 7 Net 14 Net 21 Net 30 Net 45 Net 60 Net 90" at bounding box center [801, 405] width 531 height 40
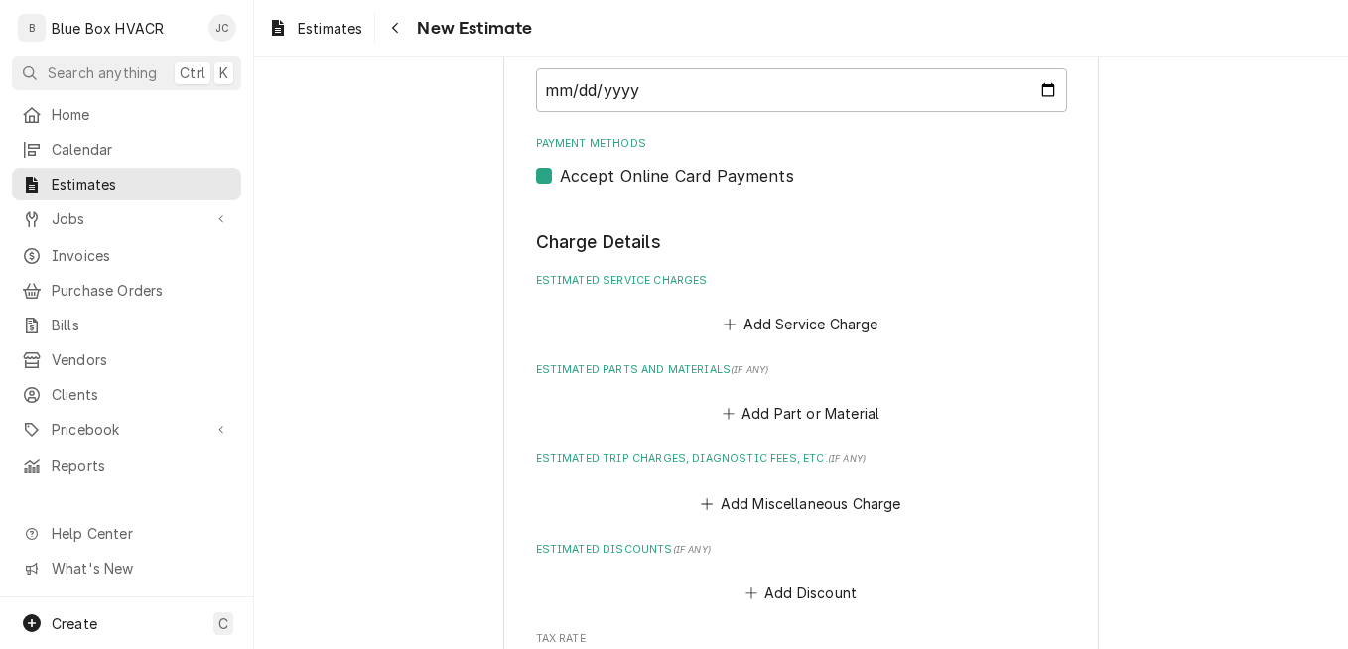
scroll to position [1786, 0]
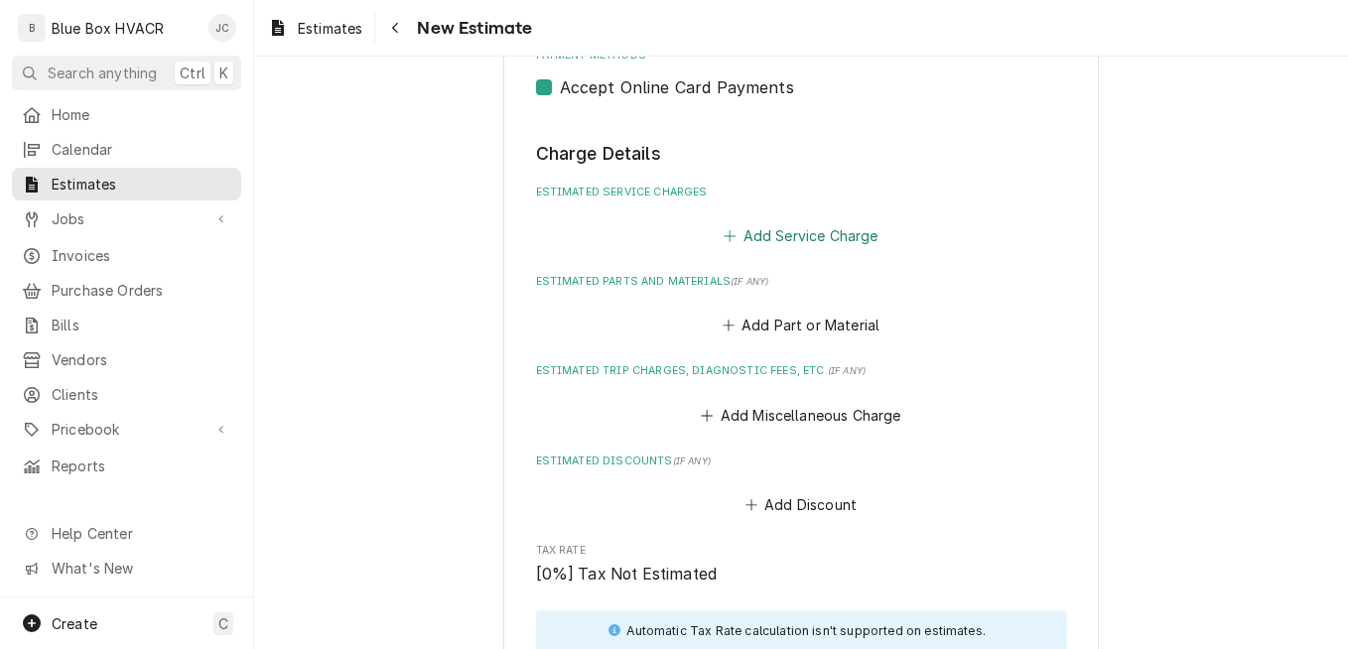
click at [789, 245] on button "Add Service Charge" at bounding box center [800, 235] width 161 height 28
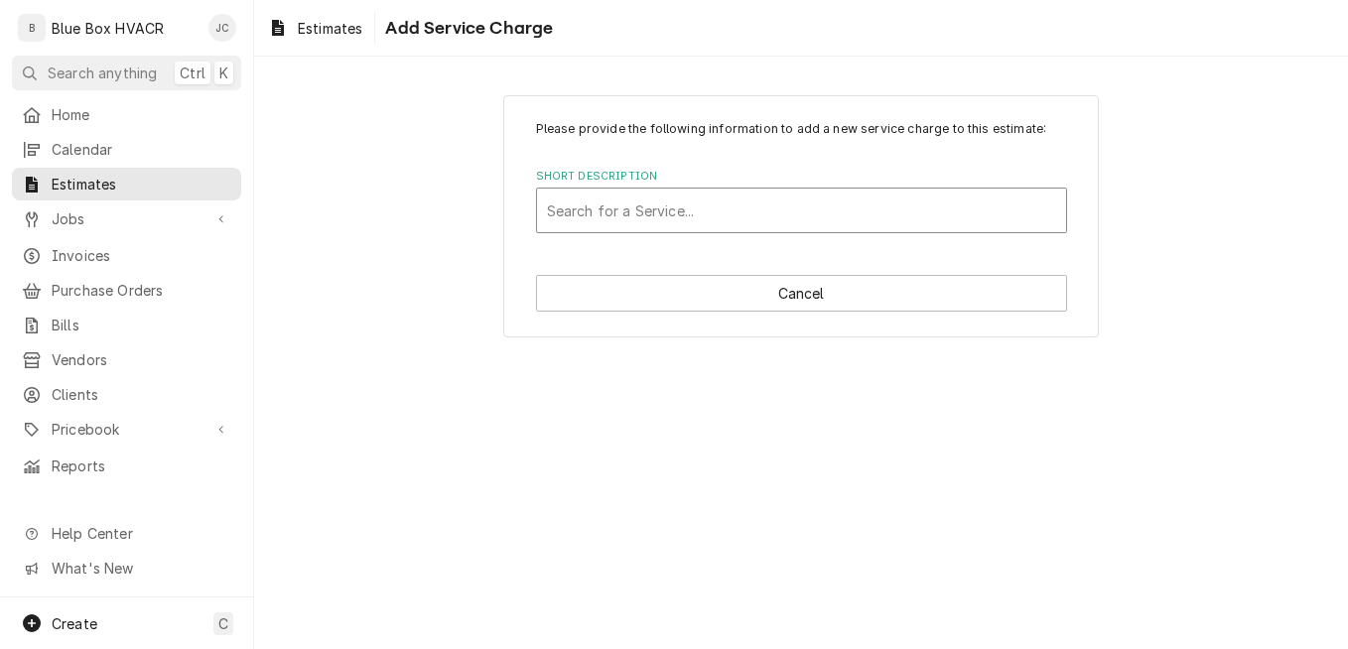
click at [729, 226] on div "Short Description" at bounding box center [801, 211] width 509 height 36
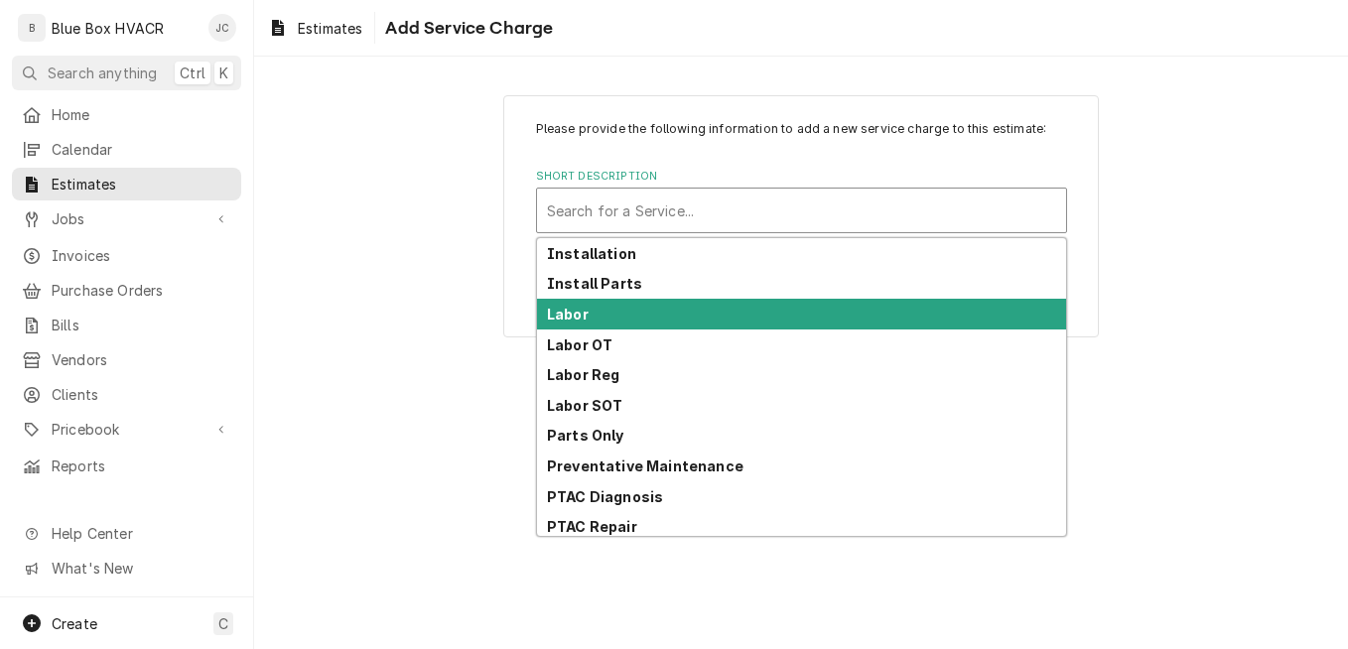
click at [696, 302] on div "Labor" at bounding box center [801, 314] width 529 height 31
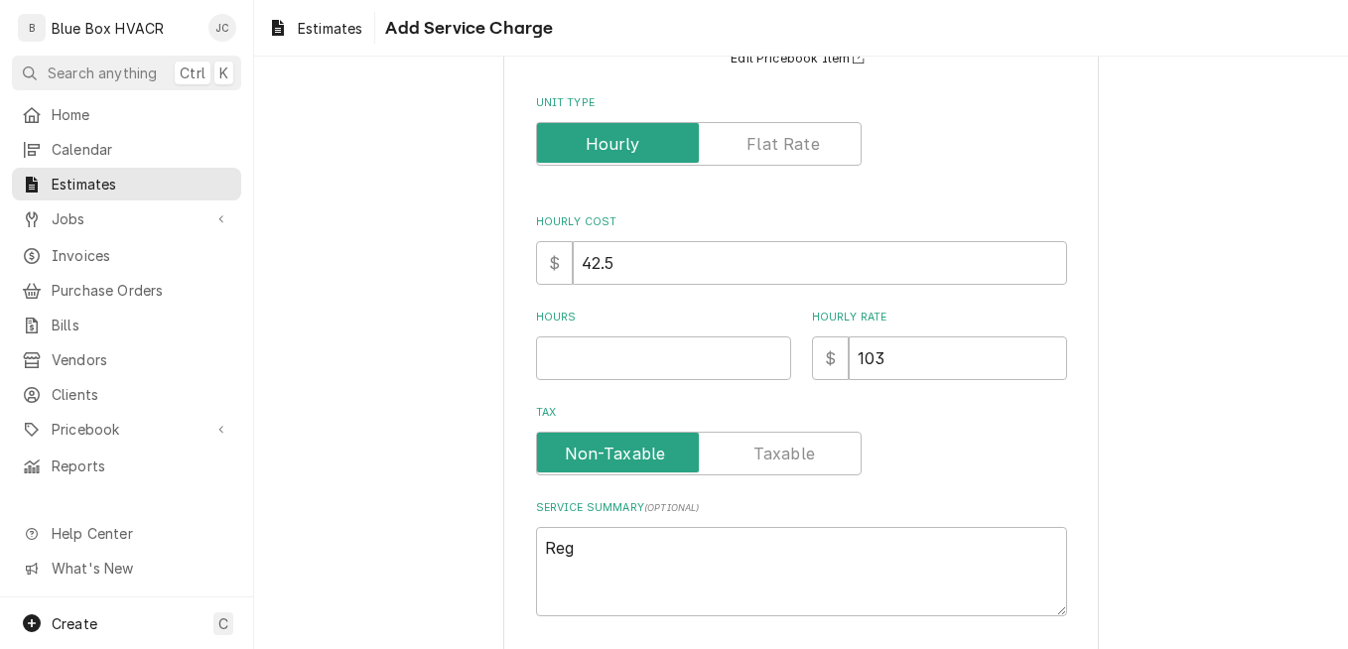
scroll to position [198, 0]
drag, startPoint x: 873, startPoint y: 359, endPoint x: 843, endPoint y: 347, distance: 32.1
click at [848, 347] on input "103" at bounding box center [957, 356] width 218 height 44
type textarea "x"
type input "1"
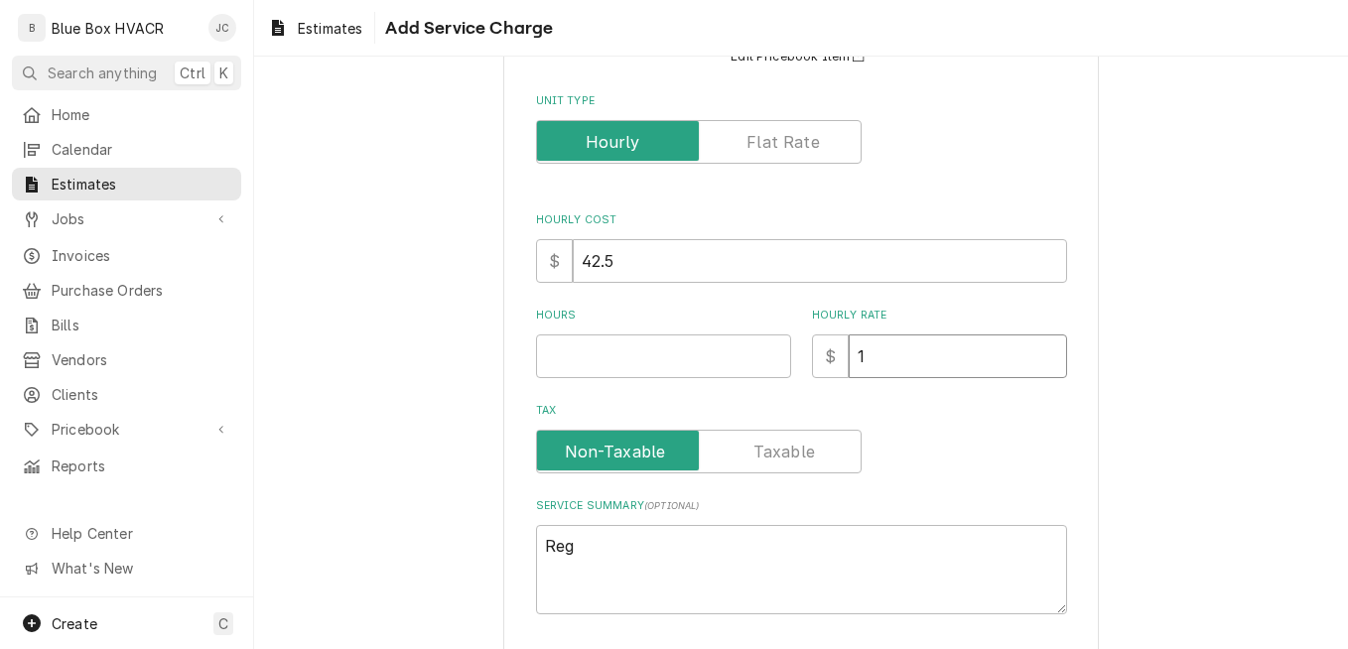
type textarea "x"
type input "13"
type textarea "x"
type input "130"
type textarea "x"
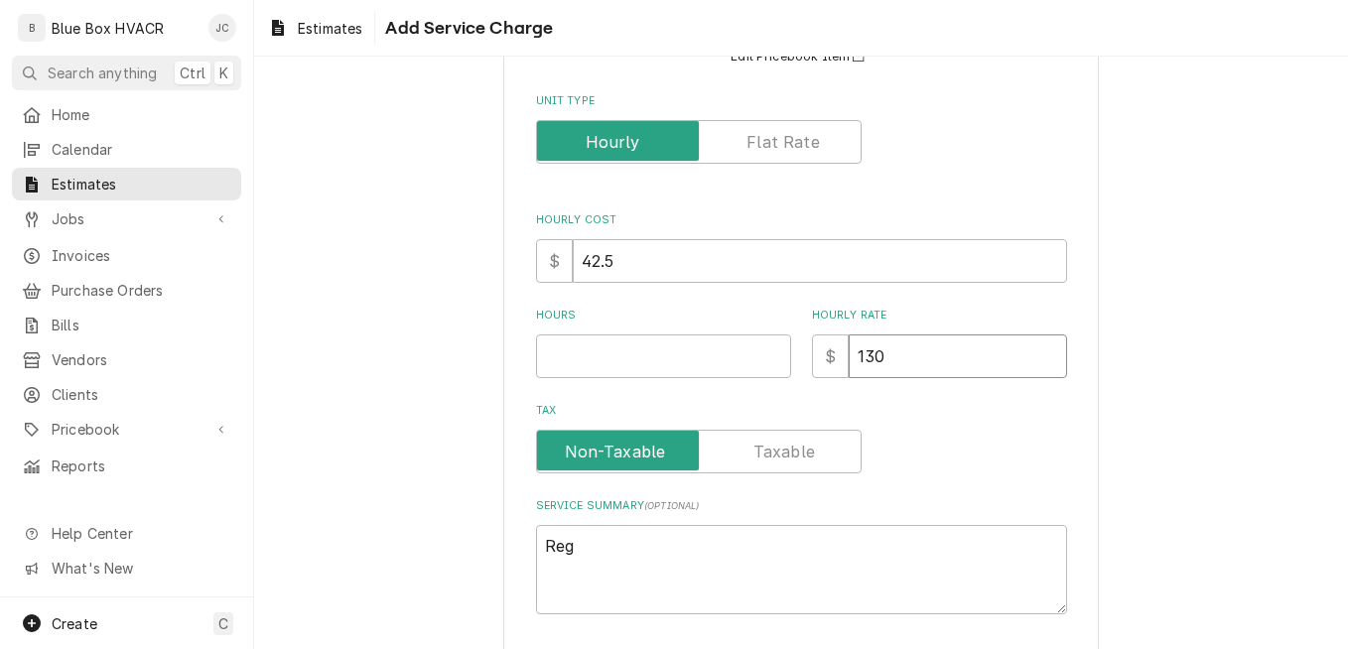
type input "130"
click at [1143, 269] on div "Please provide the following information to add a new service charge to this es…" at bounding box center [801, 307] width 1094 height 856
click at [624, 367] on input "Hours" at bounding box center [663, 356] width 255 height 44
type textarea "x"
type input "8"
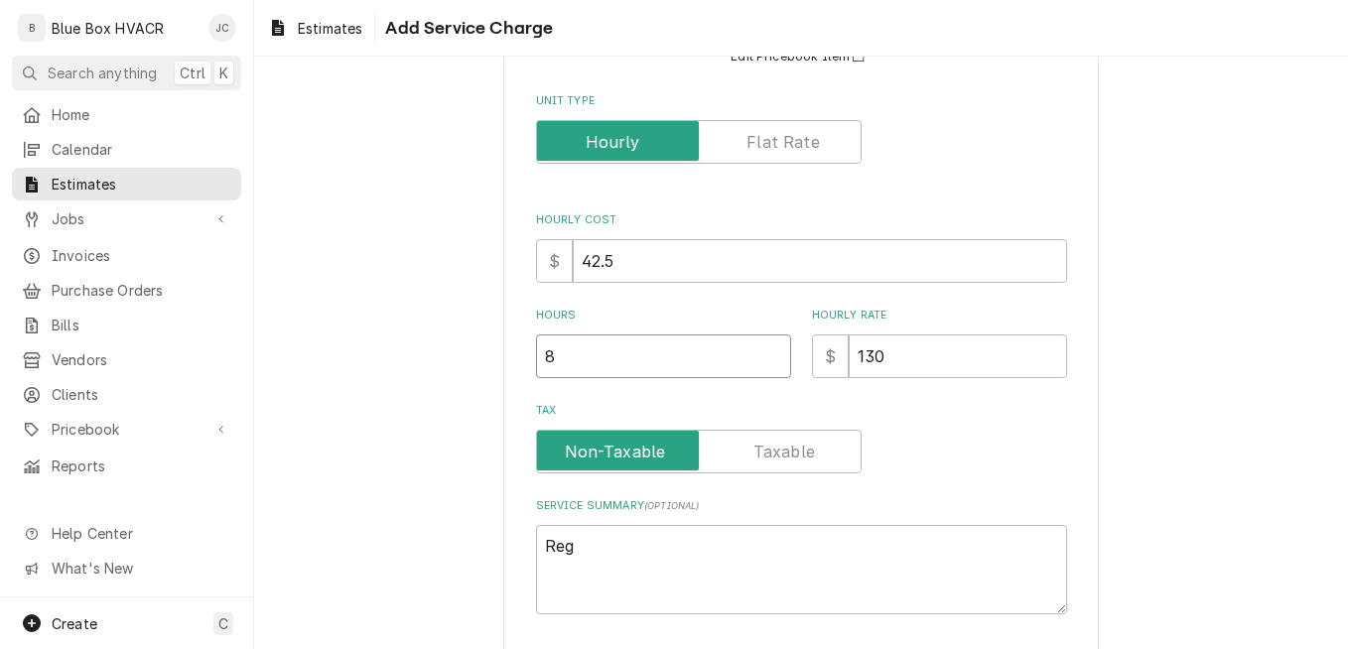
type textarea "x"
type input "8"
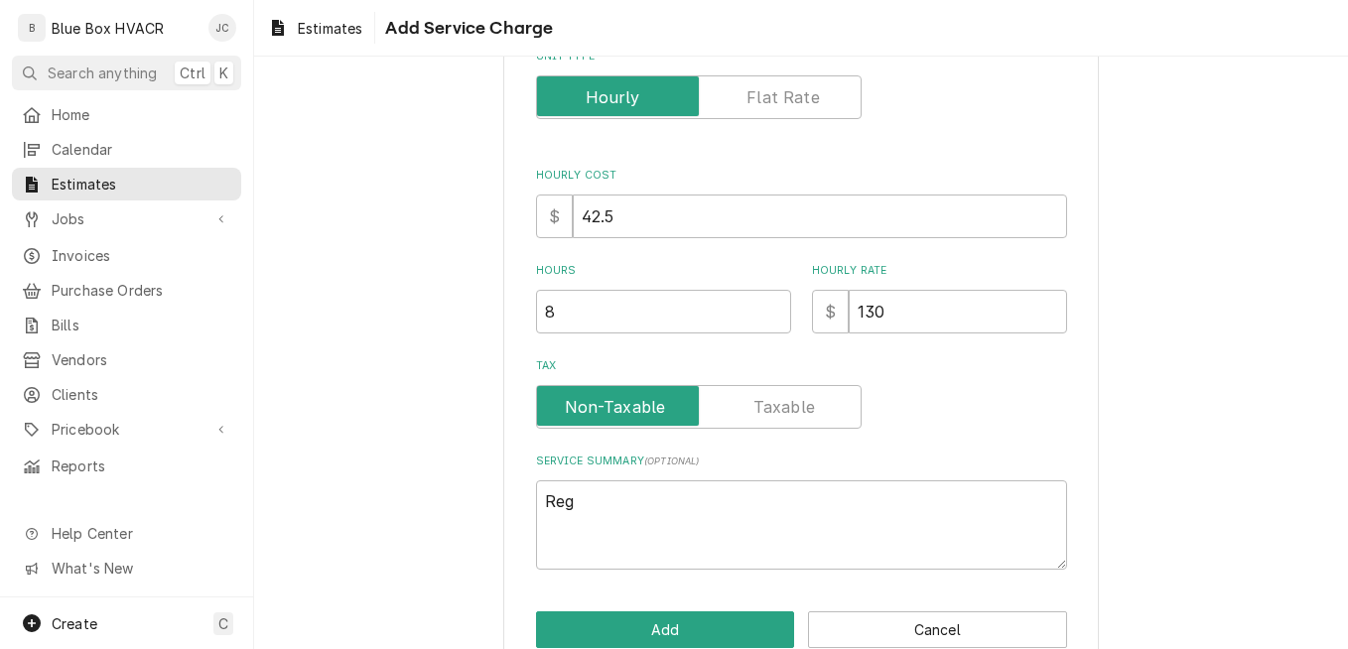
scroll to position [285, 0]
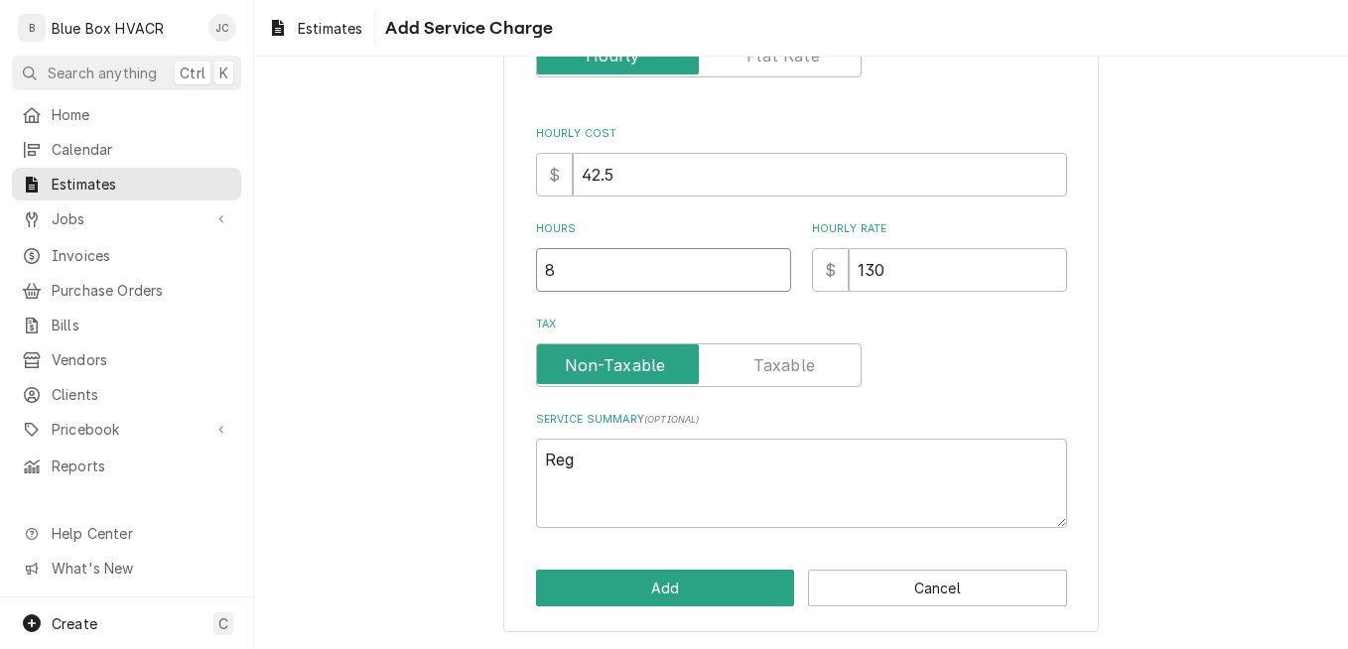
drag, startPoint x: 566, startPoint y: 280, endPoint x: 522, endPoint y: 275, distance: 43.9
click at [522, 275] on div "Please provide the following information to add a new service charge to this es…" at bounding box center [800, 221] width 595 height 822
type textarea "x"
type input "0"
type textarea "x"
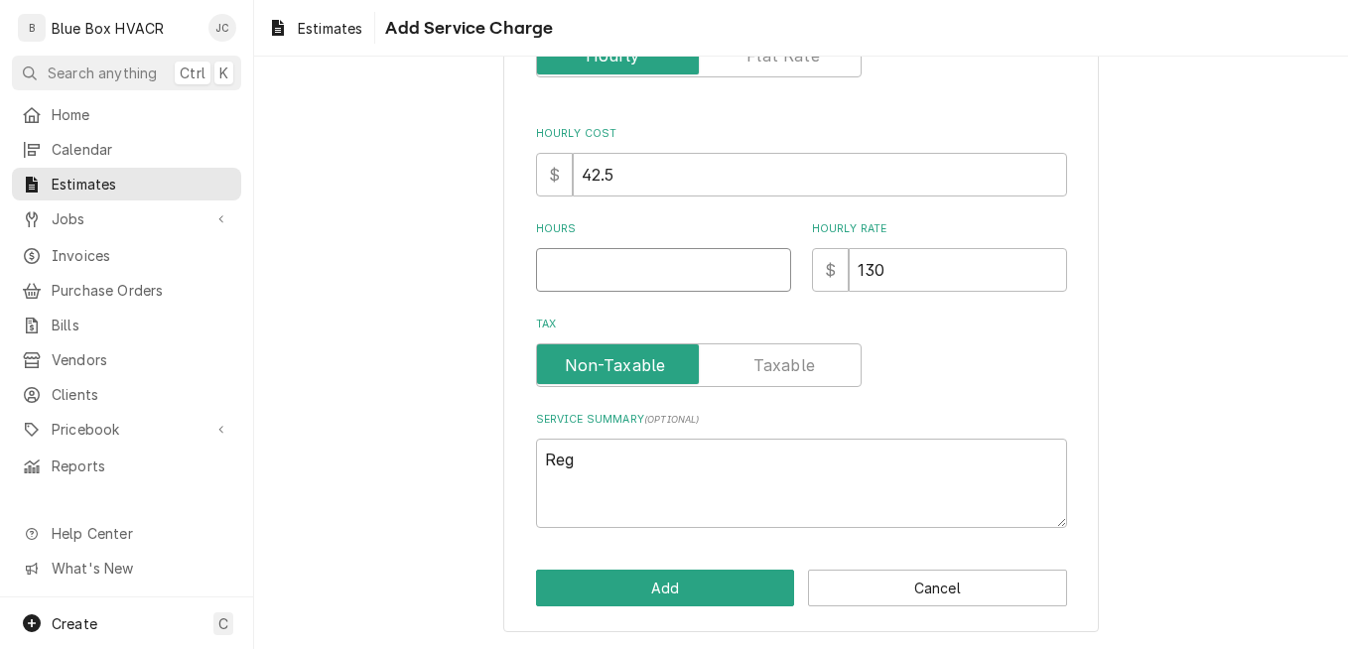
type textarea "x"
type input "1"
type textarea "x"
type input "10"
type textarea "x"
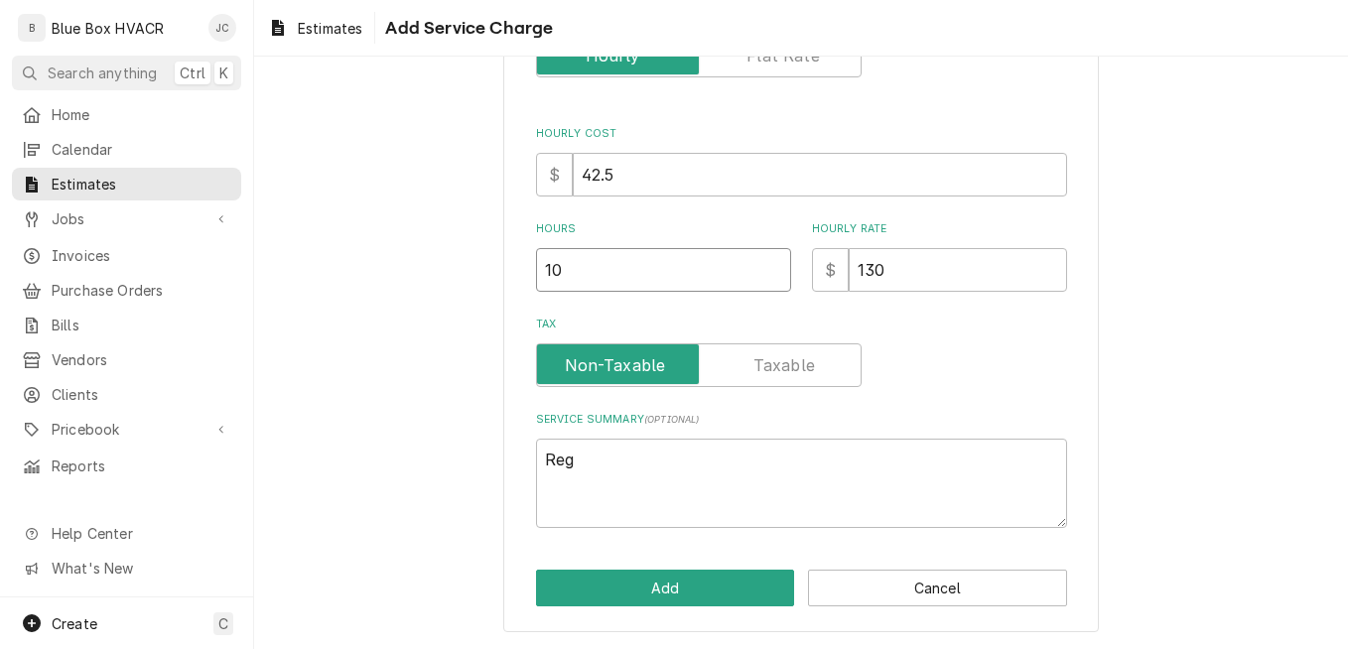
type input "10"
drag, startPoint x: 577, startPoint y: 464, endPoint x: 490, endPoint y: 463, distance: 86.3
click at [490, 463] on div "Please provide the following information to add a new service charge to this es…" at bounding box center [801, 221] width 1094 height 856
type textarea "x"
type textarea "P"
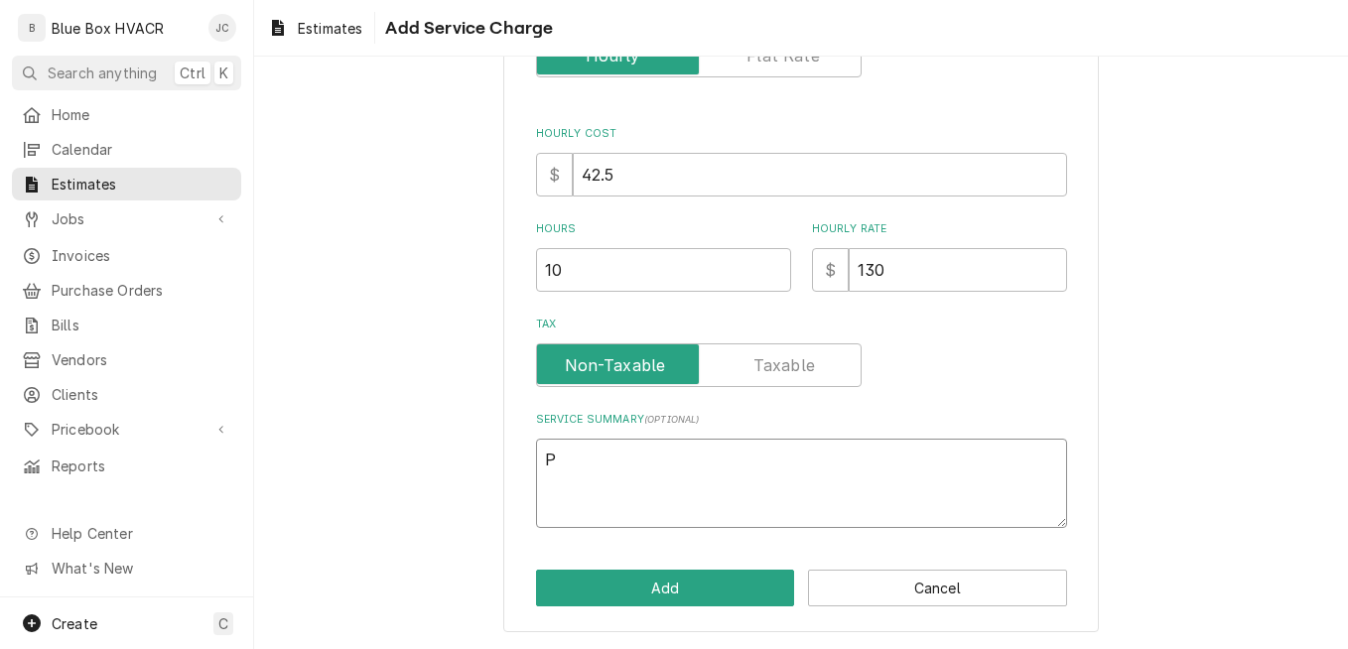
type textarea "x"
type textarea "Pu"
type textarea "x"
type textarea "Pum"
type textarea "x"
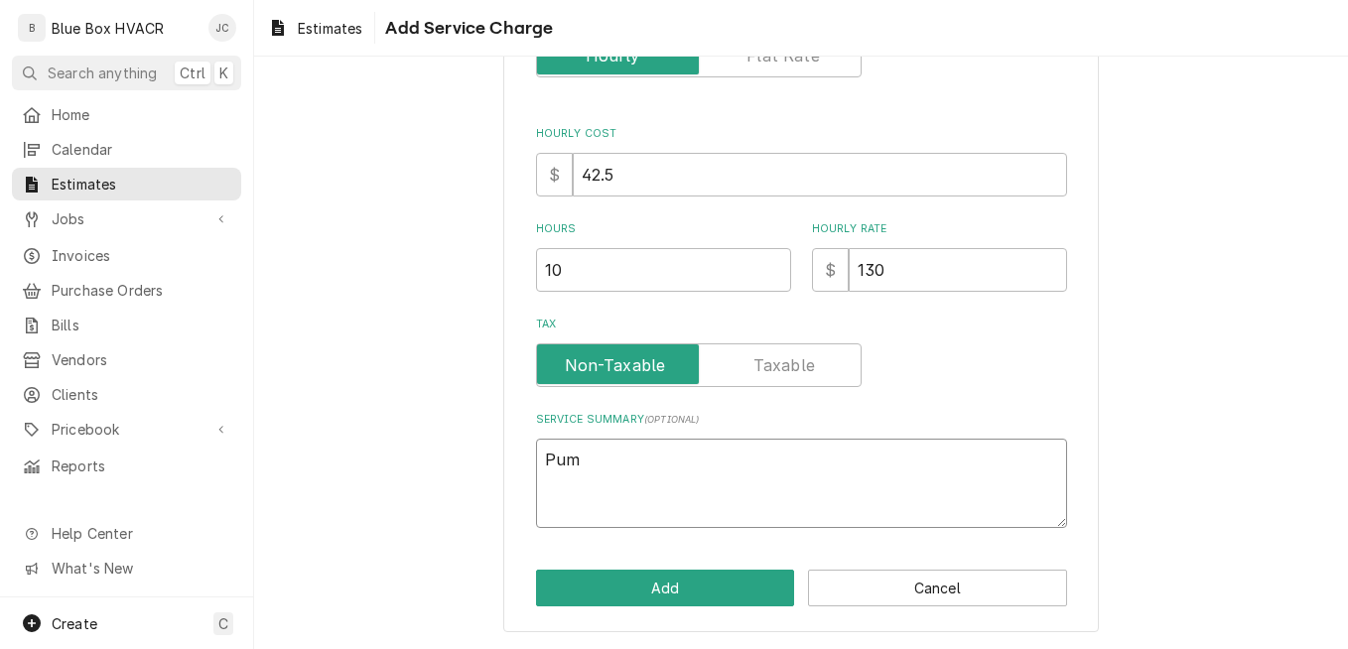
type textarea "Pump"
type textarea "x"
type textarea "Pump"
type textarea "x"
type textarea "Pump do"
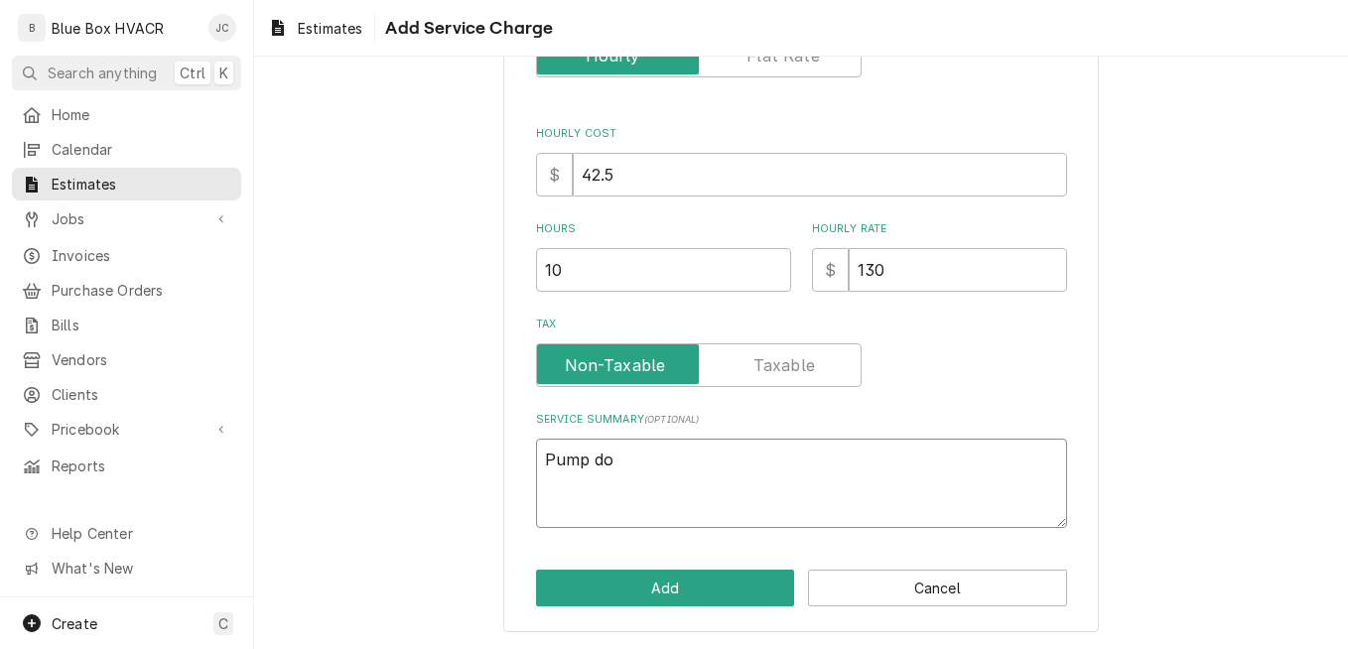
type textarea "x"
type textarea "Pump dow"
type textarea "x"
type textarea "Pump do"
type textarea "x"
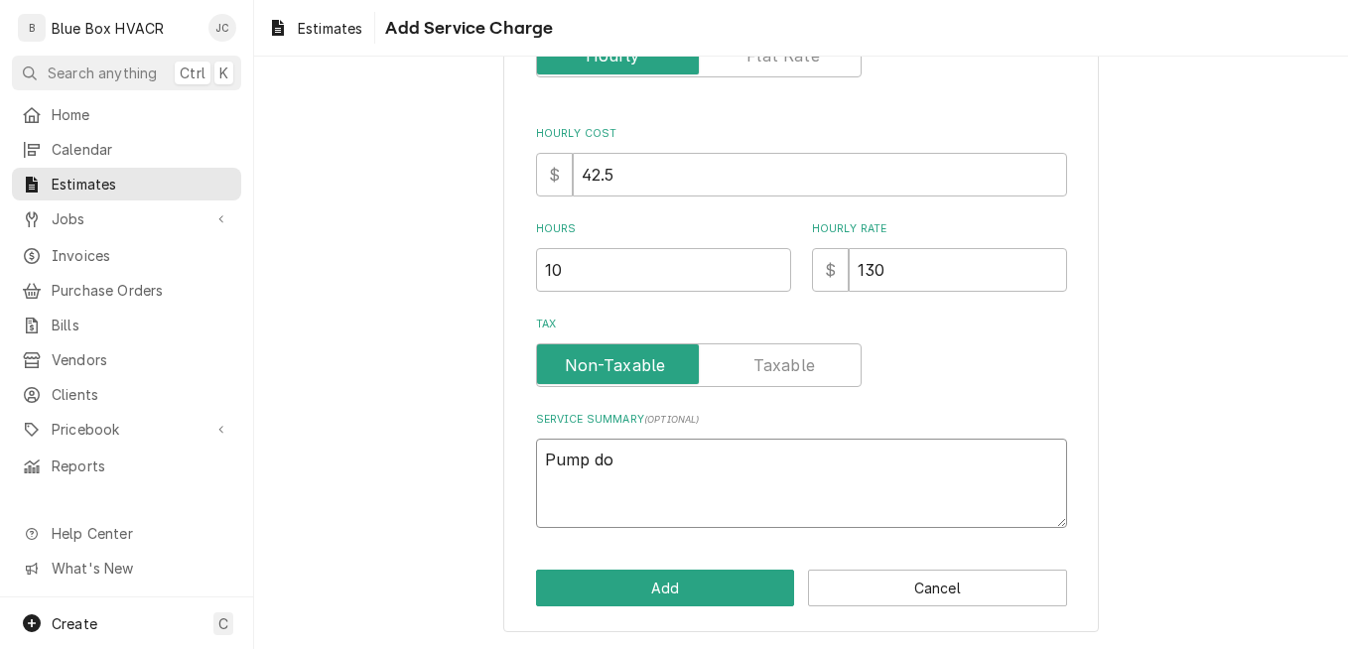
type textarea "Pump d"
type textarea "x"
type textarea "Pump"
type textarea "x"
type textarea "Pump"
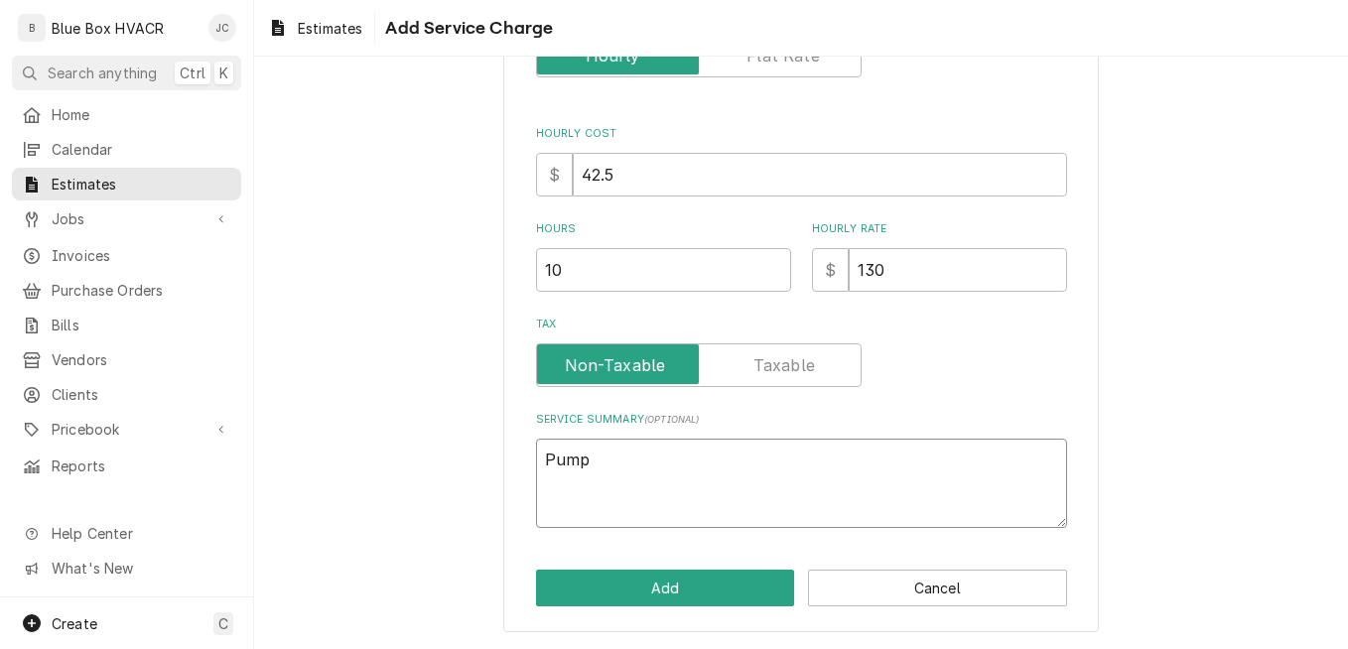
type textarea "x"
type textarea "Pum"
type textarea "x"
type textarea "Pu"
type textarea "x"
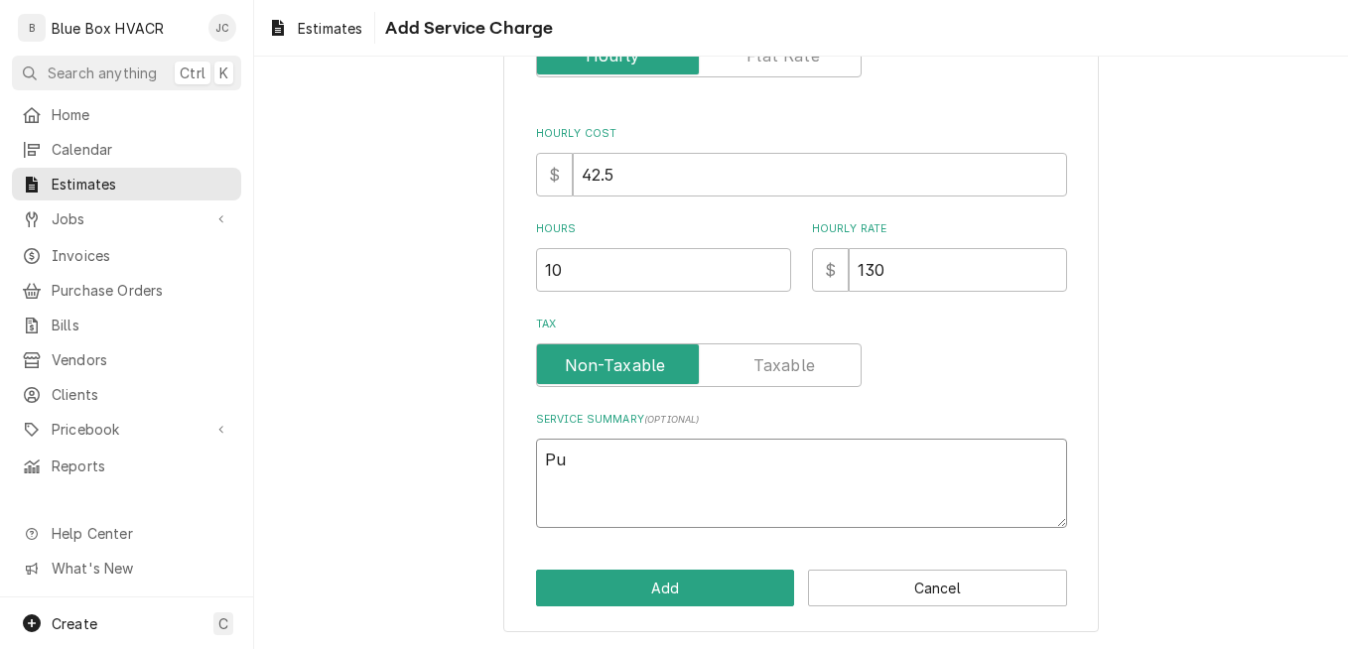
type textarea "P"
type textarea "x"
type textarea "R"
type textarea "x"
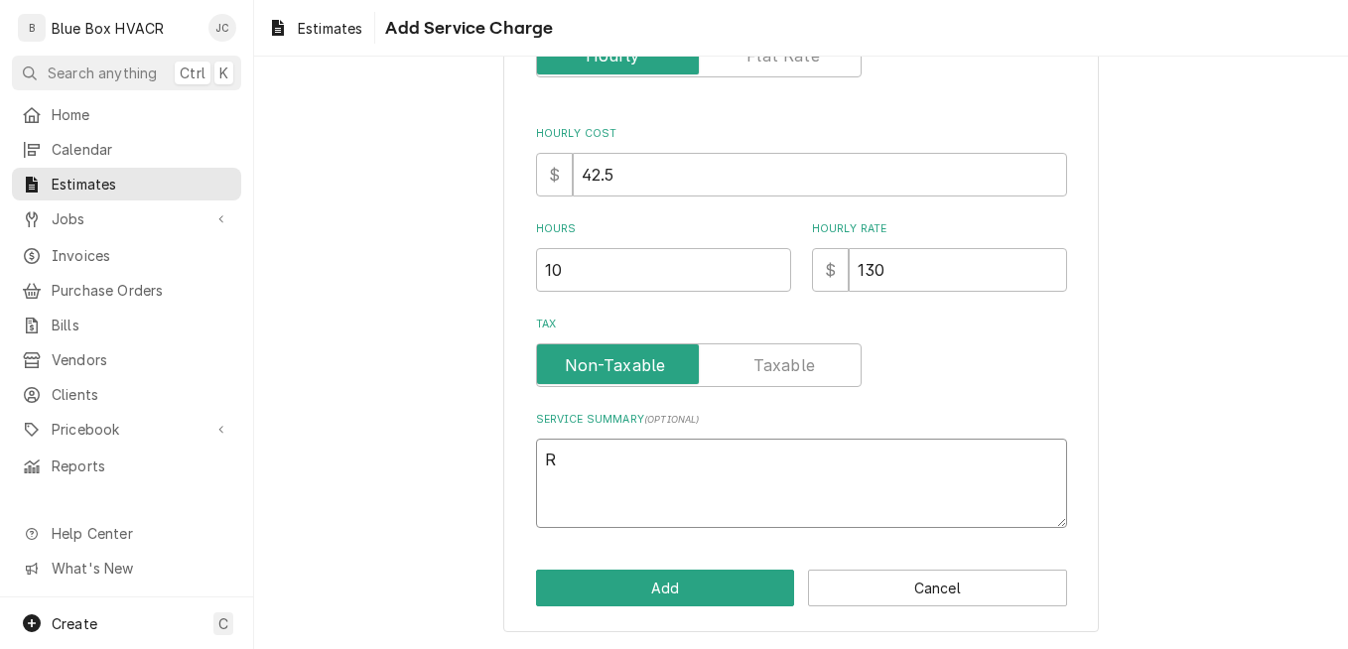
type textarea "Re"
type textarea "x"
type textarea "Rec"
type textarea "x"
type textarea "Recla"
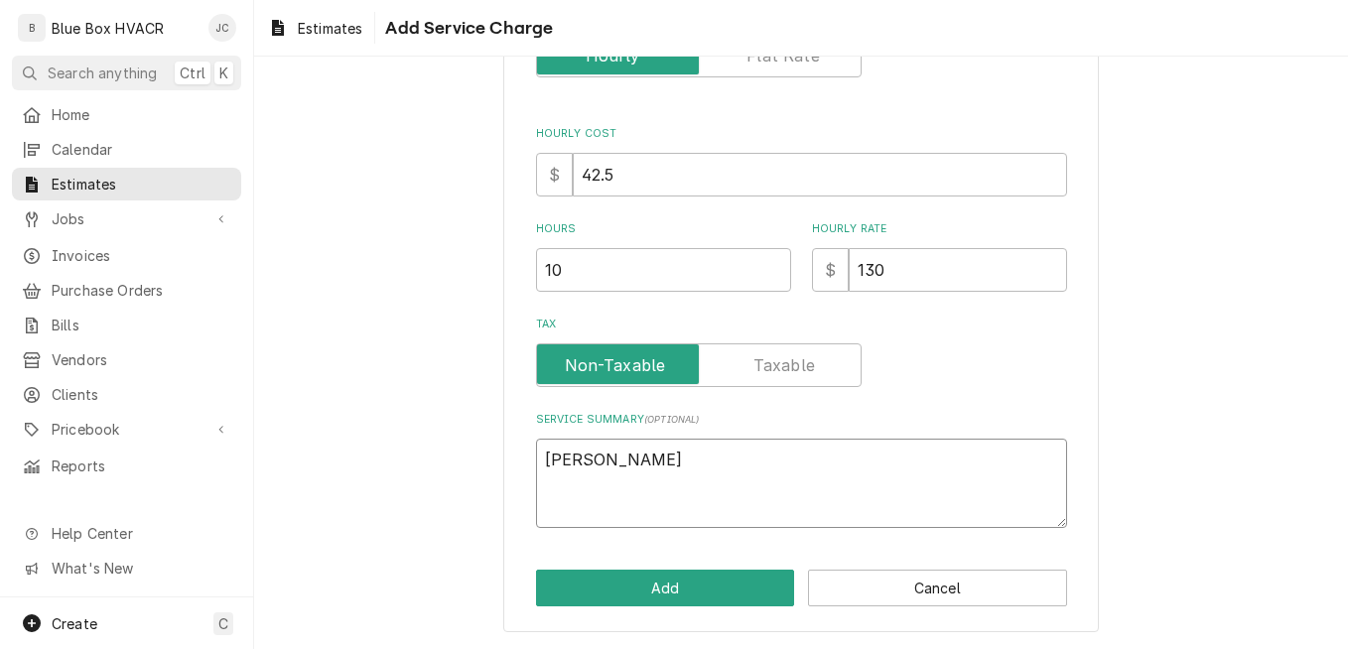
type textarea "x"
type textarea "Reclai"
type textarea "x"
type textarea "Reclaim"
type textarea "x"
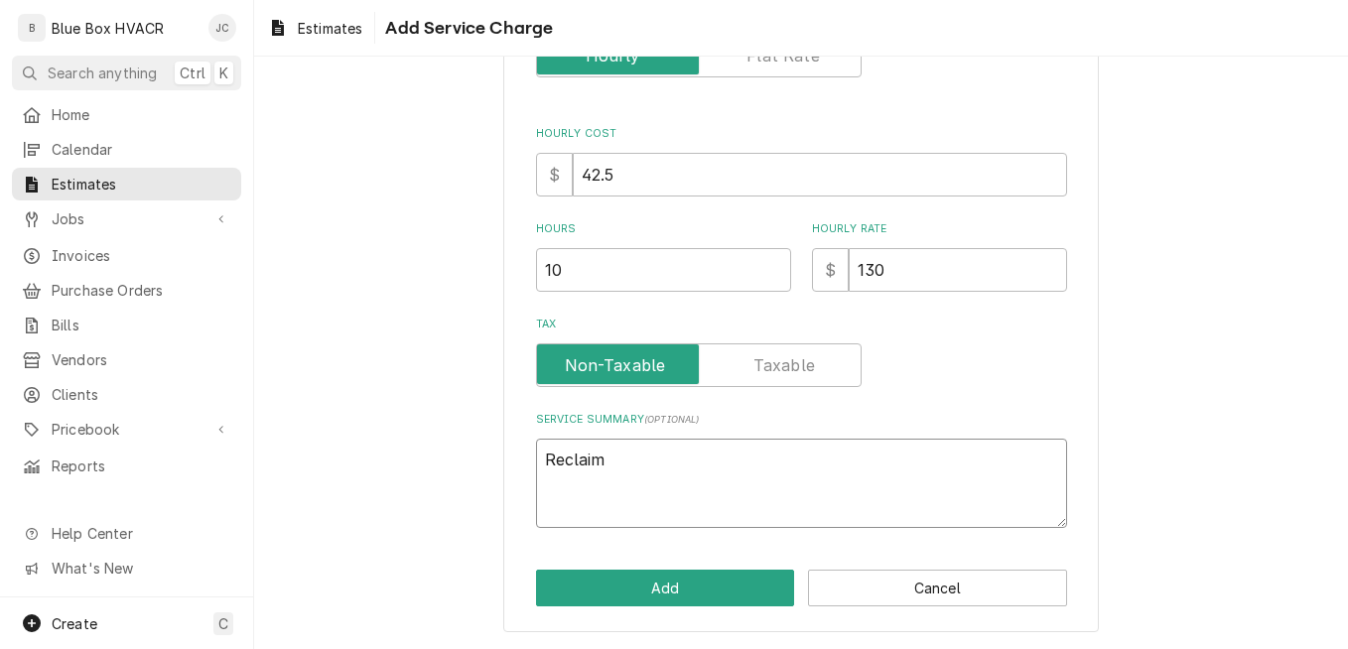
type textarea "Reclaim r"
type textarea "x"
type textarea "Reclaim re"
type textarea "x"
type textarea "Reclaim ref"
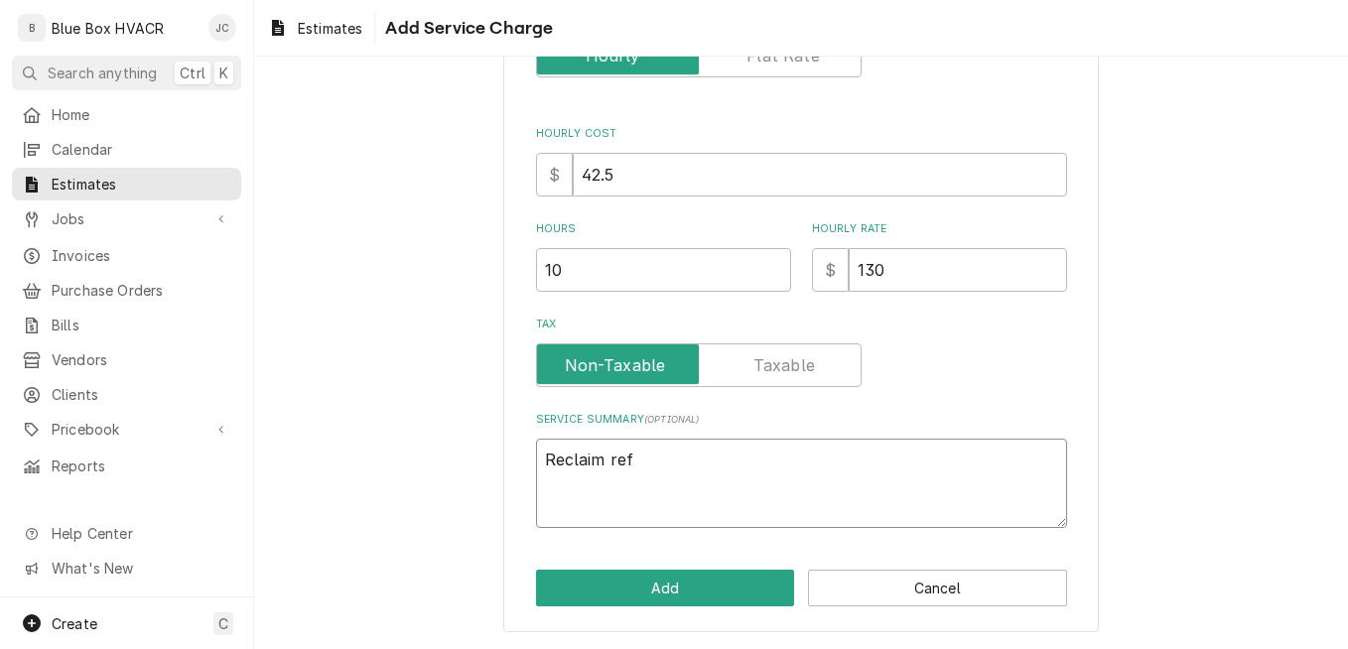
type textarea "x"
type textarea "Reclaim refi"
type textarea "x"
type textarea "Reclaim refig"
type textarea "x"
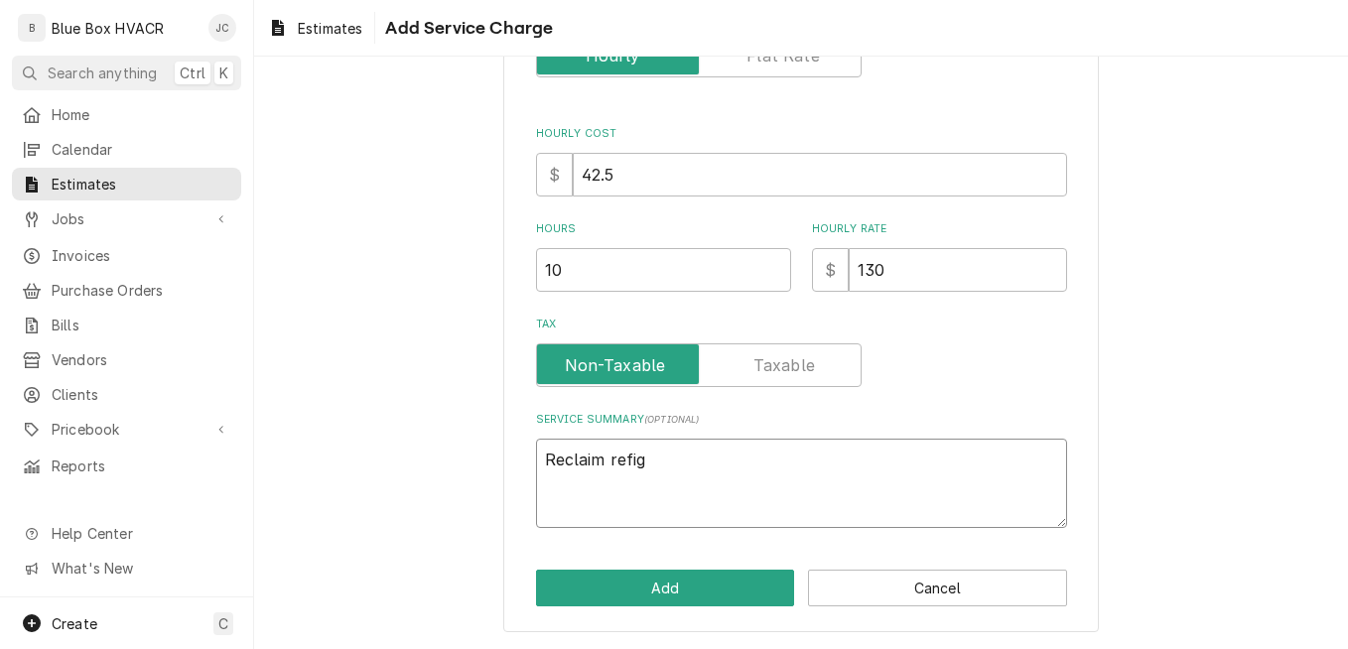
type textarea "Reclaim refige"
type textarea "x"
type textarea "Reclaim refiger"
type textarea "x"
type textarea "Reclaim refigera"
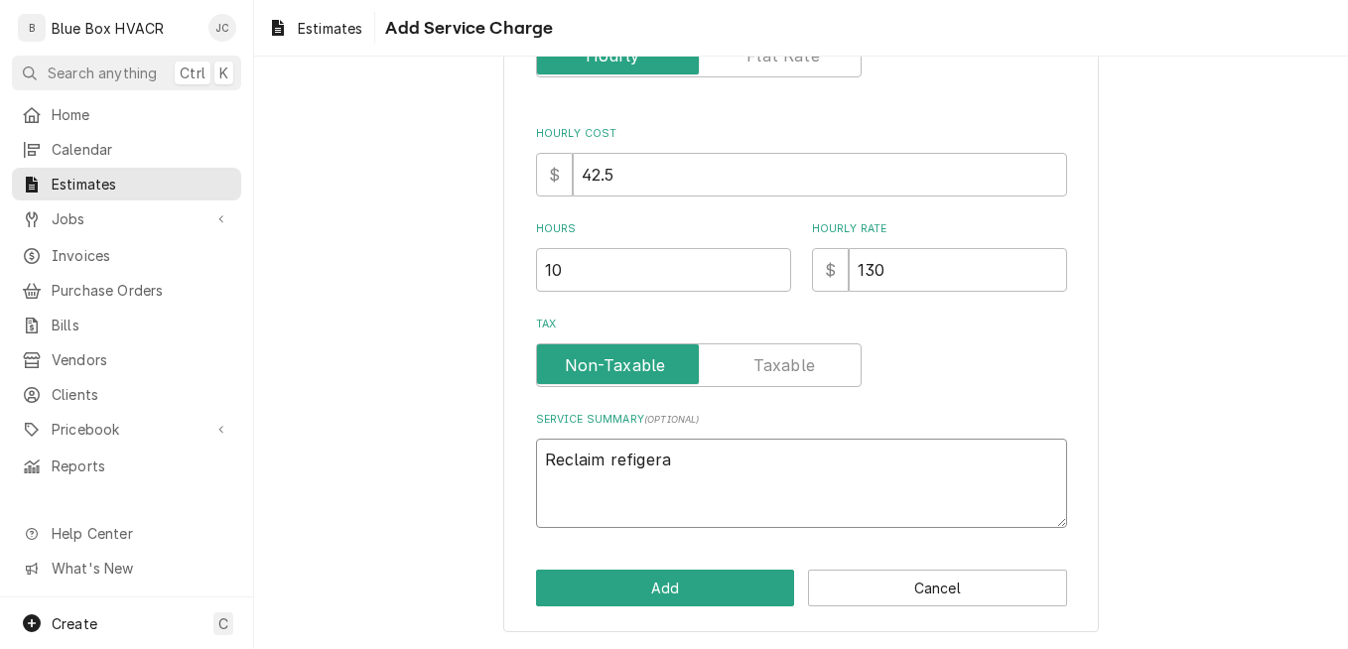
type textarea "x"
type textarea "Reclaim refigeran"
type textarea "x"
type textarea "Reclaim refigerant"
type textarea "x"
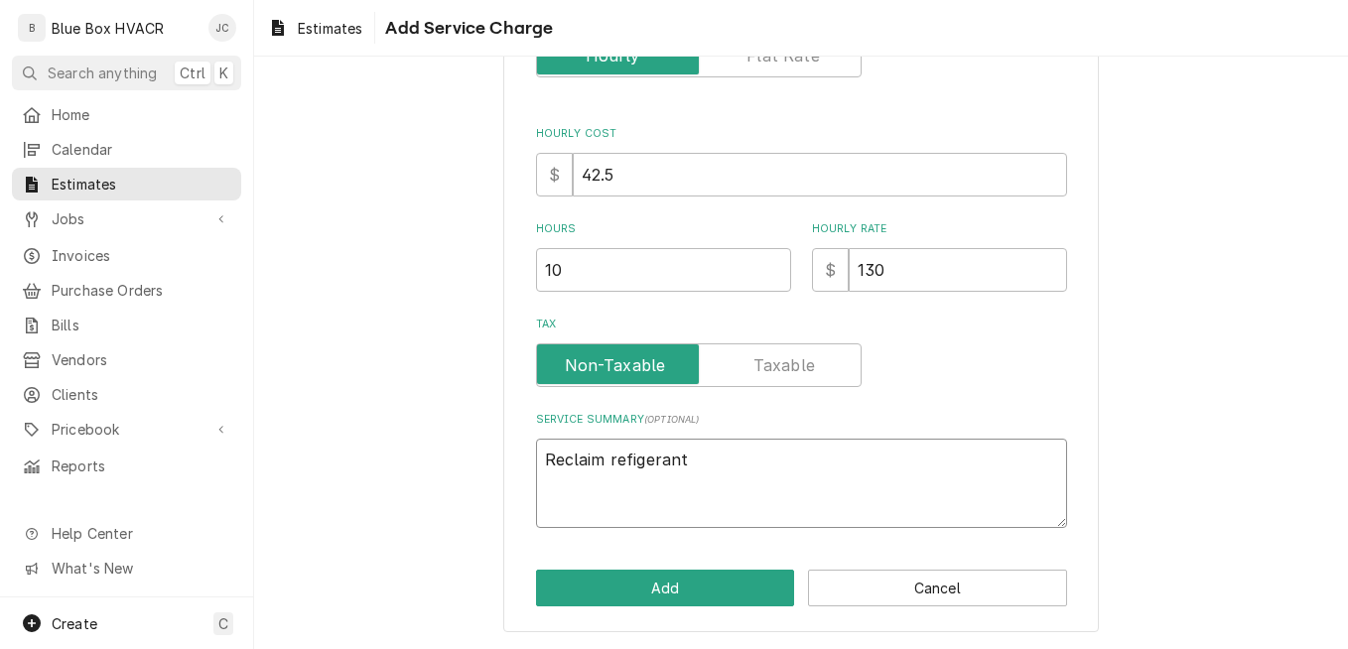
type textarea "Reclaim refigerant"
type textarea "x"
type textarea "Reclaim refigerant"
type textarea "x"
type textarea "Reclaim refigeran"
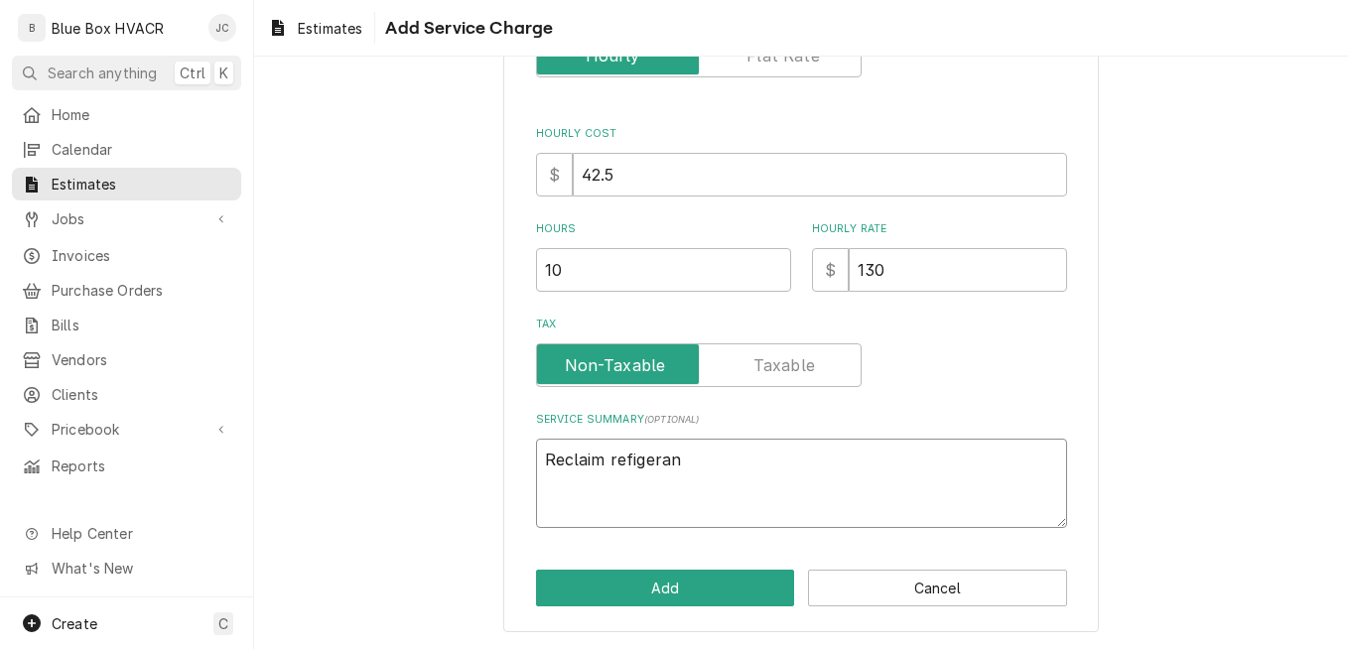
type textarea "x"
type textarea "Reclaim refigera"
type textarea "x"
type textarea "Reclaim refiger"
type textarea "x"
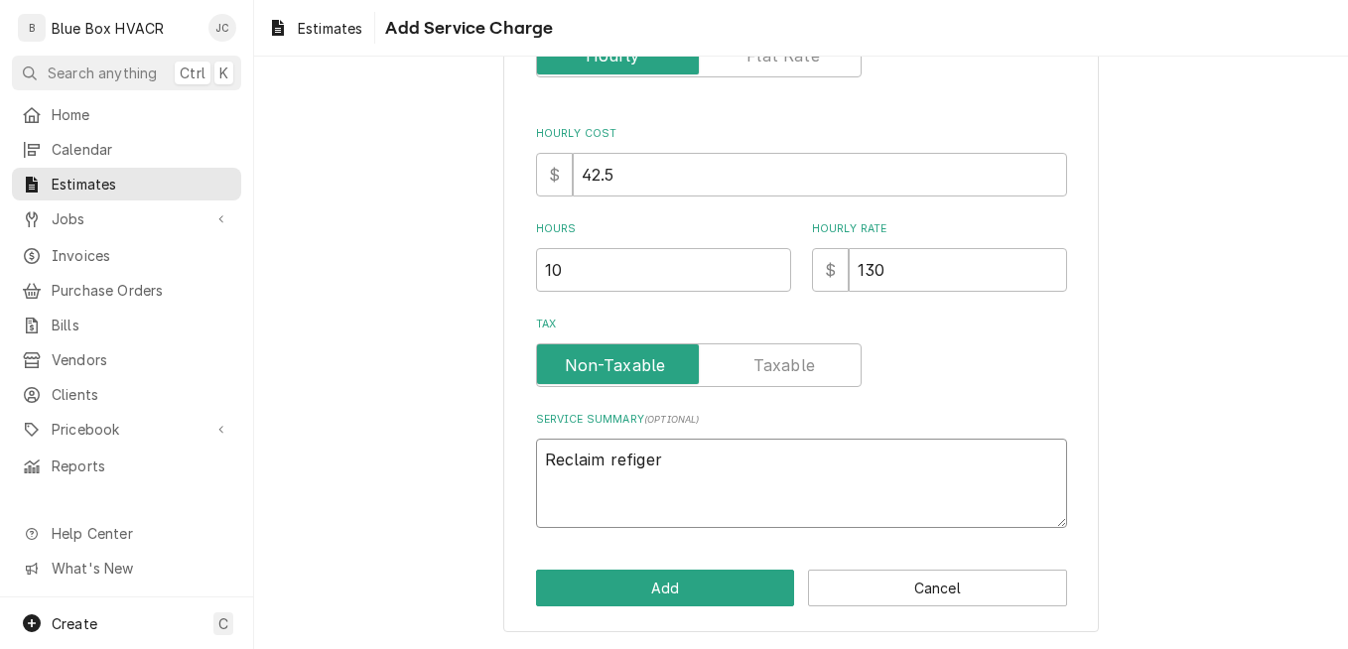
type textarea "Reclaim refige"
type textarea "x"
type textarea "Reclaim refig"
type textarea "x"
type textarea "Reclaim refi"
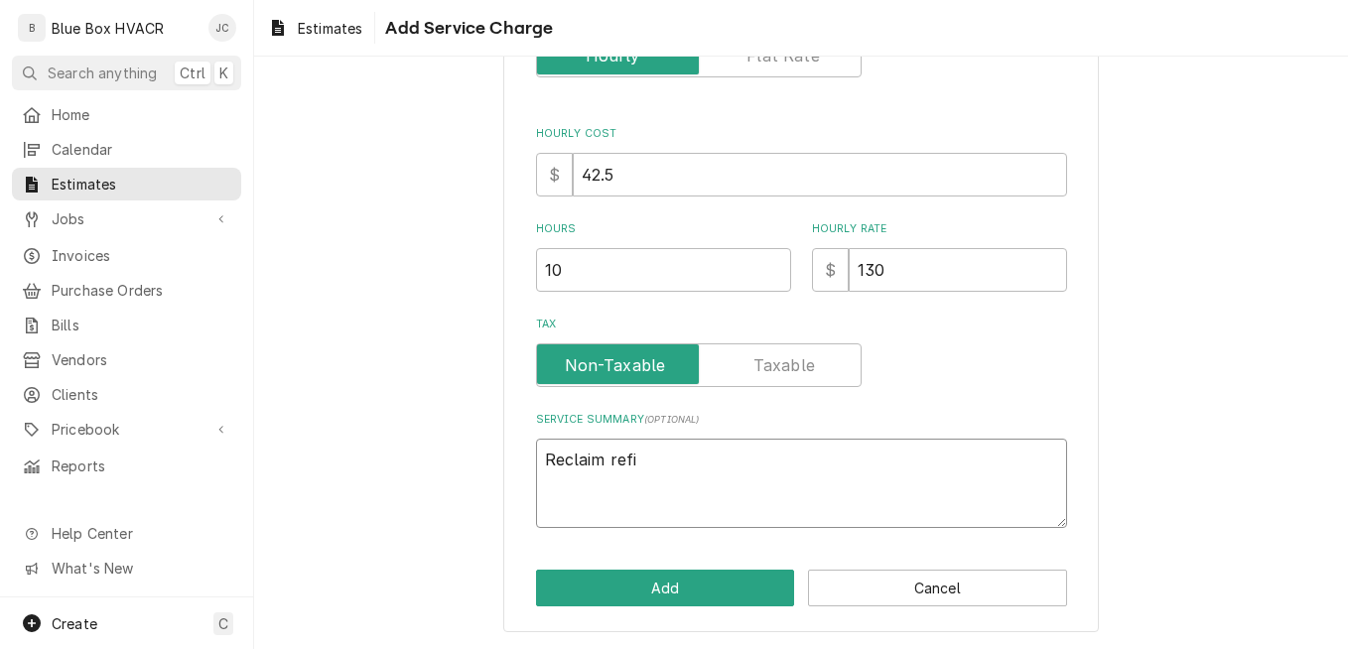
type textarea "x"
type textarea "Reclaim ref"
type textarea "x"
type textarea "Reclaim refr"
type textarea "x"
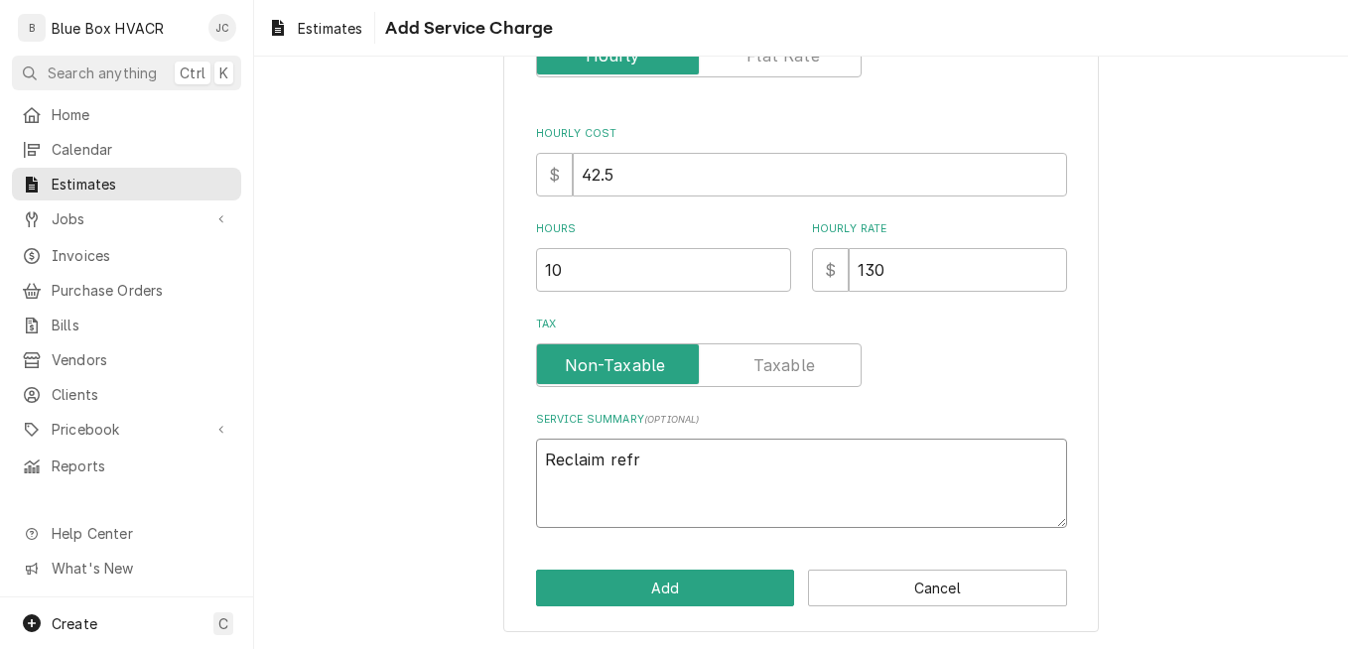
type textarea "Reclaim refri"
type textarea "x"
type textarea "Reclaim refrie"
type textarea "x"
type textarea "Reclaim refri"
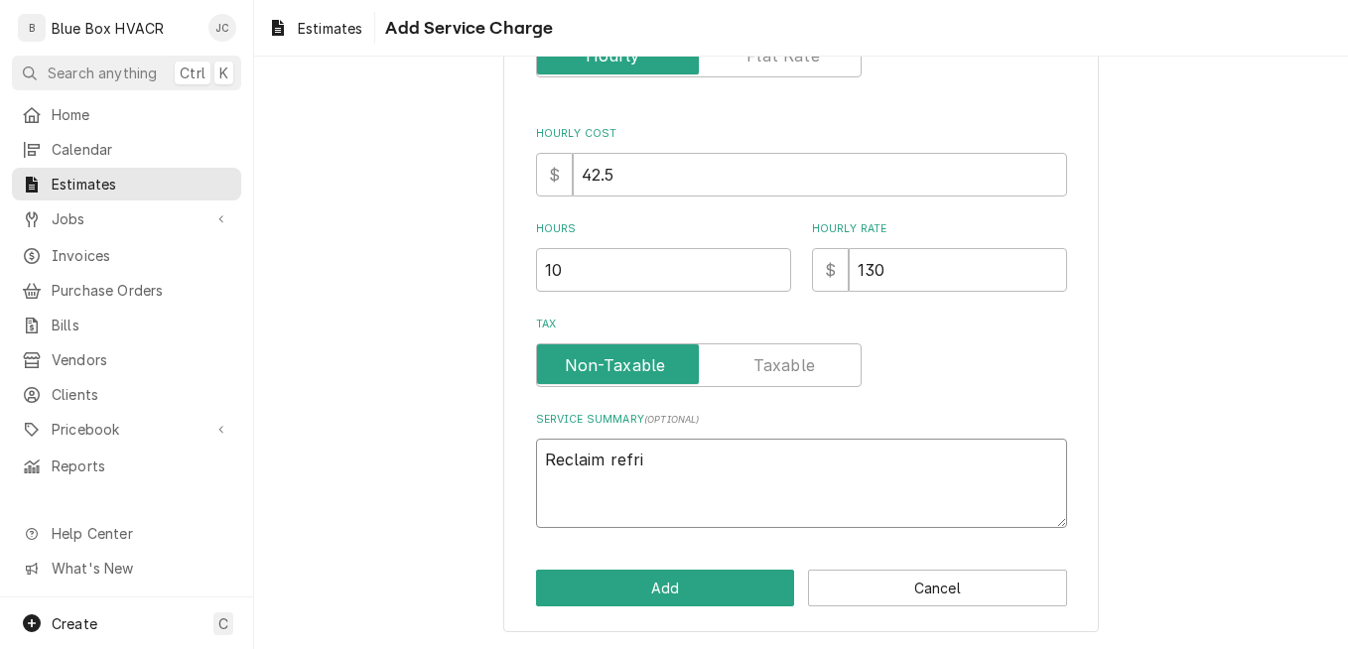
type textarea "x"
type textarea "Reclaim refrig"
type textarea "x"
type textarea "Reclaim refrige"
type textarea "x"
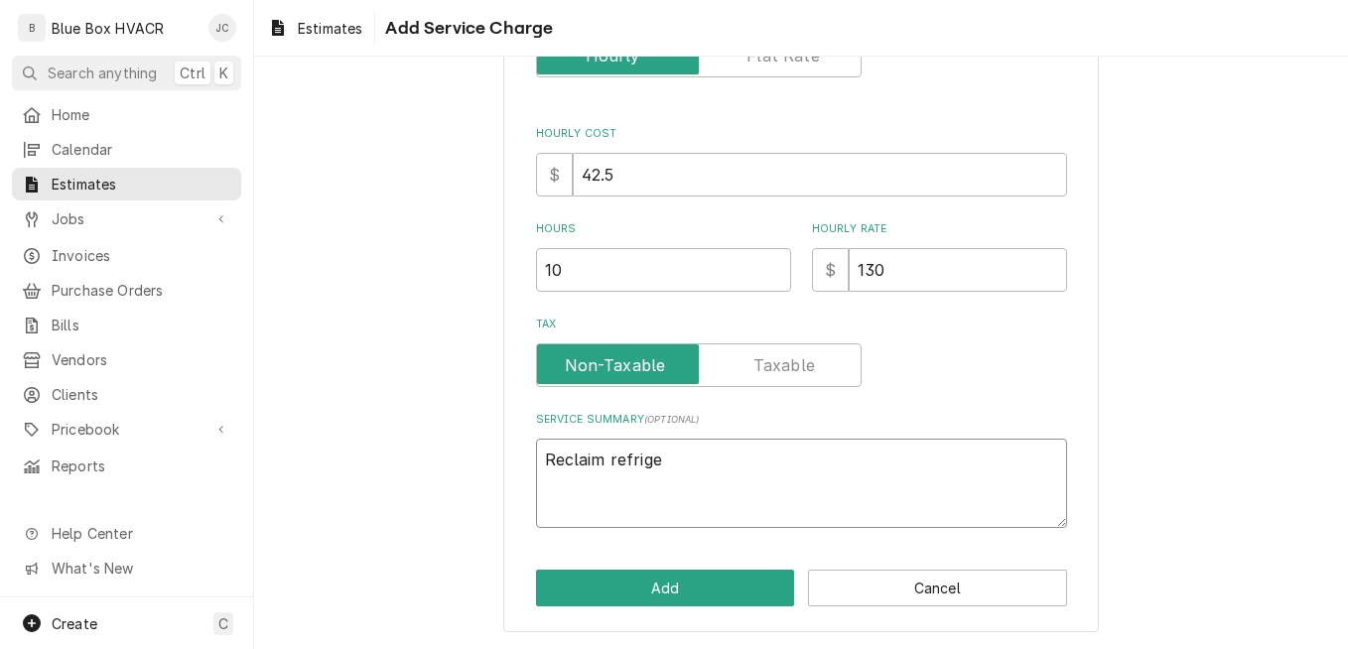
type textarea "Reclaim refriger"
type textarea "x"
type textarea "Reclaim refrigera"
type textarea "x"
type textarea "Reclaim refrigeran"
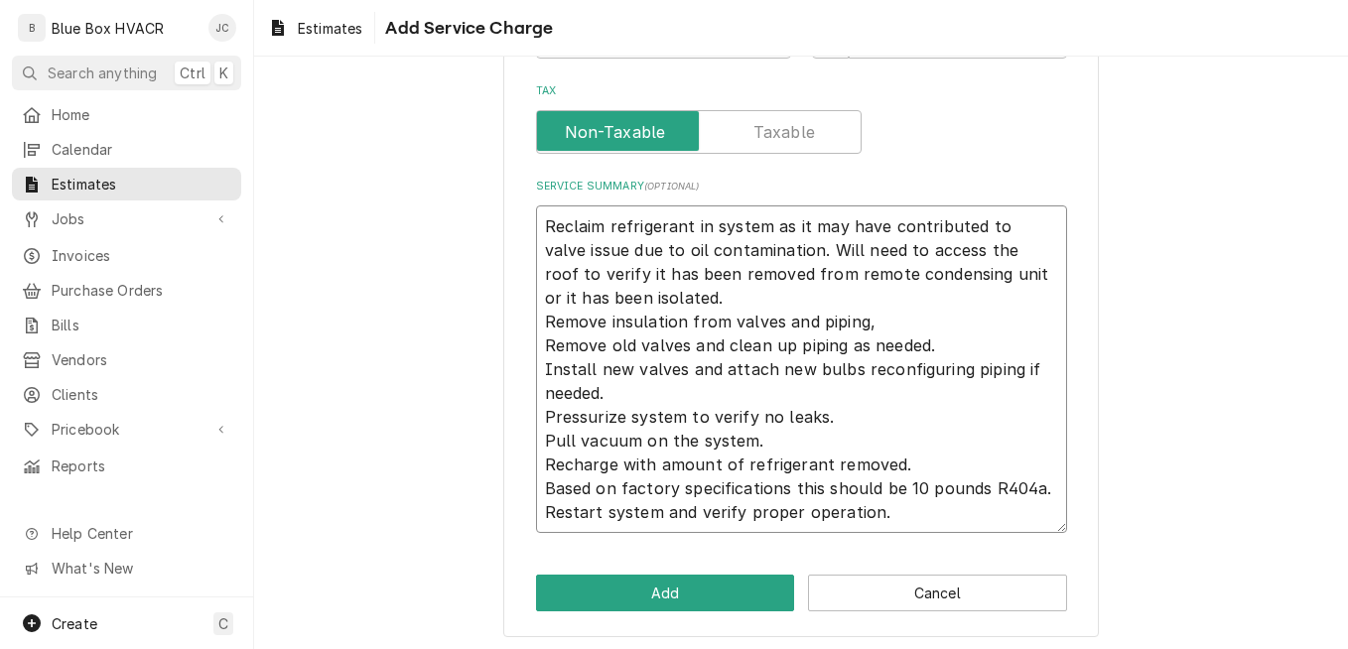
scroll to position [523, 0]
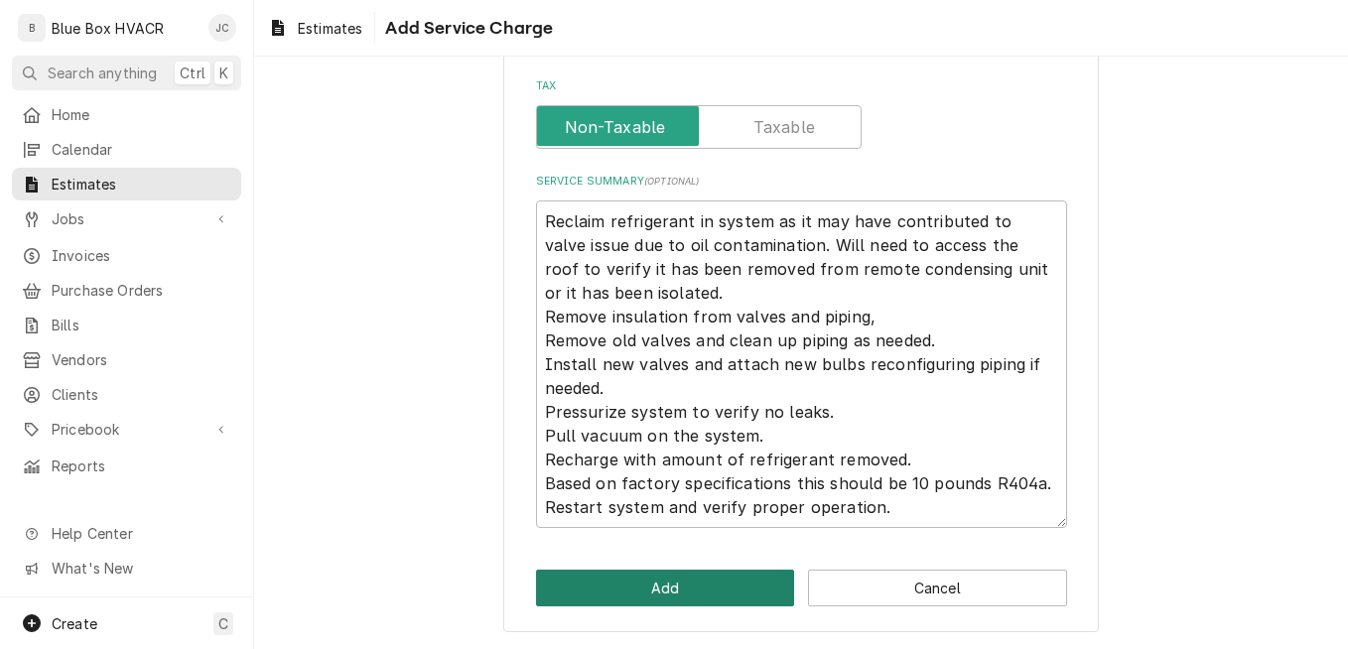
click at [711, 578] on button "Add" at bounding box center [665, 588] width 259 height 37
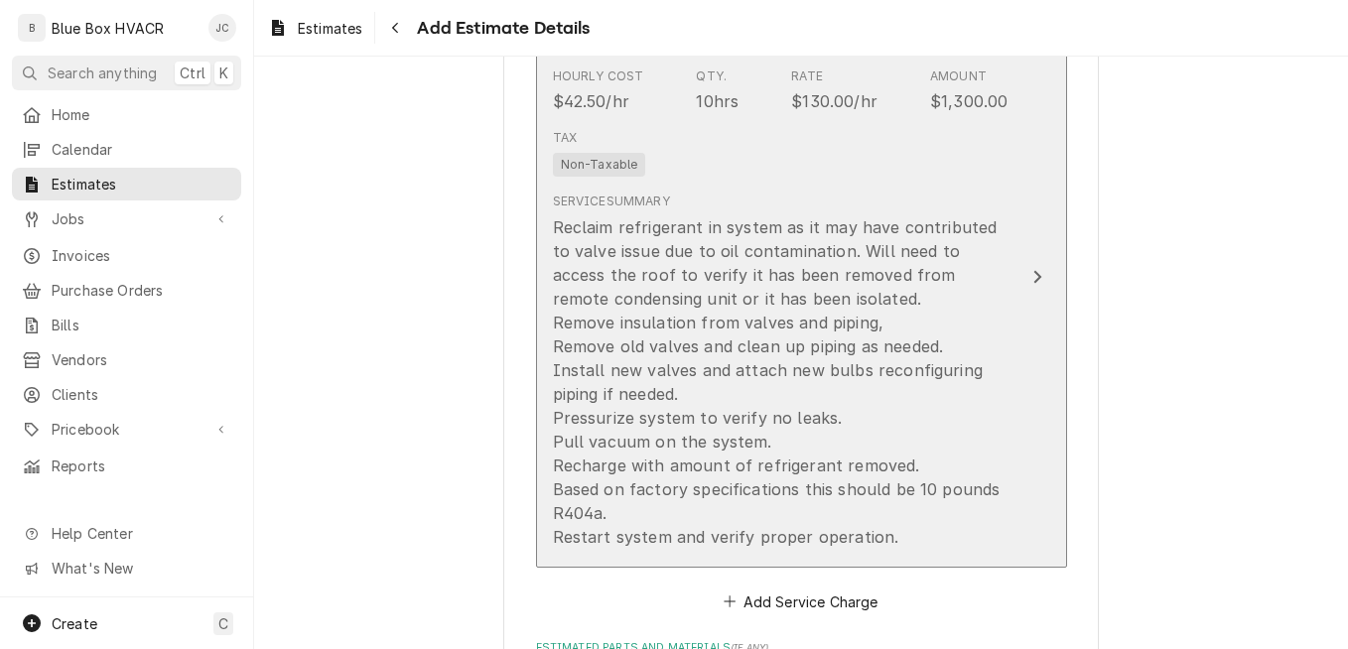
scroll to position [2259, 0]
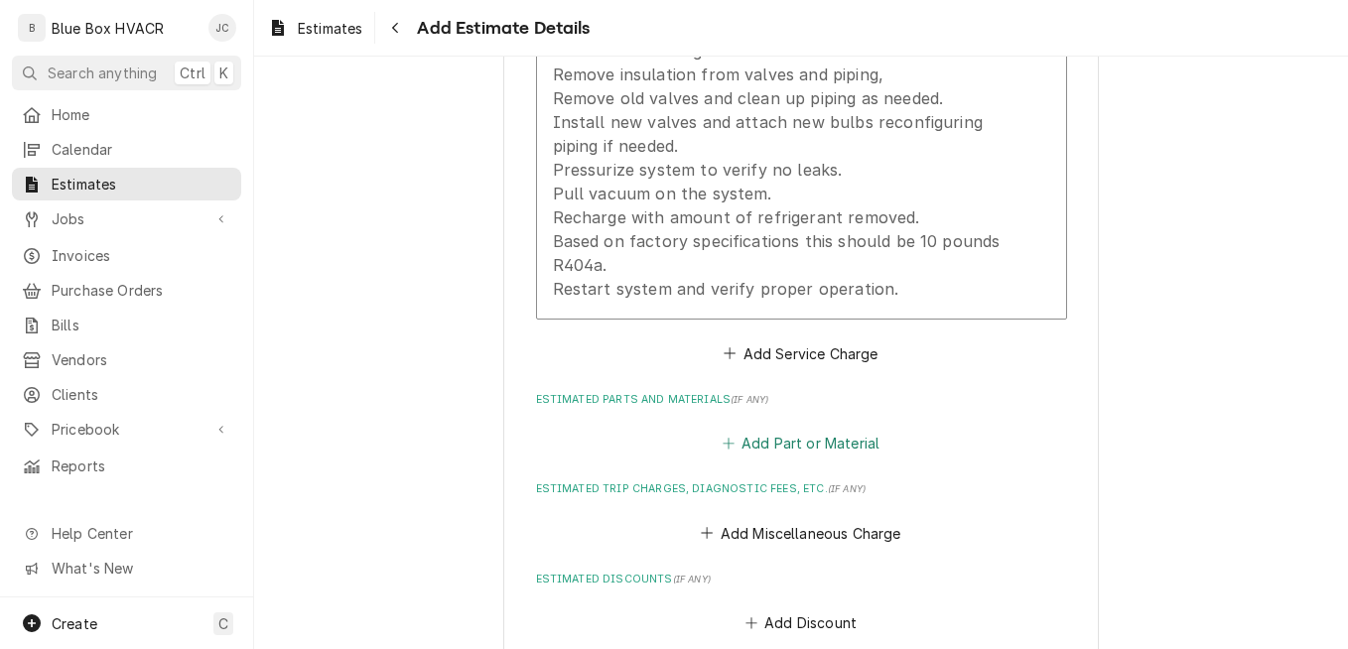
click at [788, 448] on button "Add Part or Material" at bounding box center [800, 444] width 164 height 28
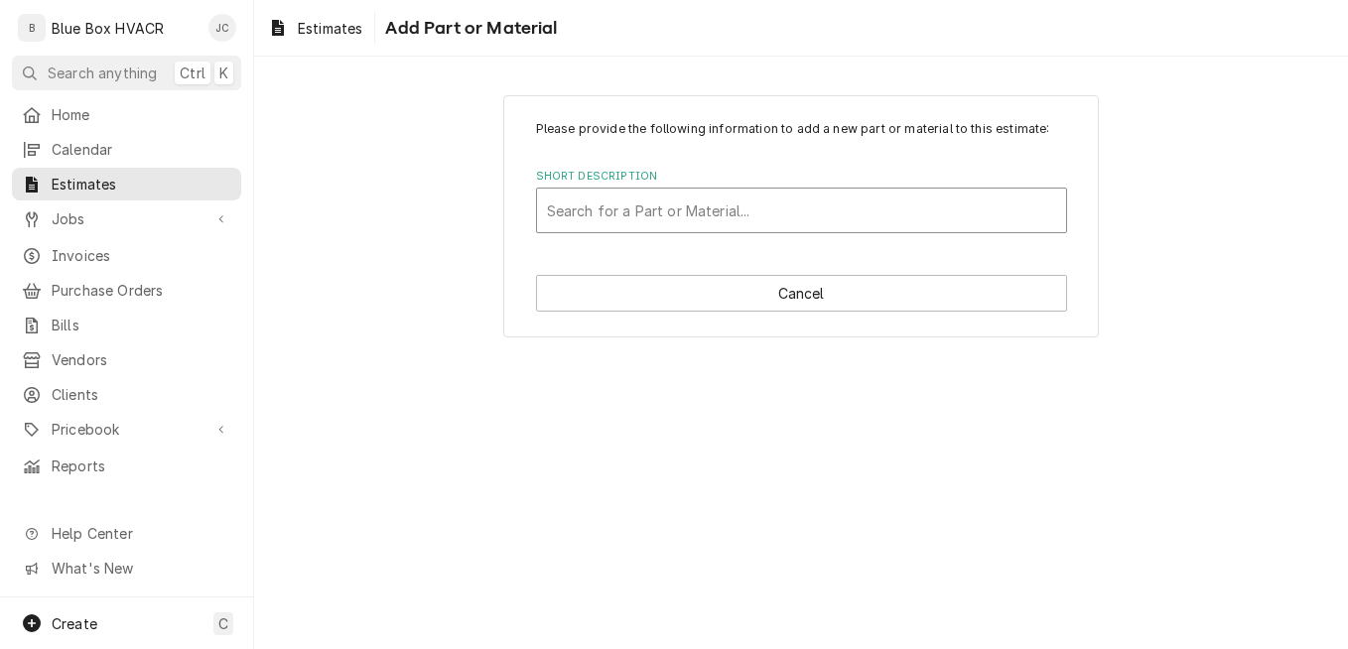
click at [634, 213] on div "Short Description" at bounding box center [801, 211] width 509 height 36
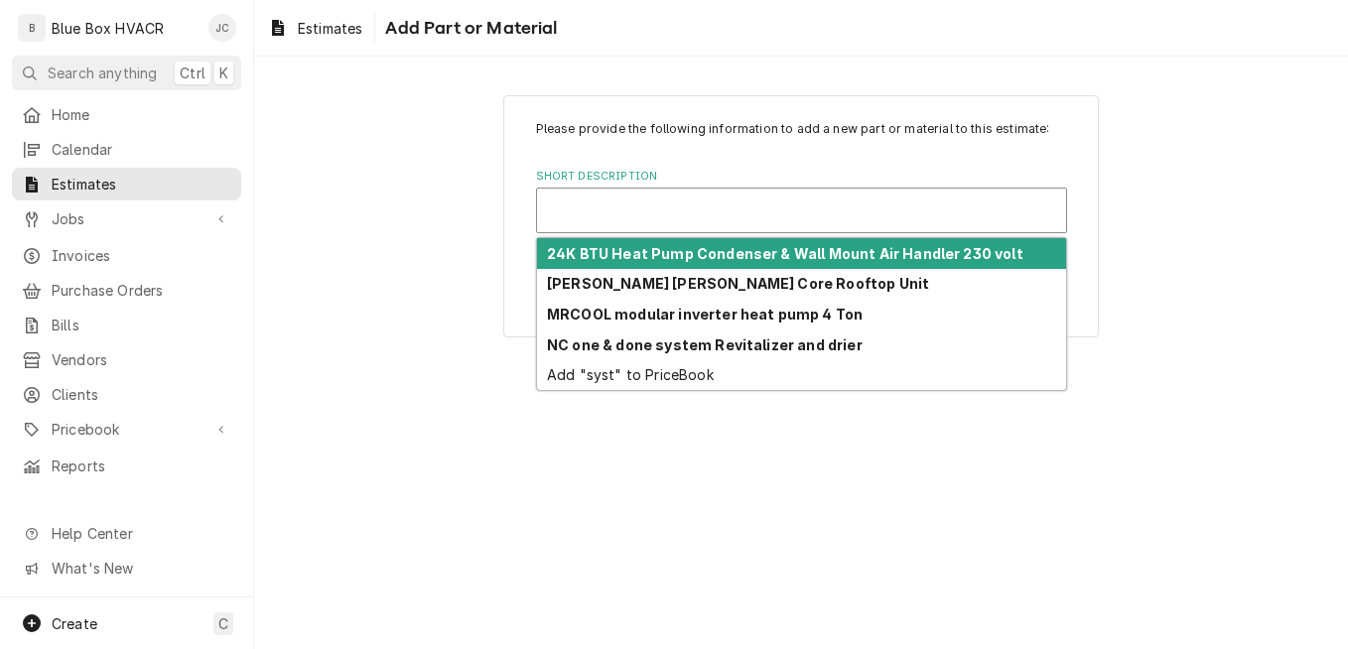
click at [635, 211] on div "Short Description" at bounding box center [801, 211] width 509 height 36
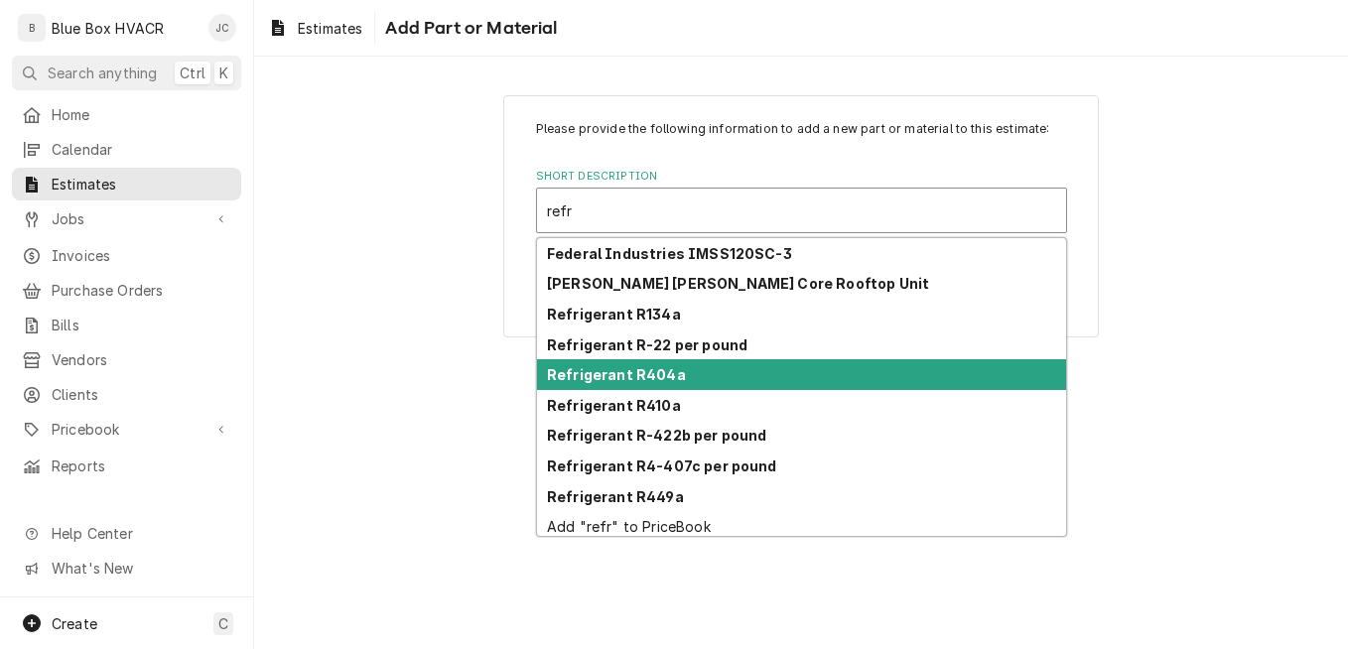
click at [668, 369] on strong "Refrigerant R404a" at bounding box center [616, 374] width 139 height 17
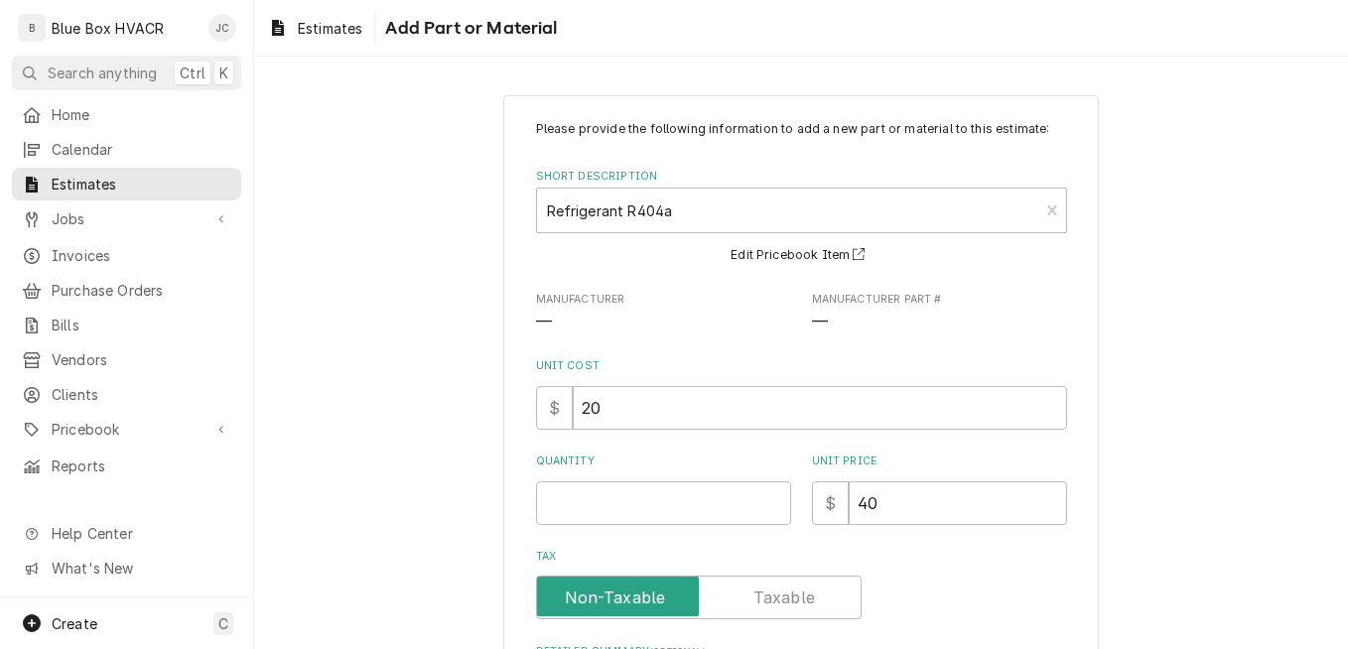
click at [616, 476] on div "Quantity" at bounding box center [663, 488] width 255 height 70
click at [614, 491] on input "Quantity" at bounding box center [663, 503] width 255 height 44
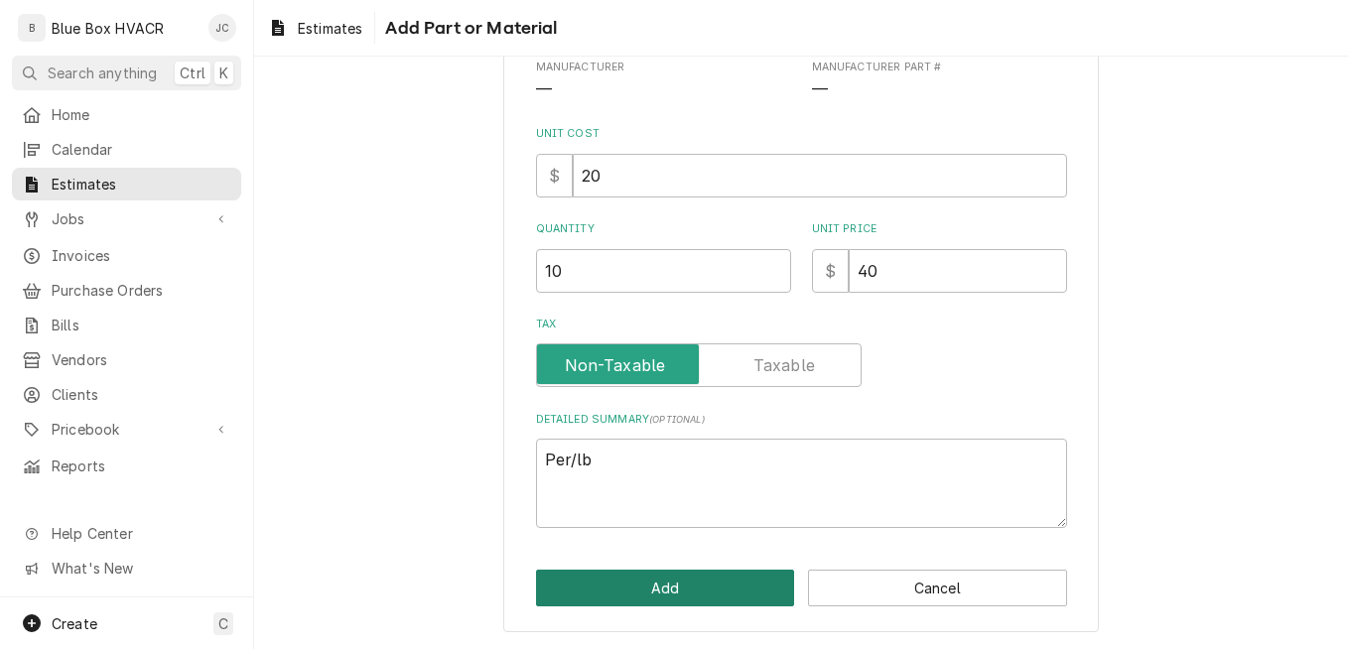
click at [665, 586] on button "Add" at bounding box center [665, 588] width 259 height 37
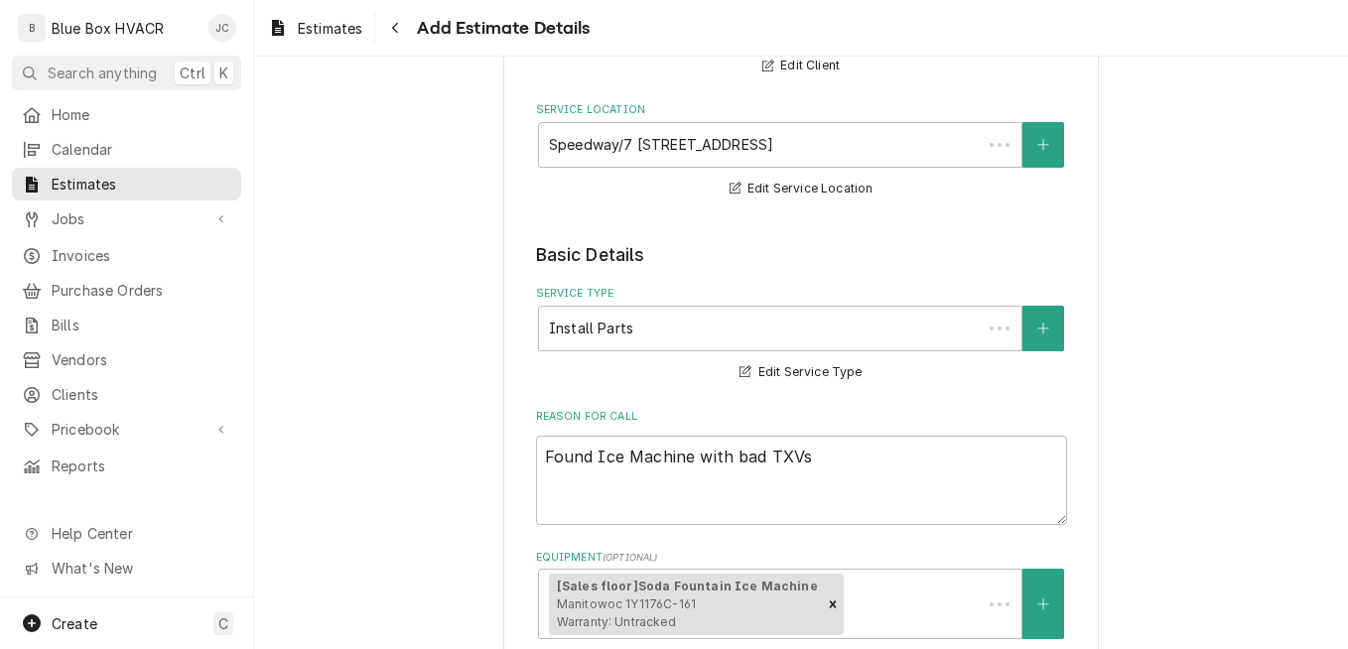
scroll to position [2235, 0]
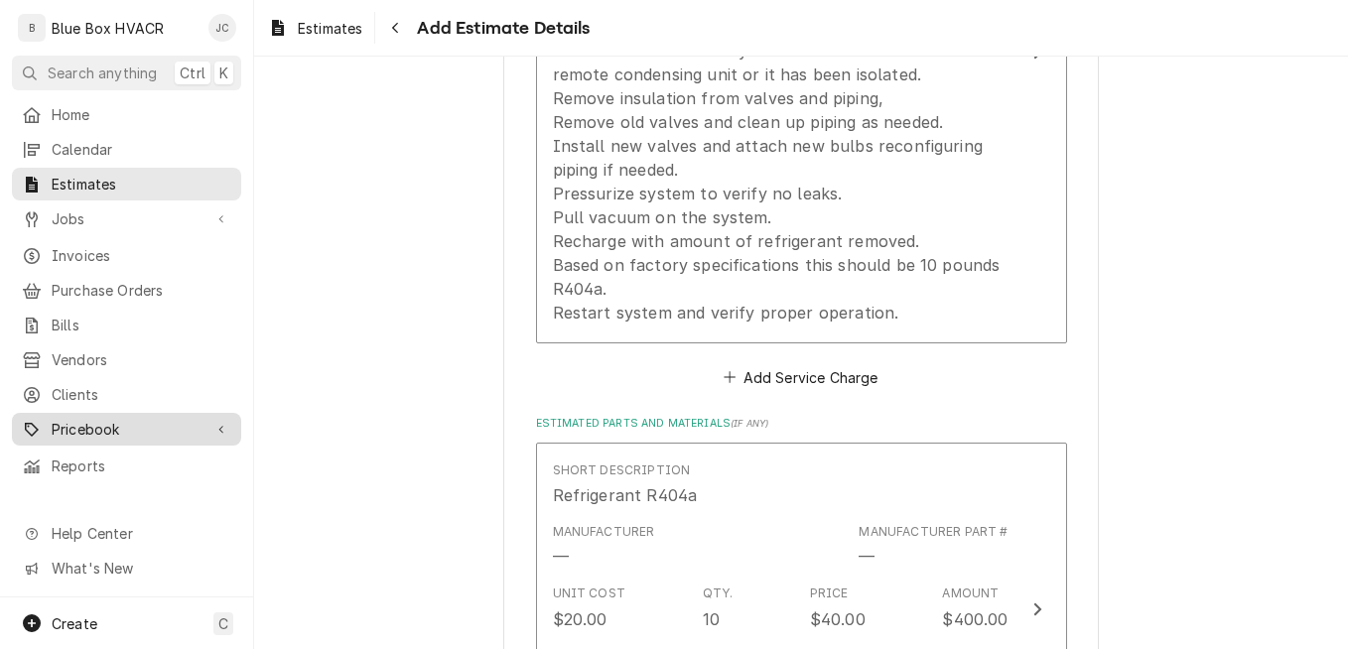
click at [69, 419] on span "Pricebook" at bounding box center [127, 429] width 150 height 21
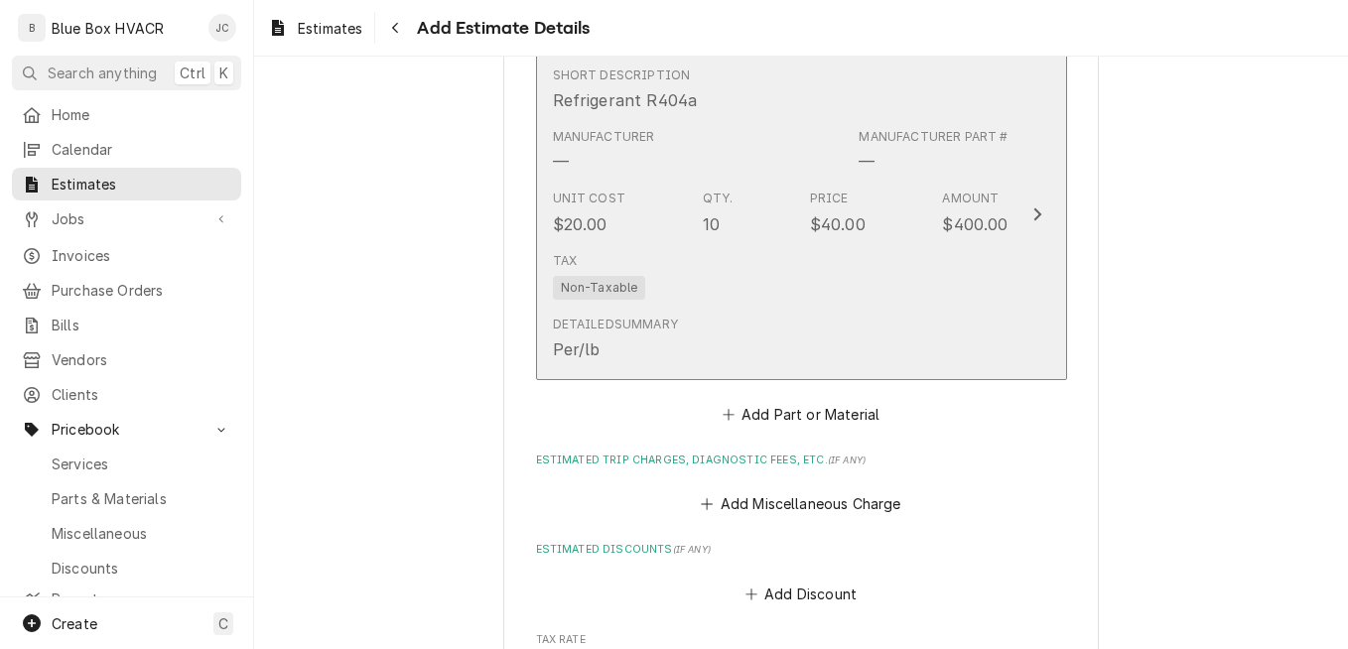
scroll to position [2632, 0]
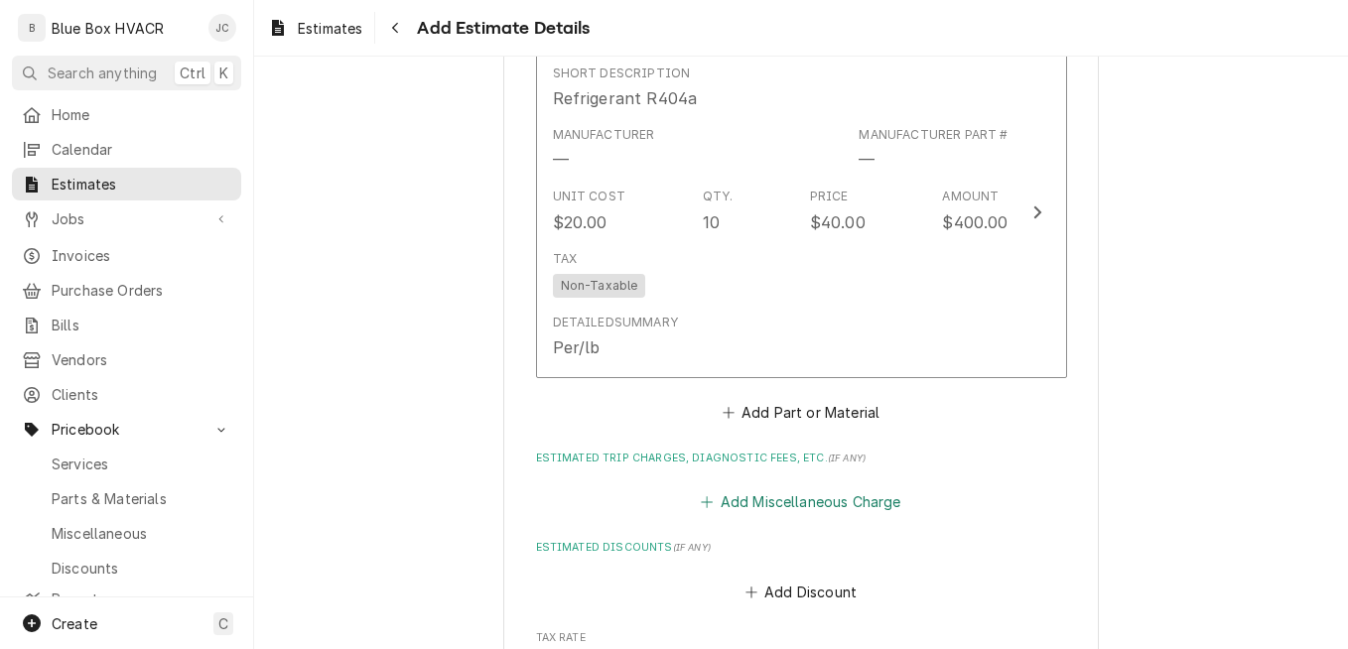
click at [803, 504] on button "Add Miscellaneous Charge" at bounding box center [801, 502] width 206 height 28
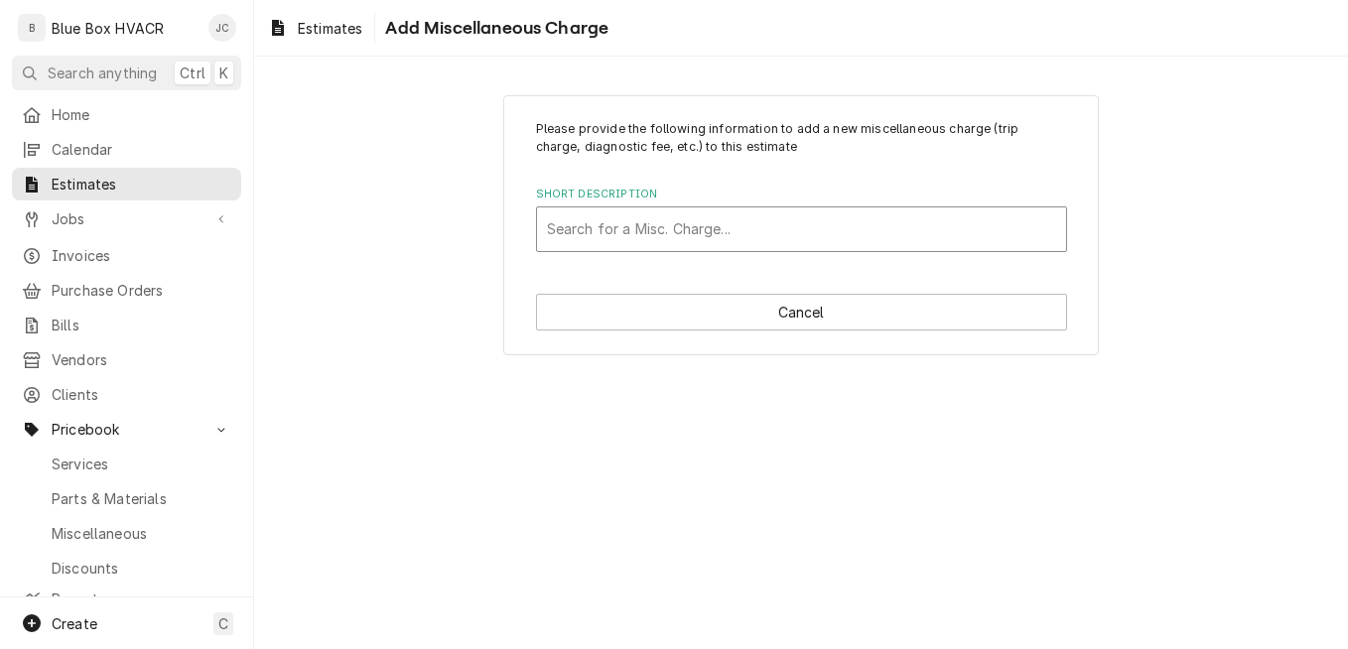
click at [784, 231] on div "Short Description" at bounding box center [801, 229] width 509 height 36
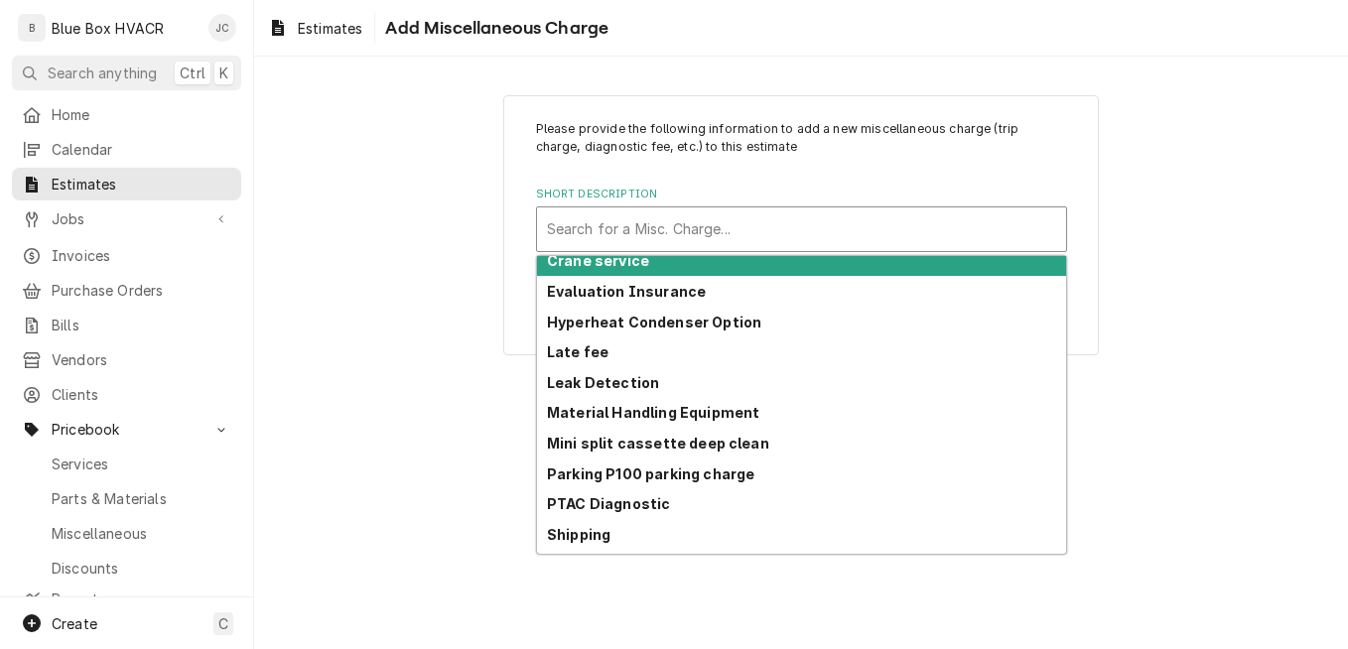
scroll to position [128, 0]
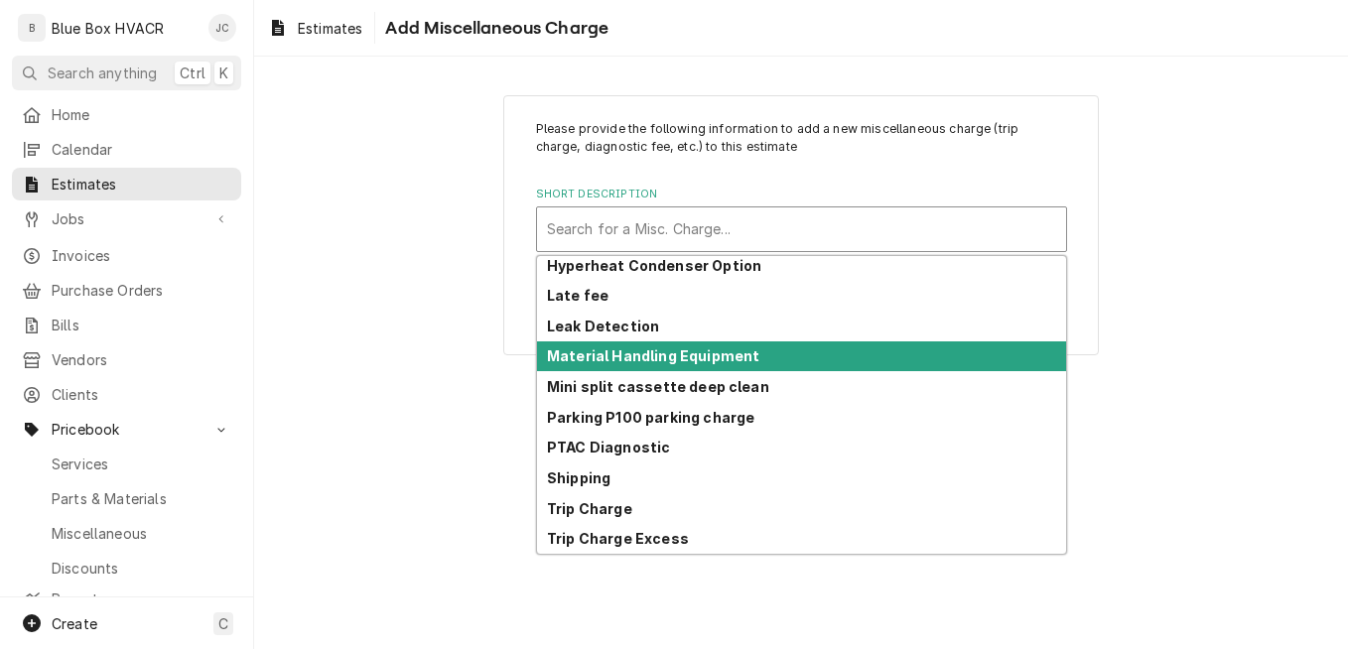
click at [492, 393] on div "Please provide the following information to add a new miscellaneous charge (tri…" at bounding box center [801, 353] width 1094 height 592
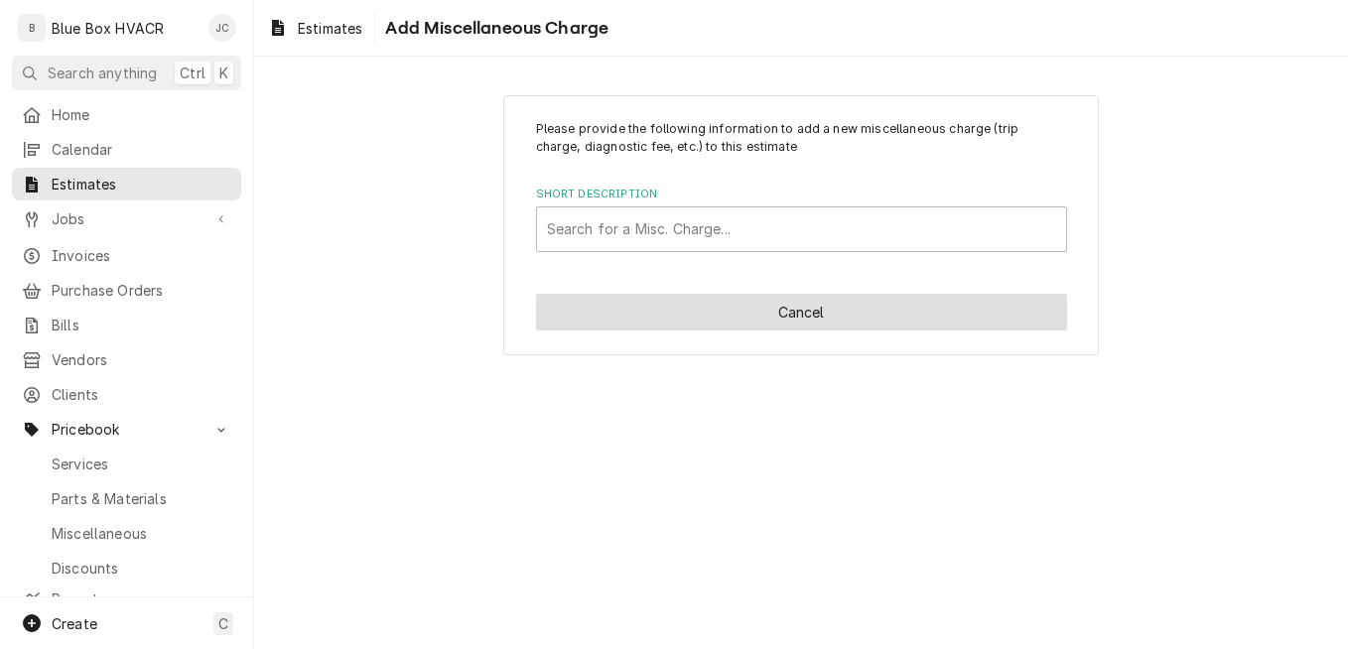
click at [745, 302] on button "Cancel" at bounding box center [801, 312] width 531 height 37
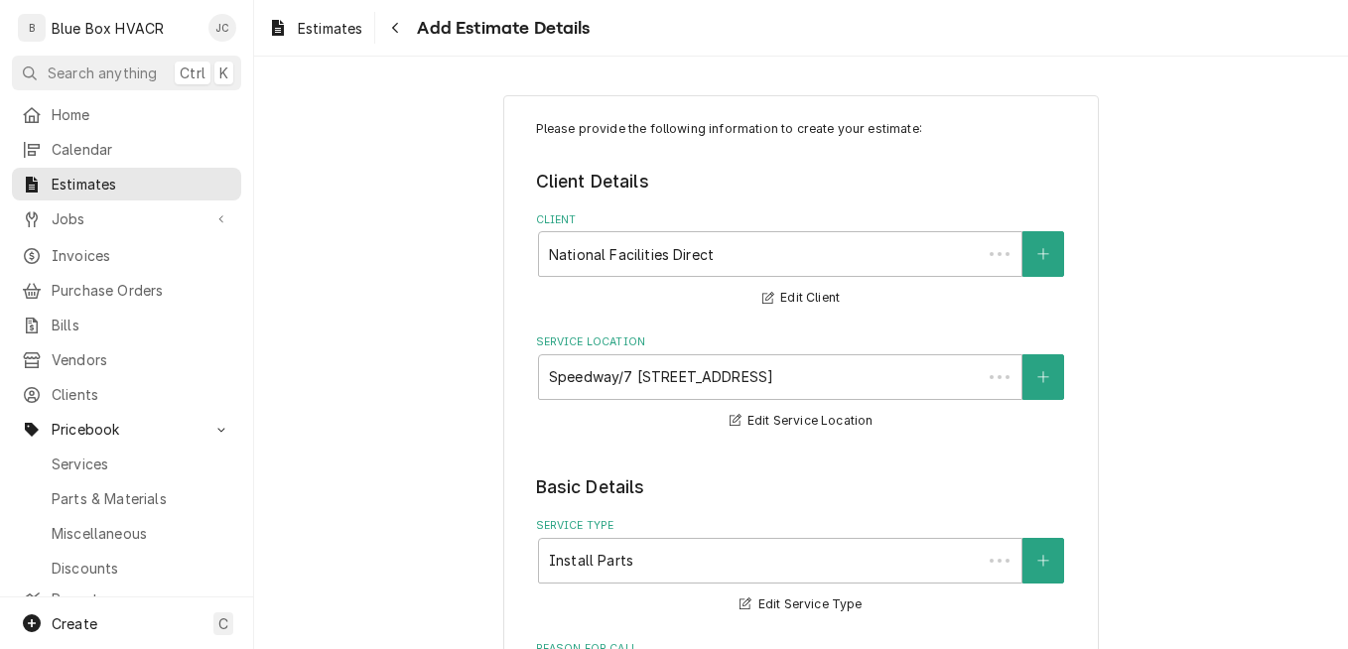
scroll to position [2608, 0]
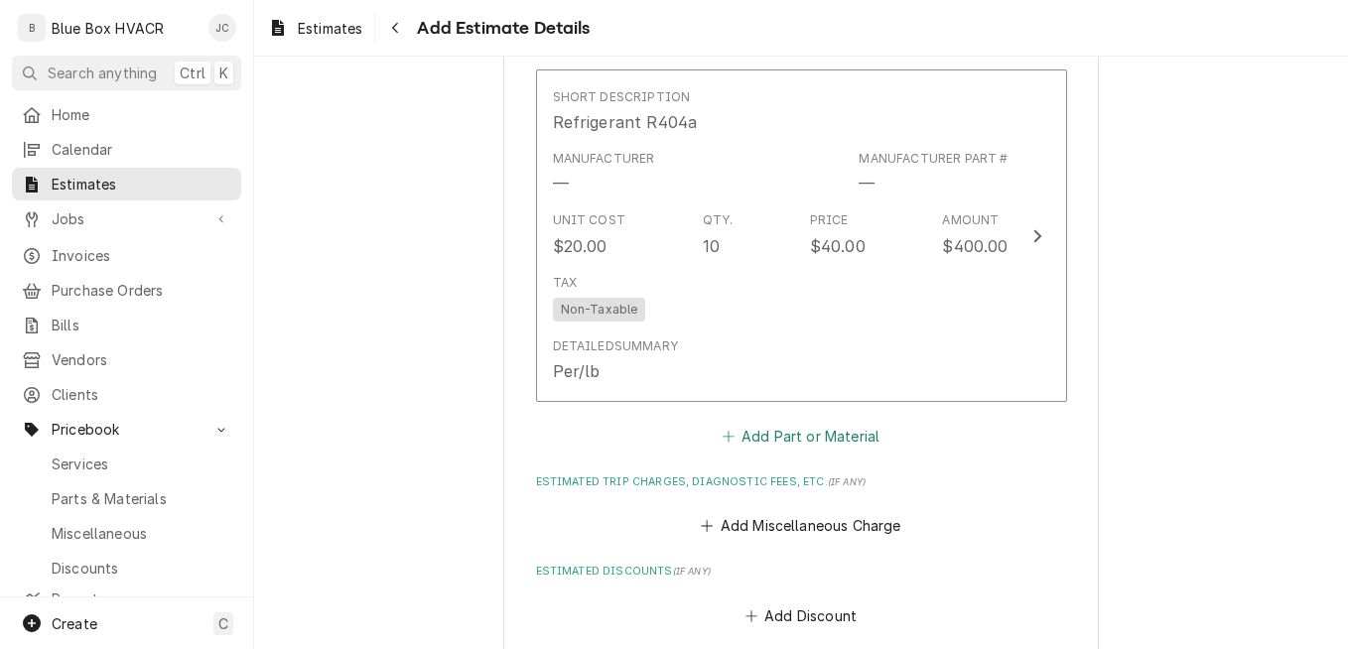
click at [759, 438] on button "Add Part or Material" at bounding box center [800, 437] width 164 height 28
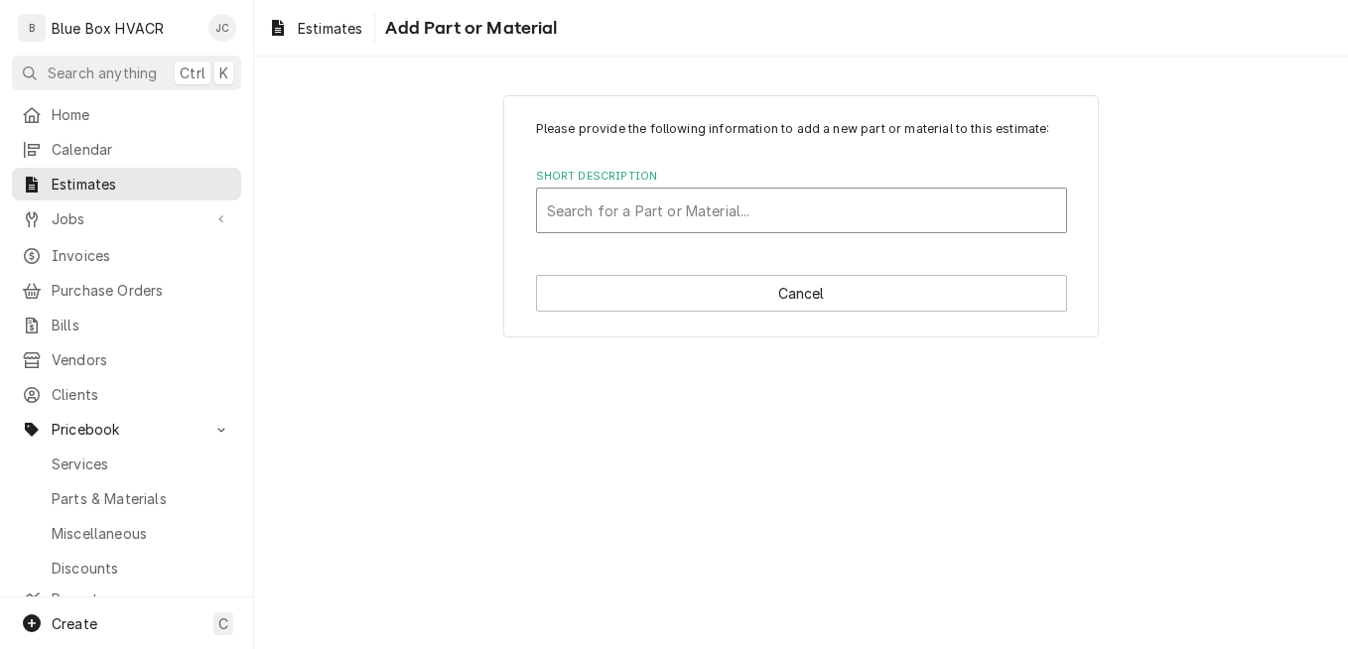
click at [701, 213] on div "Short Description" at bounding box center [801, 211] width 509 height 36
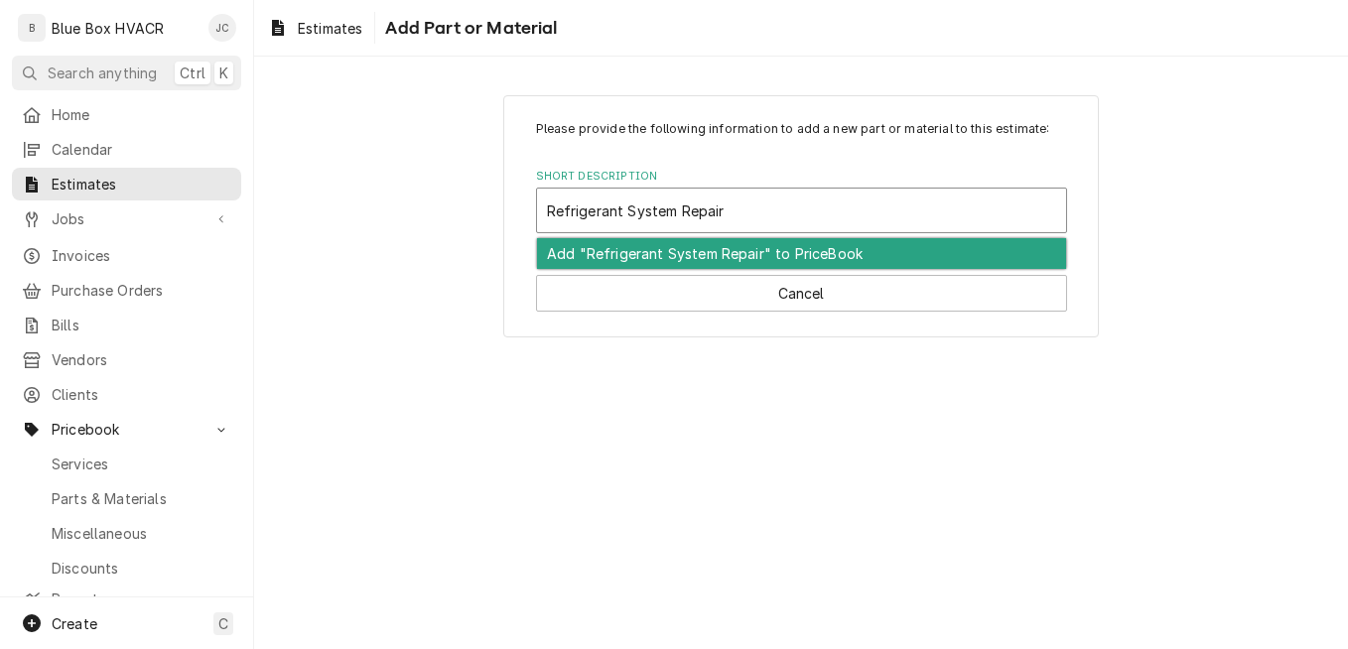
click at [730, 250] on div "Add "Refrigerant System Repair" to PriceBook" at bounding box center [801, 253] width 529 height 31
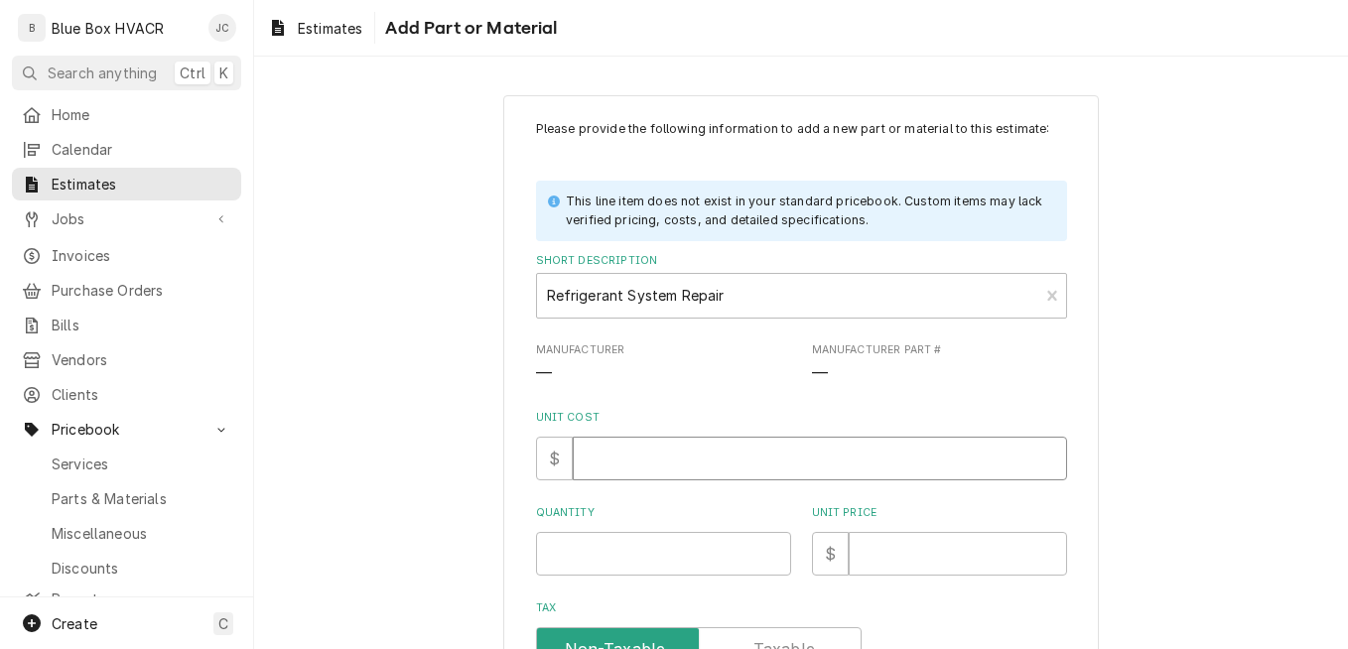
click at [658, 451] on input "Unit Cost" at bounding box center [820, 459] width 494 height 44
click at [914, 567] on input "Unit Price" at bounding box center [957, 554] width 218 height 44
click at [704, 542] on input "Quantity" at bounding box center [663, 554] width 255 height 44
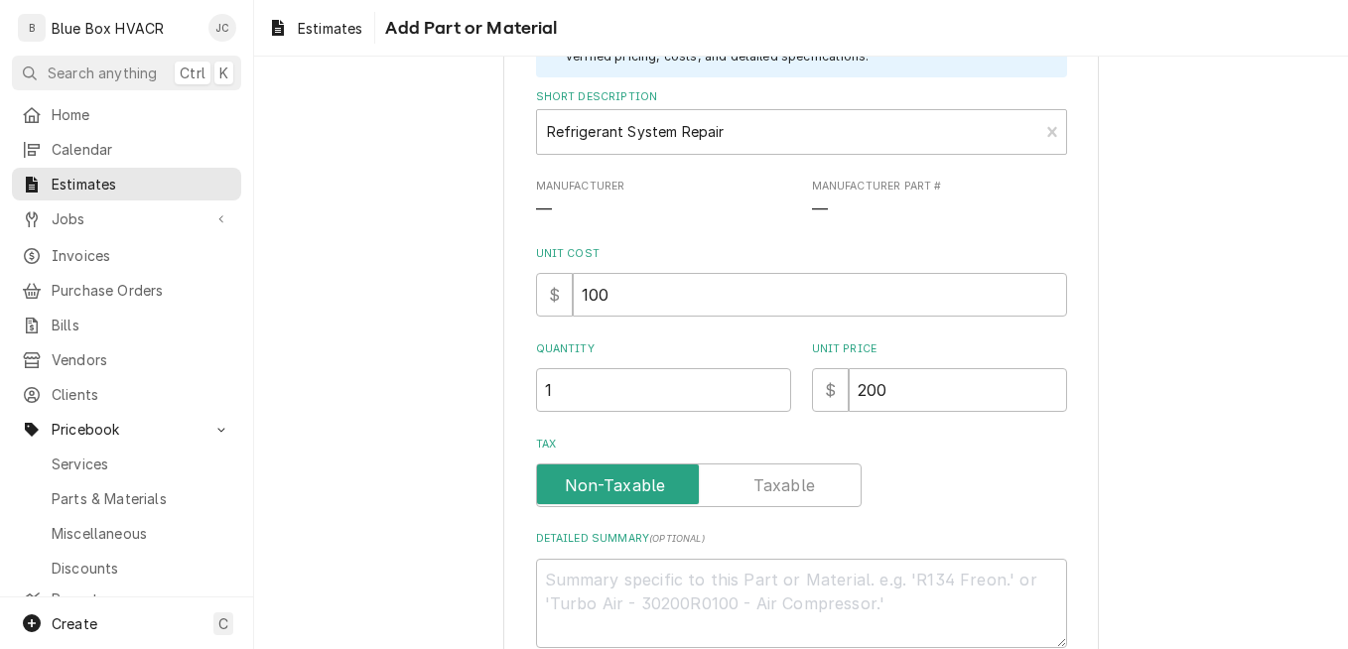
scroll to position [284, 0]
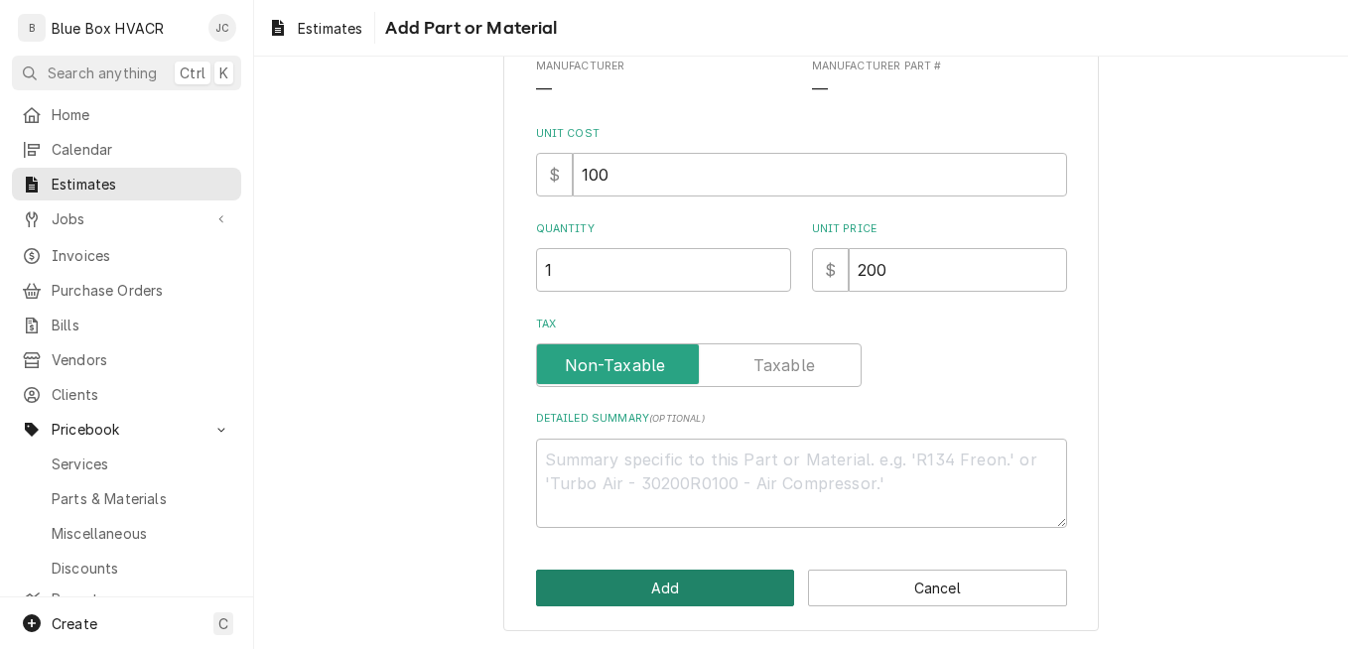
click at [679, 592] on button "Add" at bounding box center [665, 588] width 259 height 37
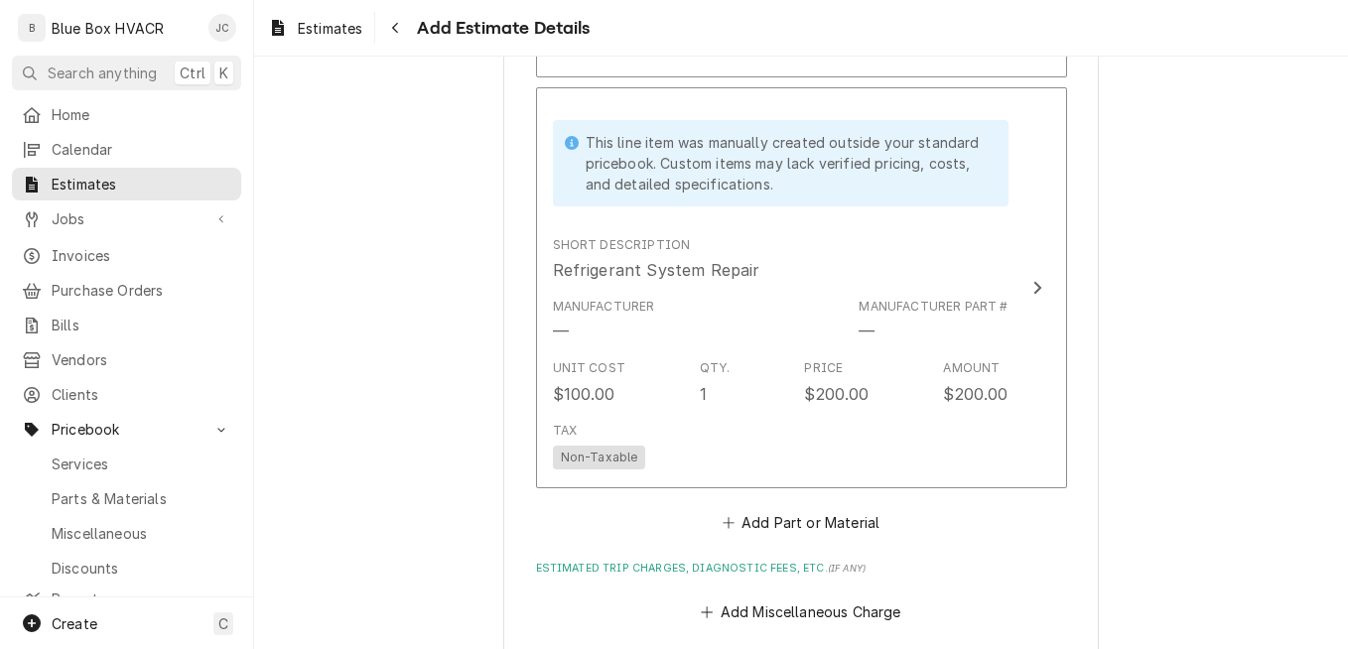
scroll to position [3080, 0]
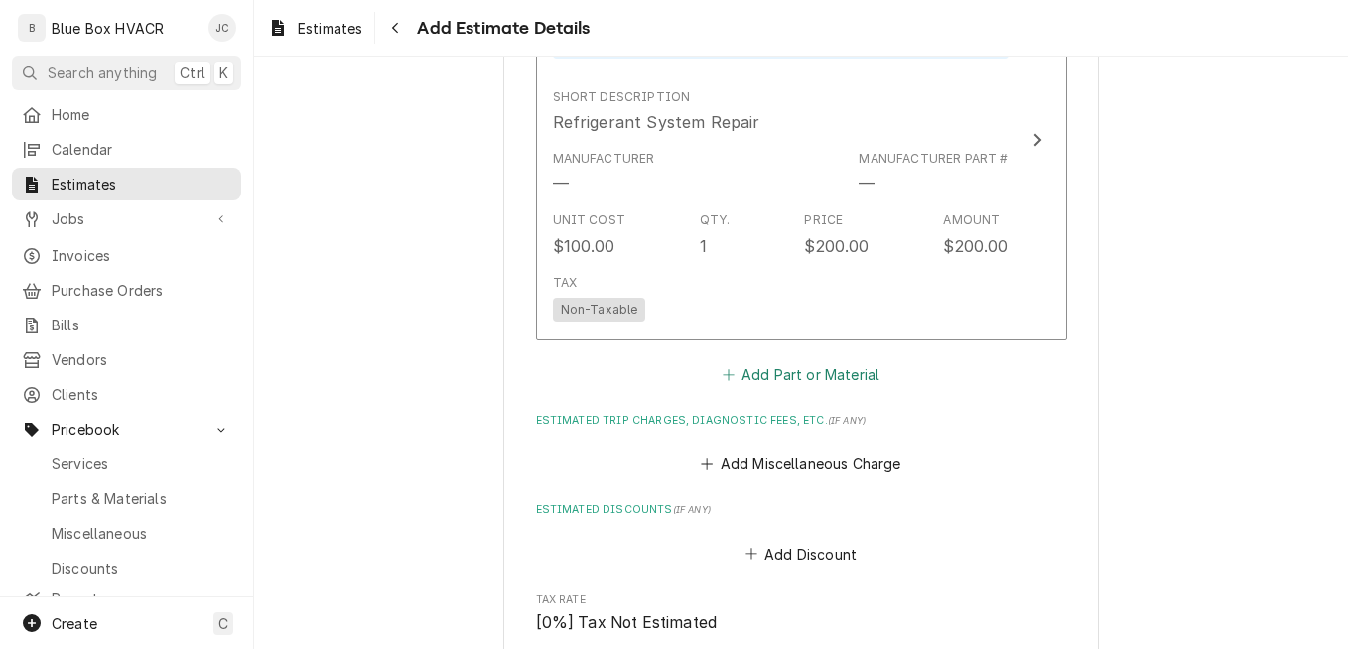
click at [826, 376] on button "Add Part or Material" at bounding box center [800, 374] width 164 height 28
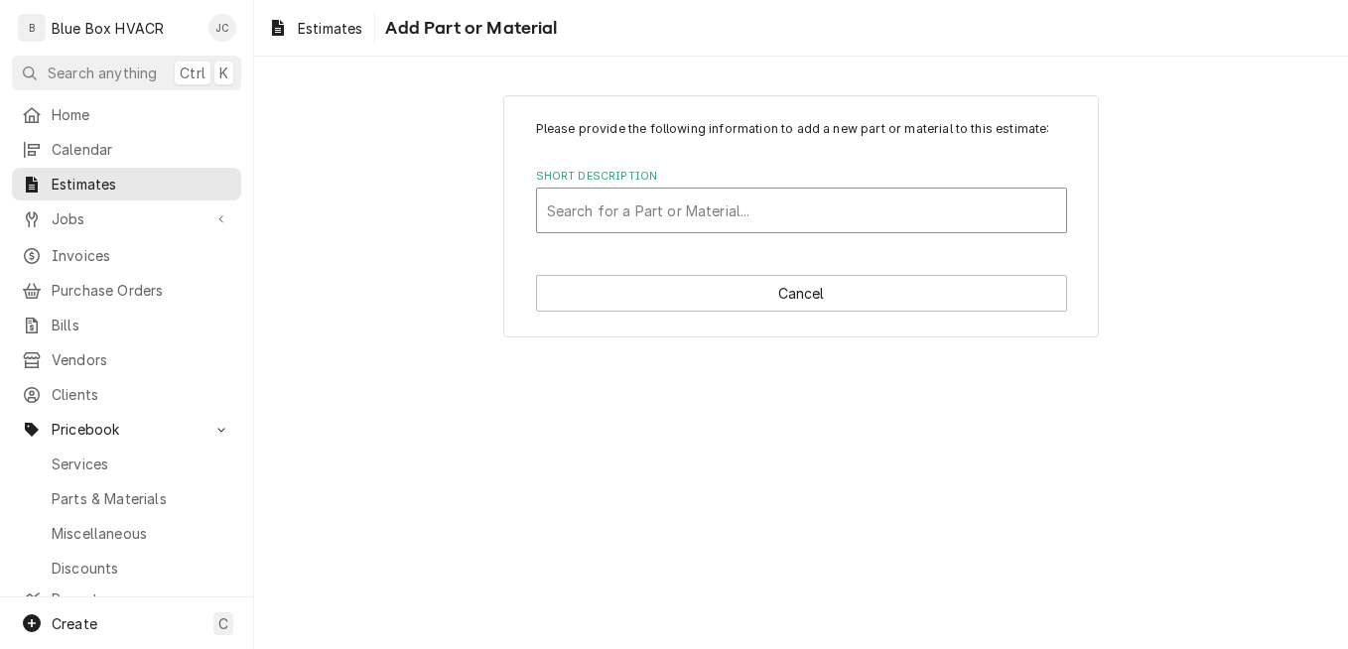
click at [651, 206] on div "Short Description" at bounding box center [801, 211] width 509 height 36
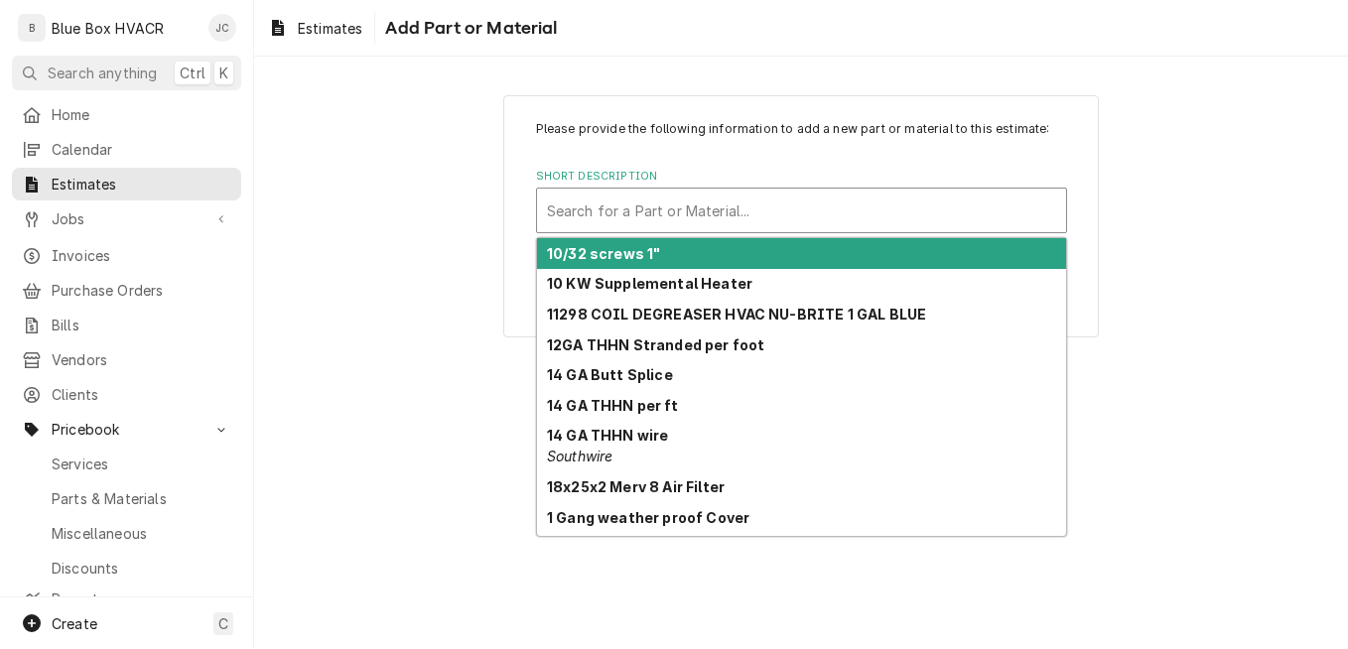
click at [590, 211] on div "Short Description" at bounding box center [801, 211] width 509 height 36
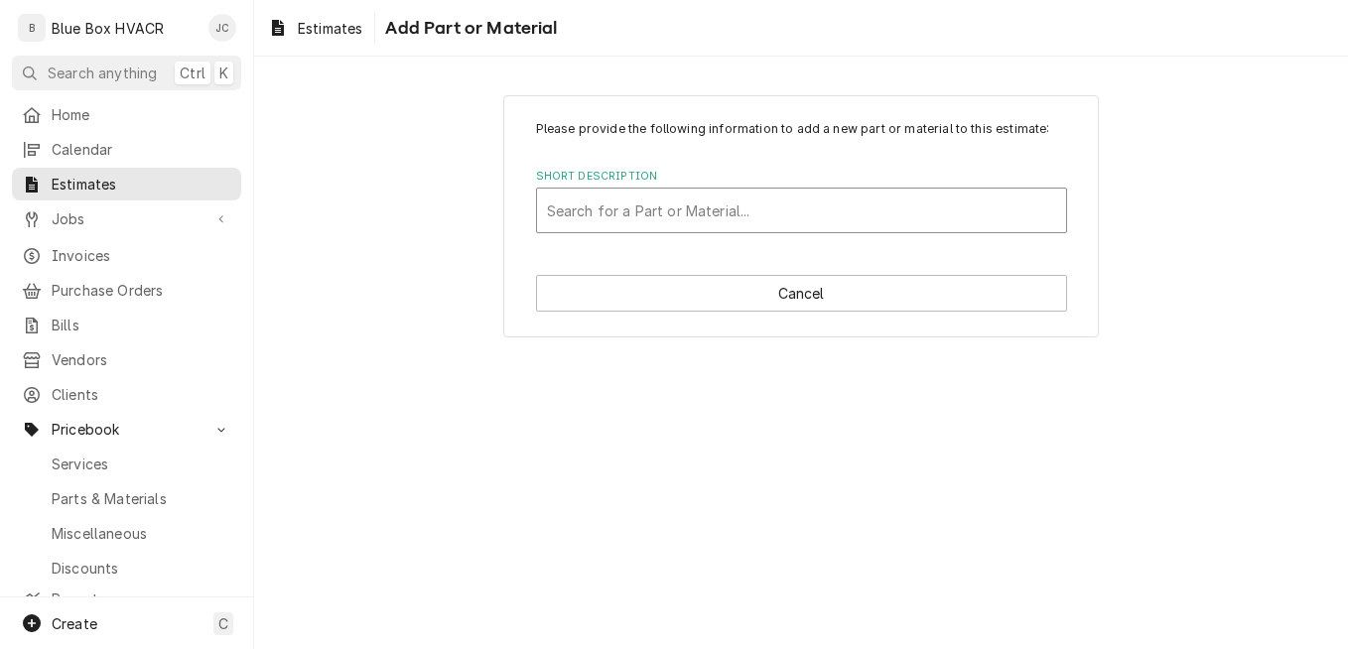
click at [593, 211] on div "Short Description" at bounding box center [801, 211] width 509 height 36
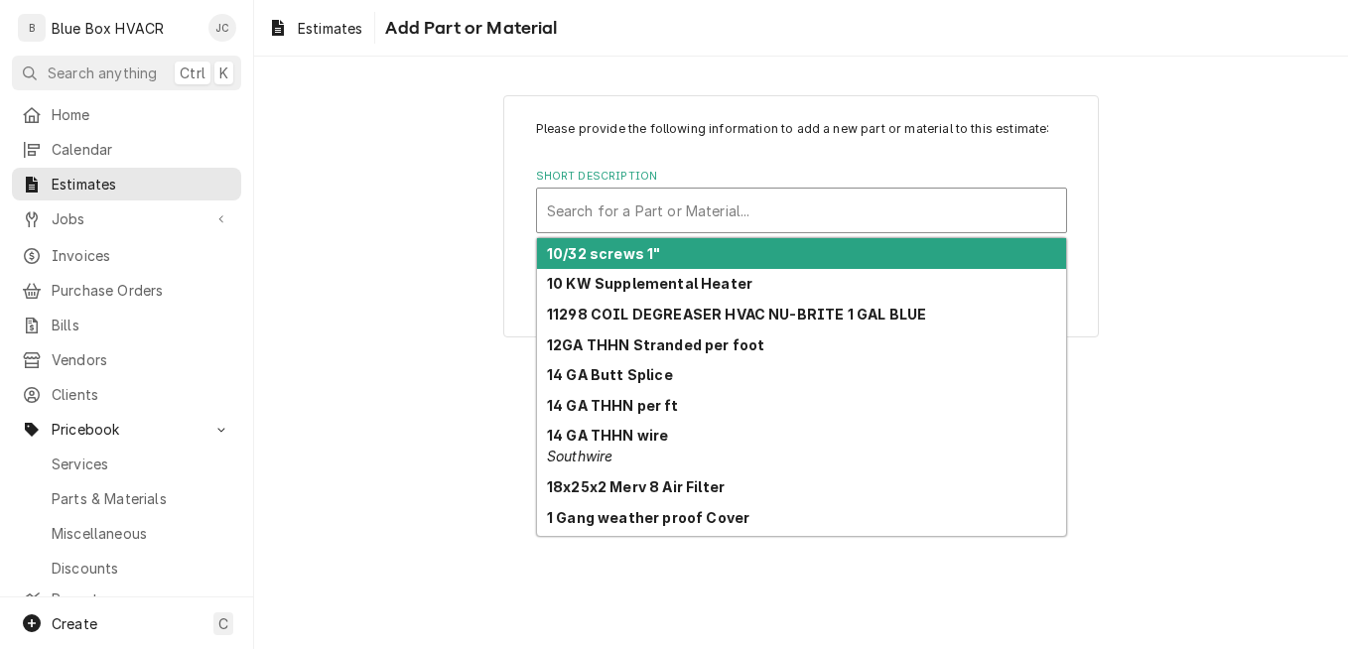
paste input "MANITOWOC TXV Q370/S600 (FOR DANFOSS)"
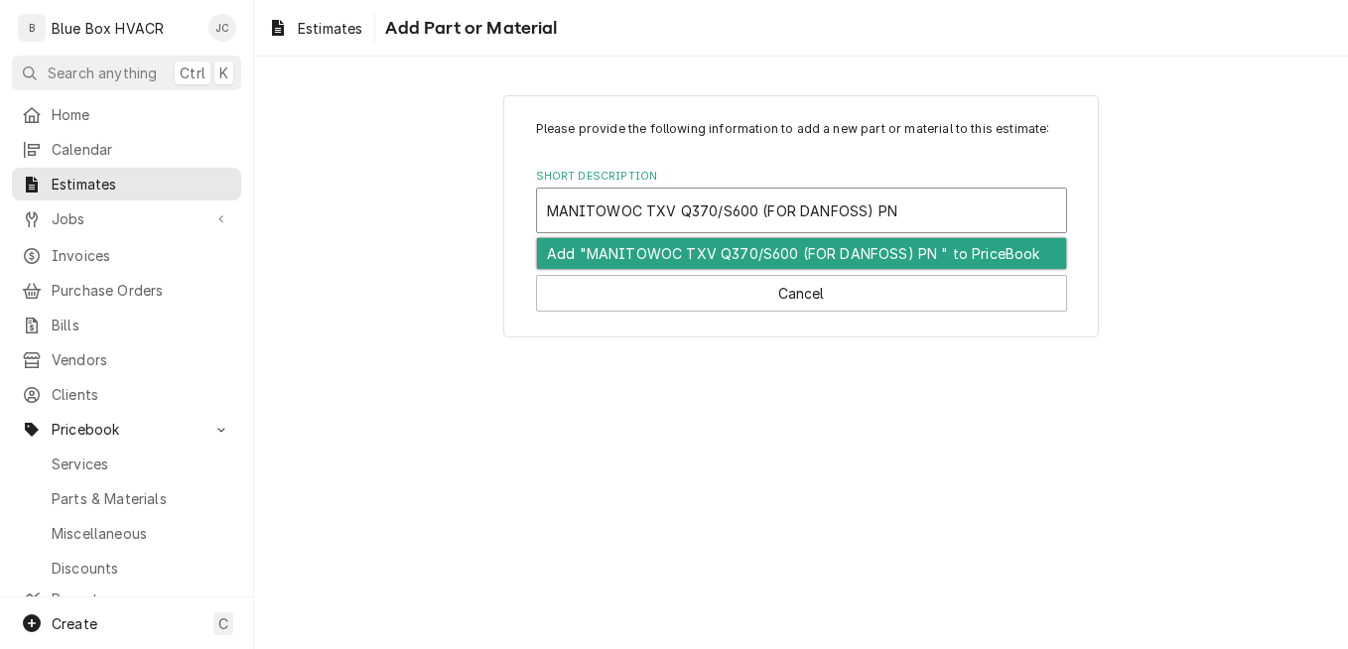
paste input "MANITOWOC TXV Q370/S600 (FOR DANFOSS)"
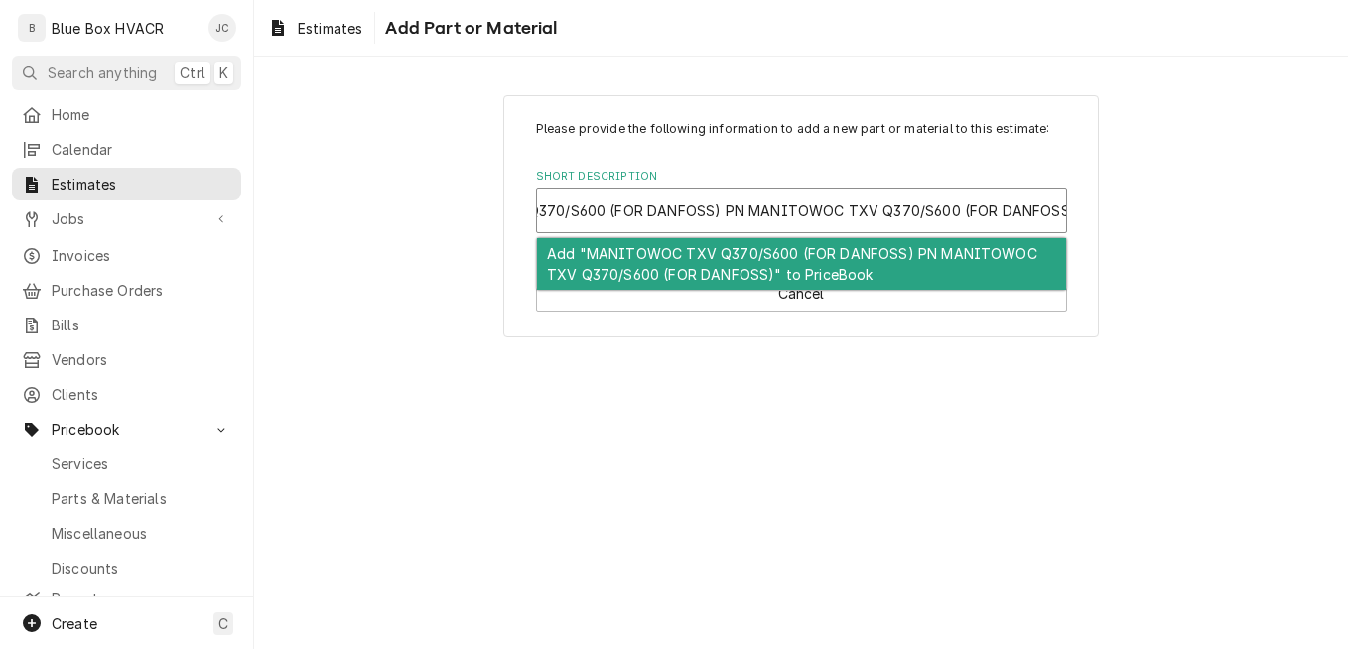
drag, startPoint x: 741, startPoint y: 209, endPoint x: 1064, endPoint y: 206, distance: 322.5
click at [1064, 206] on input "MANITOWOC TXV Q370/S600 (FOR DANFOSS) PN MANITOWOC TXV Q370/S600 (FOR DANFOSS)" at bounding box center [737, 210] width 687 height 32
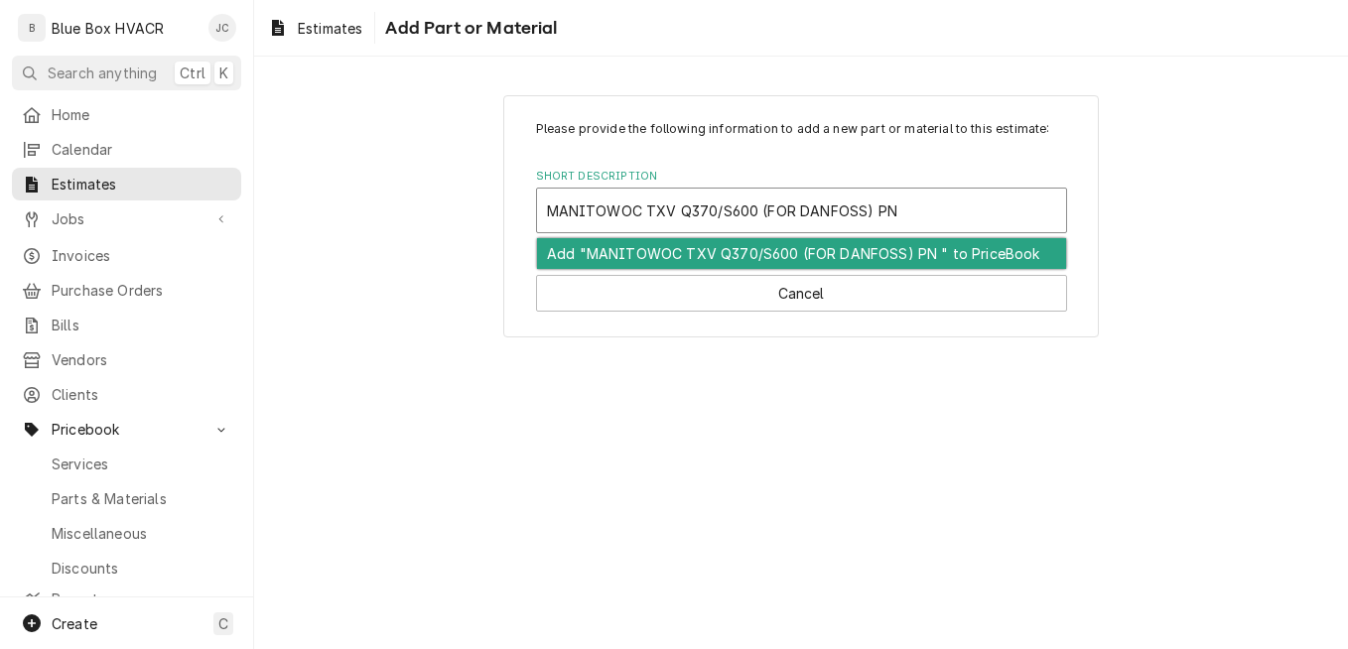
paste input "7601583"
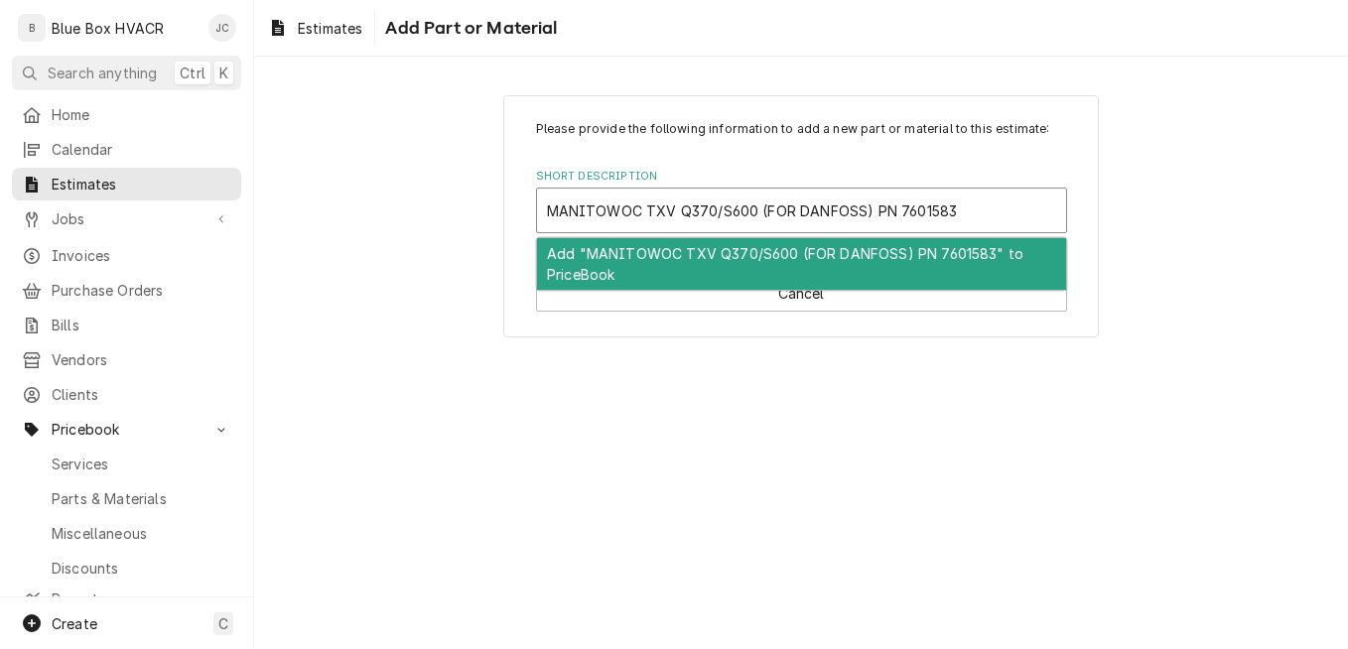
click at [815, 273] on div "Add "MANITOWOC TXV Q370/S600 (FOR DANFOSS) PN 7601583" to PriceBook" at bounding box center [801, 264] width 529 height 52
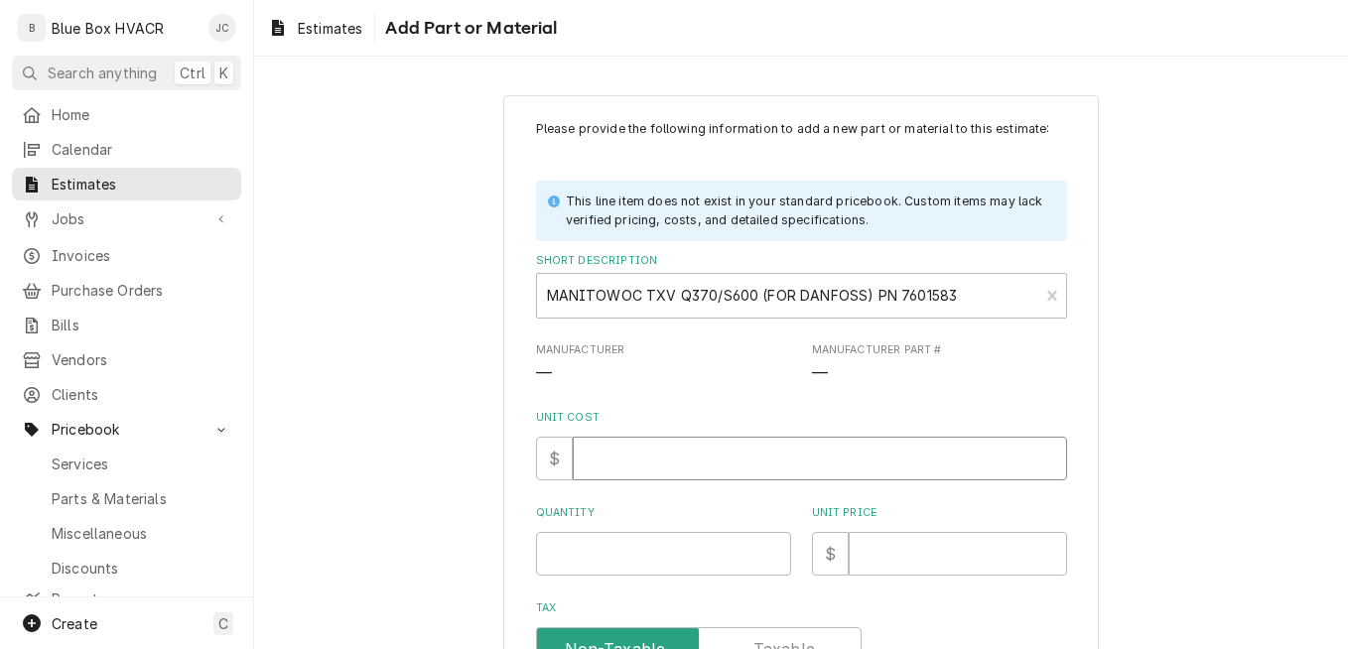
click at [695, 457] on input "Unit Cost" at bounding box center [820, 459] width 494 height 44
click at [672, 455] on input "Unit Cost" at bounding box center [820, 459] width 494 height 44
click at [854, 551] on input "Unit Price" at bounding box center [957, 554] width 218 height 44
click at [654, 539] on input "Quantity" at bounding box center [663, 554] width 255 height 44
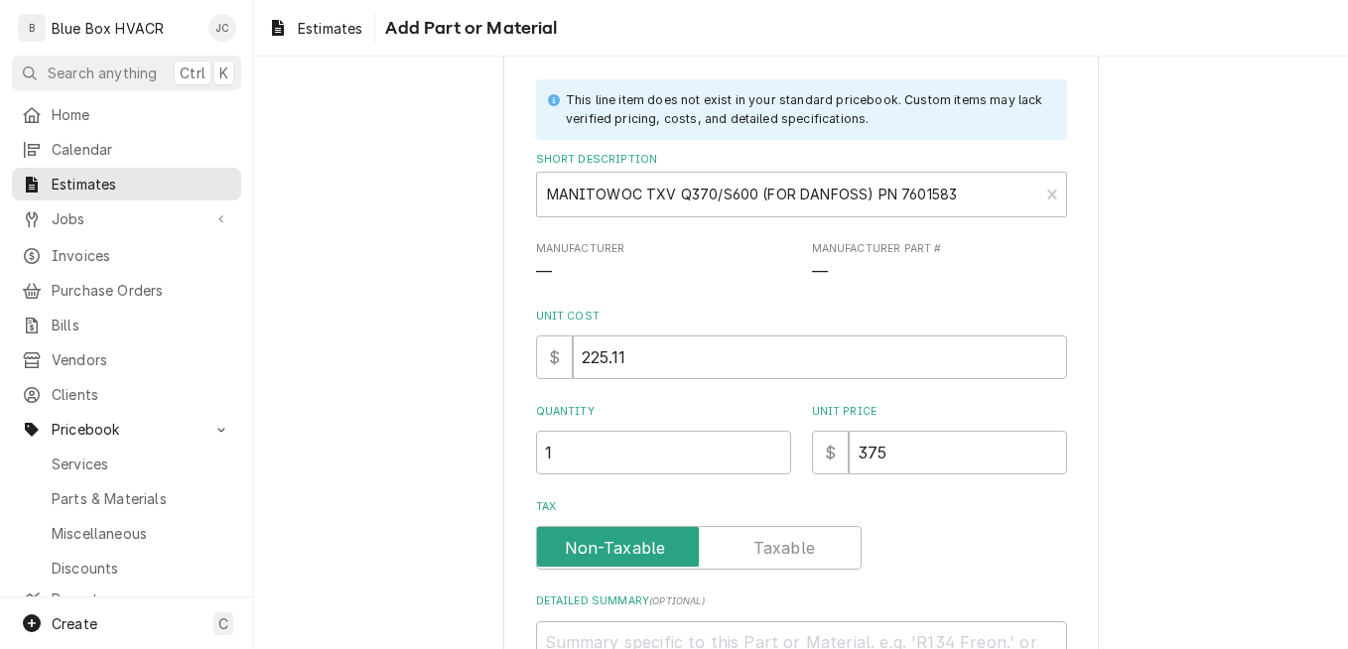
scroll to position [198, 0]
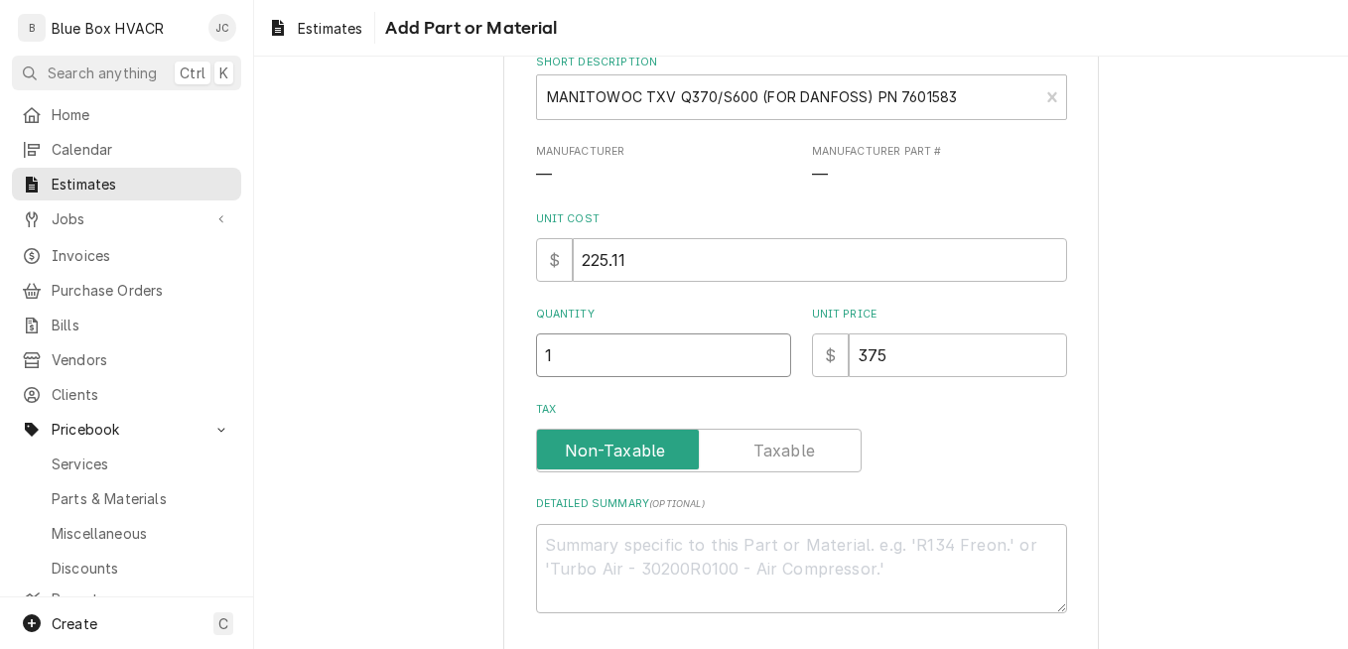
drag, startPoint x: 567, startPoint y: 349, endPoint x: 511, endPoint y: 340, distance: 56.3
click at [512, 340] on div "Please provide the following information to add a new part or material to this …" at bounding box center [800, 307] width 595 height 821
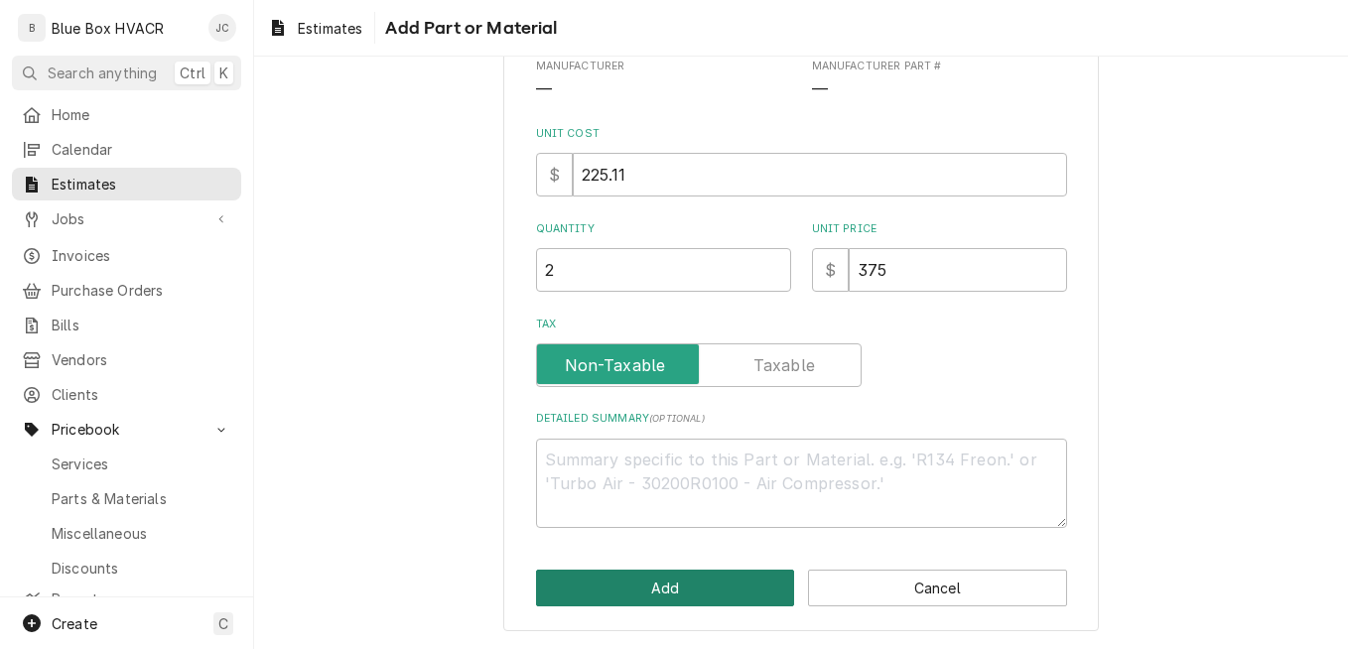
click at [644, 591] on button "Add" at bounding box center [665, 588] width 259 height 37
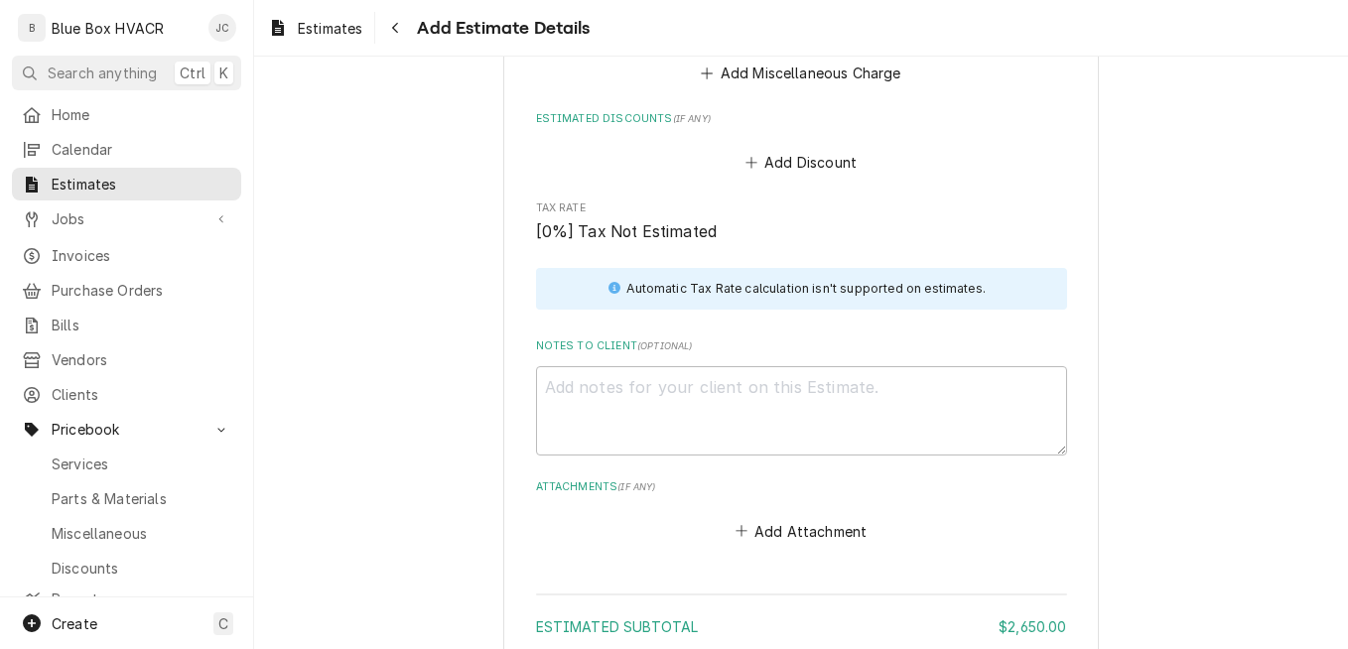
scroll to position [4049, 0]
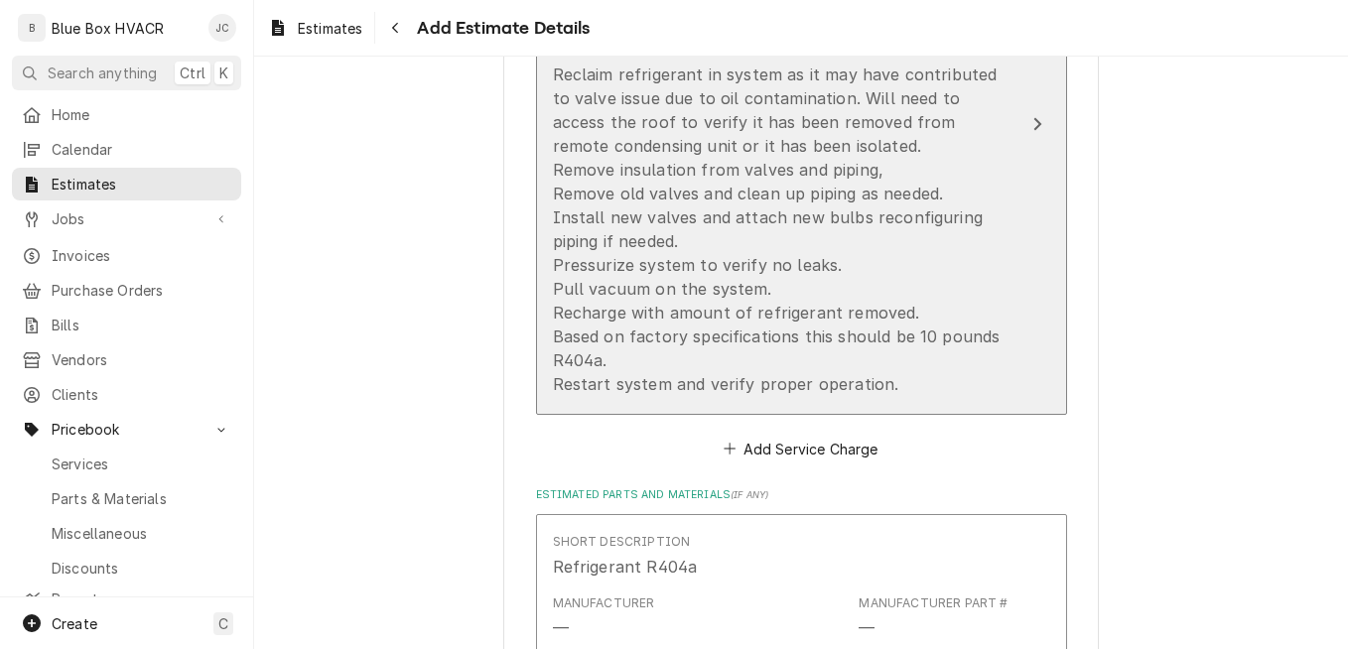
click at [941, 256] on div "Reclaim refrigerant in system as it may have contributed to valve issue due to …" at bounding box center [780, 229] width 455 height 333
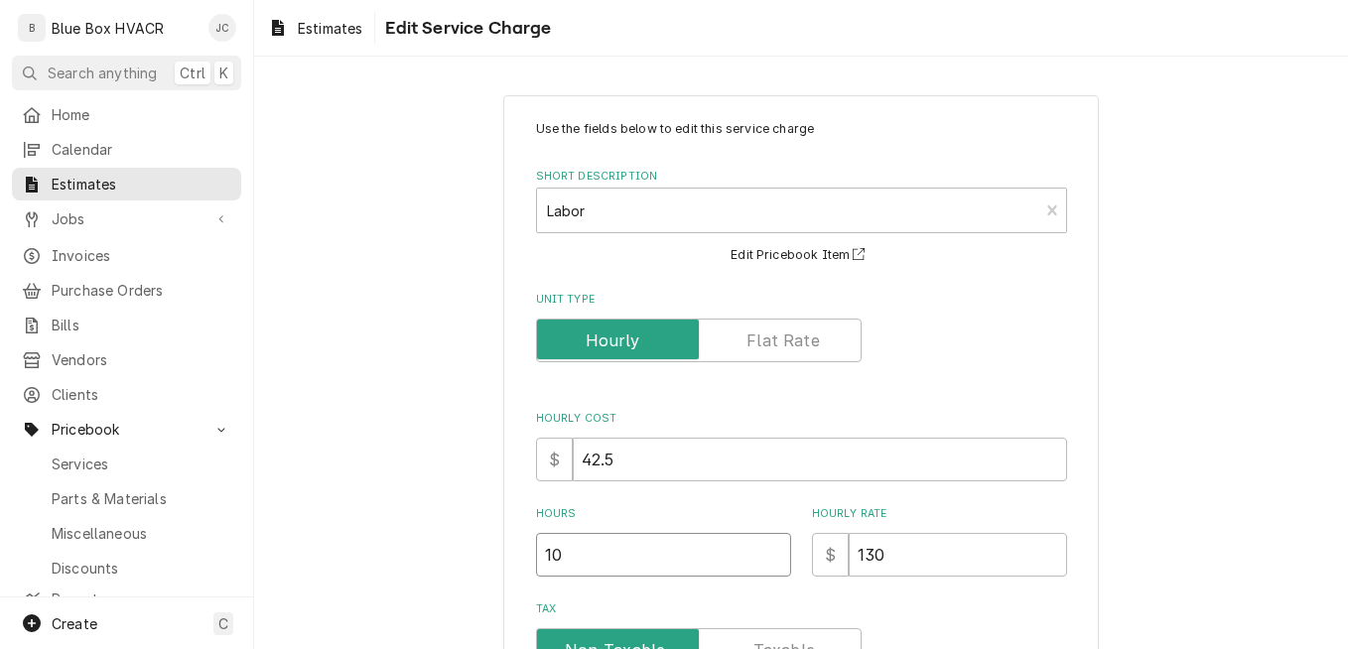
drag, startPoint x: 567, startPoint y: 546, endPoint x: 504, endPoint y: 535, distance: 63.5
click at [504, 535] on div "Use the fields below to edit this service charge Short Description Labor Edit P…" at bounding box center [800, 650] width 595 height 1110
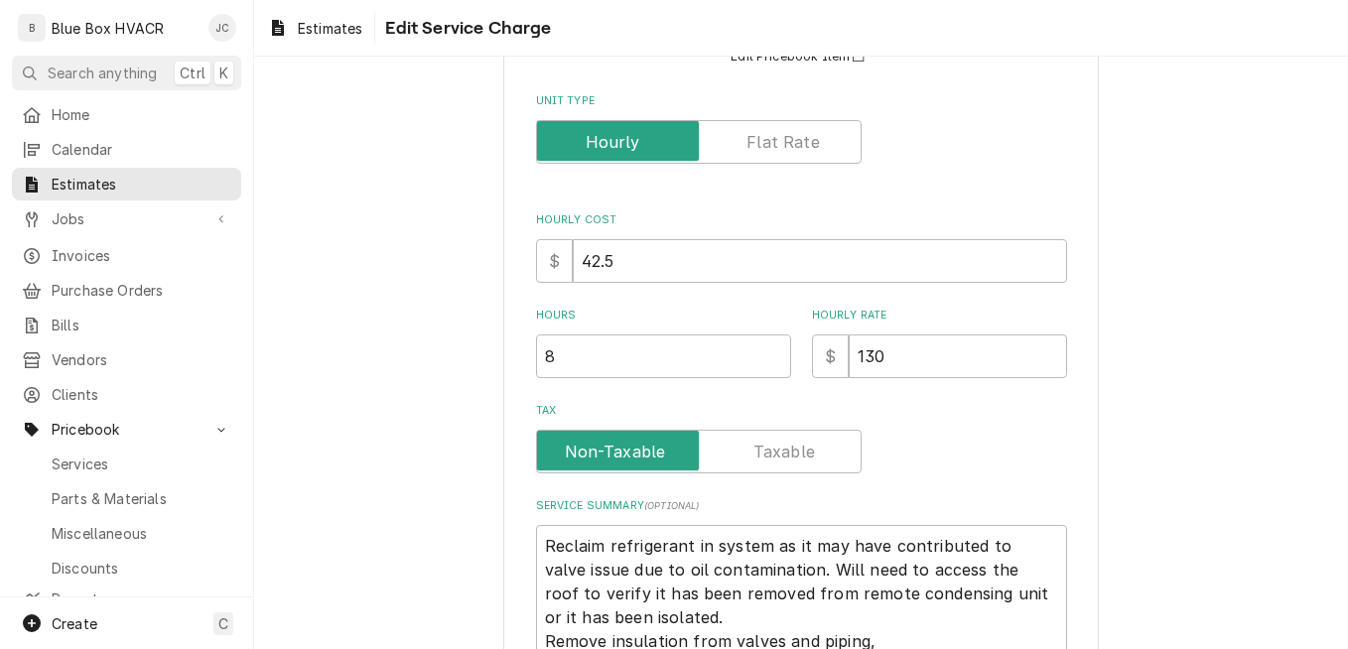
scroll to position [574, 0]
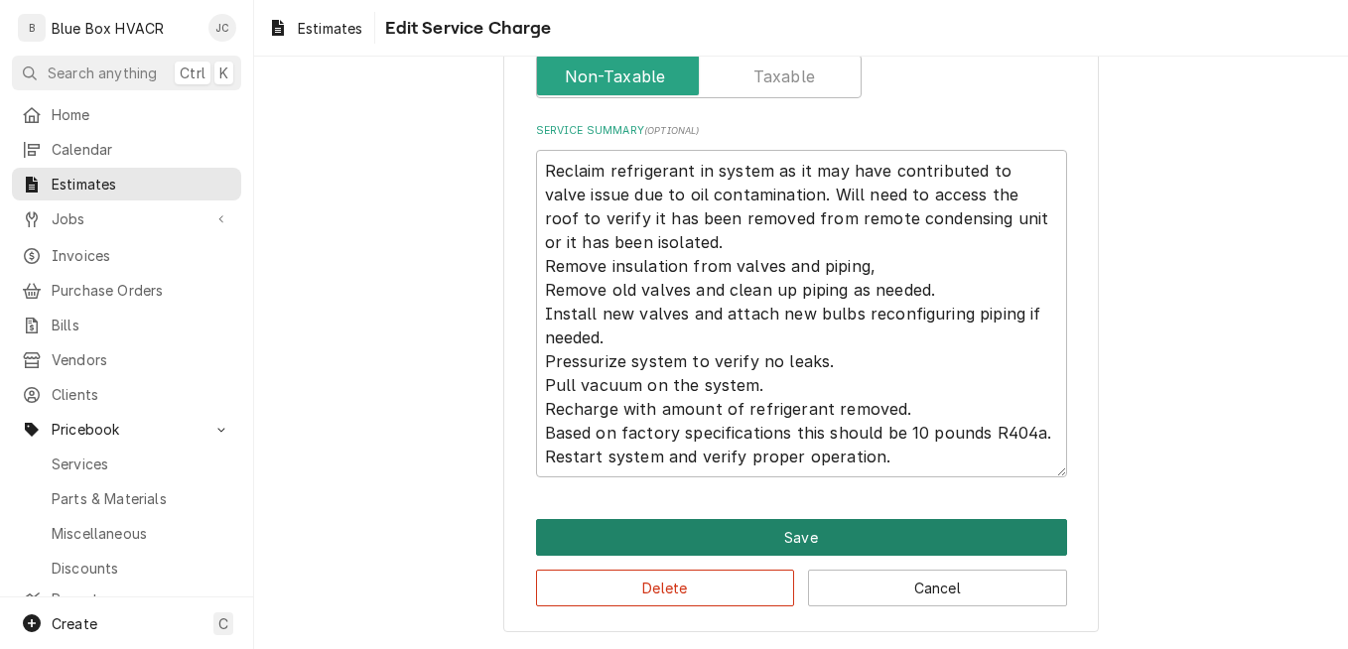
click at [786, 526] on button "Save" at bounding box center [801, 537] width 531 height 37
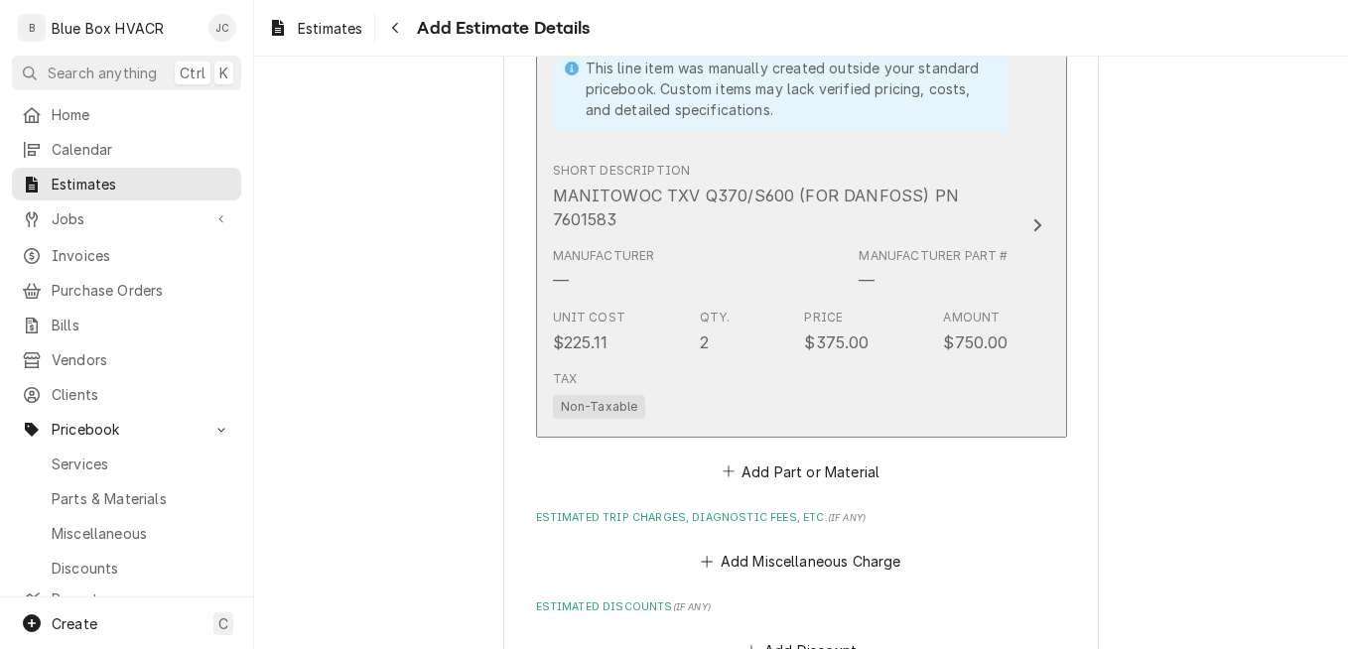
scroll to position [3491, 0]
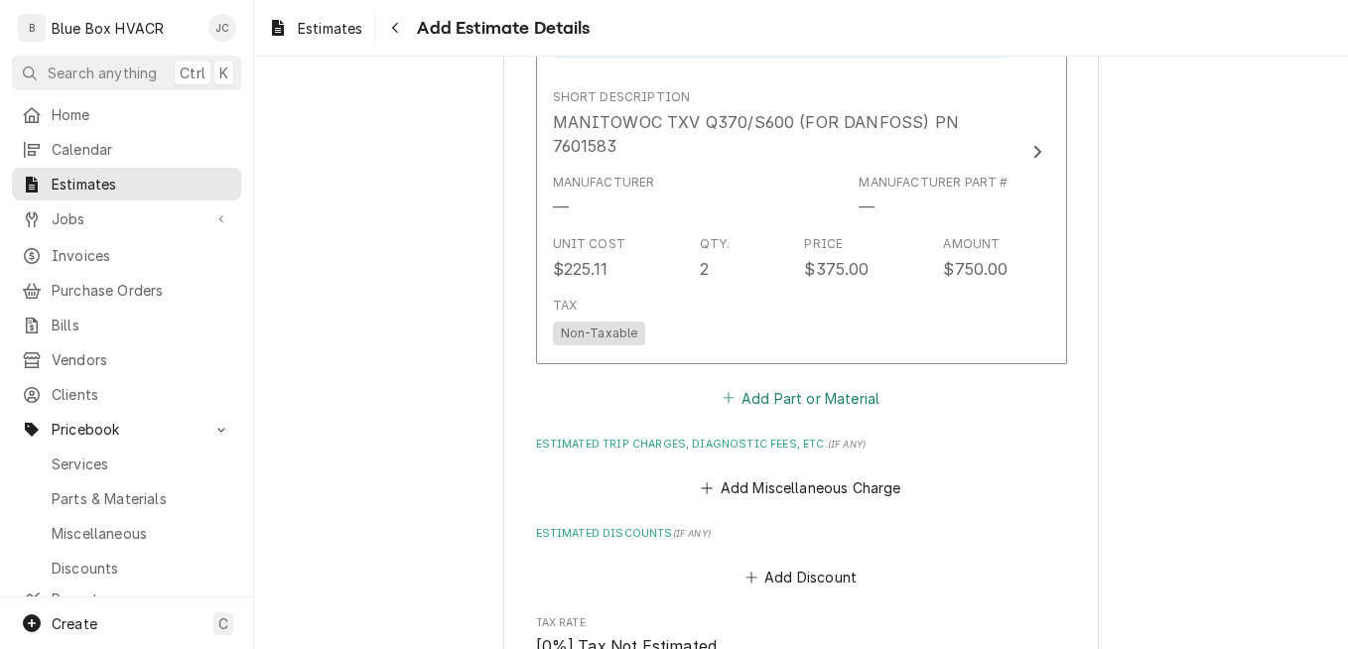
click at [806, 388] on button "Add Part or Material" at bounding box center [800, 398] width 164 height 28
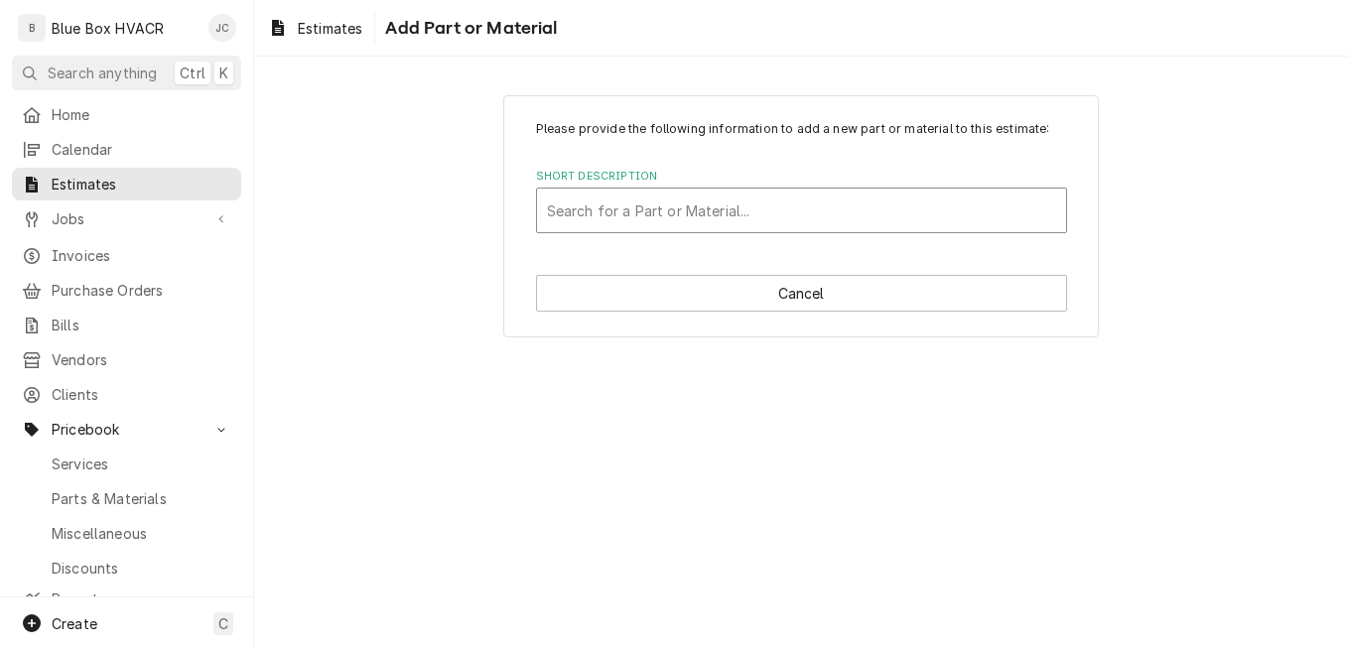
click at [669, 201] on div "Short Description" at bounding box center [801, 211] width 509 height 36
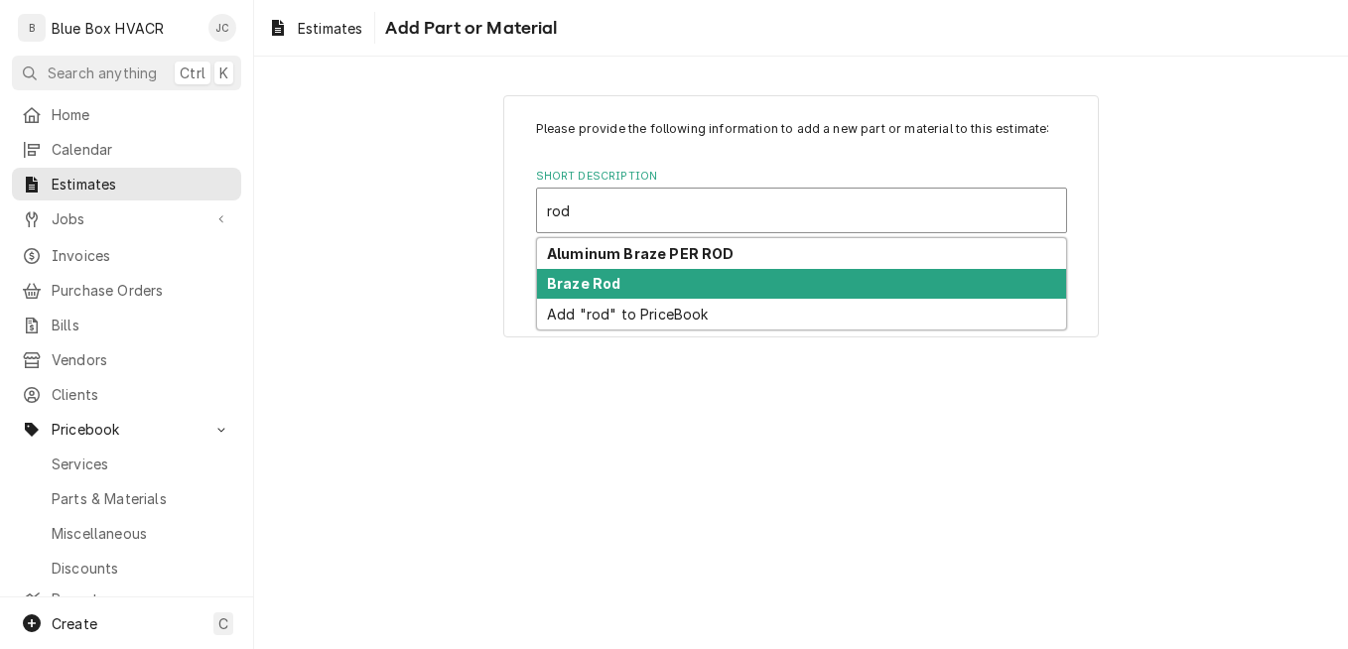
click at [626, 277] on div "Braze Rod" at bounding box center [801, 284] width 529 height 31
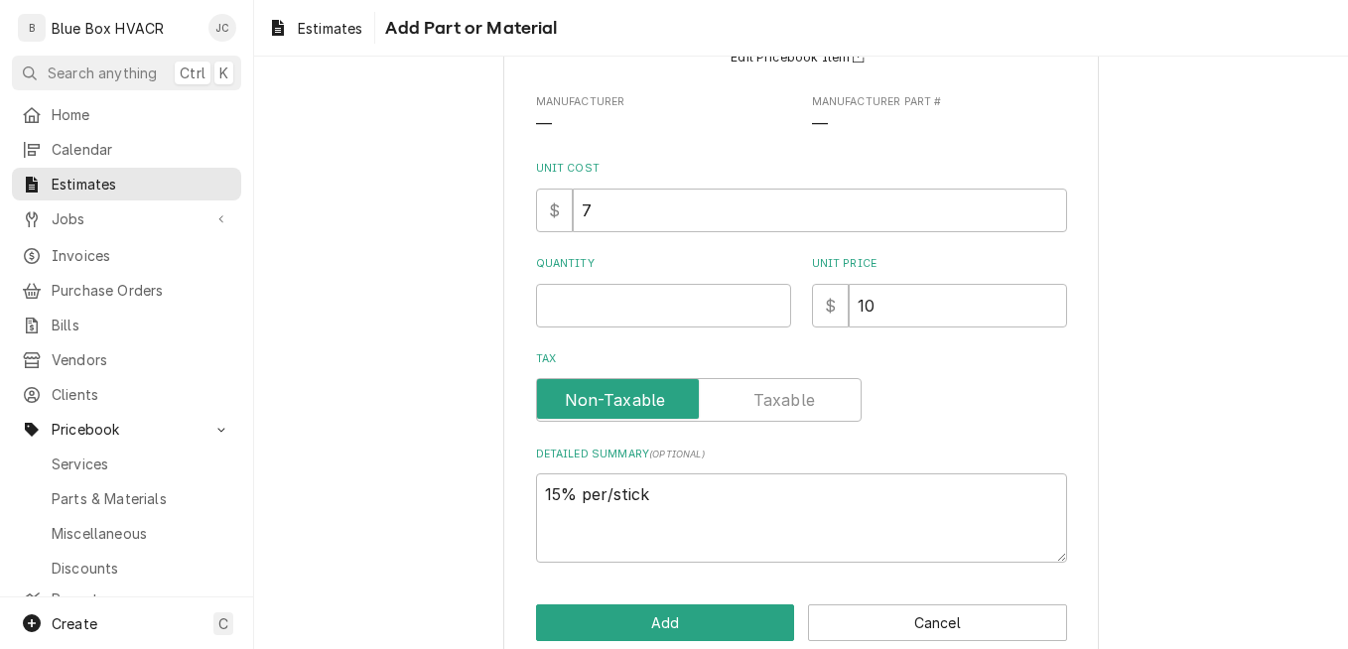
scroll to position [198, 0]
click at [621, 320] on input "Quantity" at bounding box center [663, 305] width 255 height 44
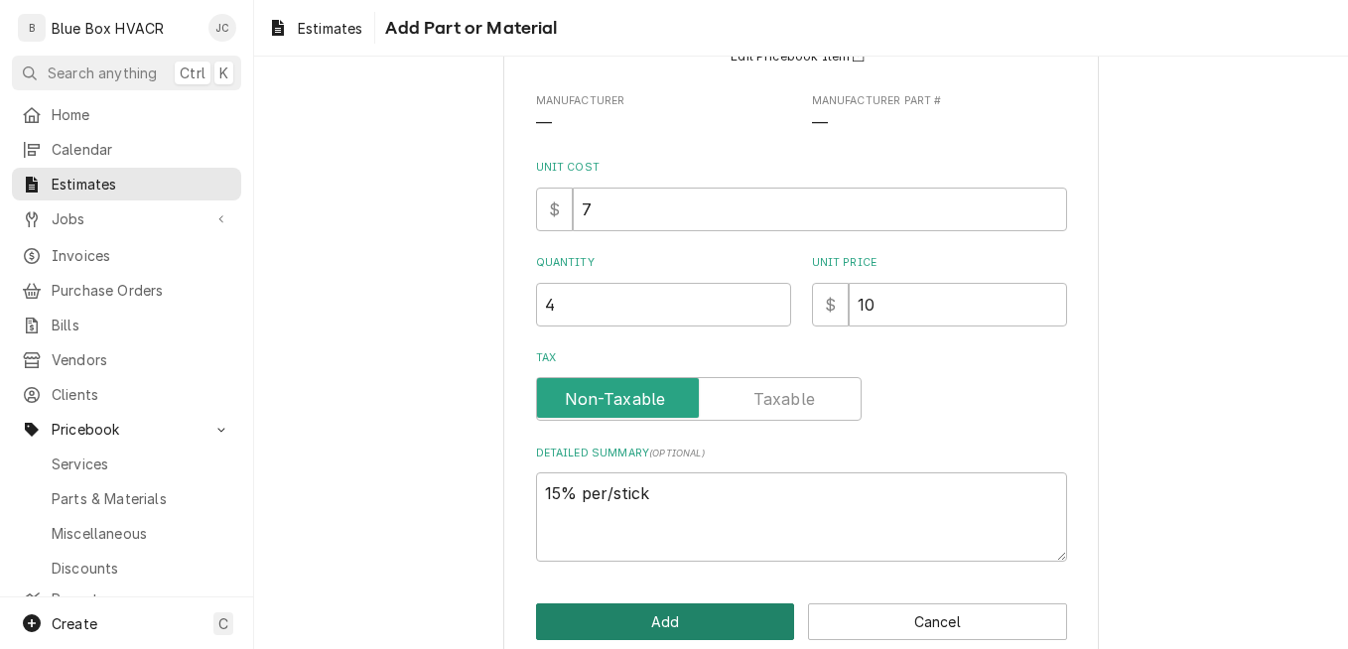
click at [652, 615] on button "Add" at bounding box center [665, 621] width 259 height 37
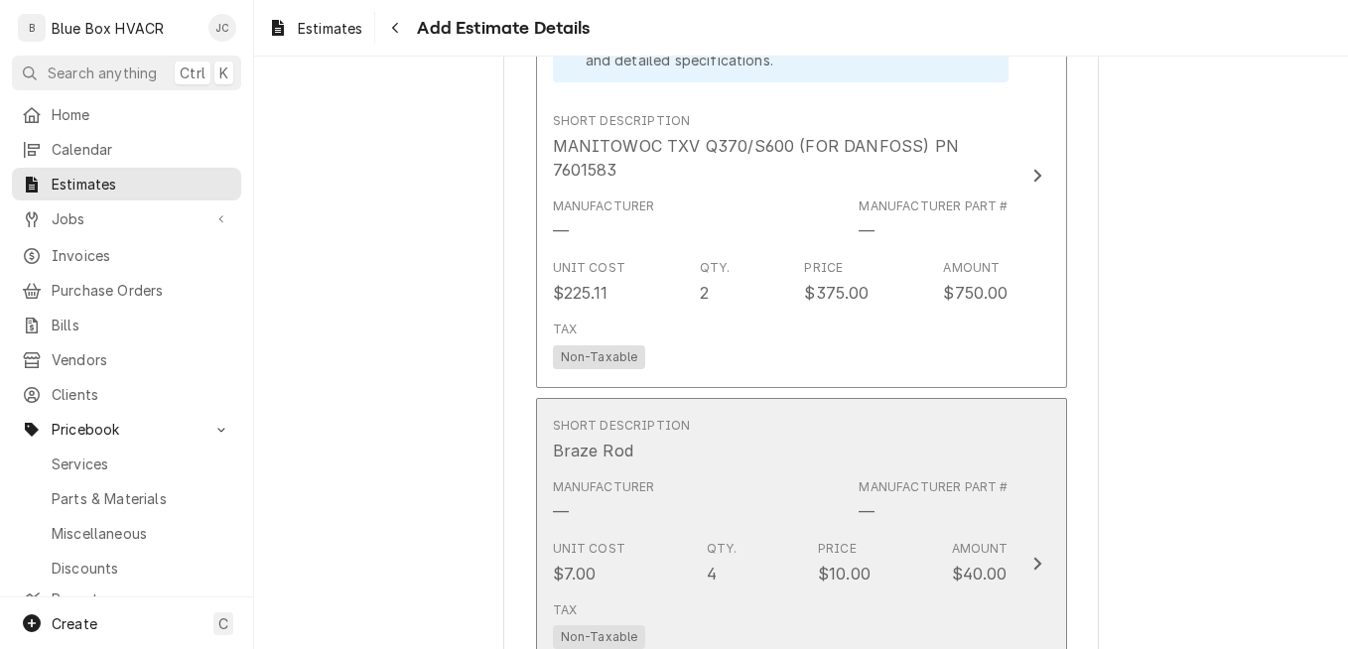
scroll to position [3864, 0]
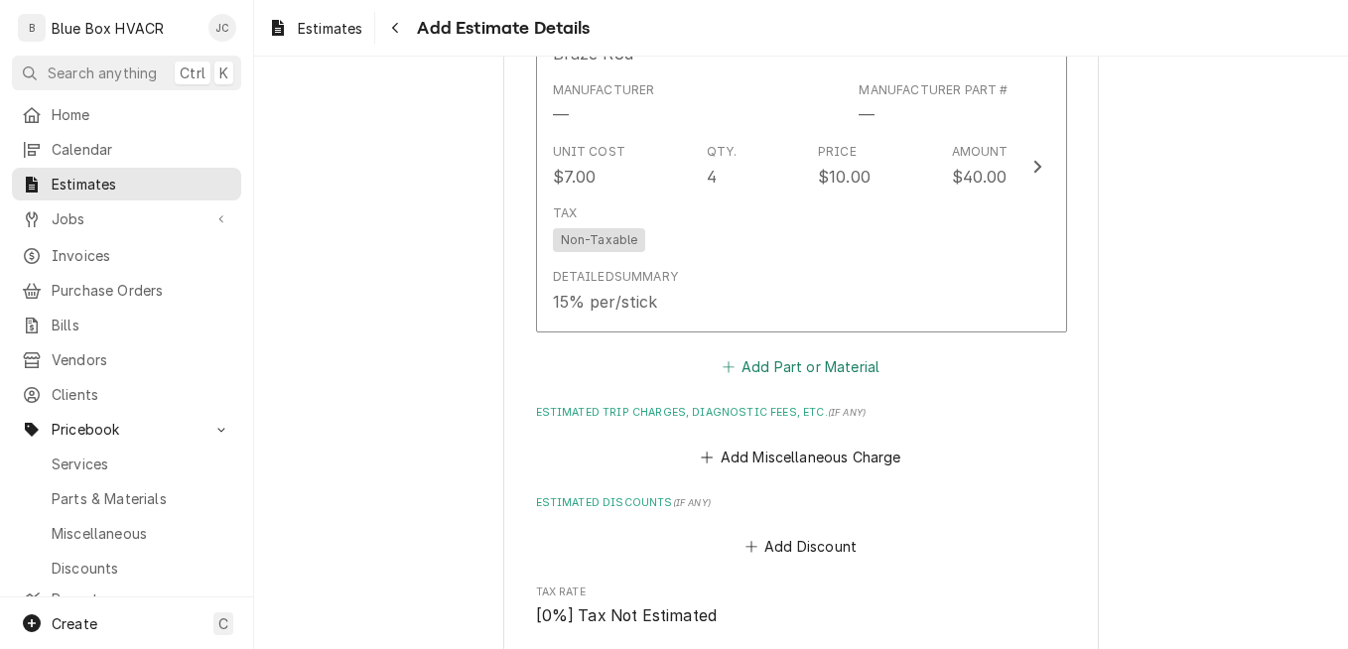
click at [778, 371] on button "Add Part or Material" at bounding box center [800, 367] width 164 height 28
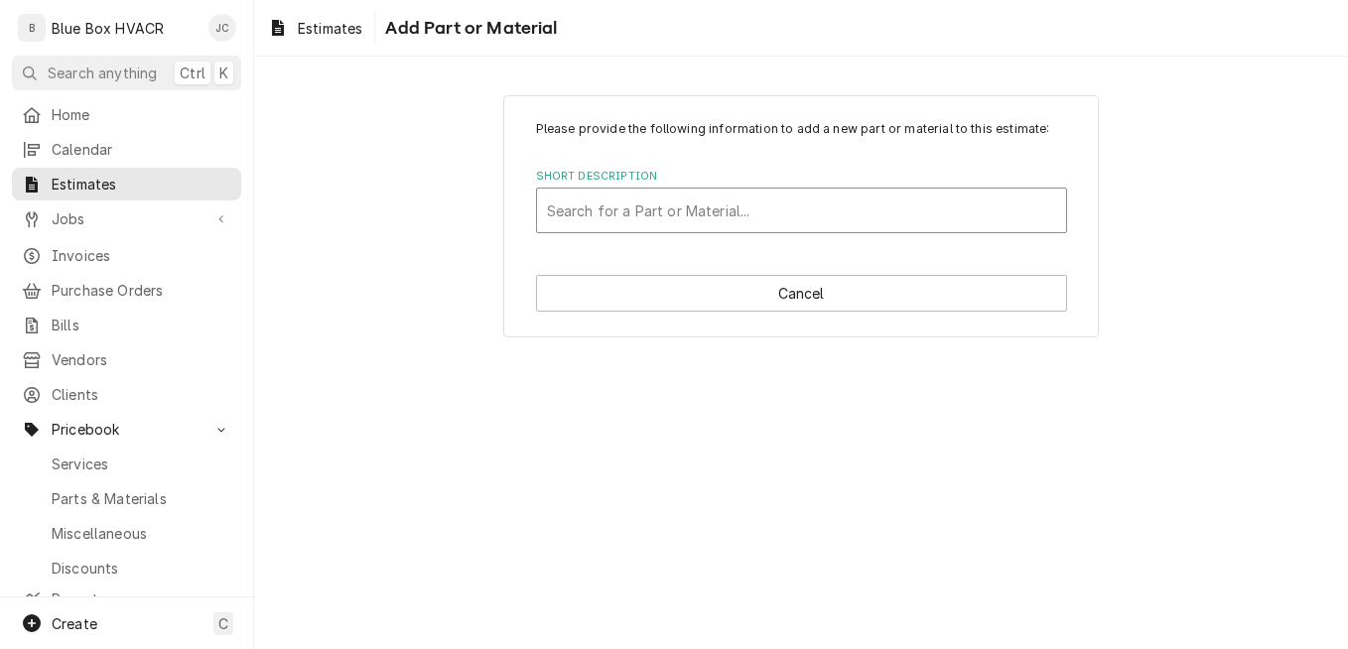
click at [681, 207] on div "Short Description" at bounding box center [801, 211] width 509 height 36
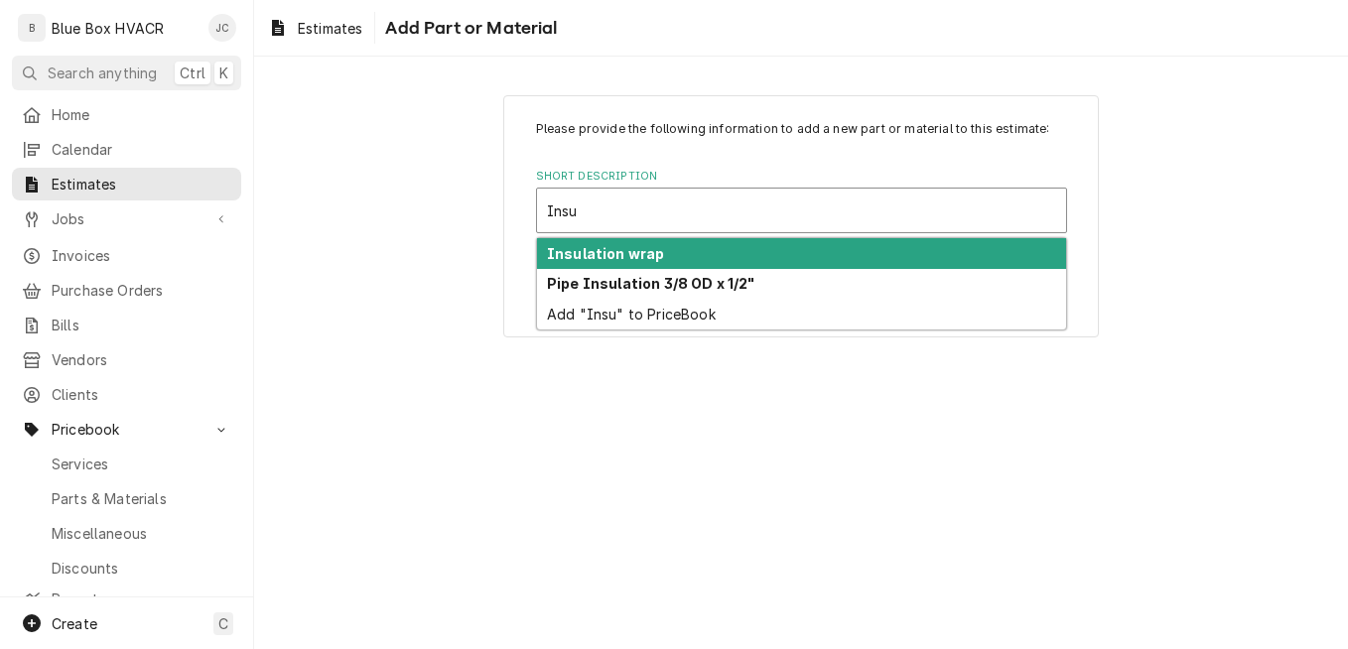
click at [671, 254] on div "Insulation wrap" at bounding box center [801, 253] width 529 height 31
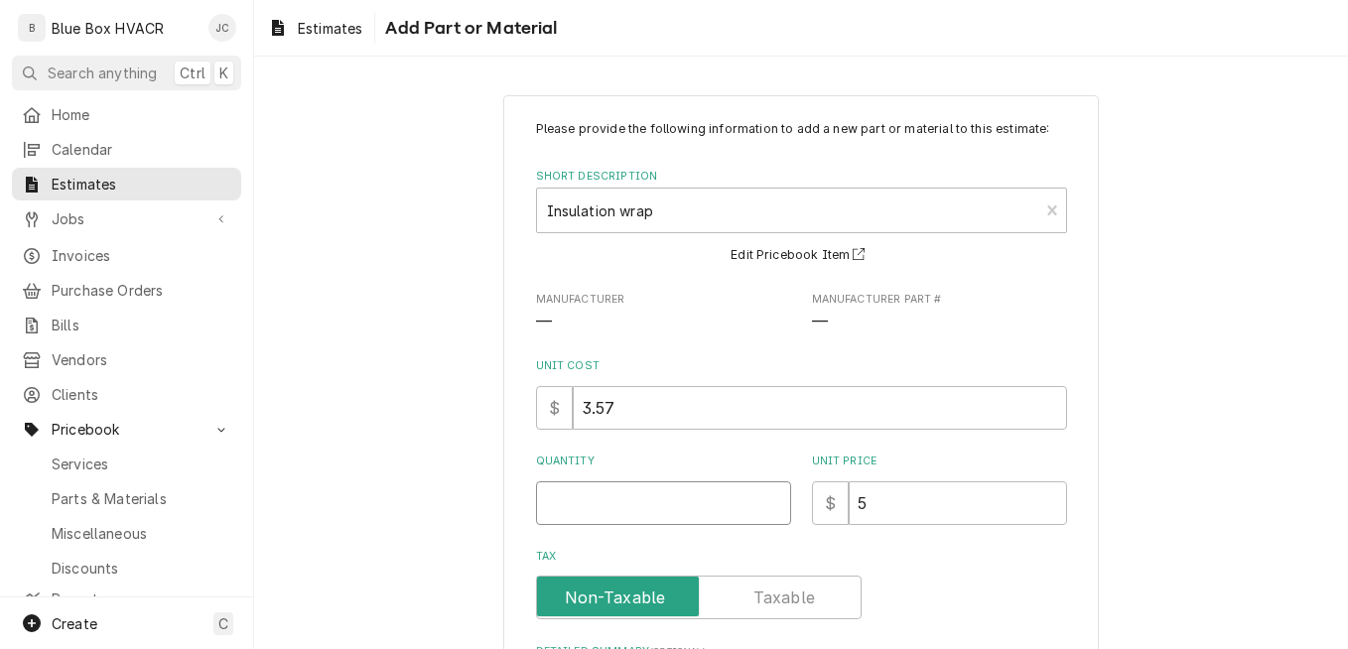
click at [664, 502] on input "Quantity" at bounding box center [663, 503] width 255 height 44
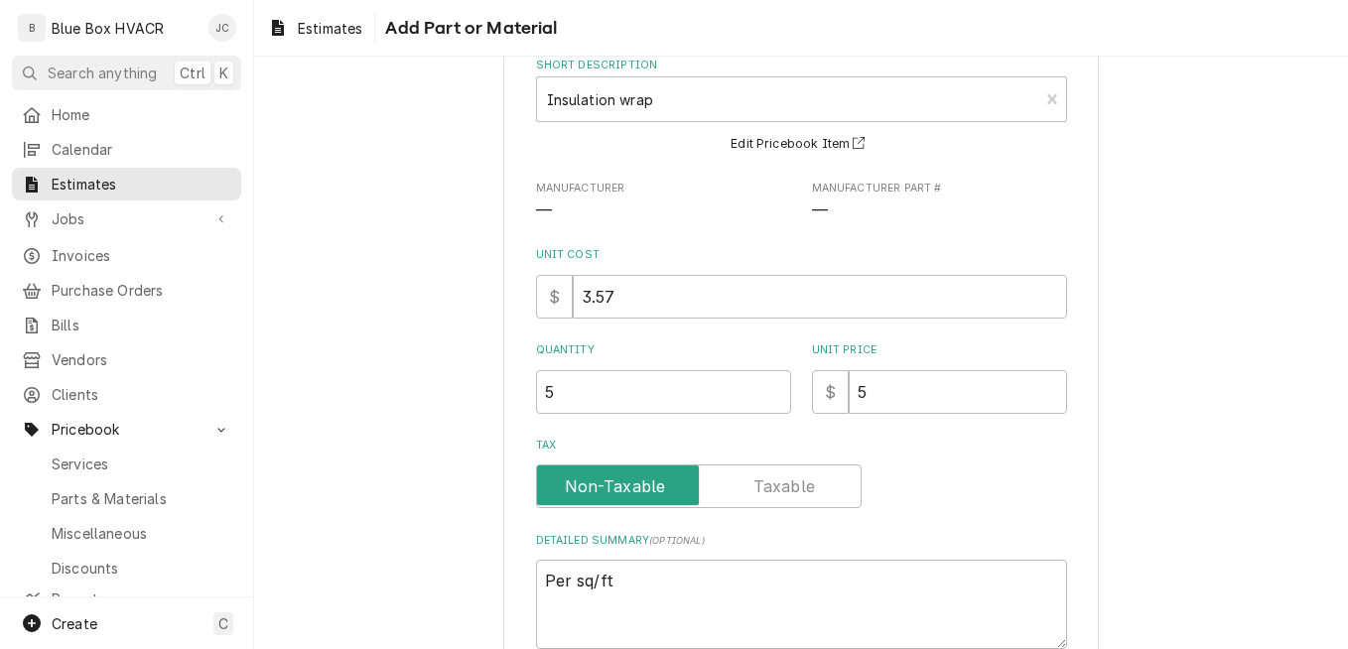
scroll to position [232, 0]
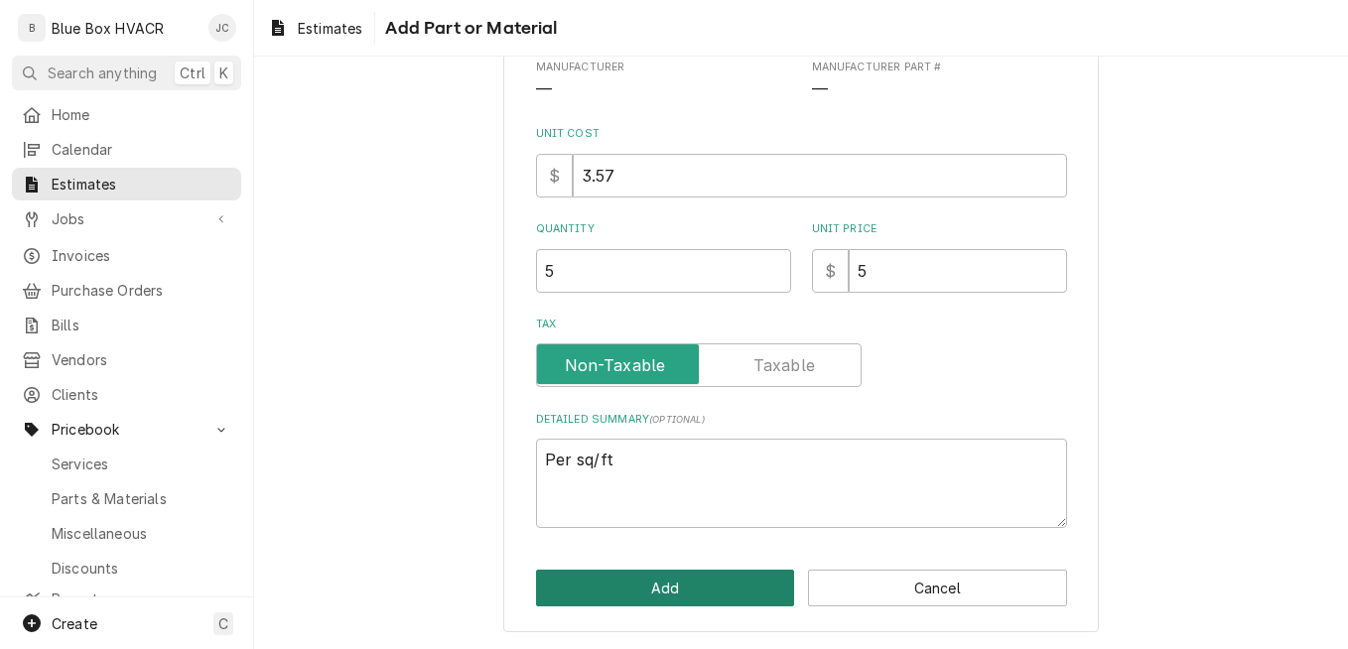
click at [682, 586] on button "Add" at bounding box center [665, 588] width 259 height 37
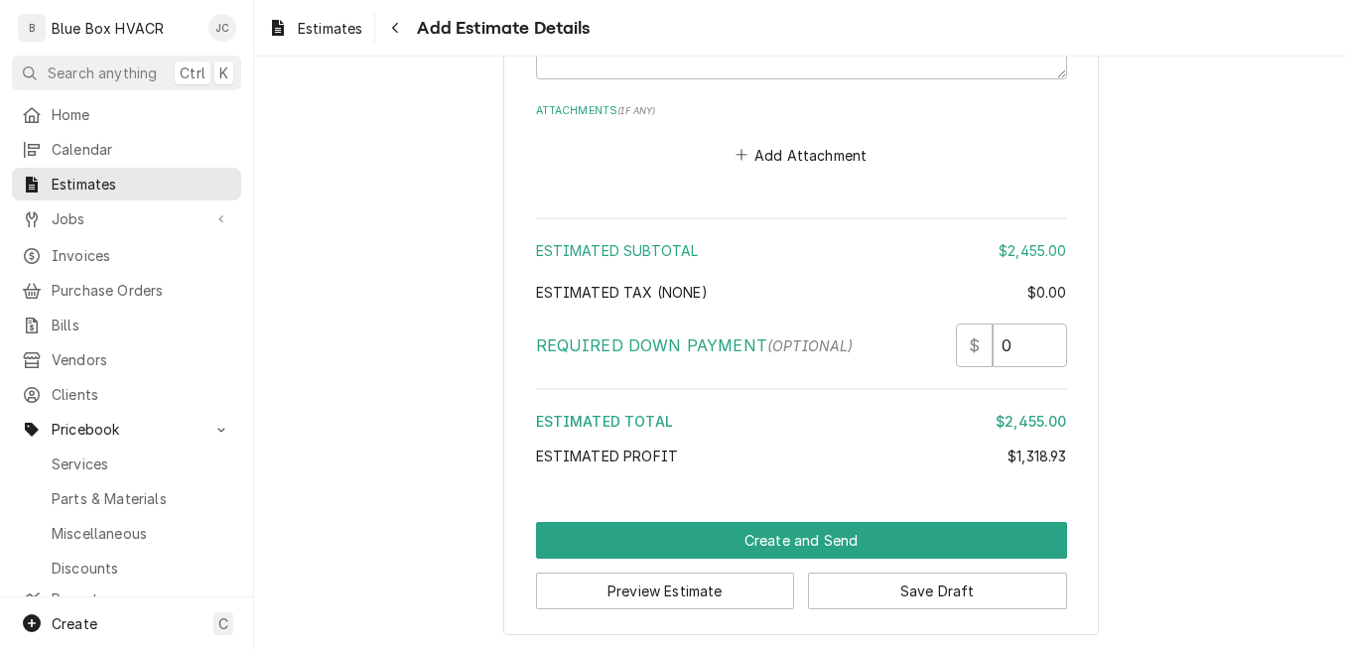
scroll to position [4970, 0]
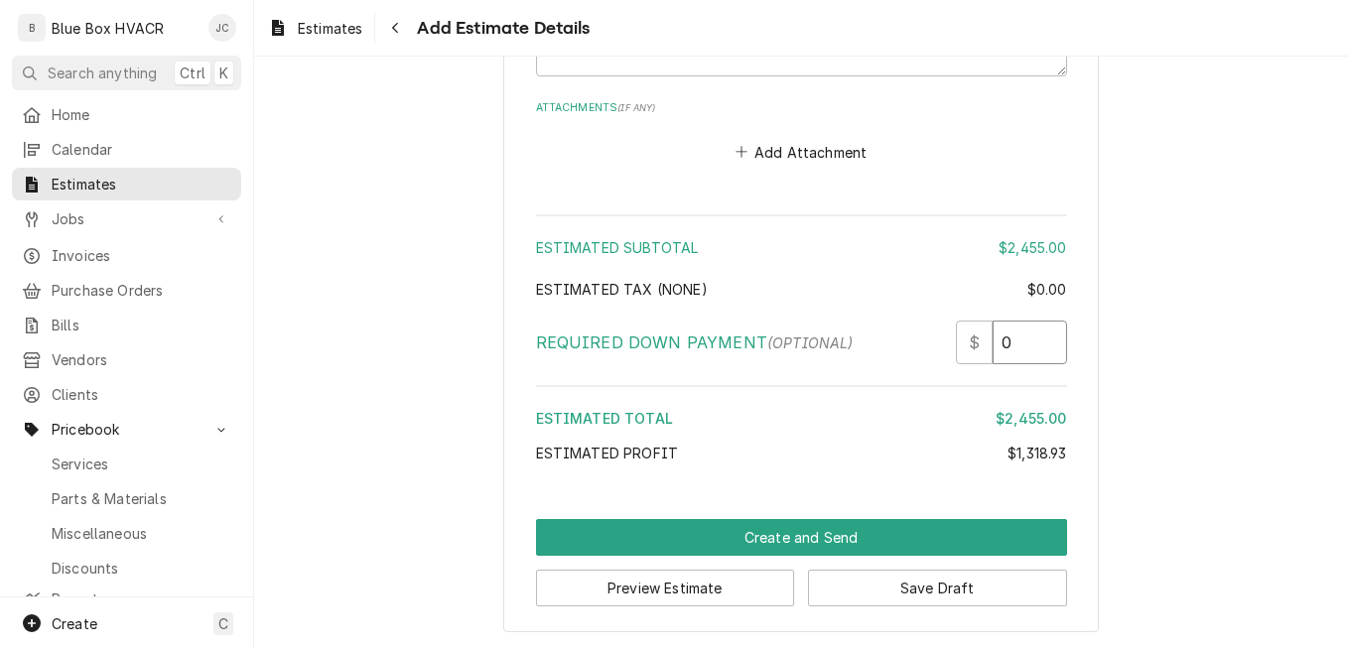
drag, startPoint x: 1008, startPoint y: 336, endPoint x: 971, endPoint y: 336, distance: 36.7
click at [971, 336] on div "$ 0" at bounding box center [1011, 343] width 111 height 44
click at [966, 355] on div "$" at bounding box center [974, 343] width 37 height 44
click at [967, 350] on div "$" at bounding box center [974, 343] width 37 height 44
click at [1025, 341] on input "122" at bounding box center [1029, 343] width 74 height 44
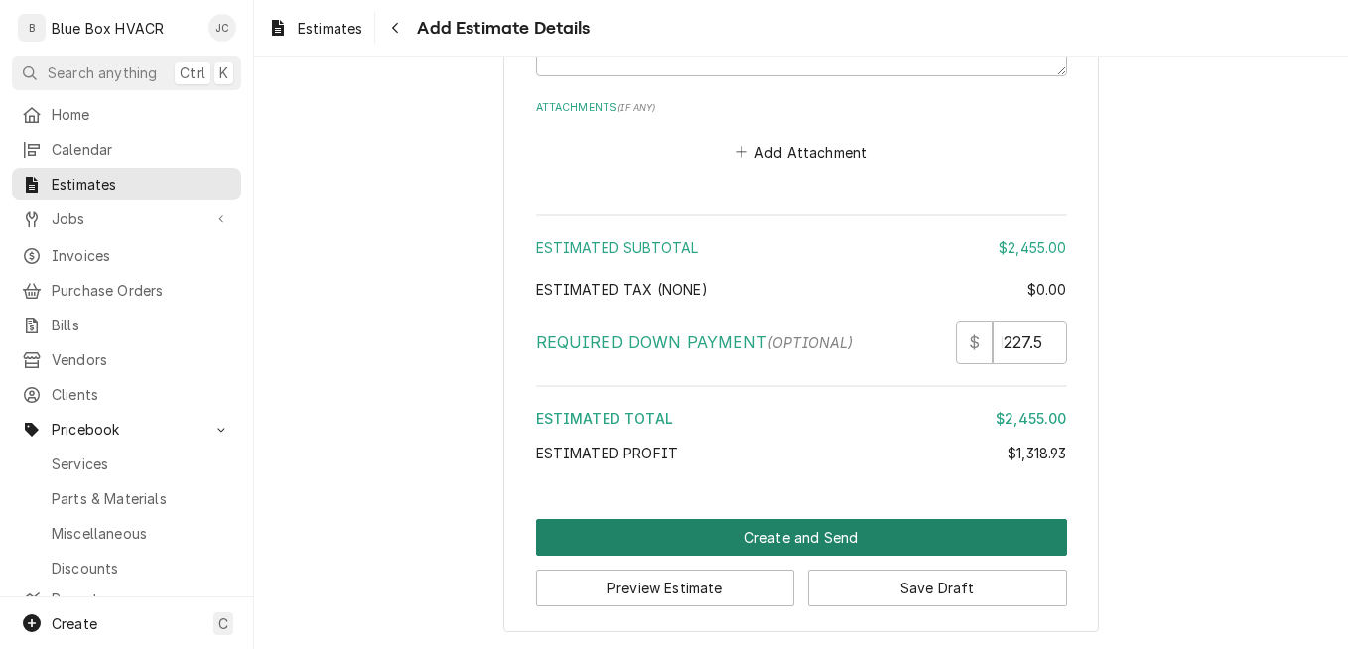
scroll to position [0, 0]
click at [909, 530] on button "Create and Send" at bounding box center [801, 537] width 531 height 37
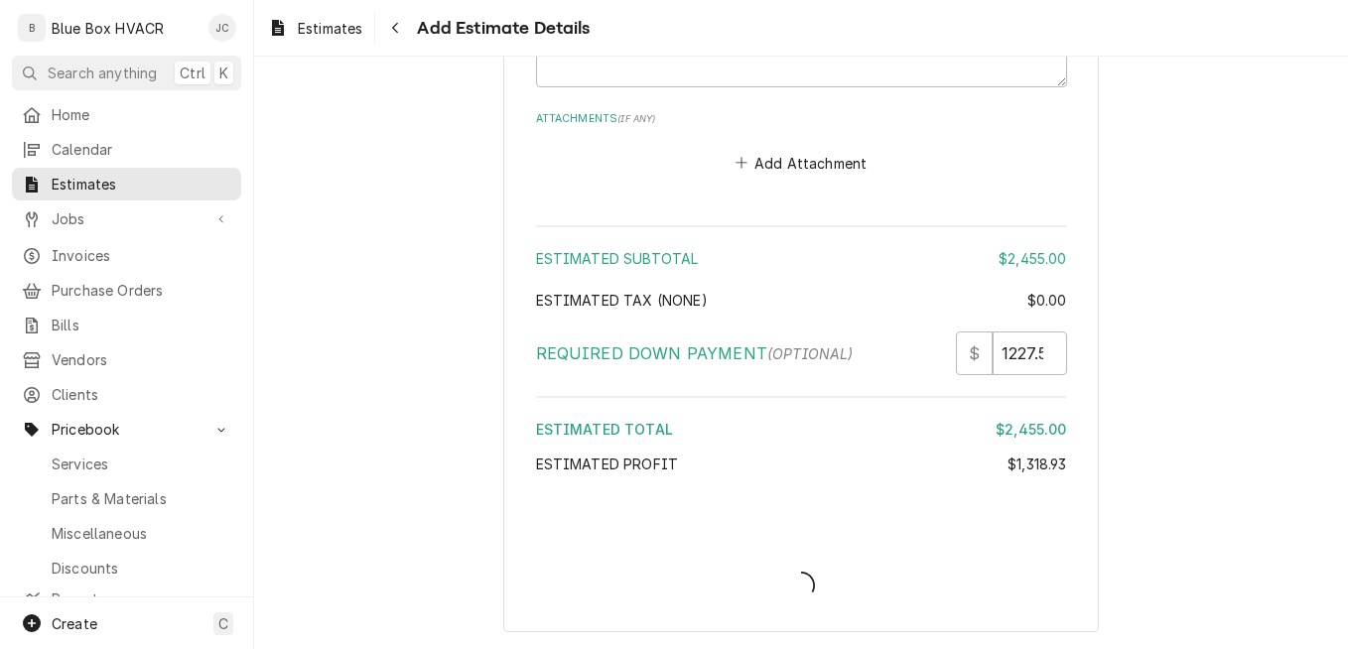
scroll to position [4959, 0]
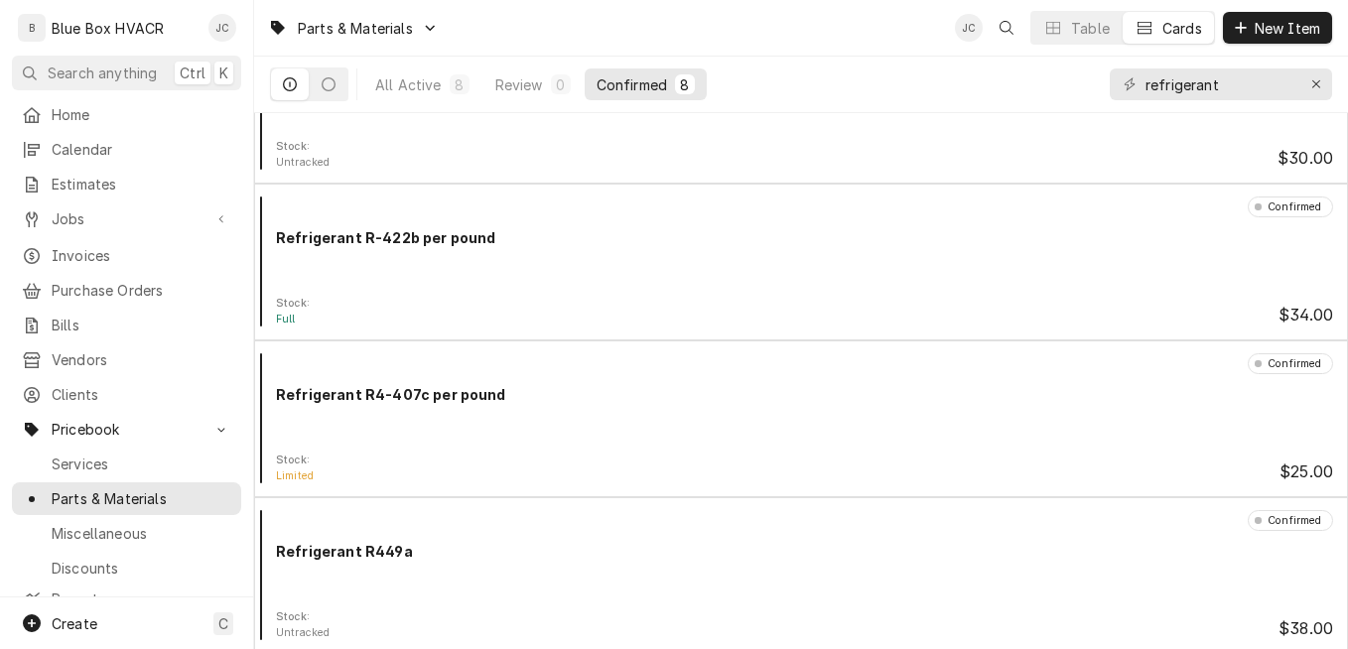
scroll to position [718, 0]
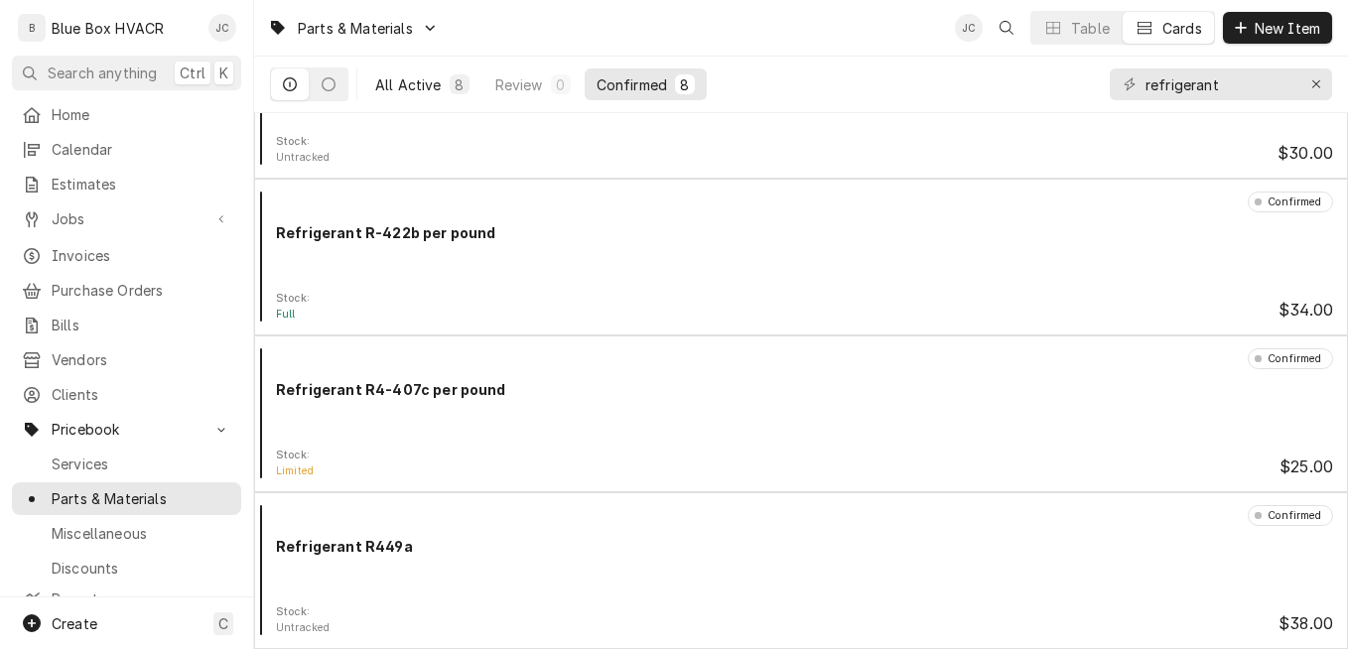
click at [404, 79] on div "All Active" at bounding box center [408, 84] width 66 height 21
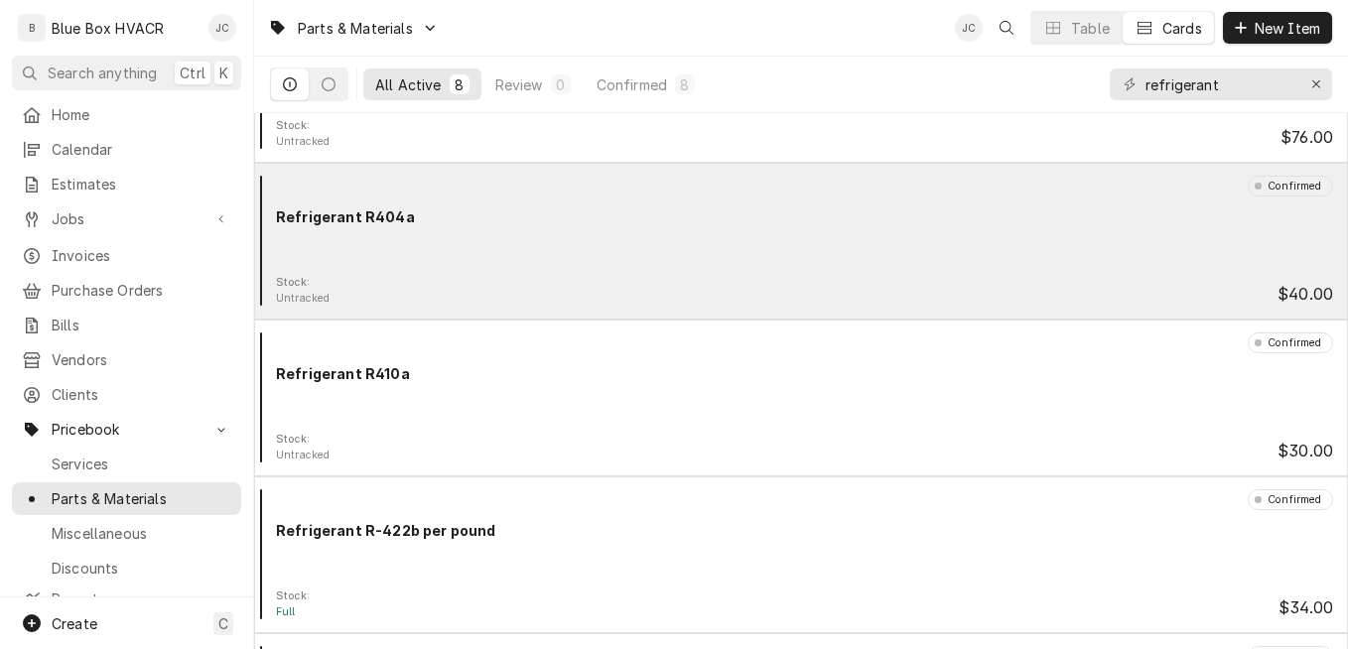
scroll to position [0, 0]
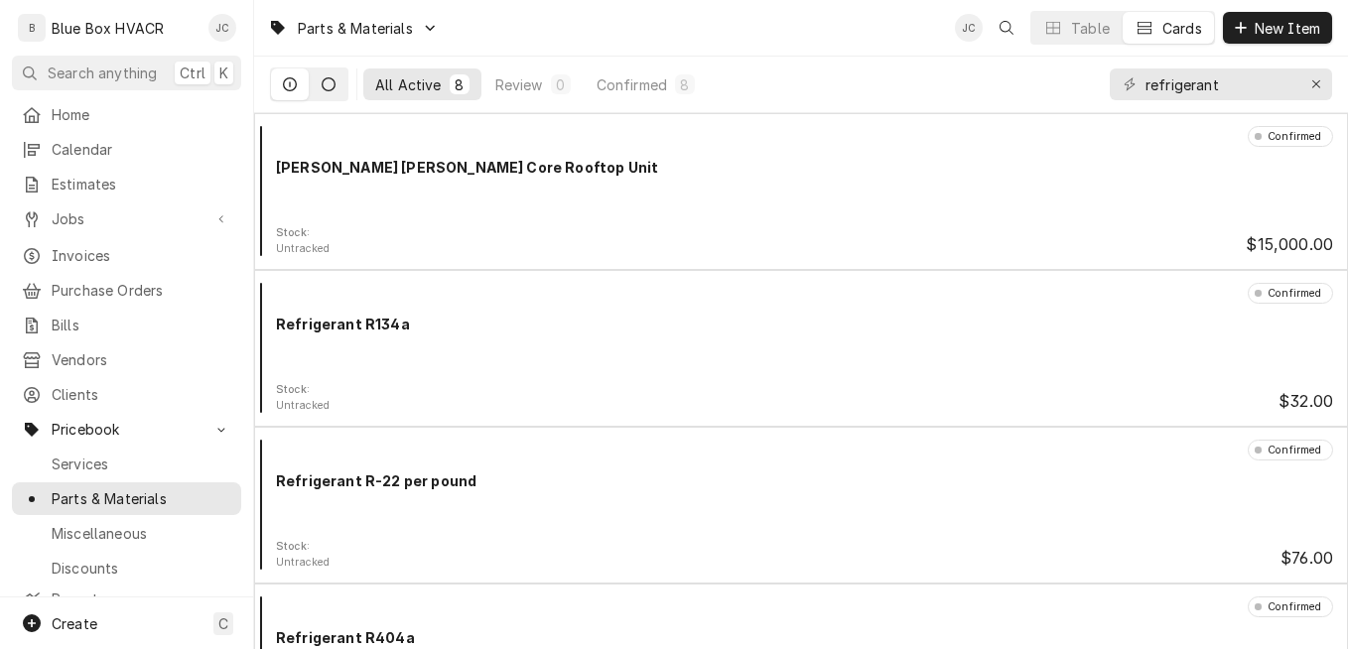
click at [325, 86] on icon "Dynamic Content Wrapper" at bounding box center [329, 84] width 14 height 14
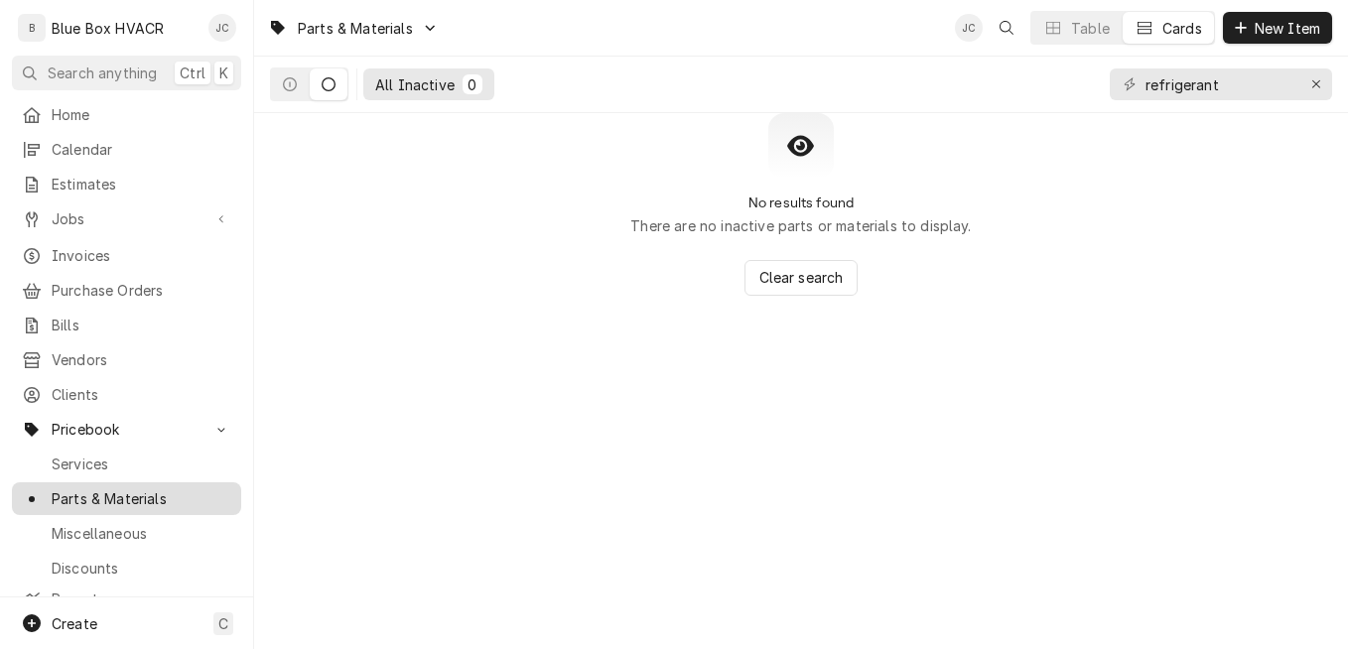
click at [103, 488] on span "Parts & Materials" at bounding box center [142, 498] width 180 height 21
click at [1309, 88] on div "Erase input" at bounding box center [1316, 84] width 20 height 20
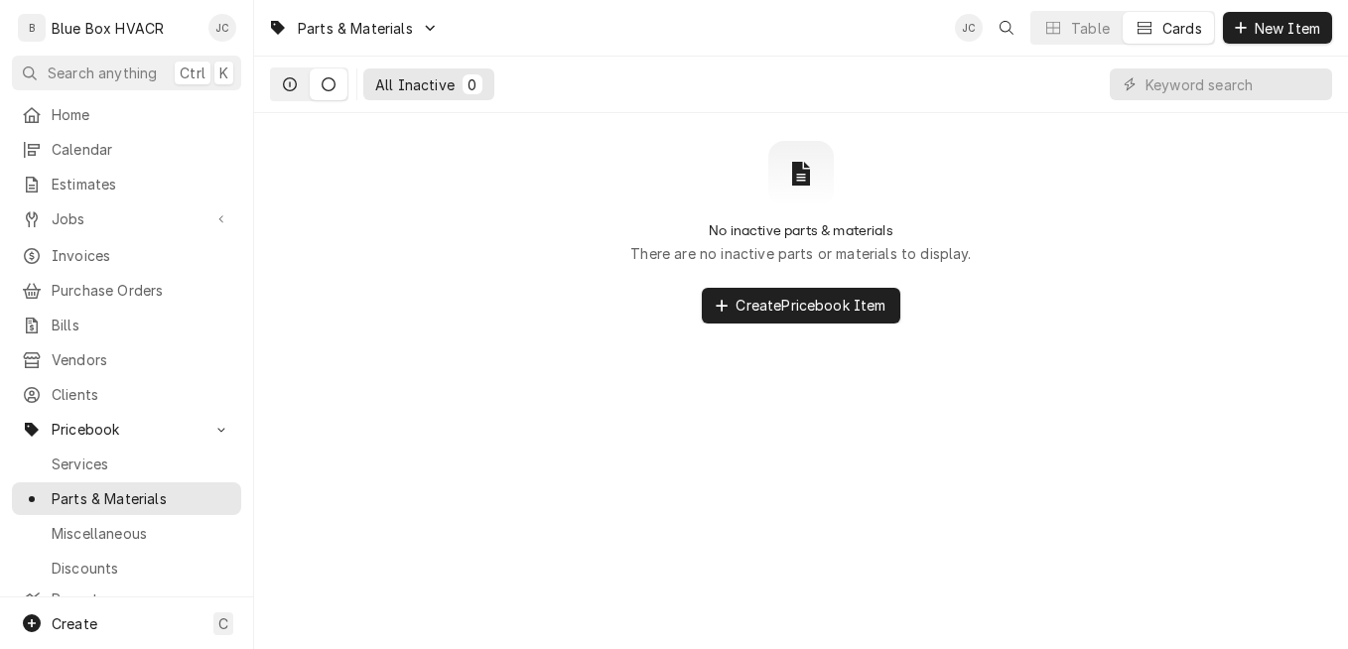
click at [279, 75] on button "Dynamic Content Wrapper" at bounding box center [290, 84] width 38 height 32
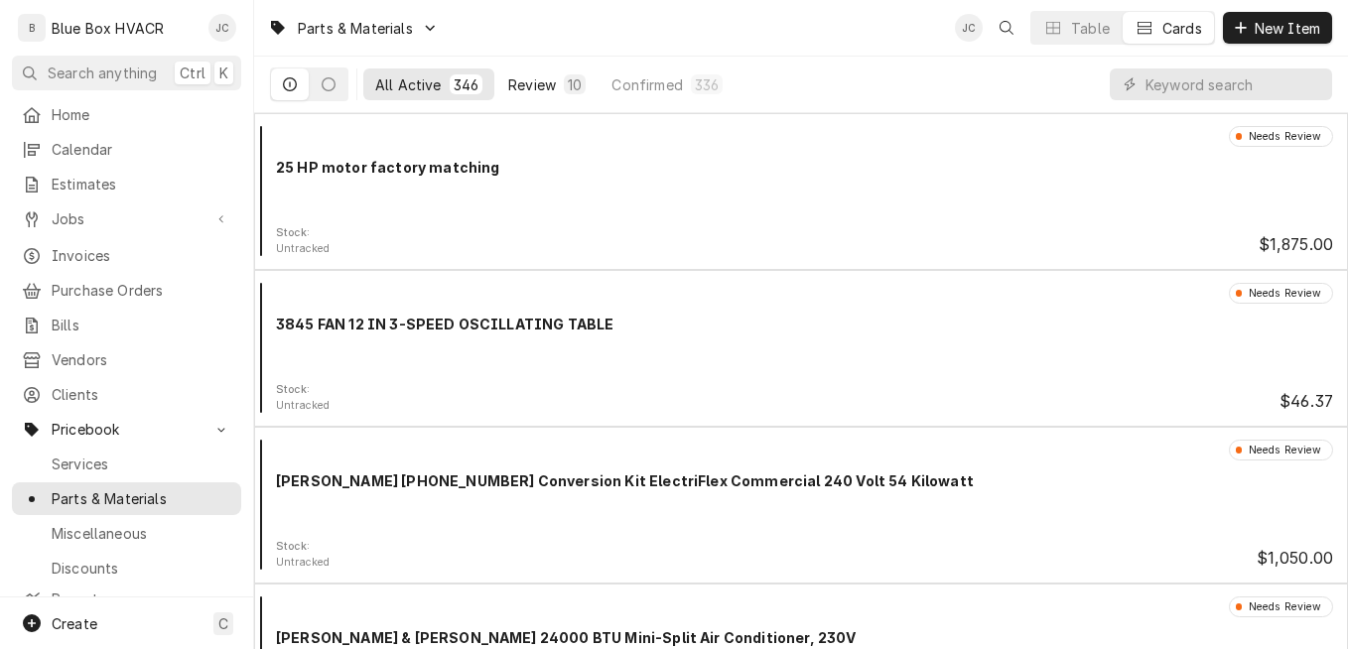
click at [525, 70] on button "Review 10" at bounding box center [546, 84] width 101 height 32
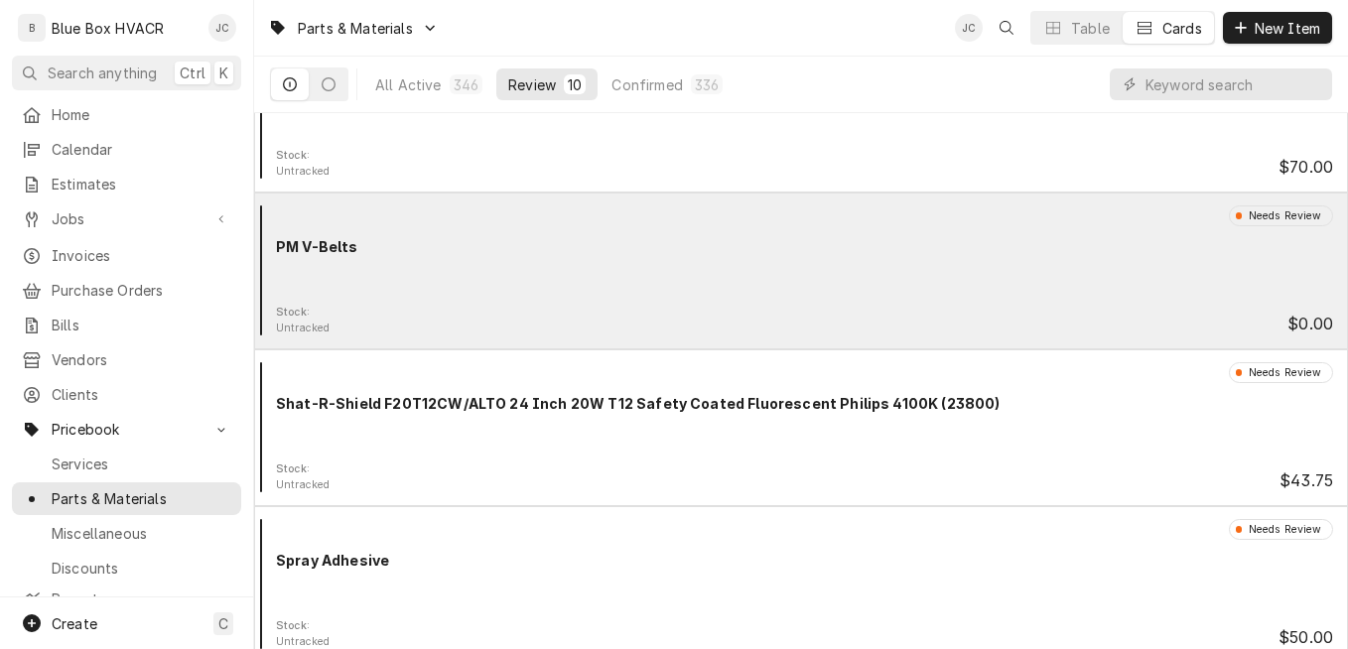
scroll to position [1032, 0]
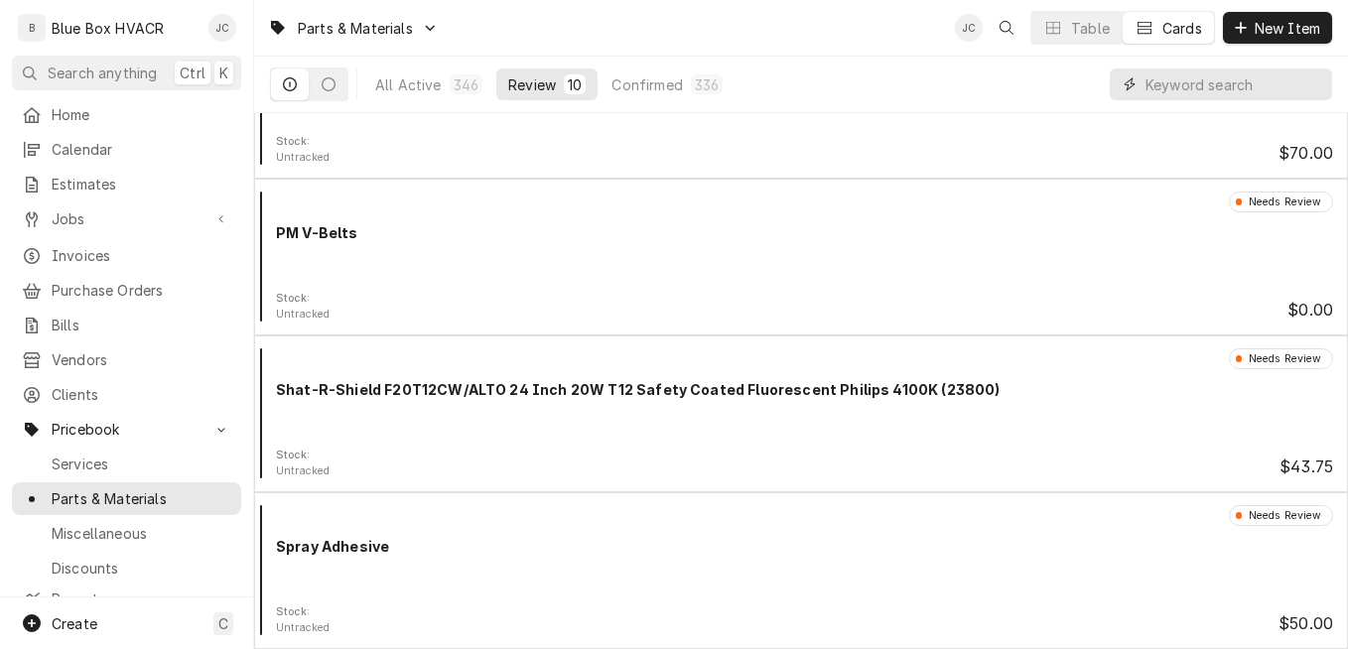
click at [1191, 76] on input "Dynamic Content Wrapper" at bounding box center [1233, 84] width 177 height 32
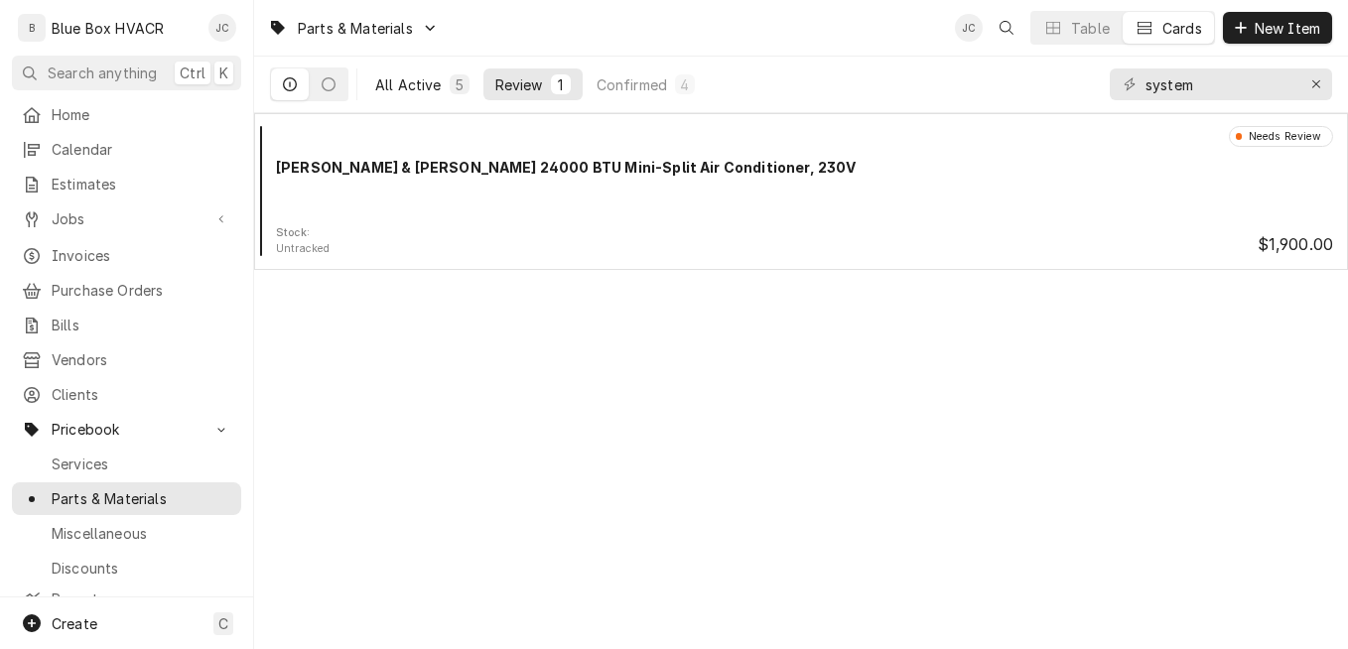
click at [402, 92] on div "All Active" at bounding box center [408, 84] width 66 height 21
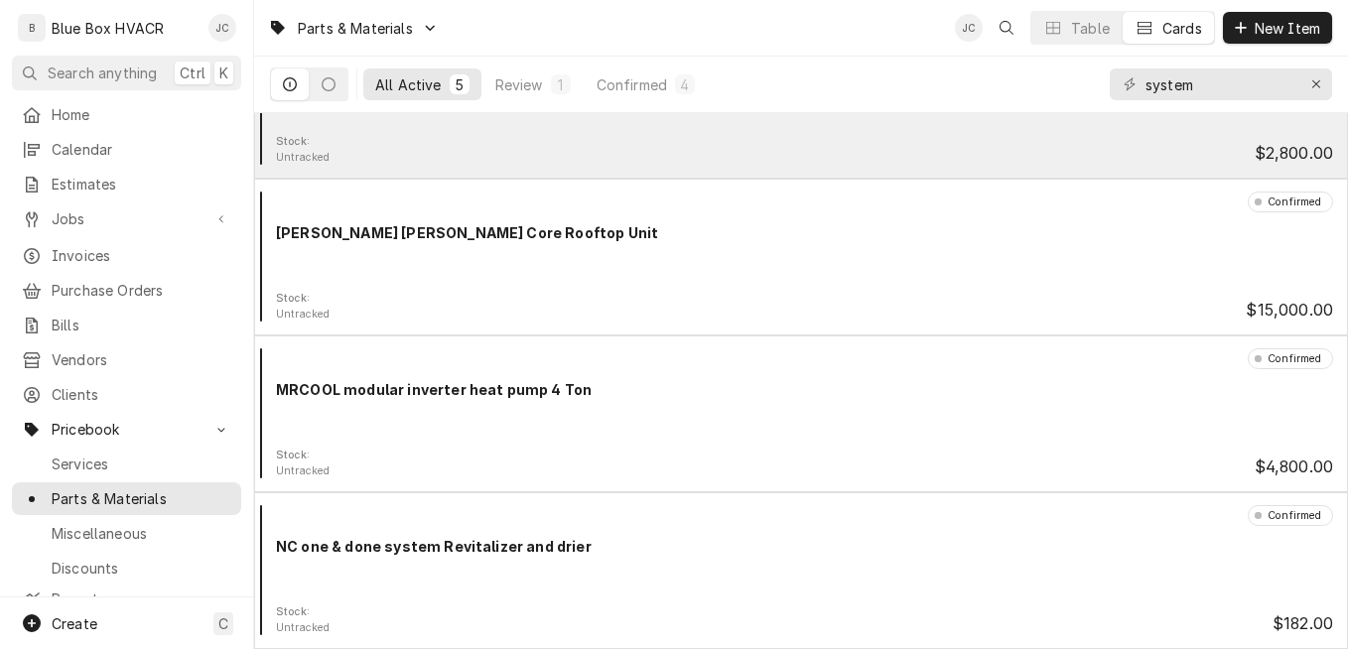
scroll to position [0, 0]
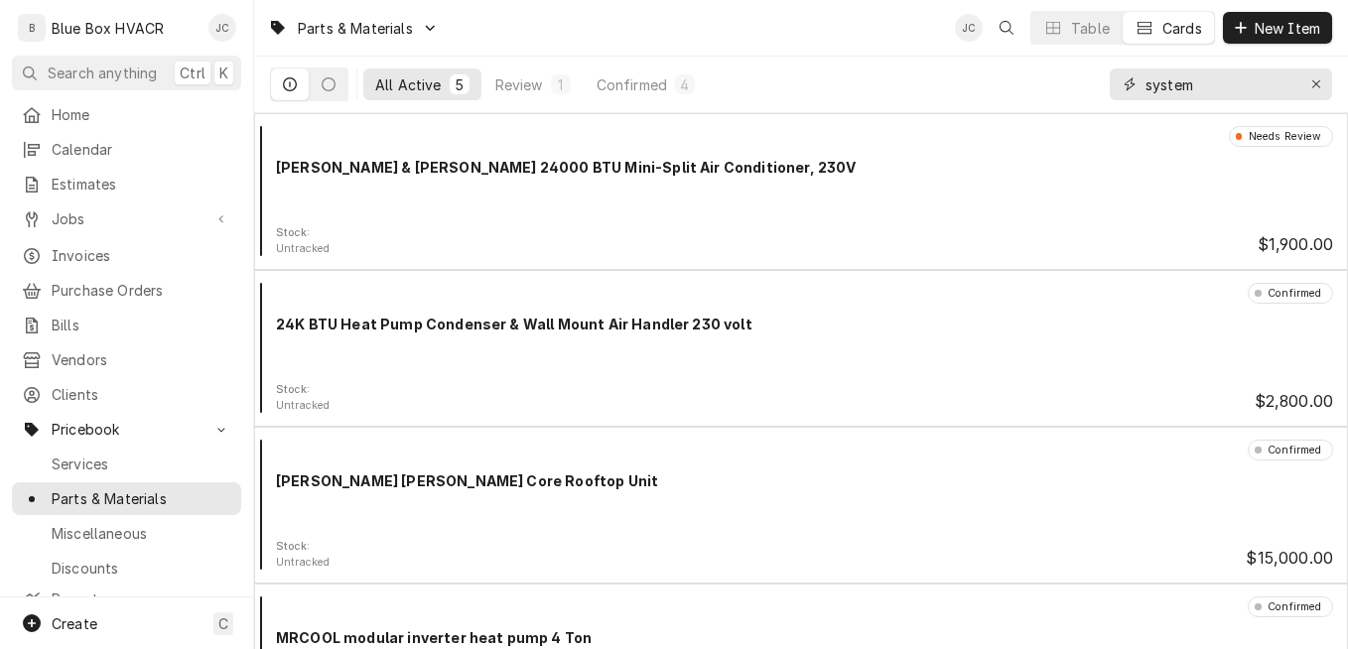
drag, startPoint x: 1225, startPoint y: 90, endPoint x: 1136, endPoint y: 84, distance: 88.5
click at [1136, 84] on div "system" at bounding box center [1220, 84] width 222 height 32
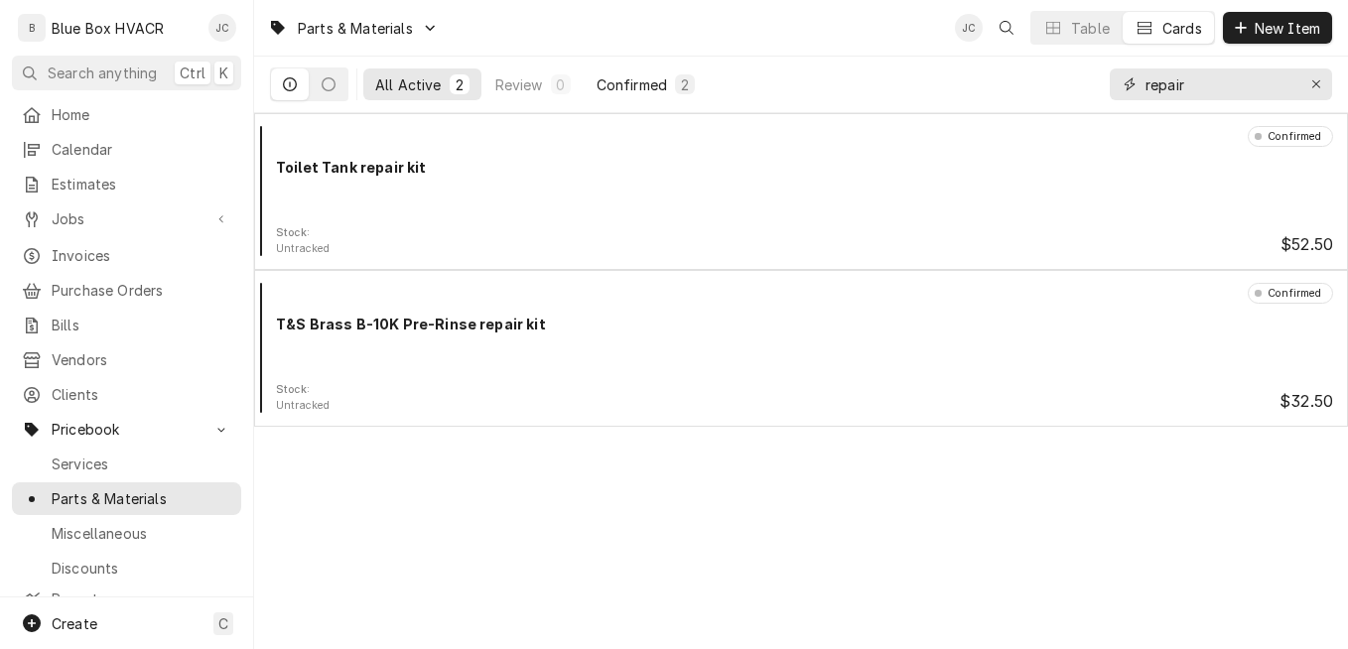
type input "repair"
click at [620, 87] on div "Confirmed" at bounding box center [631, 84] width 70 height 21
click at [387, 85] on div "All Active" at bounding box center [408, 84] width 66 height 21
drag, startPoint x: 1208, startPoint y: 82, endPoint x: 1119, endPoint y: 82, distance: 88.3
click at [1119, 82] on div "repair" at bounding box center [1220, 84] width 222 height 32
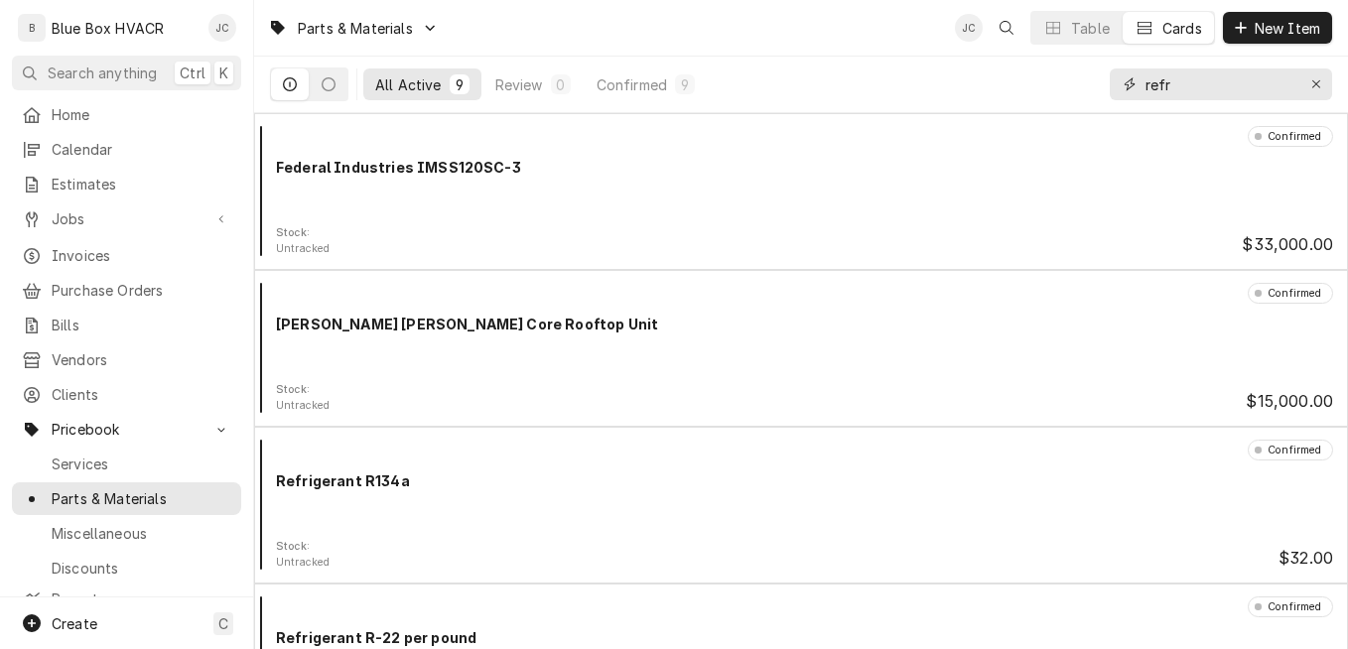
drag, startPoint x: 1191, startPoint y: 81, endPoint x: 1103, endPoint y: 84, distance: 87.4
click at [1103, 84] on div "All Active 9 Review 0 Confirmed 9 refr" at bounding box center [801, 85] width 1062 height 56
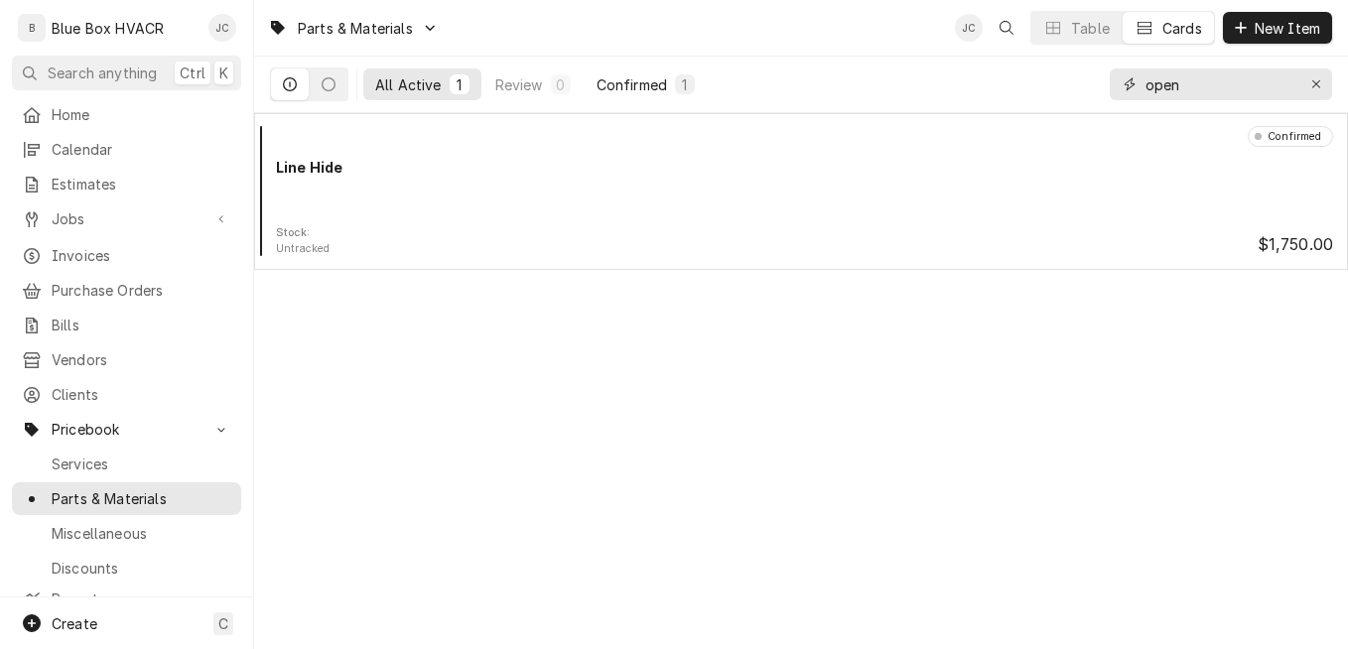
type input "open"
click at [659, 90] on div "Confirmed" at bounding box center [631, 84] width 70 height 21
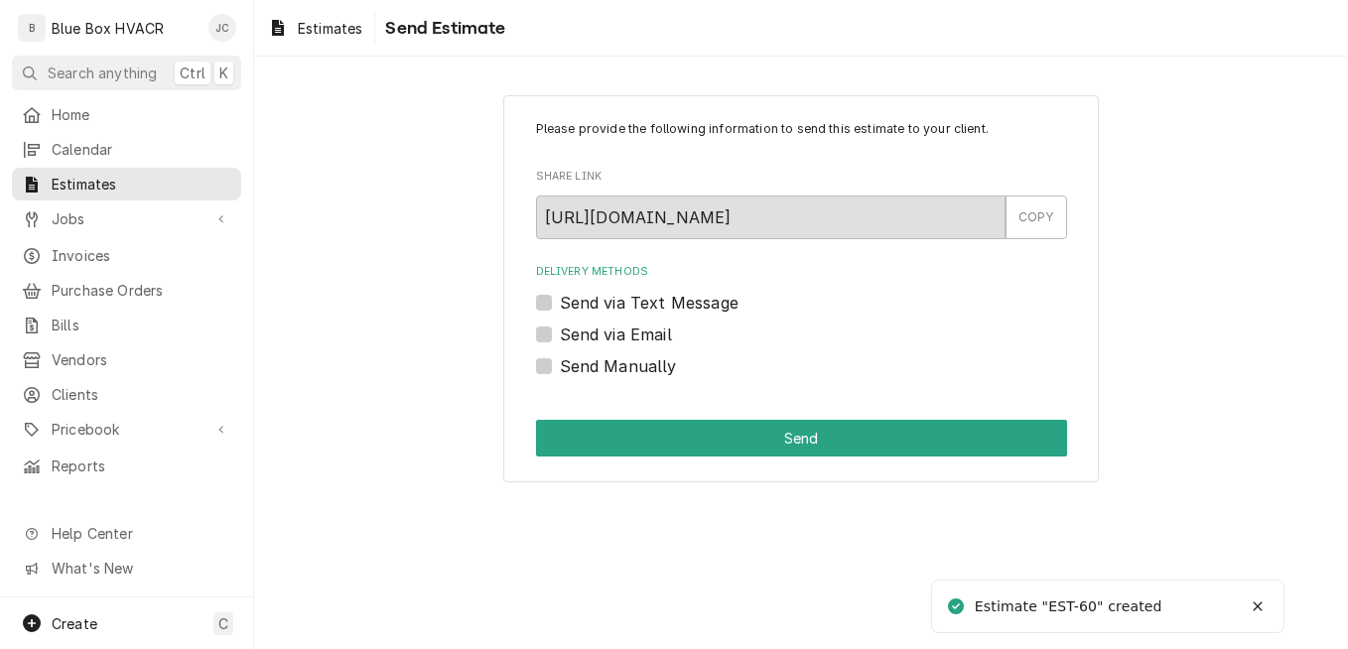
click at [644, 329] on label "Send via Email" at bounding box center [616, 335] width 112 height 24
click at [644, 329] on input "Send via Email" at bounding box center [825, 345] width 531 height 44
checkbox input "true"
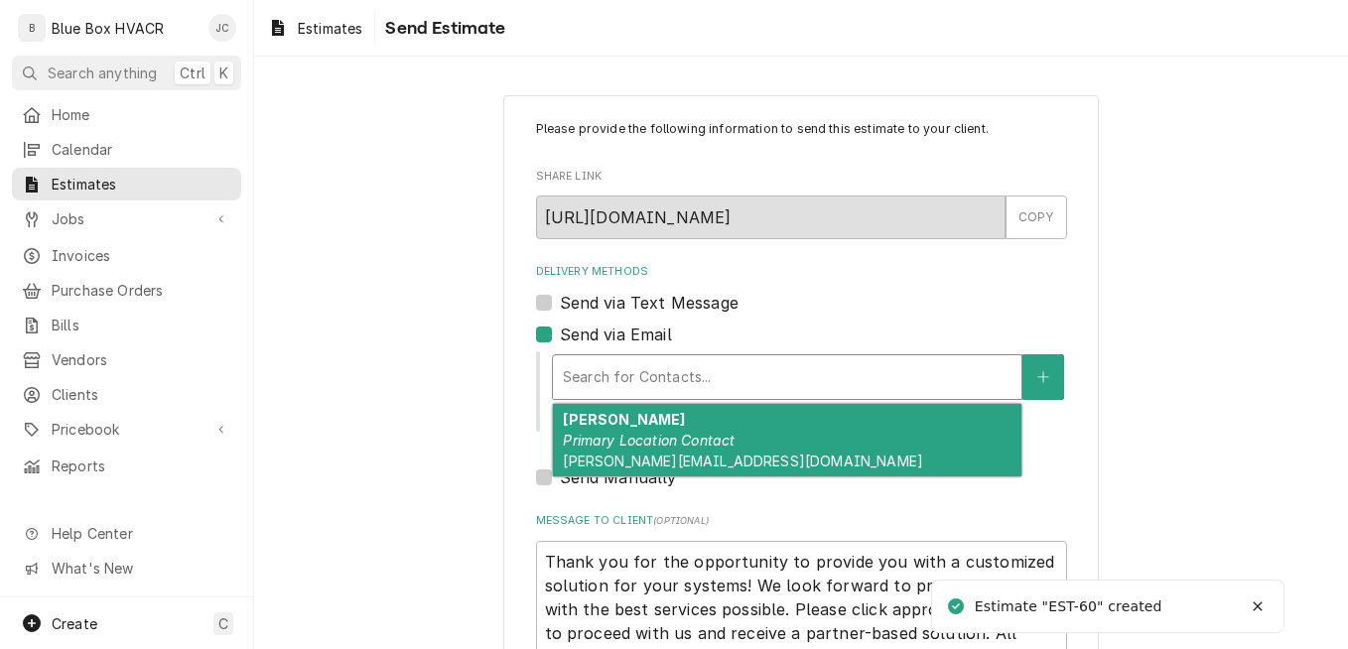
click at [679, 373] on div "Delivery Methods" at bounding box center [787, 377] width 449 height 36
click at [680, 433] on em "Primary Location Contact" at bounding box center [649, 440] width 172 height 17
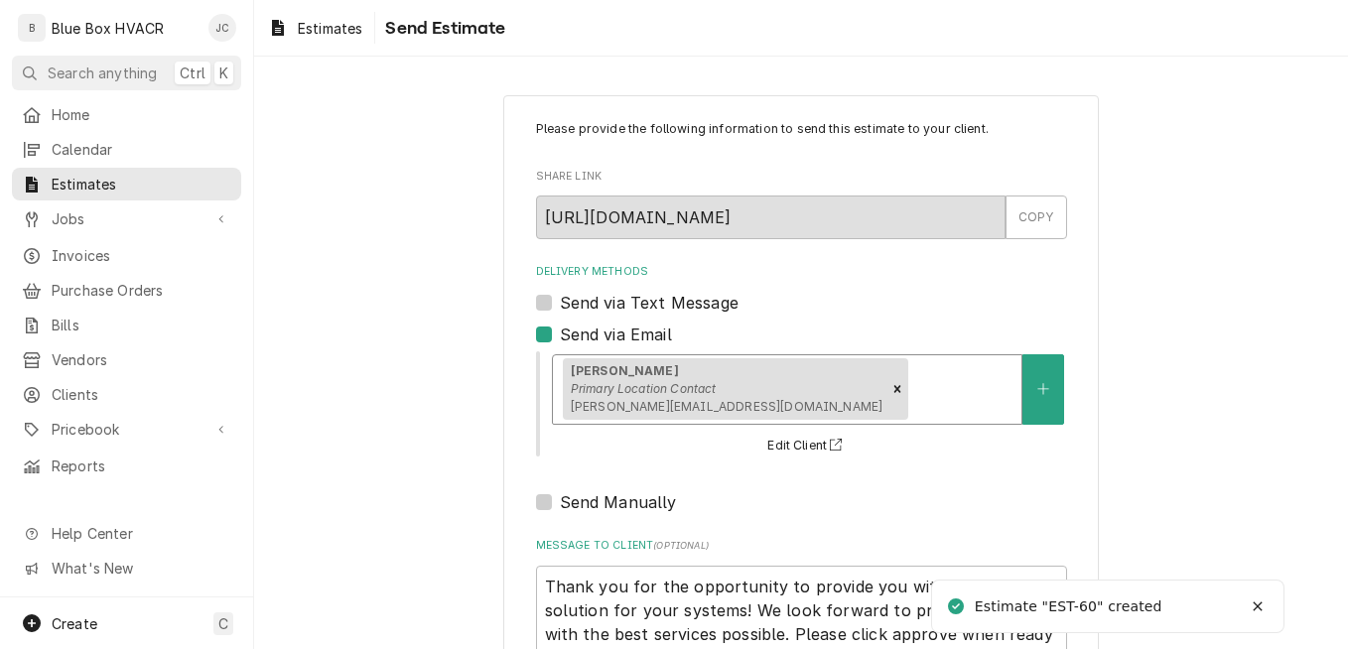
scroll to position [175, 0]
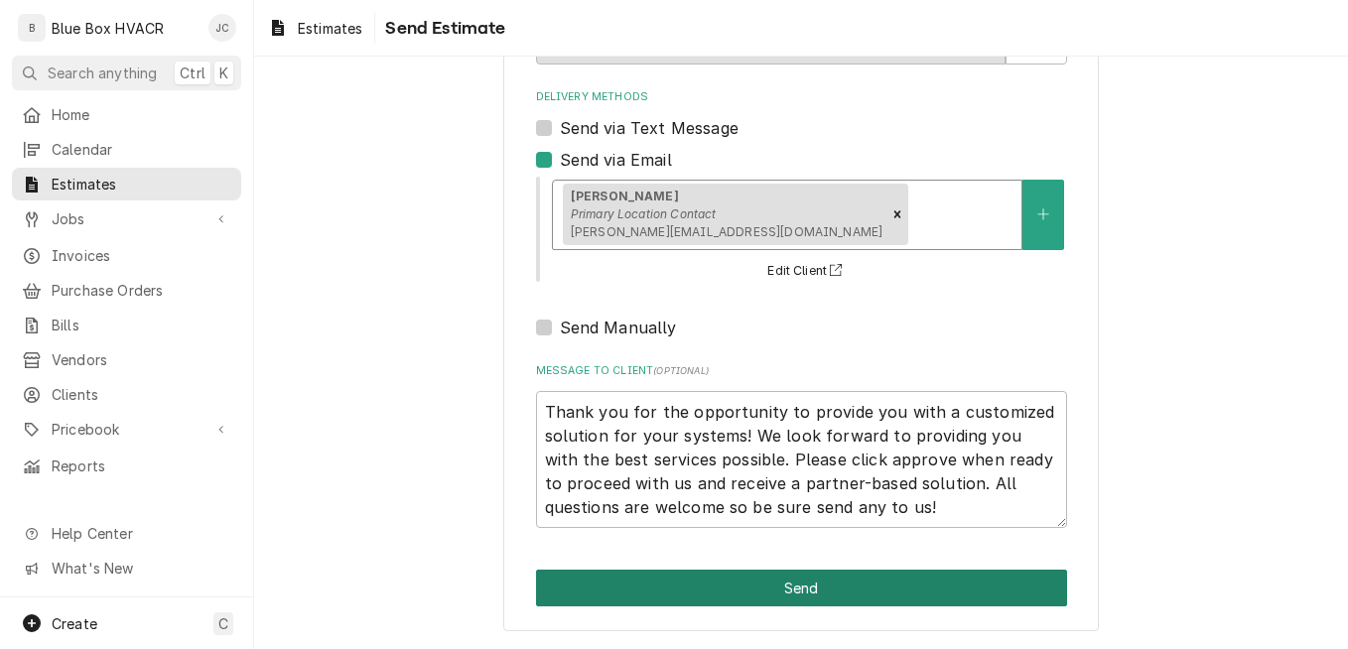
click at [810, 594] on button "Send" at bounding box center [801, 588] width 531 height 37
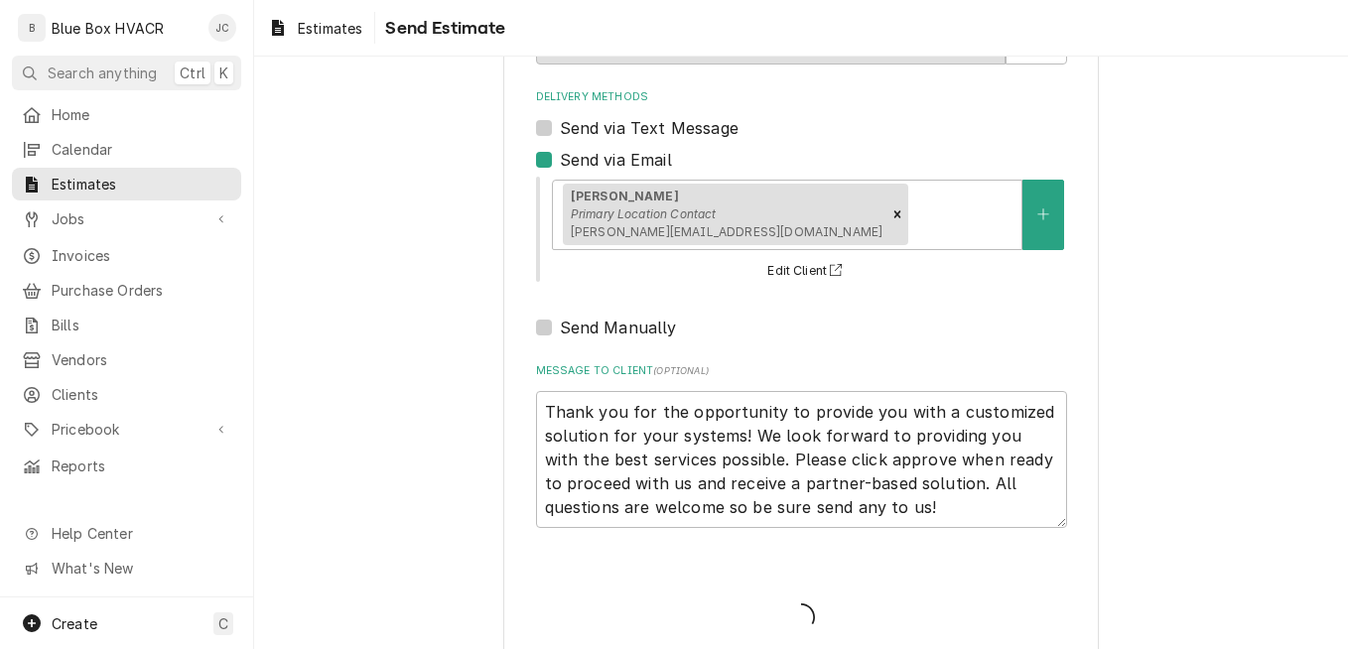
type textarea "x"
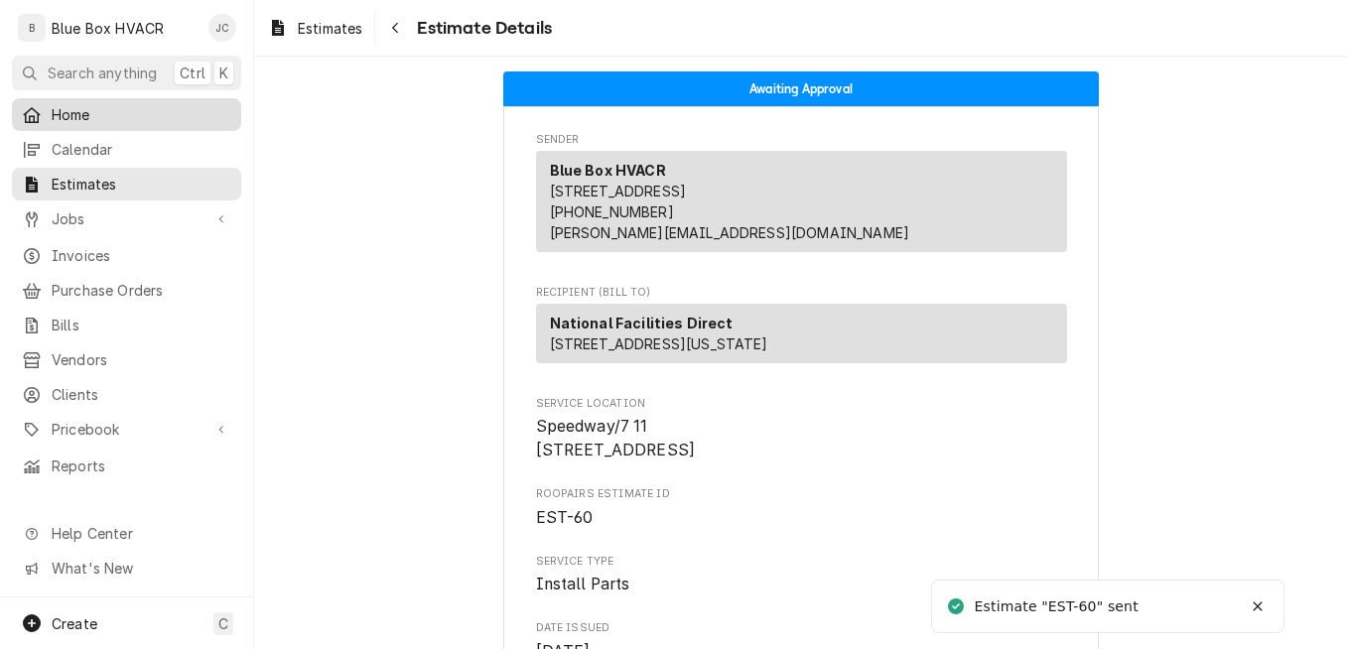
click at [83, 120] on span "Home" at bounding box center [142, 114] width 180 height 21
